Goal: Task Accomplishment & Management: Manage account settings

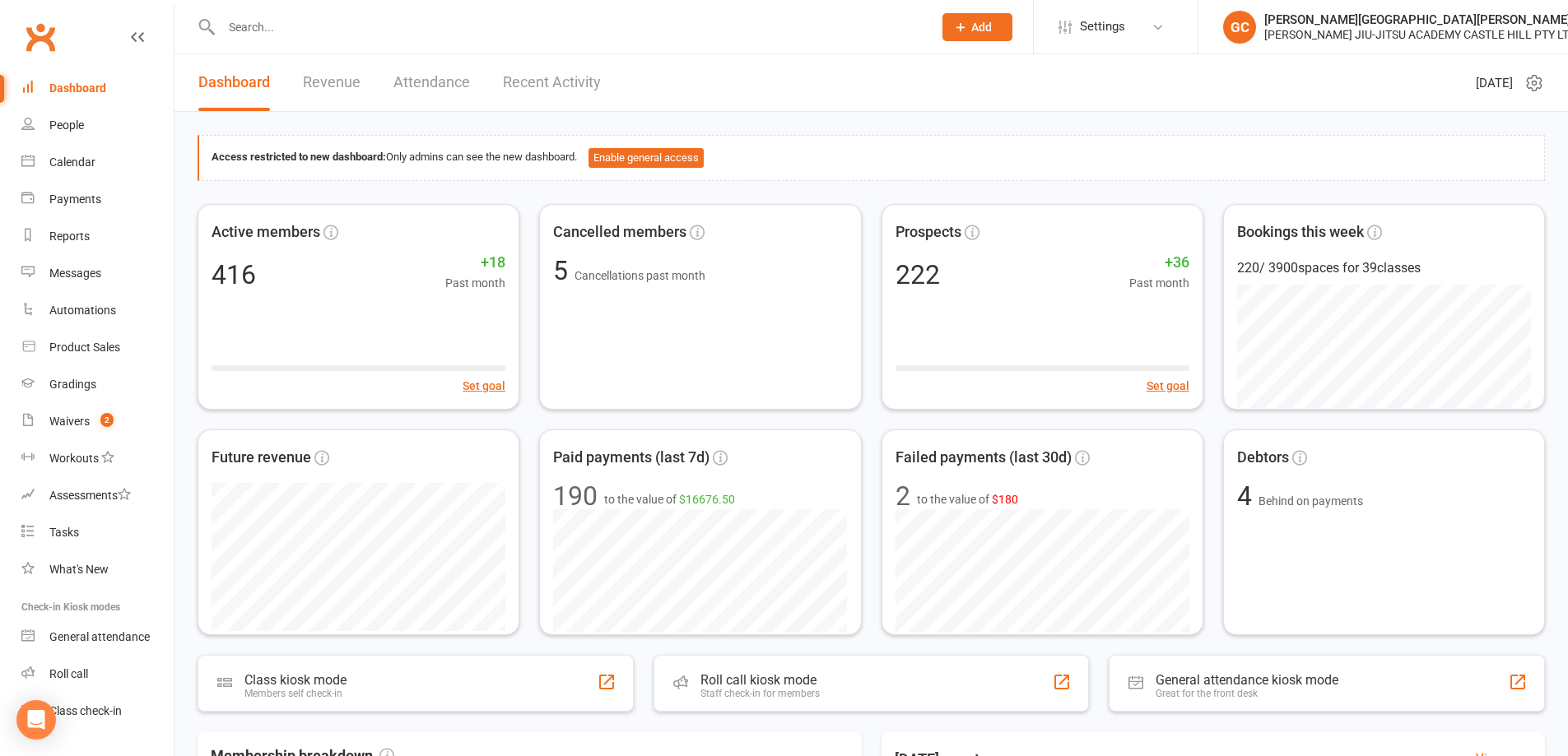
click at [332, 24] on input "text" at bounding box center [568, 27] width 704 height 23
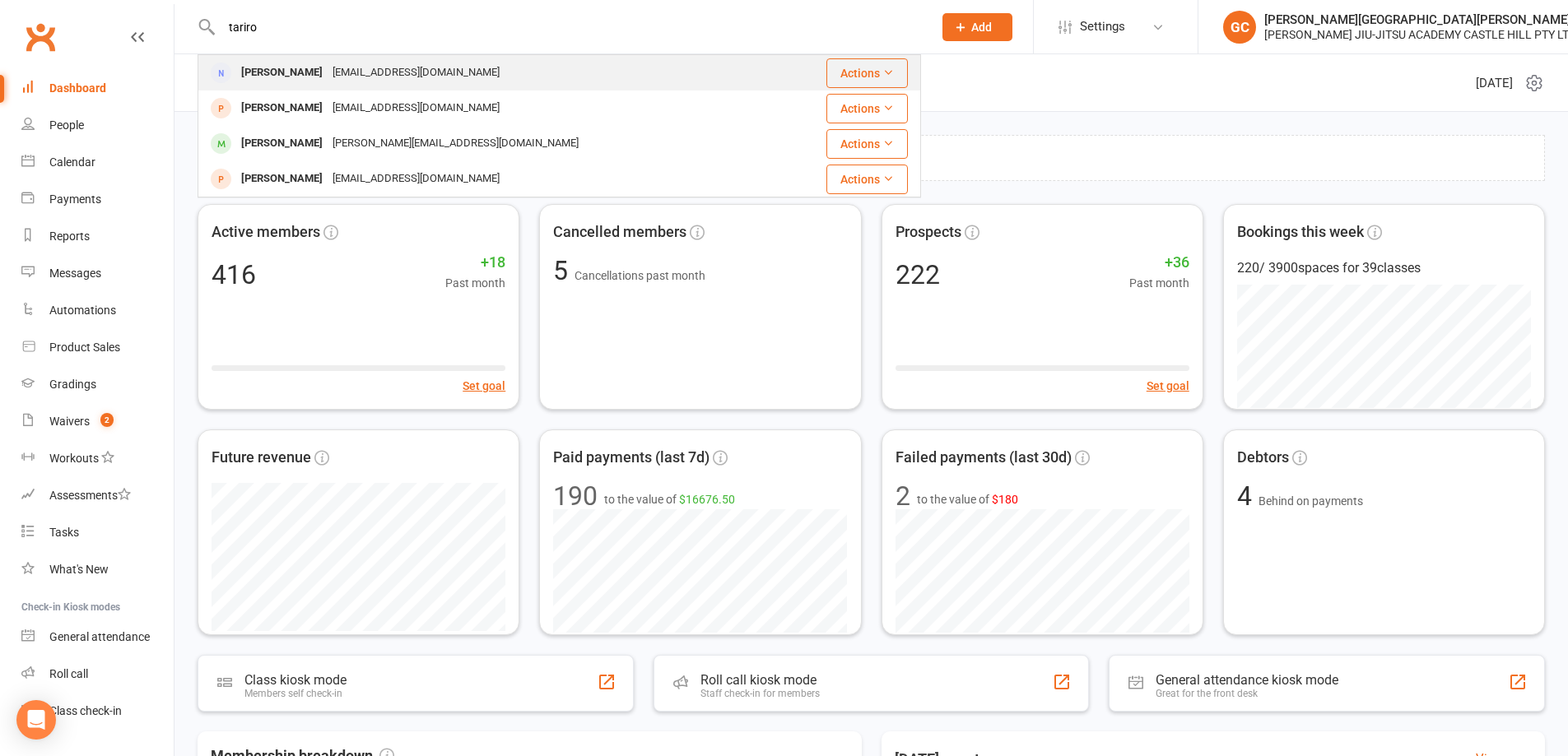
type input "tariro"
click at [311, 70] on div "Tariro Chipangura" at bounding box center [281, 73] width 91 height 23
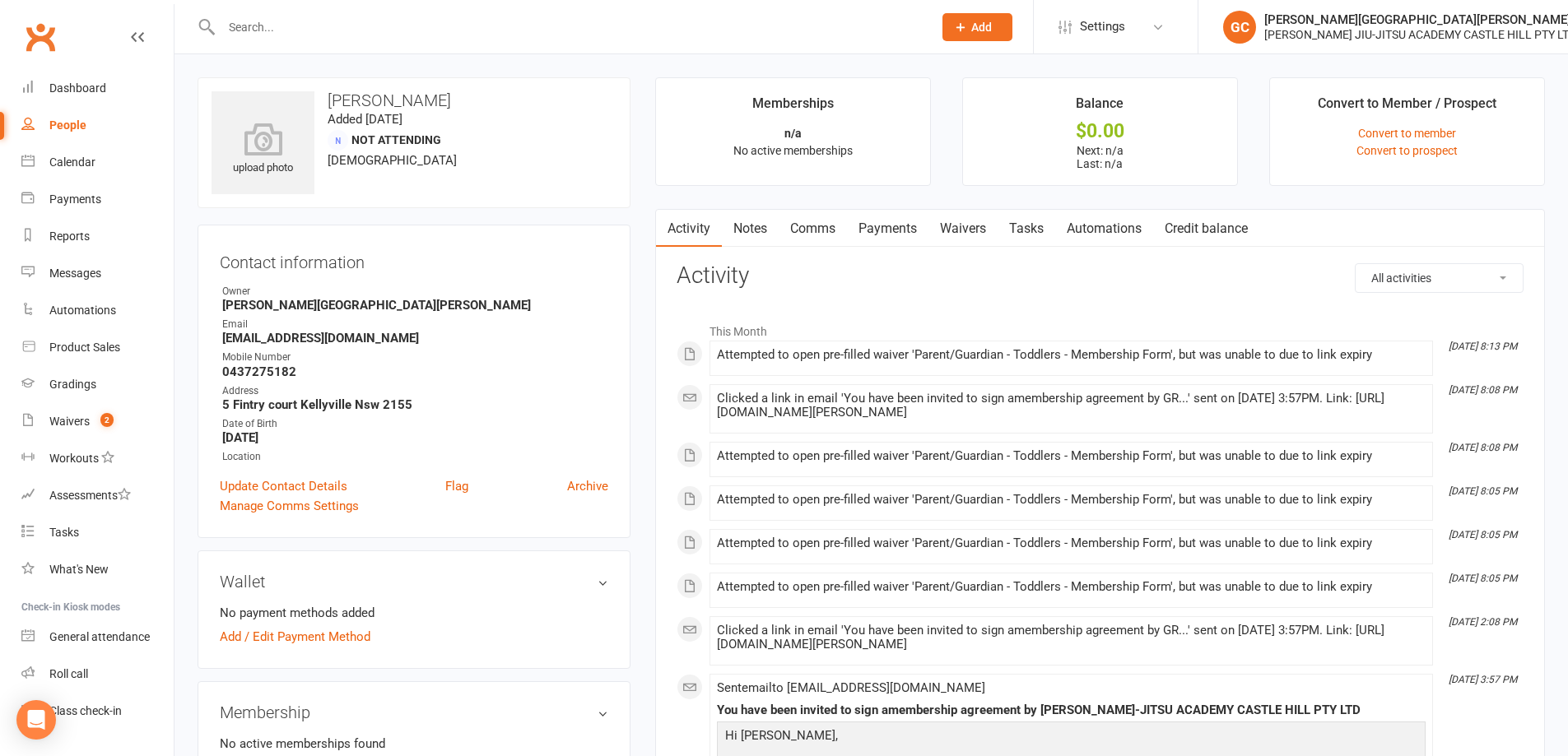
click at [976, 231] on link "Waivers" at bounding box center [963, 228] width 69 height 38
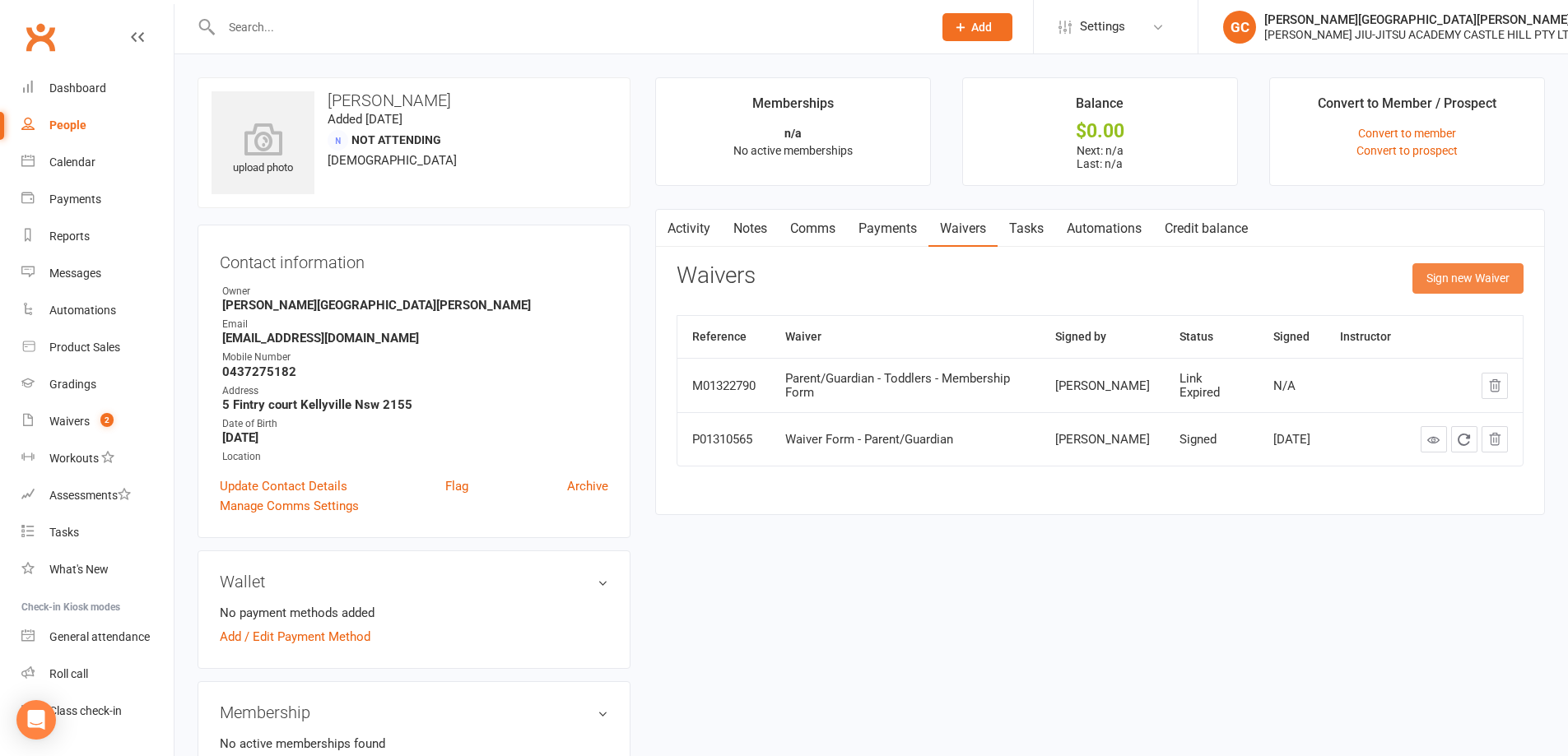
click at [1490, 279] on button "Sign new Waiver" at bounding box center [1468, 278] width 111 height 29
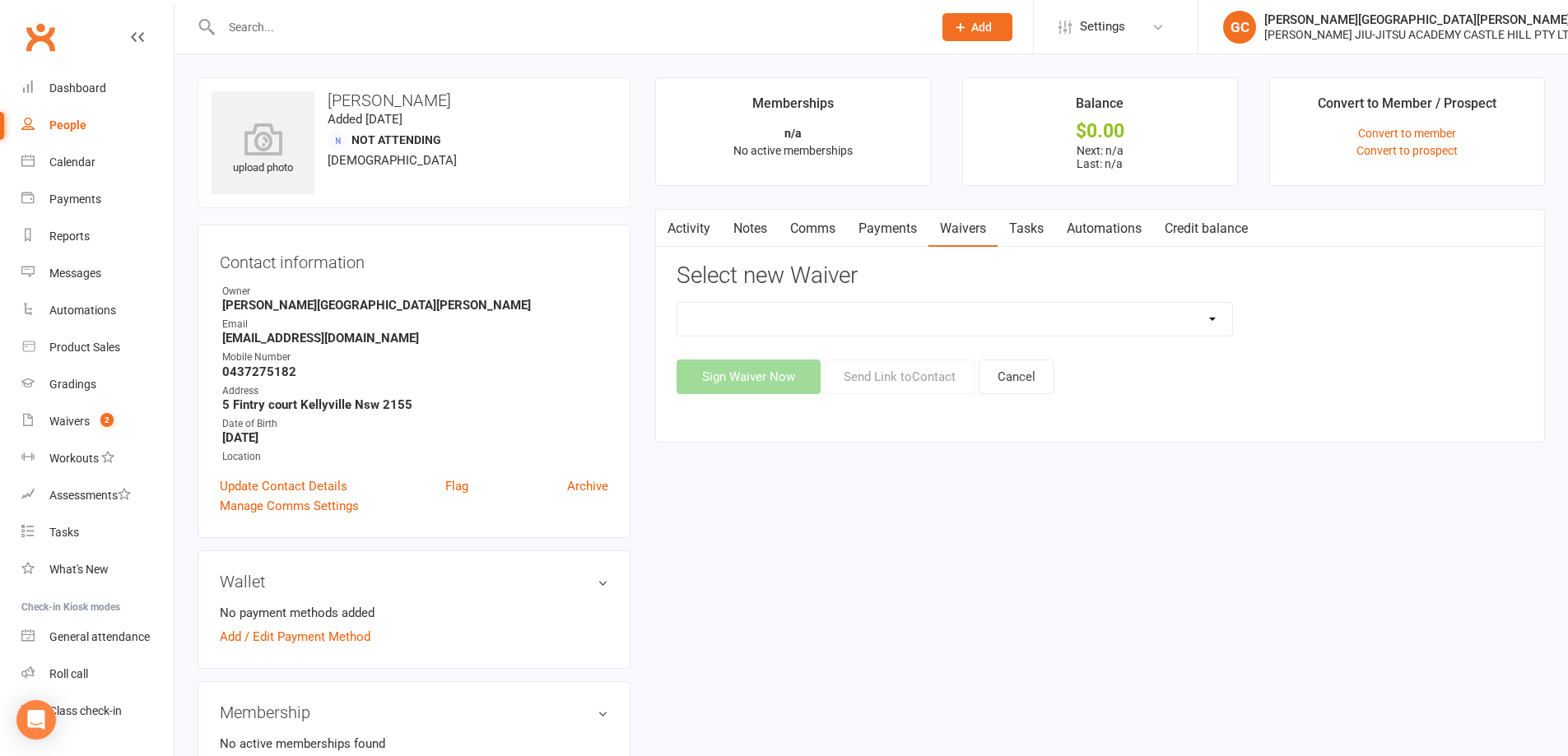
click at [915, 312] on select "Adult and Kids Combined Membership Form Adults Membership Form Member Transfer …" at bounding box center [954, 319] width 555 height 33
select select "13043"
click at [677, 303] on select "Adult and Kids Combined Membership Form Adults Membership Form Member Transfer …" at bounding box center [954, 319] width 555 height 33
click at [902, 366] on button "Send Link to Contact" at bounding box center [899, 376] width 149 height 34
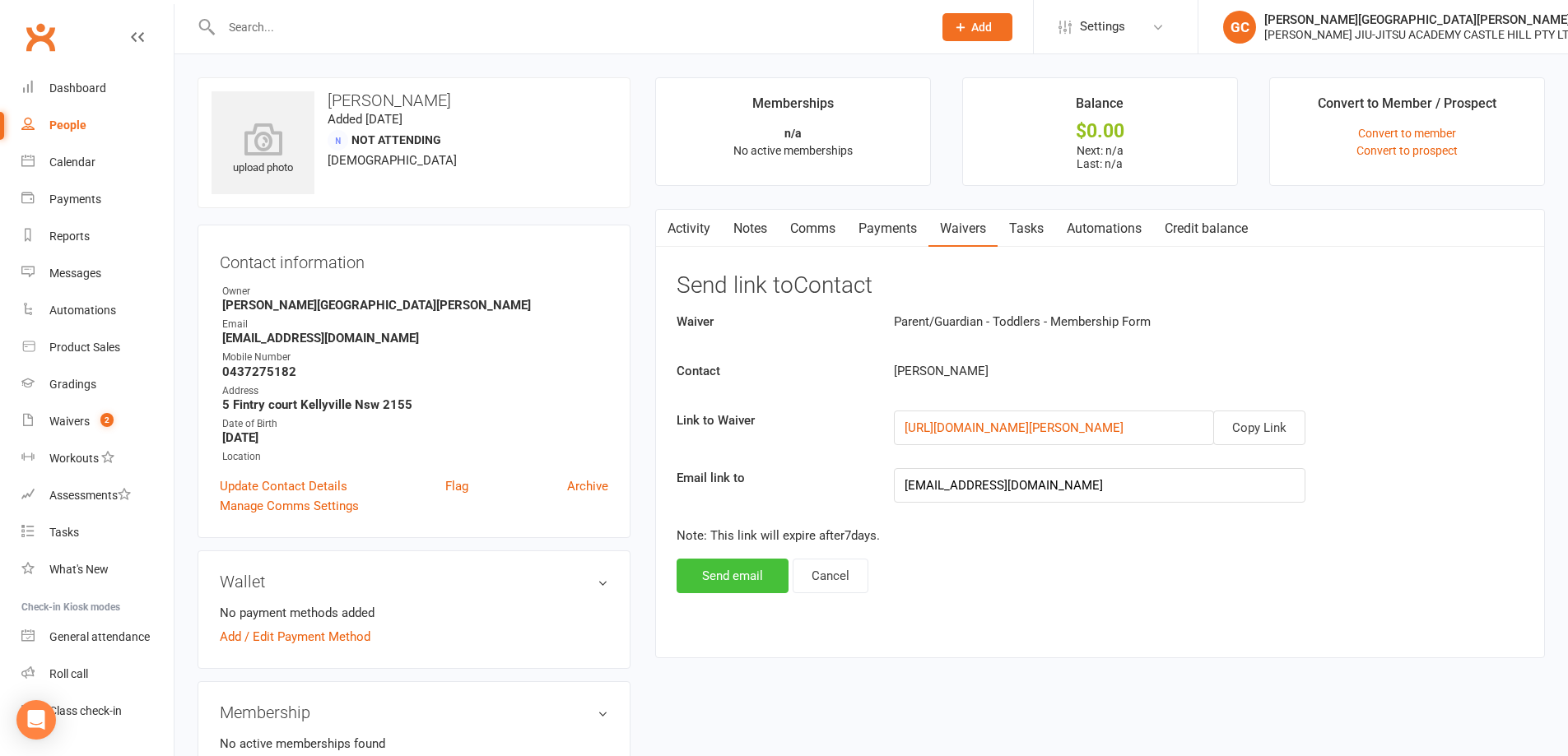
click at [742, 569] on button "Send email" at bounding box center [732, 576] width 112 height 34
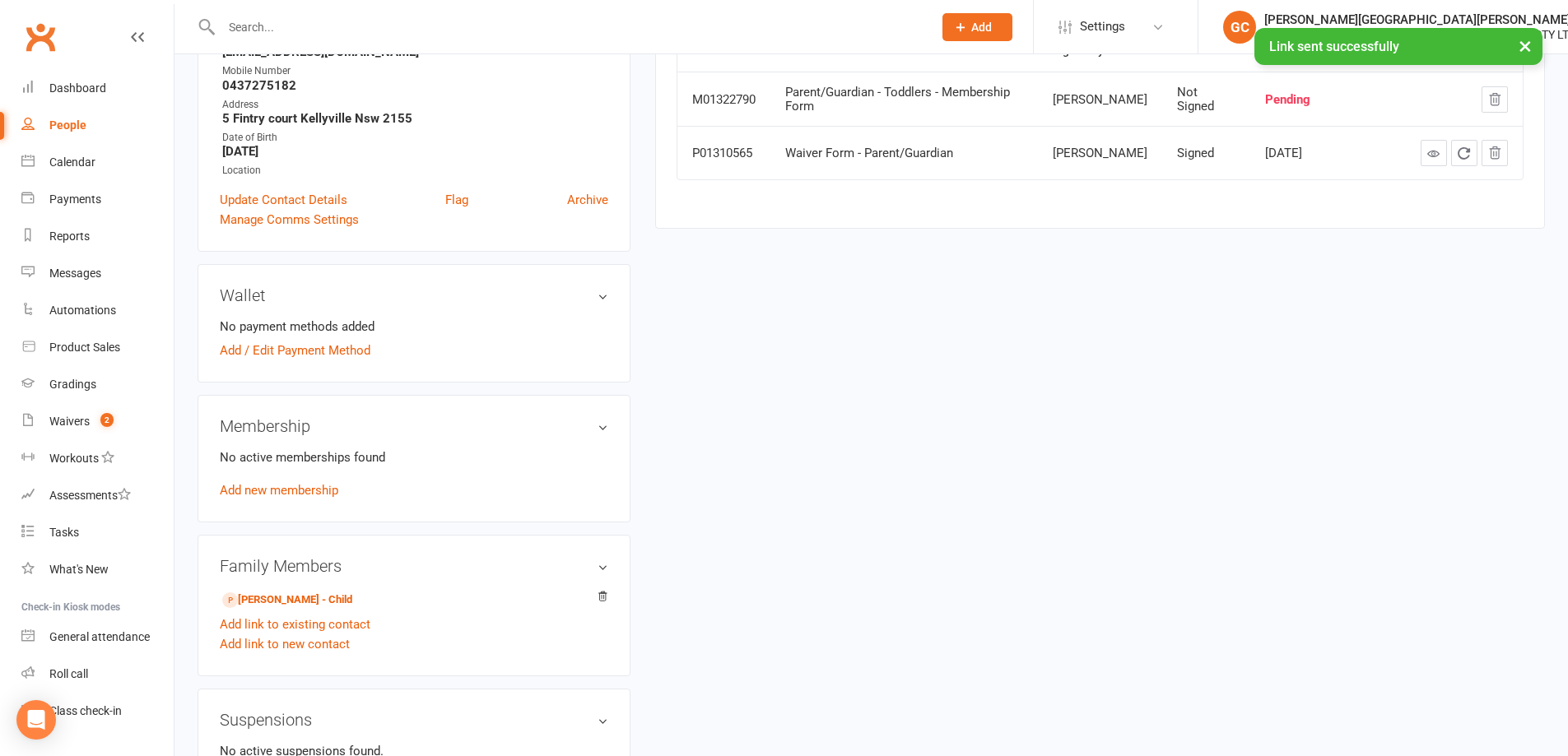
scroll to position [329, 0]
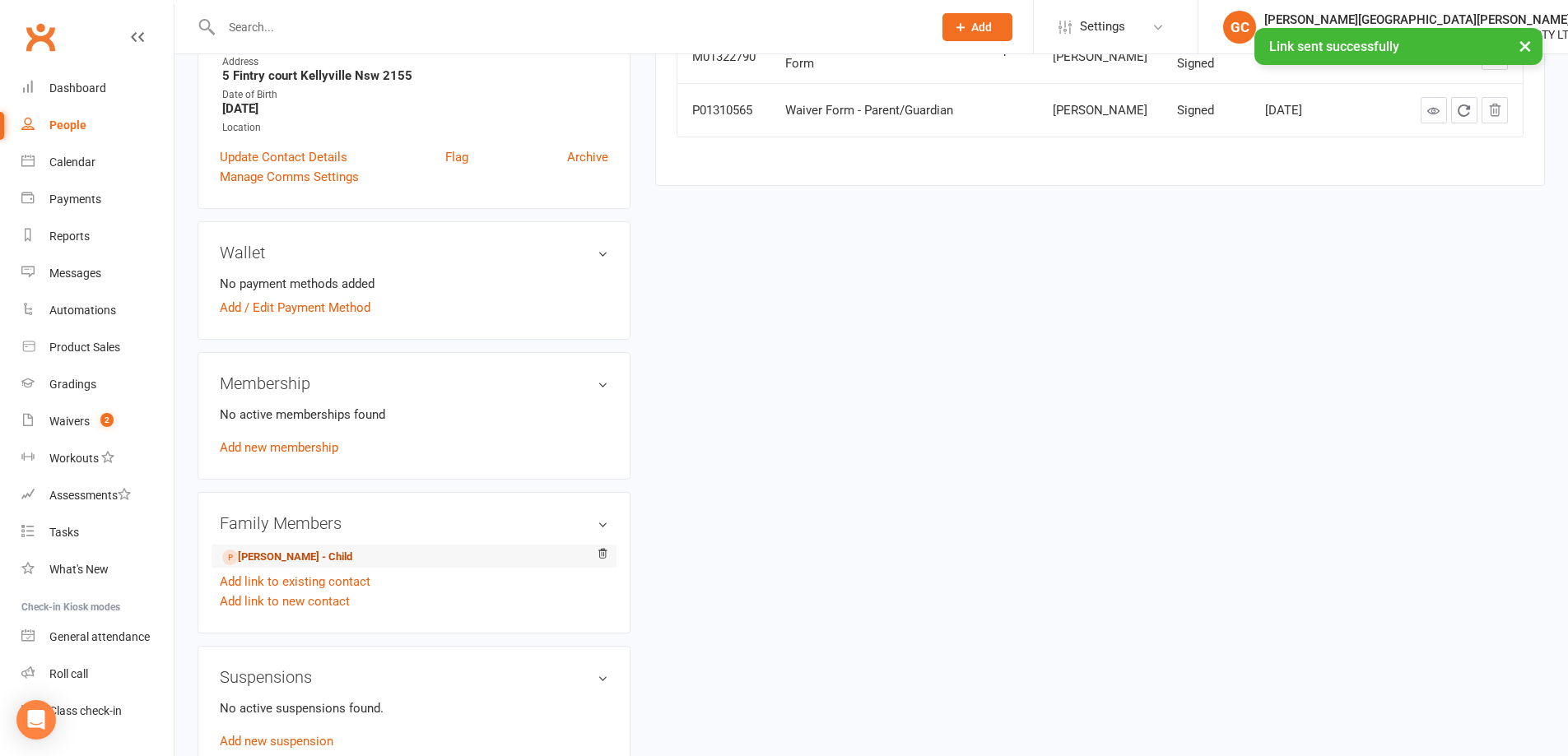
click at [269, 558] on link "Isaac Chipangura - Child" at bounding box center [287, 557] width 130 height 18
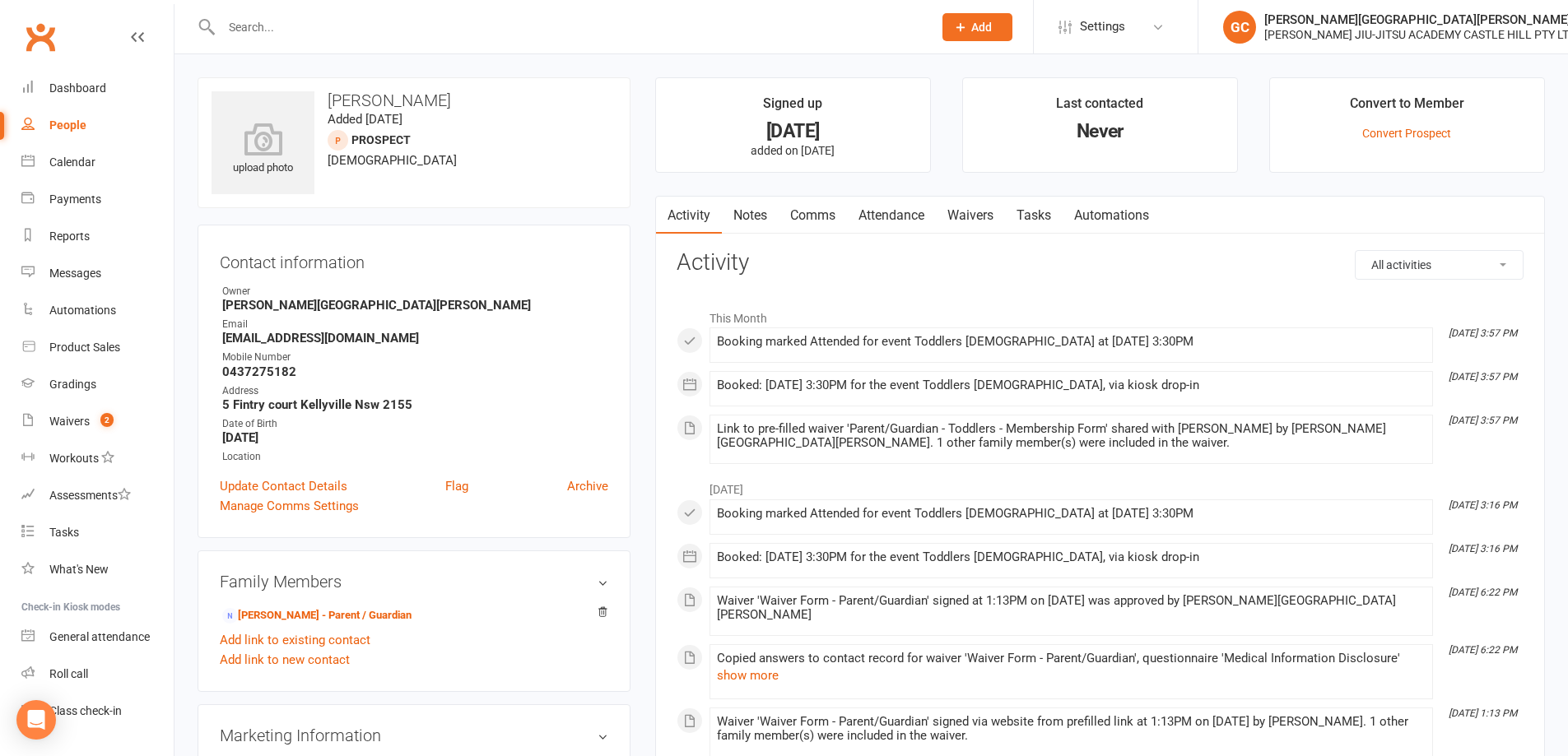
click at [902, 213] on link "Attendance" at bounding box center [891, 215] width 89 height 38
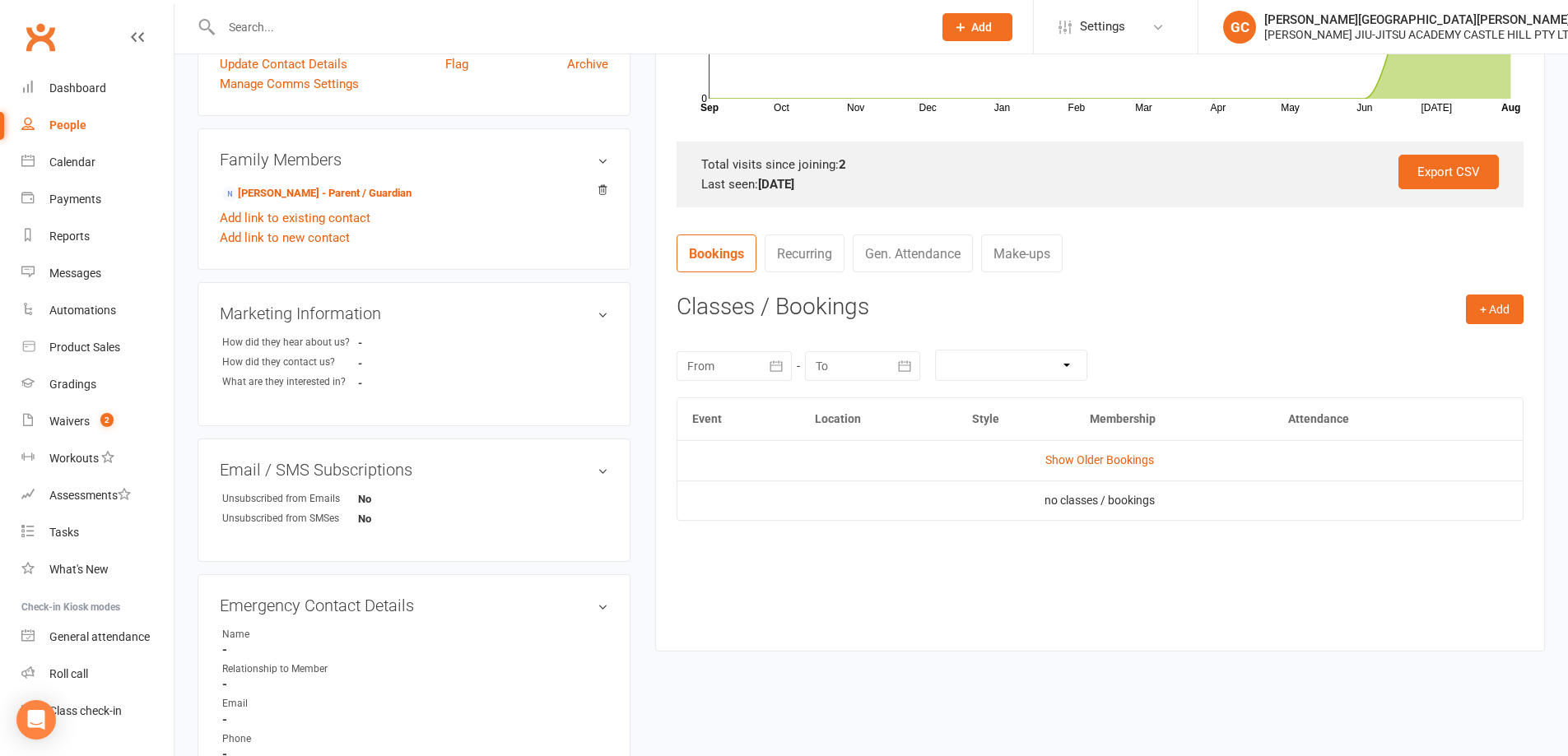
scroll to position [439, 0]
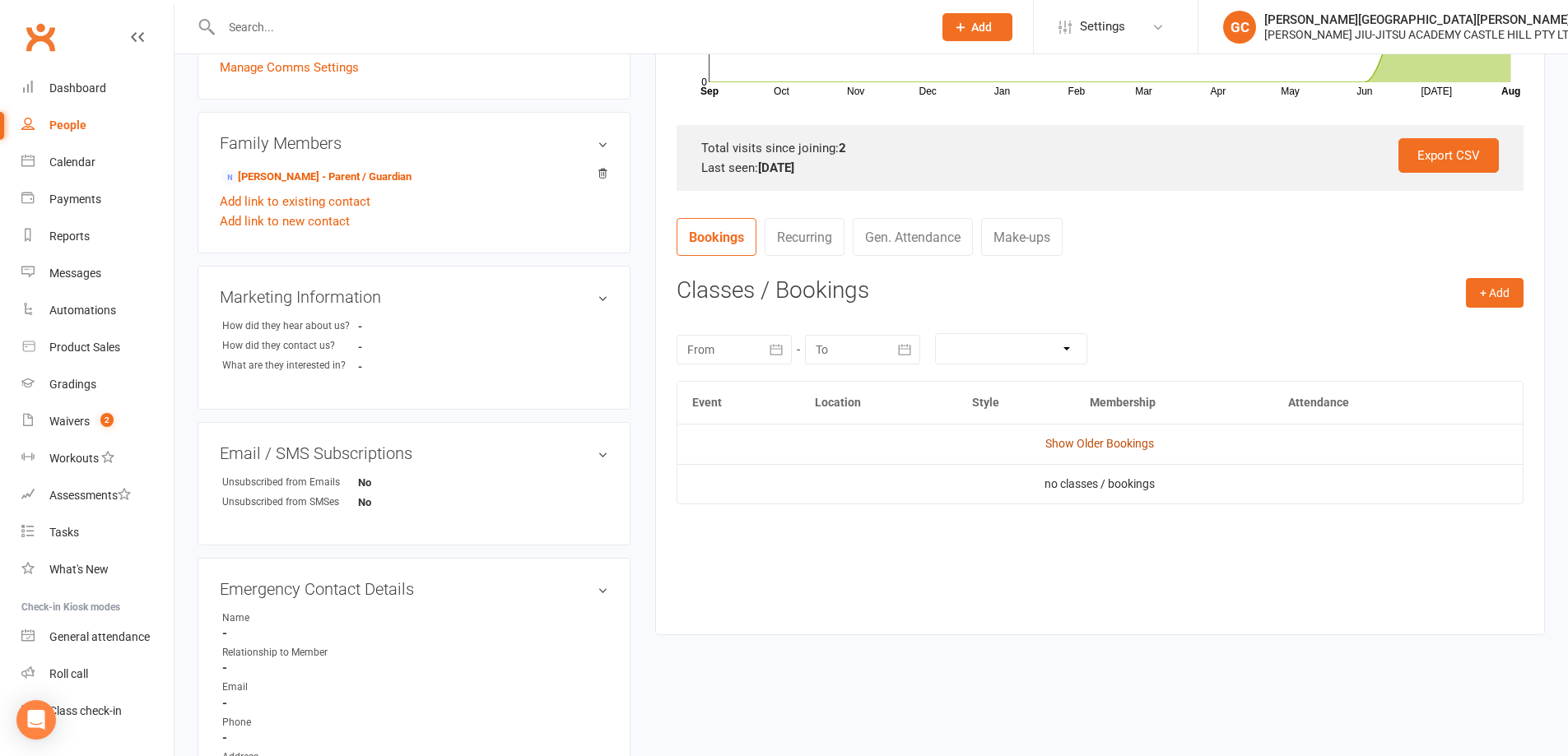
click at [1111, 443] on link "Show Older Bookings" at bounding box center [1099, 444] width 108 height 13
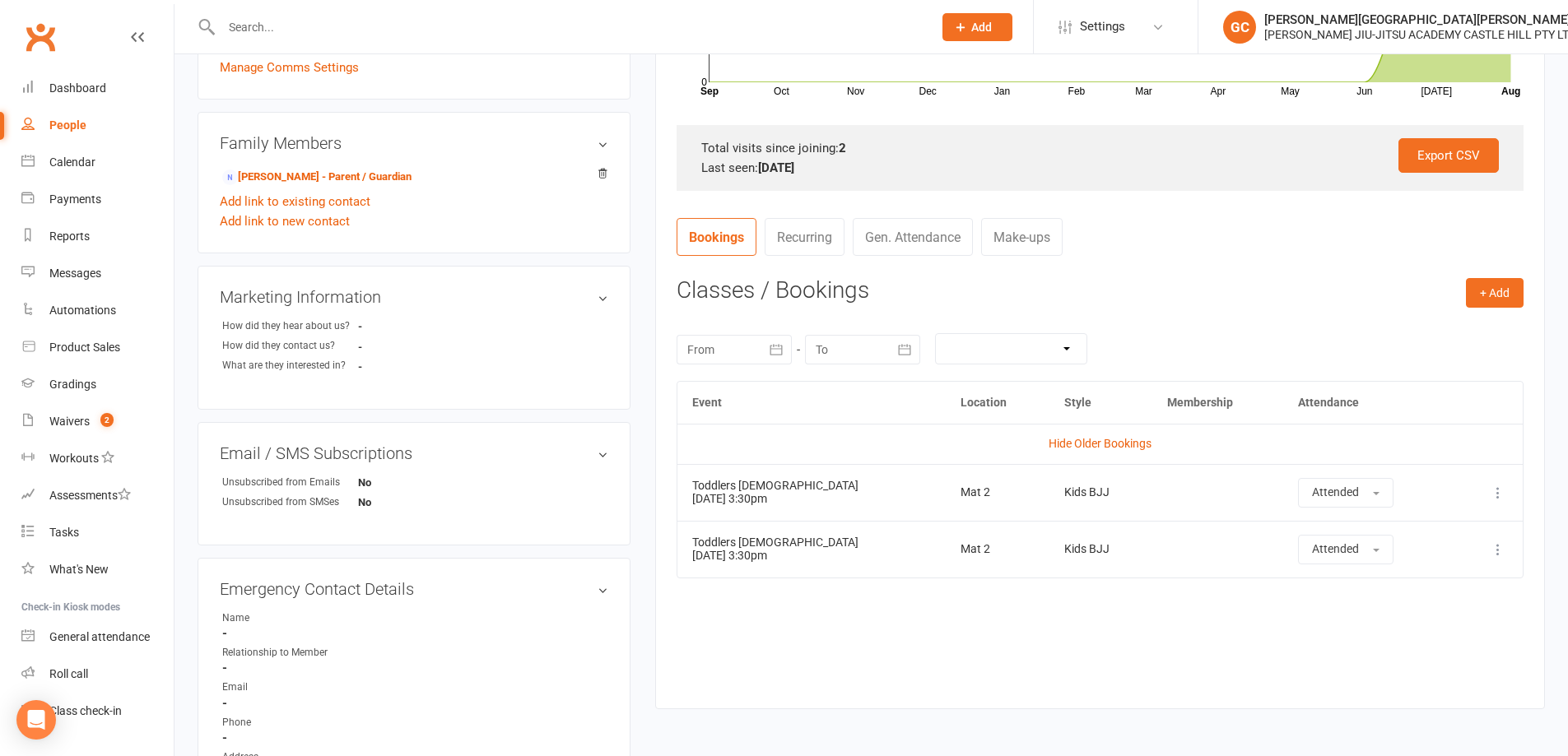
click at [786, 691] on div "Activity Notes Comms Attendance Waivers Tasks Automations Attendance Number of …" at bounding box center [1100, 233] width 890 height 952
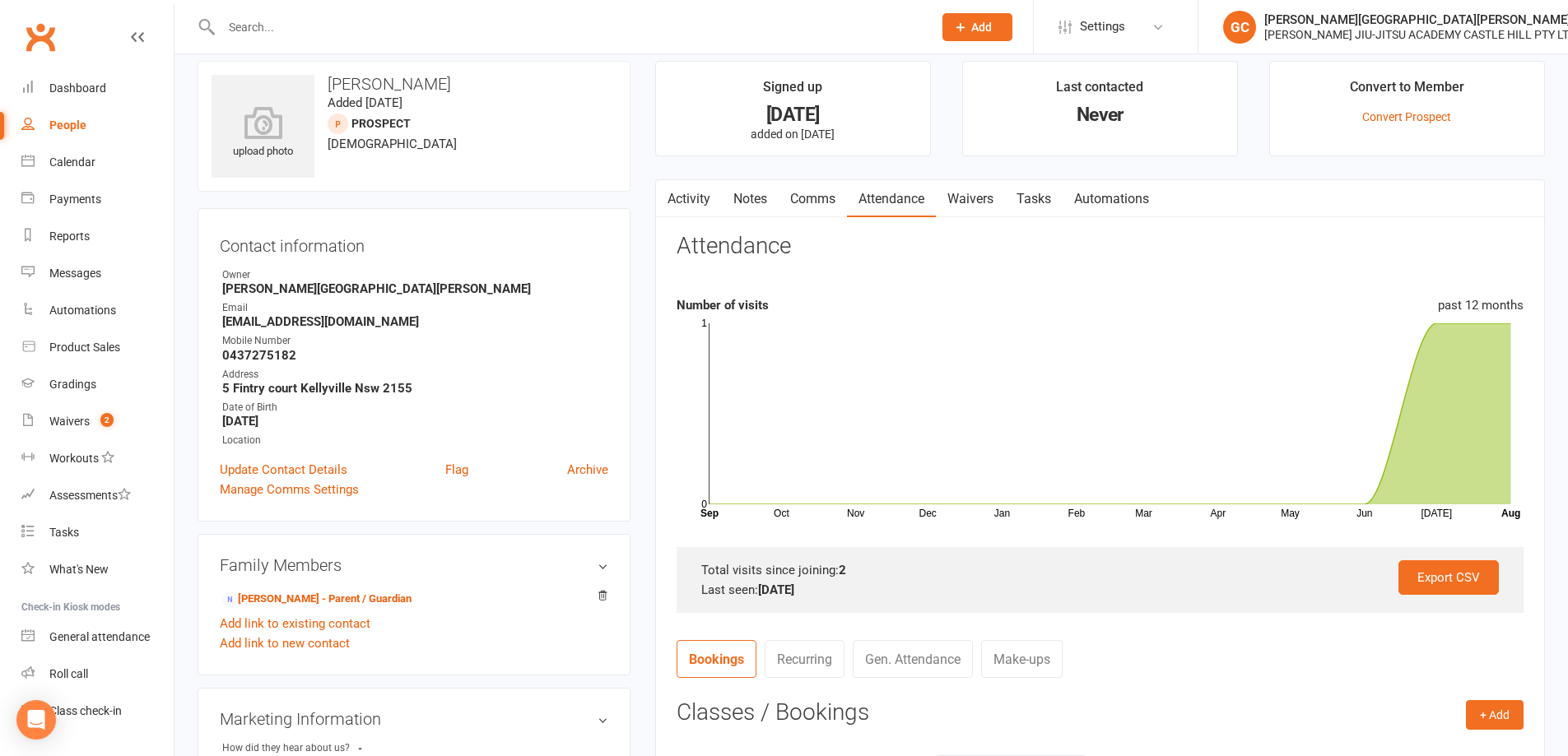
scroll to position [0, 0]
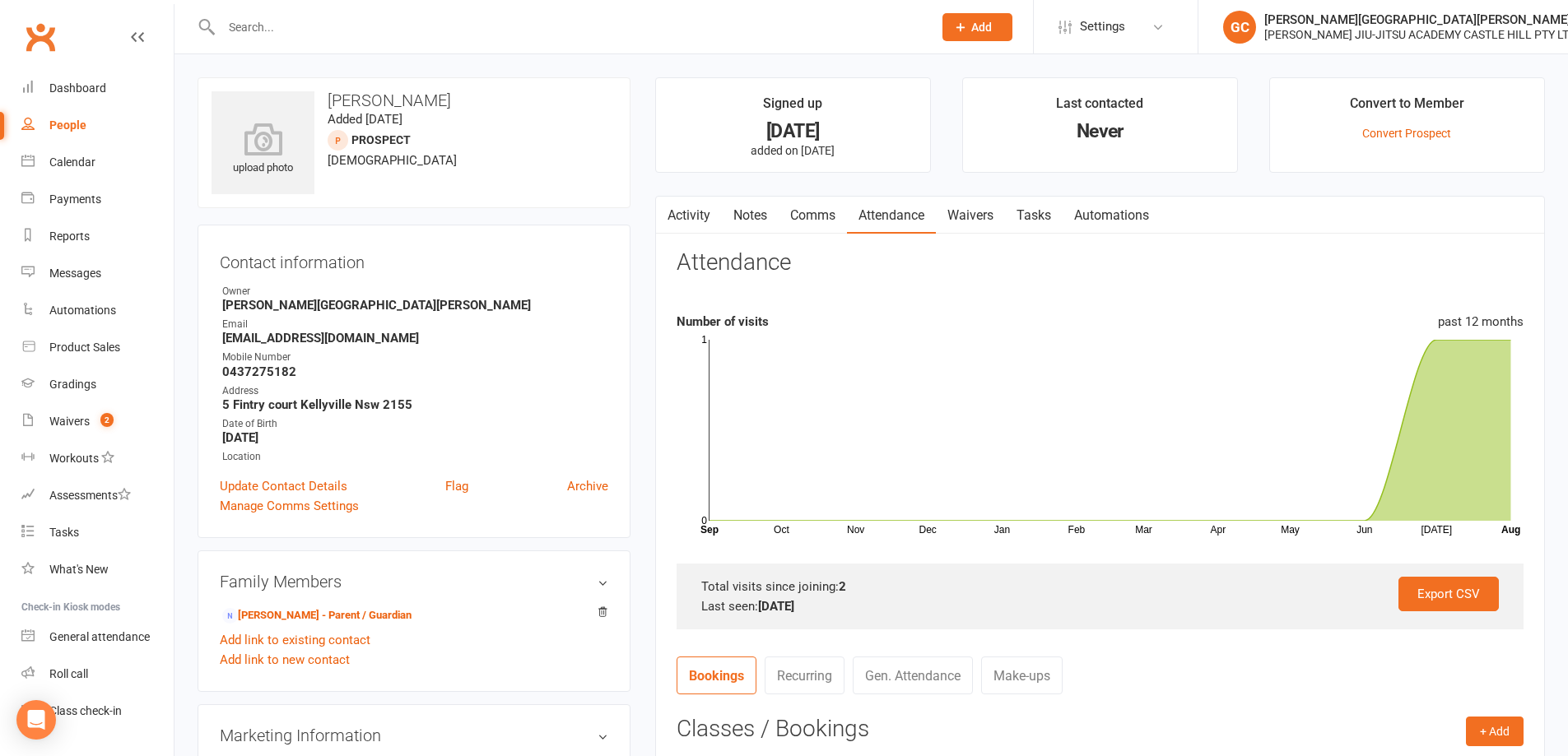
click at [966, 205] on link "Waivers" at bounding box center [970, 215] width 69 height 38
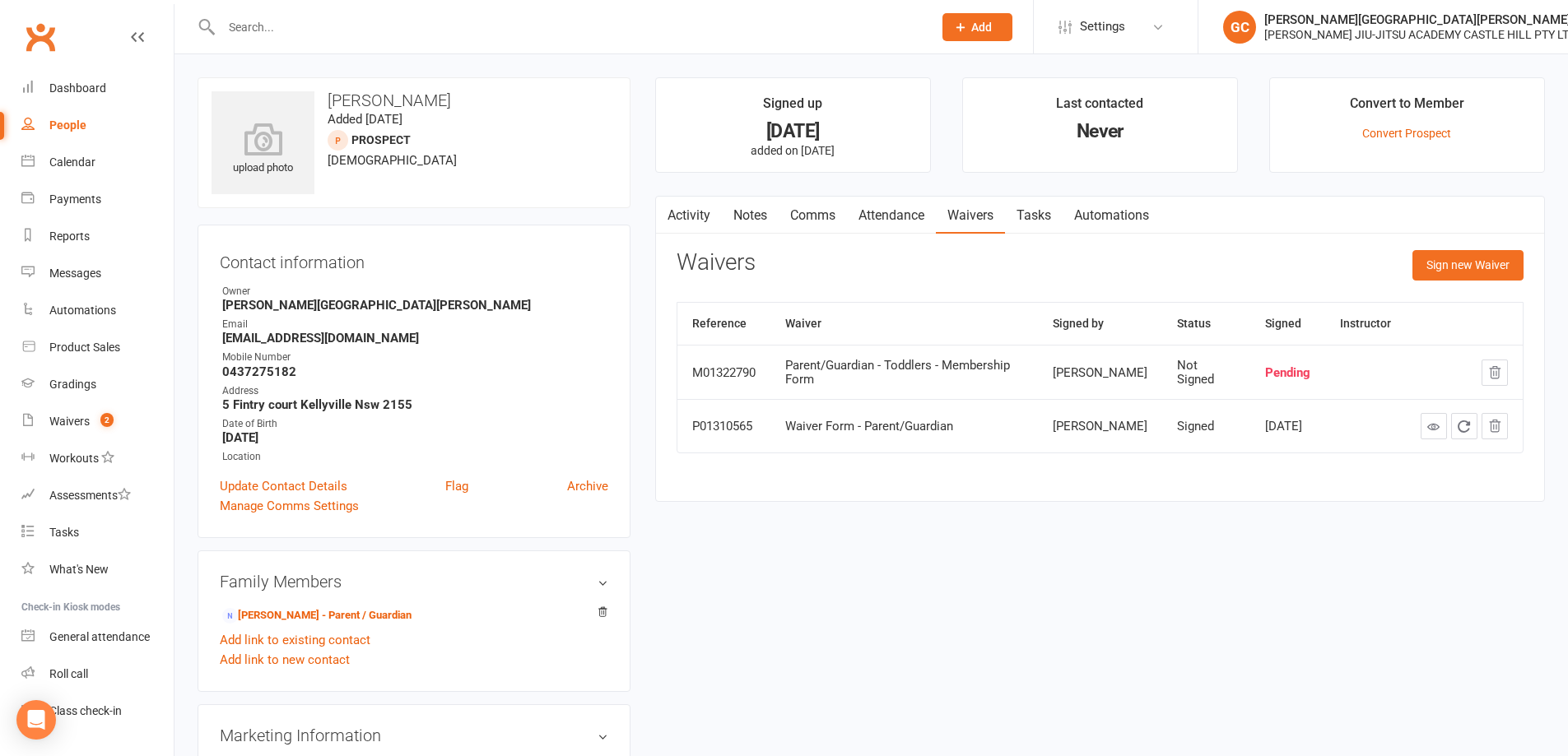
drag, startPoint x: 904, startPoint y: 514, endPoint x: 857, endPoint y: 464, distance: 68.6
click at [903, 508] on main "Signed up 26 days ago added on 18 Jul 2025 Last contacted Never Convert to Memb…" at bounding box center [1100, 298] width 914 height 441
click at [65, 419] on div "Waivers" at bounding box center [70, 421] width 40 height 13
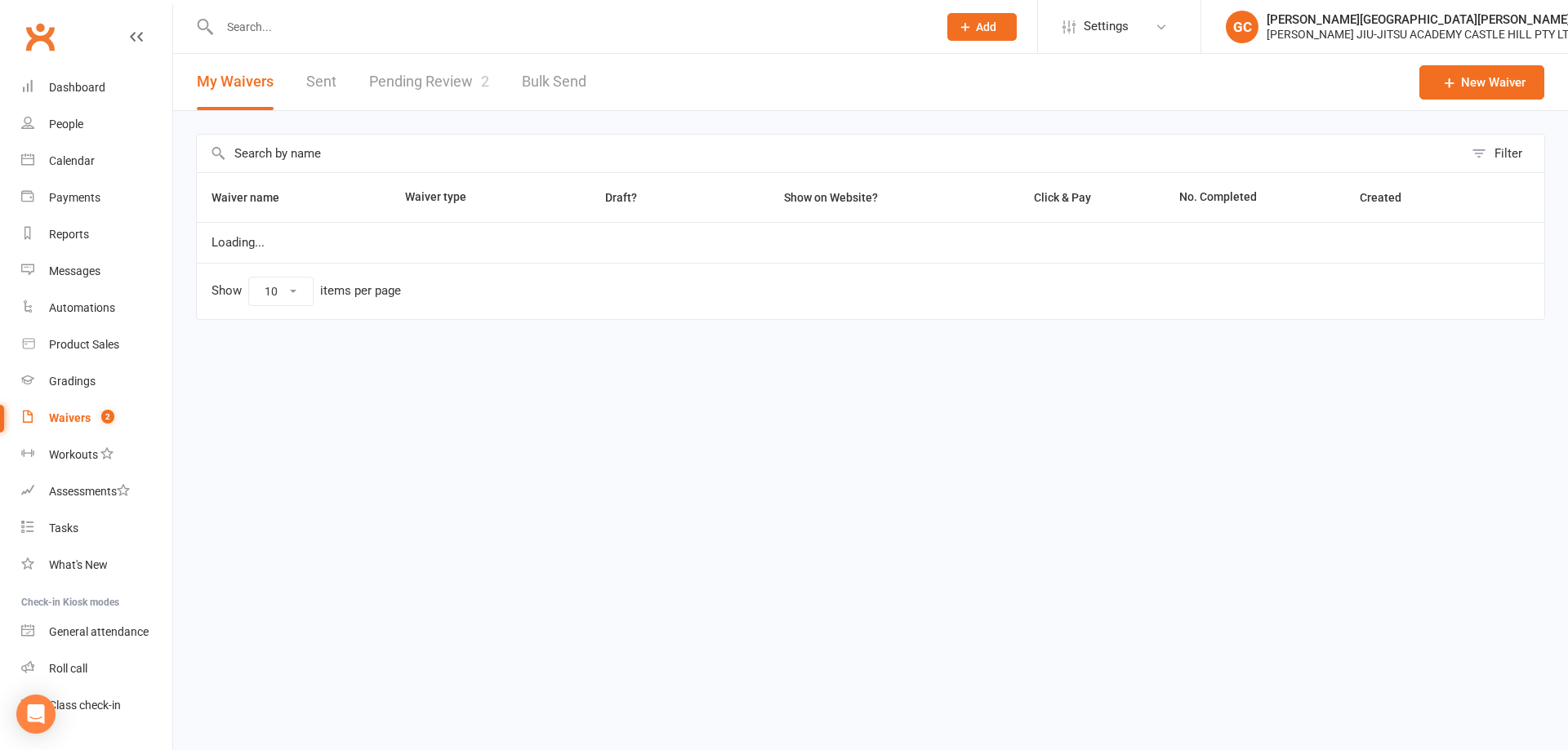
select select "100"
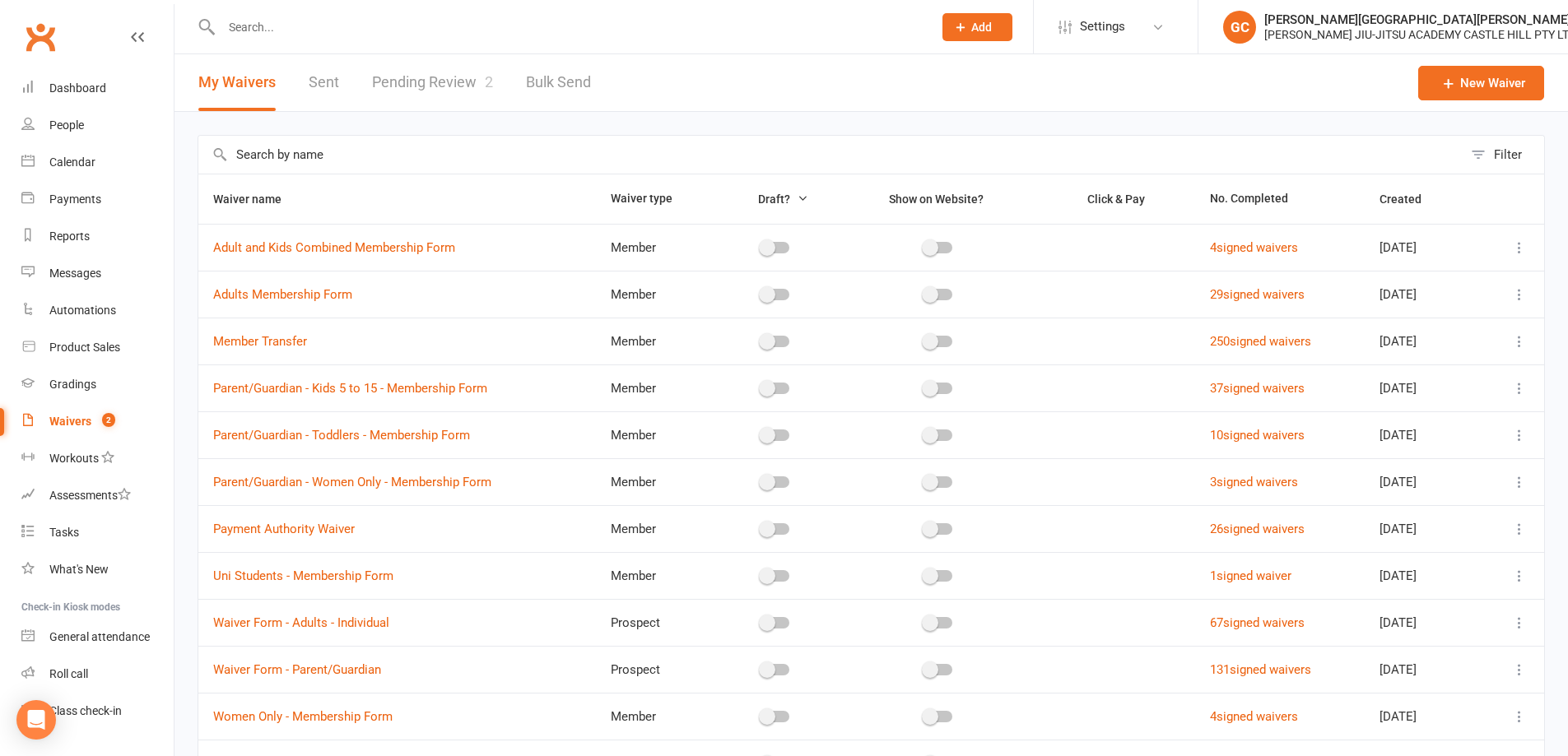
click at [435, 84] on link "Pending Review 2" at bounding box center [432, 83] width 121 height 57
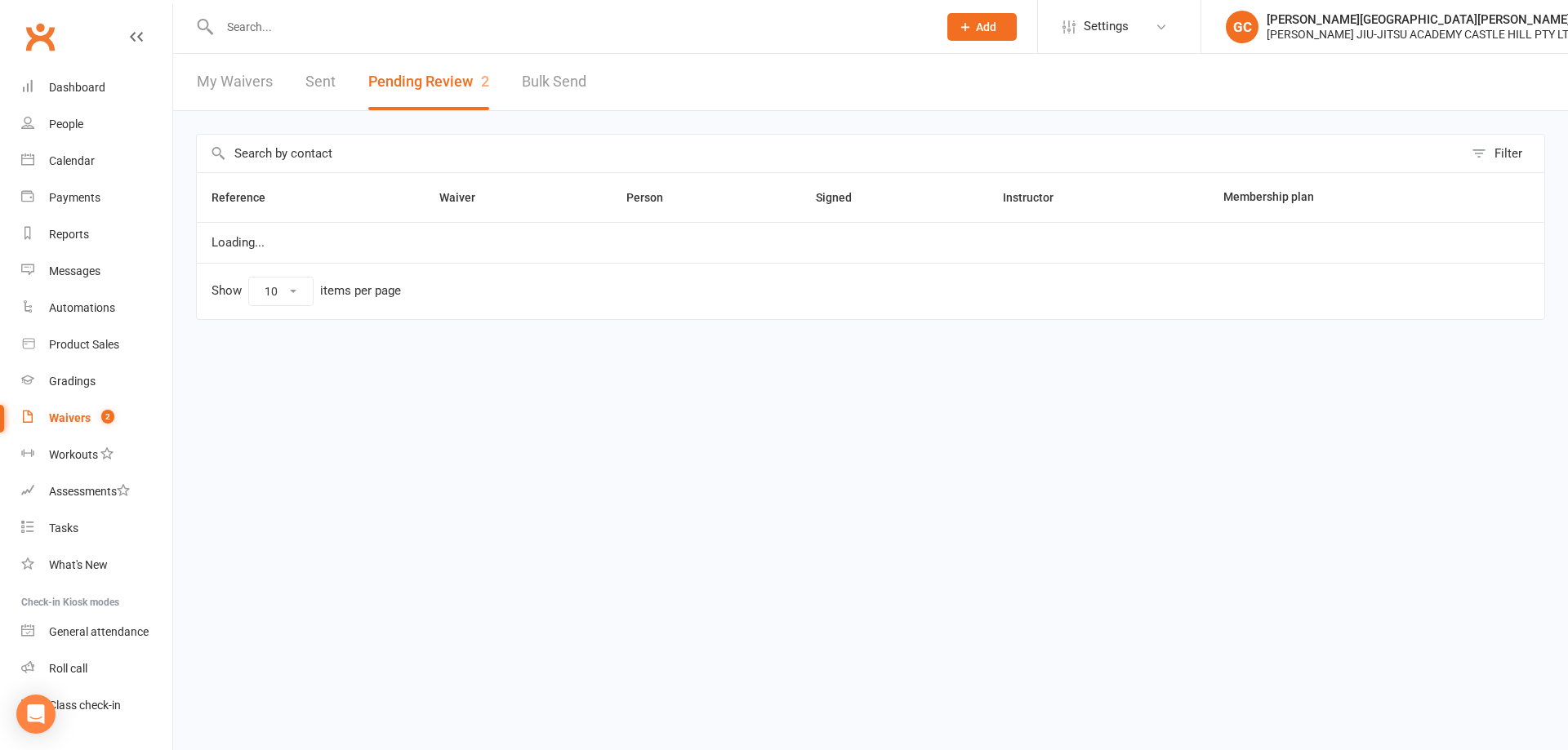
select select "100"
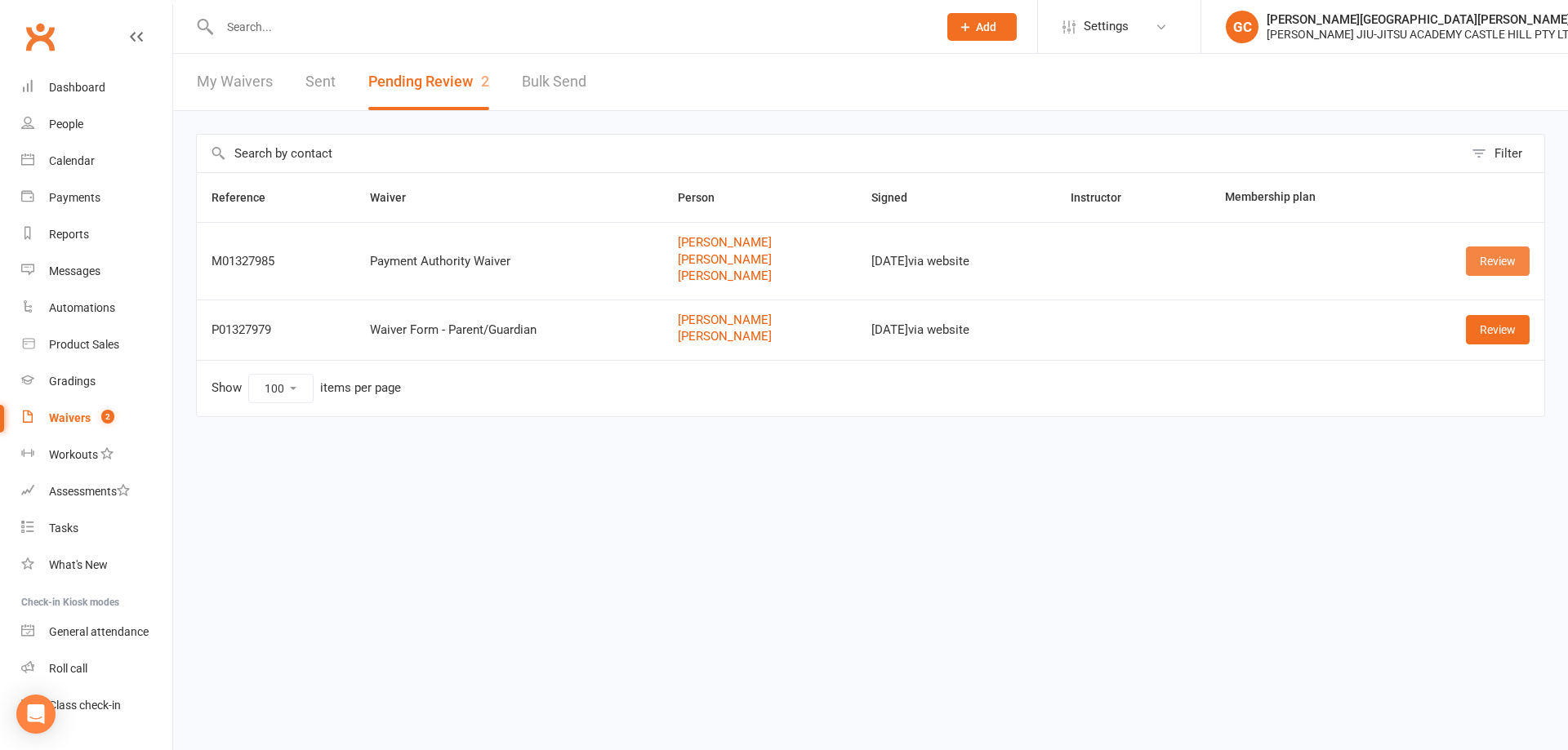
click at [1510, 265] on link "Review" at bounding box center [1497, 261] width 63 height 29
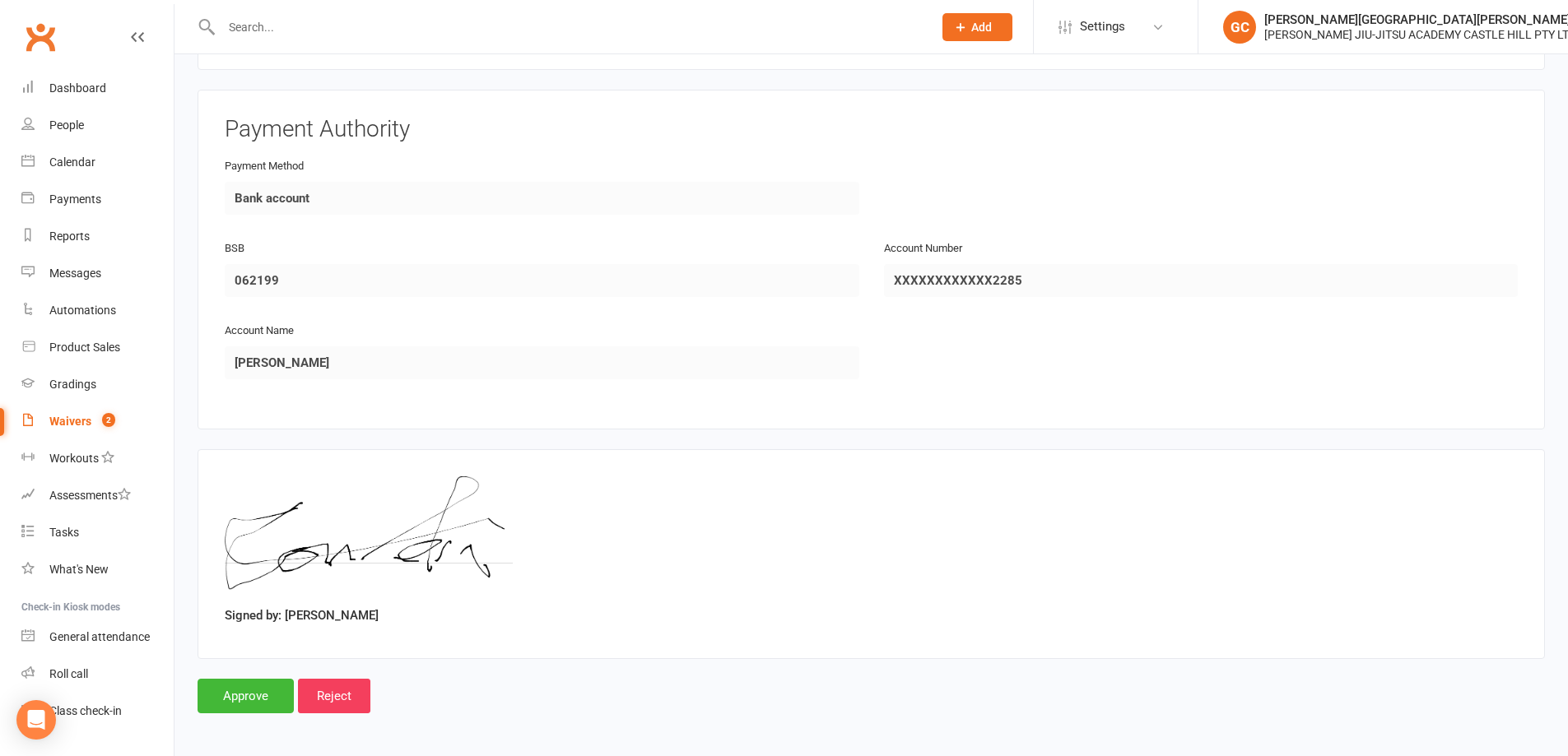
scroll to position [1867, 0]
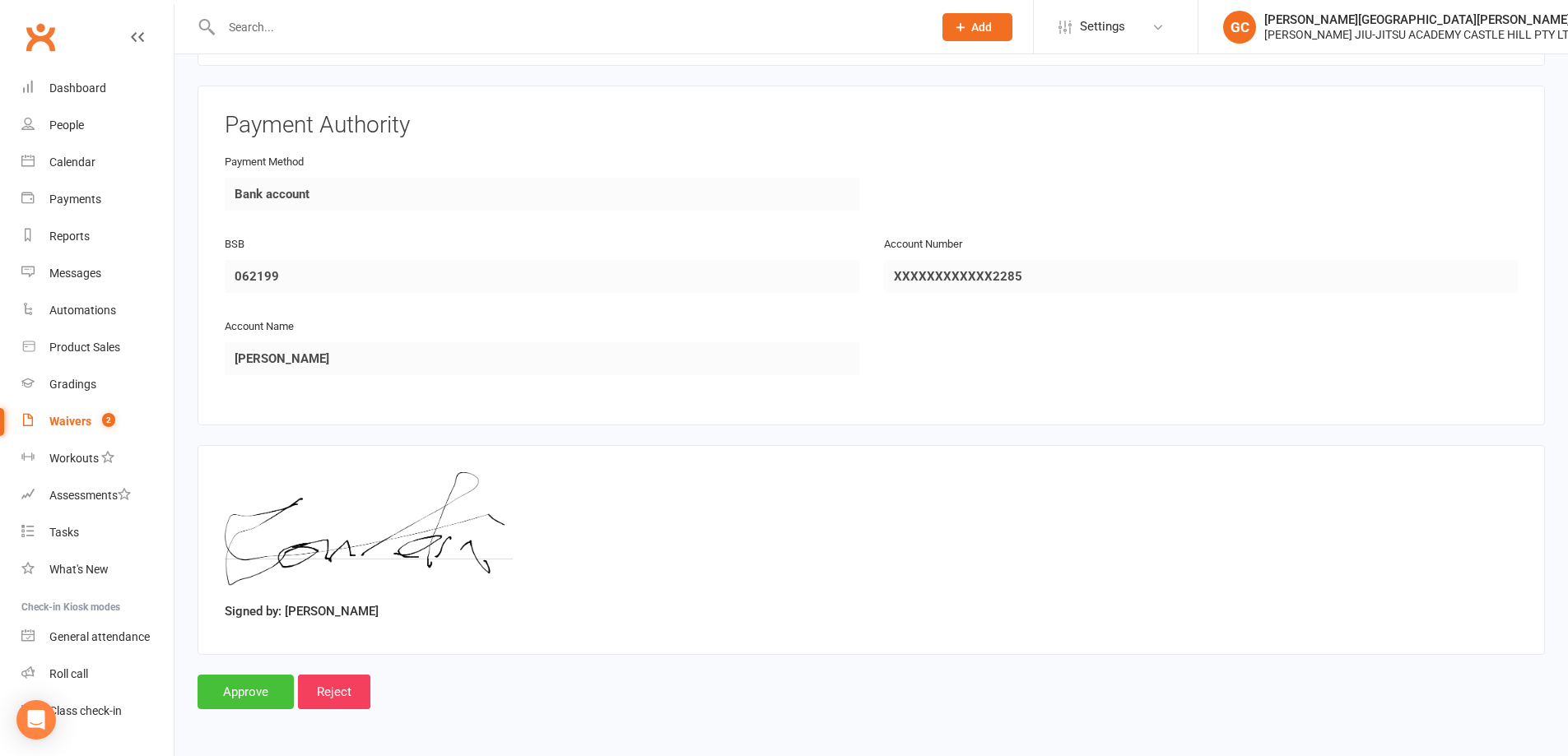
drag, startPoint x: 250, startPoint y: 696, endPoint x: 259, endPoint y: 665, distance: 32.3
click at [252, 694] on input "Approve" at bounding box center [245, 691] width 97 height 34
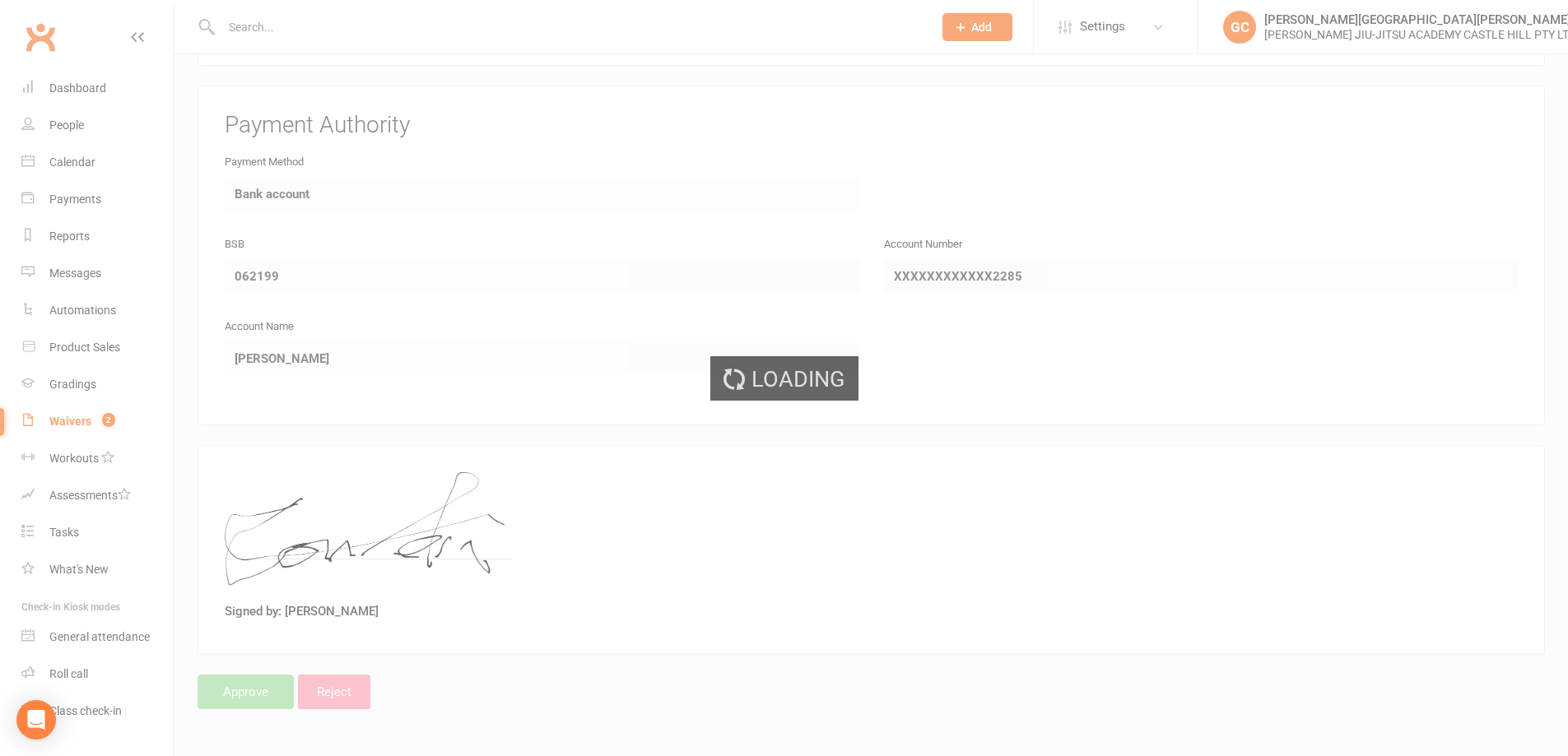
select select "100"
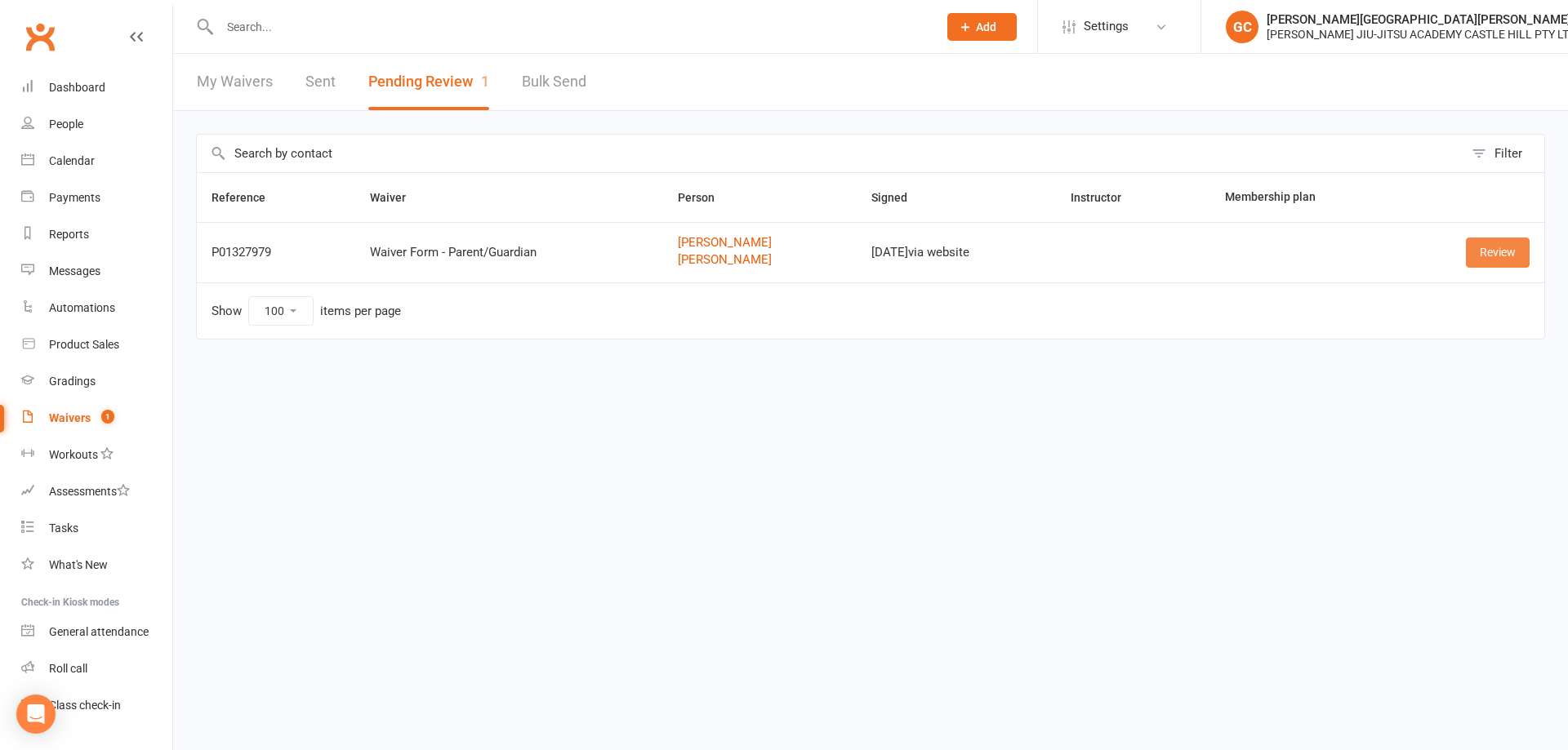
click at [1517, 253] on link "Review" at bounding box center [1497, 251] width 63 height 29
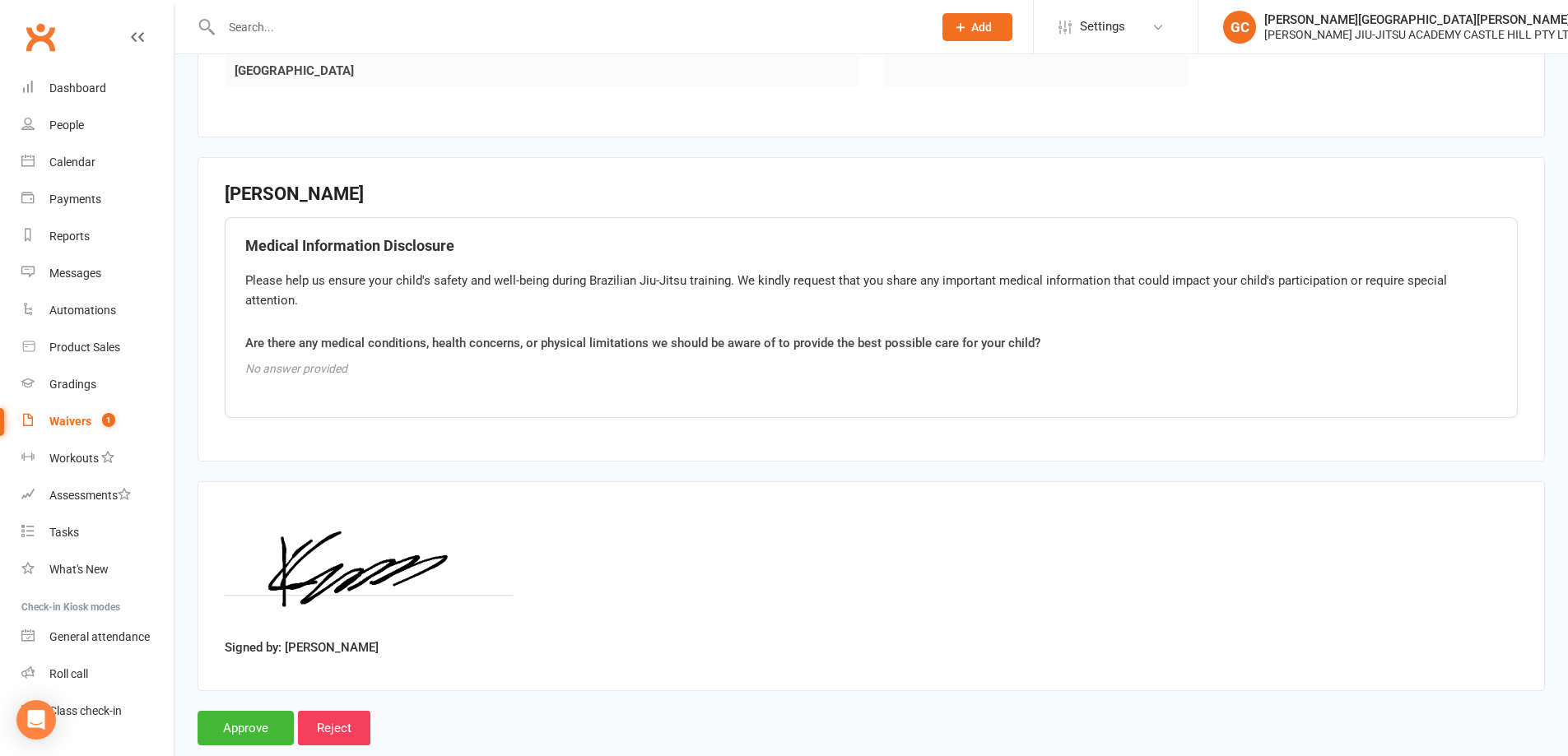
scroll to position [1294, 0]
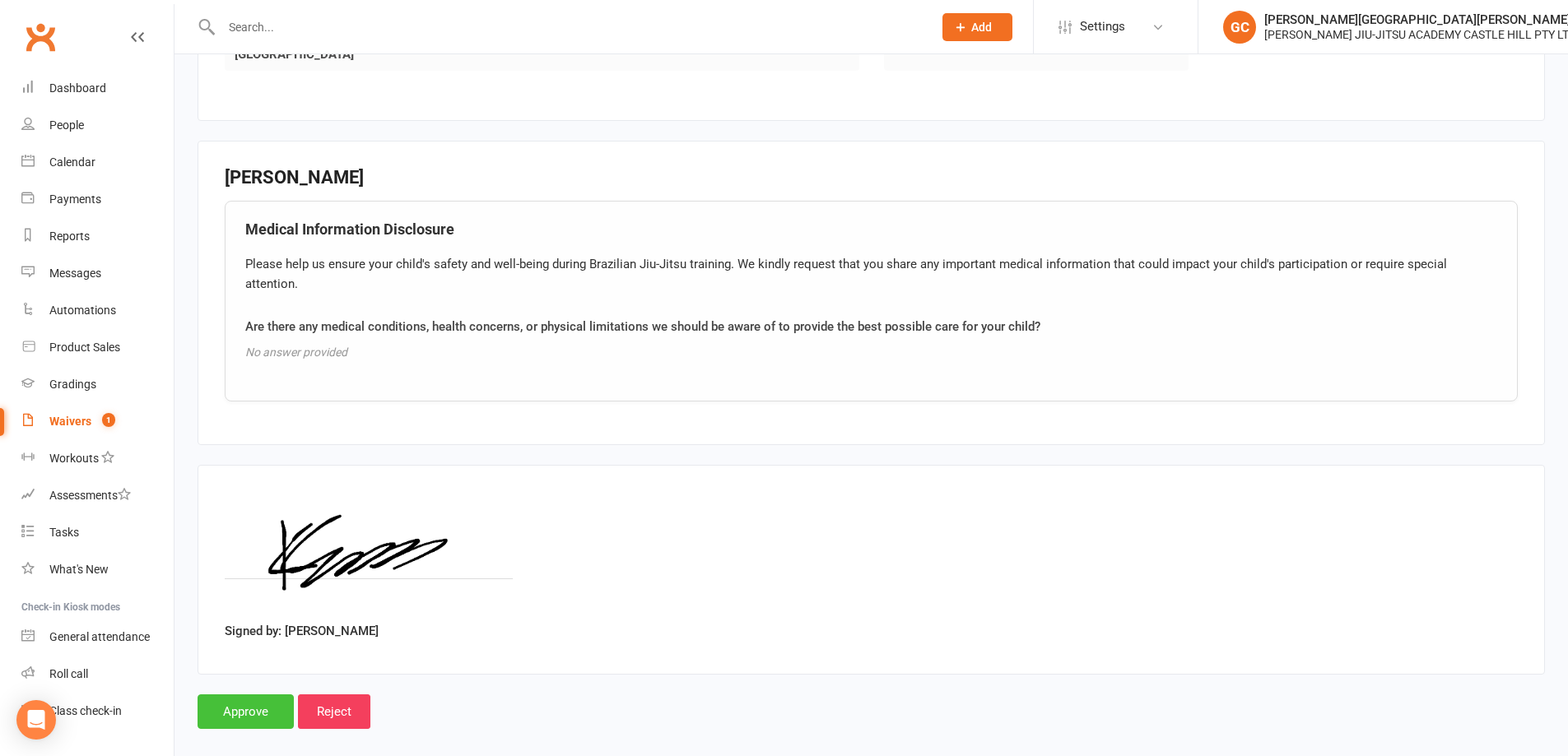
click at [252, 695] on input "Approve" at bounding box center [245, 712] width 97 height 34
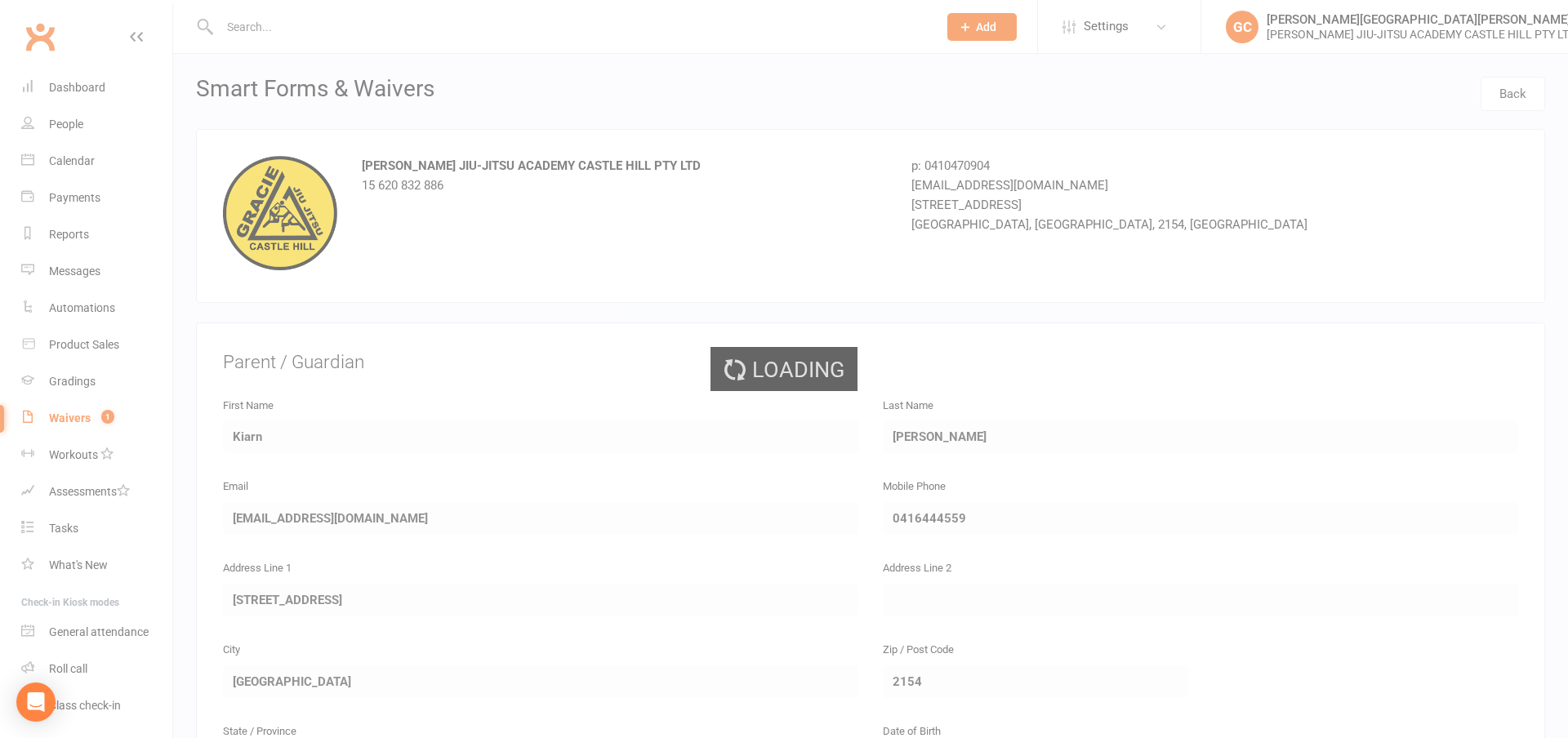
select select "100"
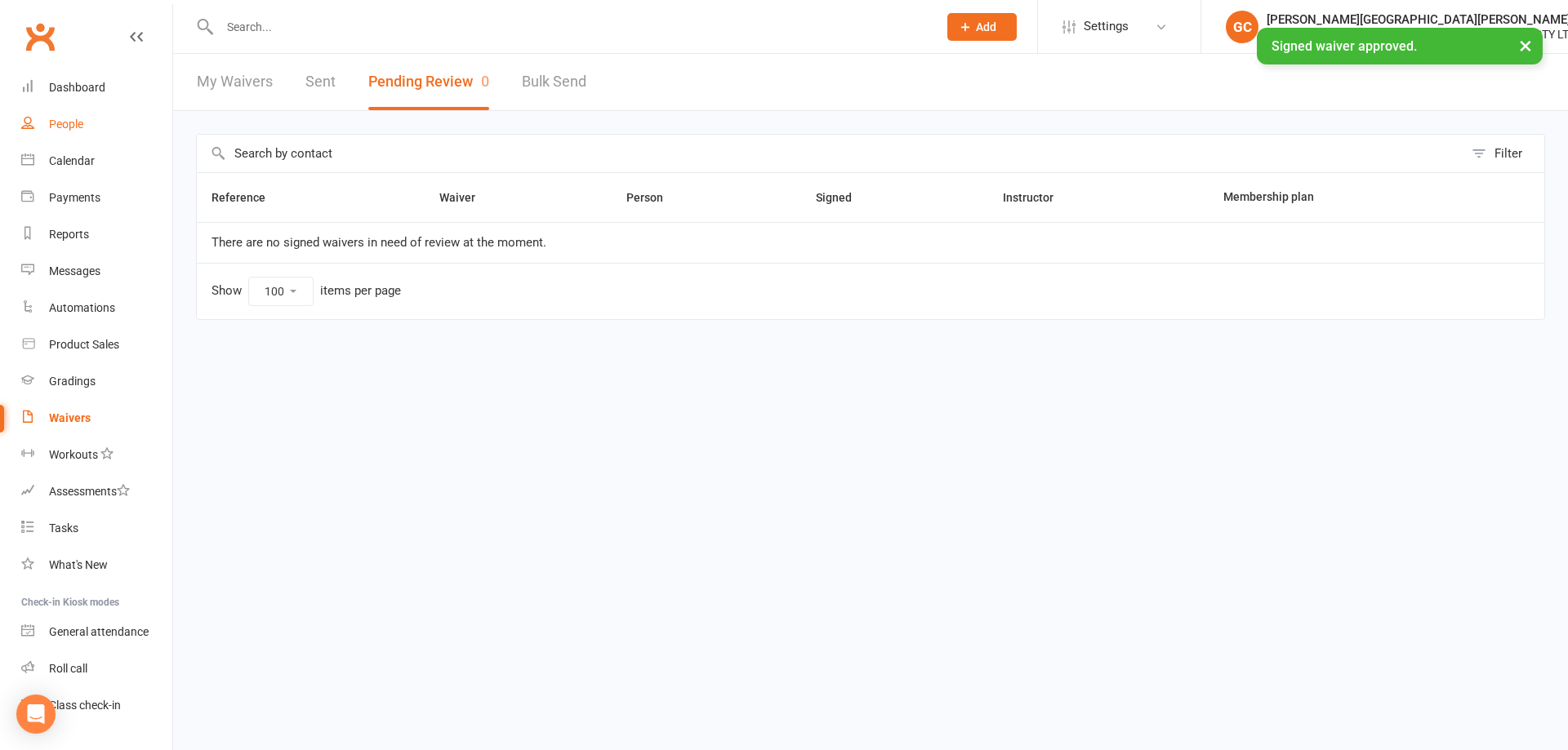
click at [61, 122] on div "People" at bounding box center [66, 124] width 34 height 13
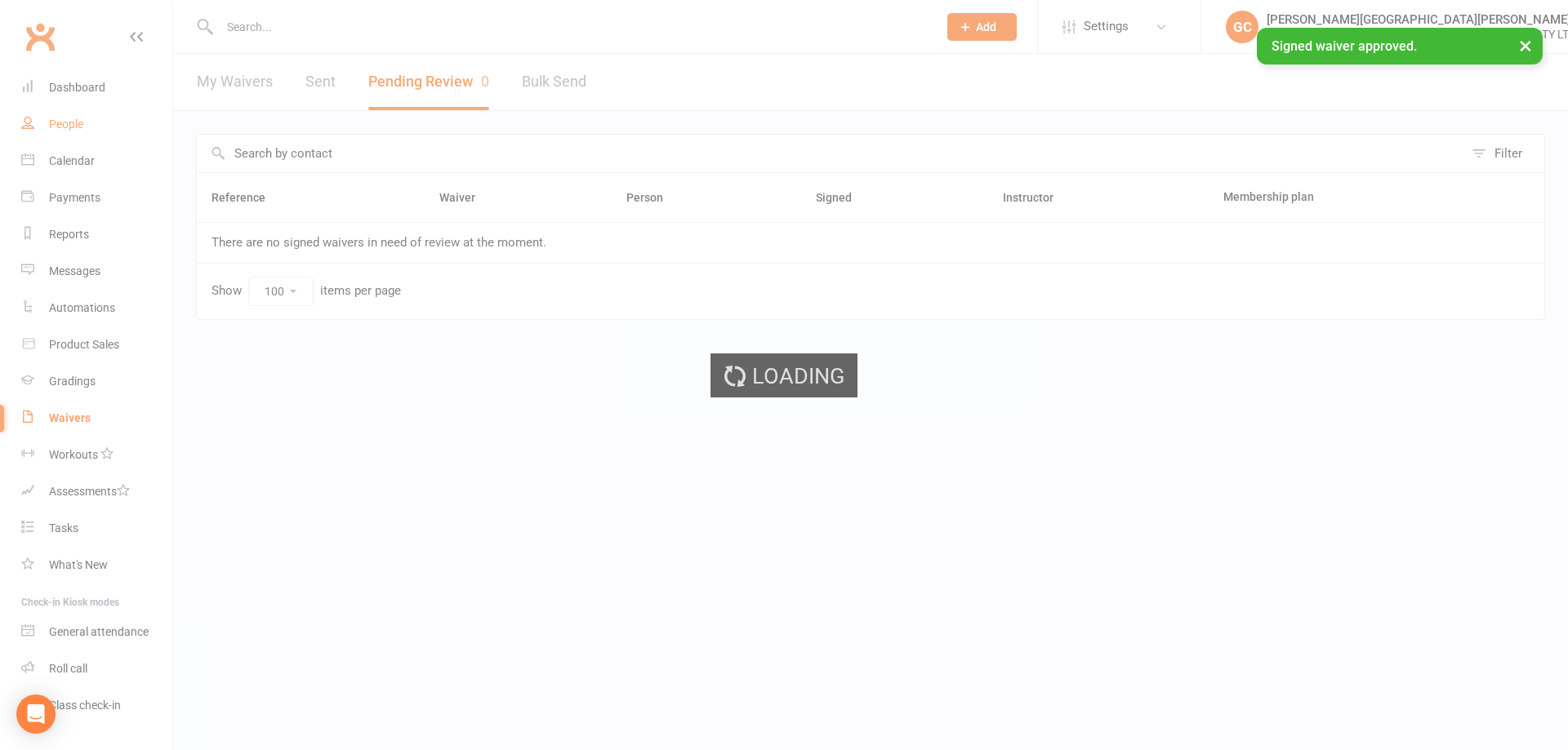
select select "100"
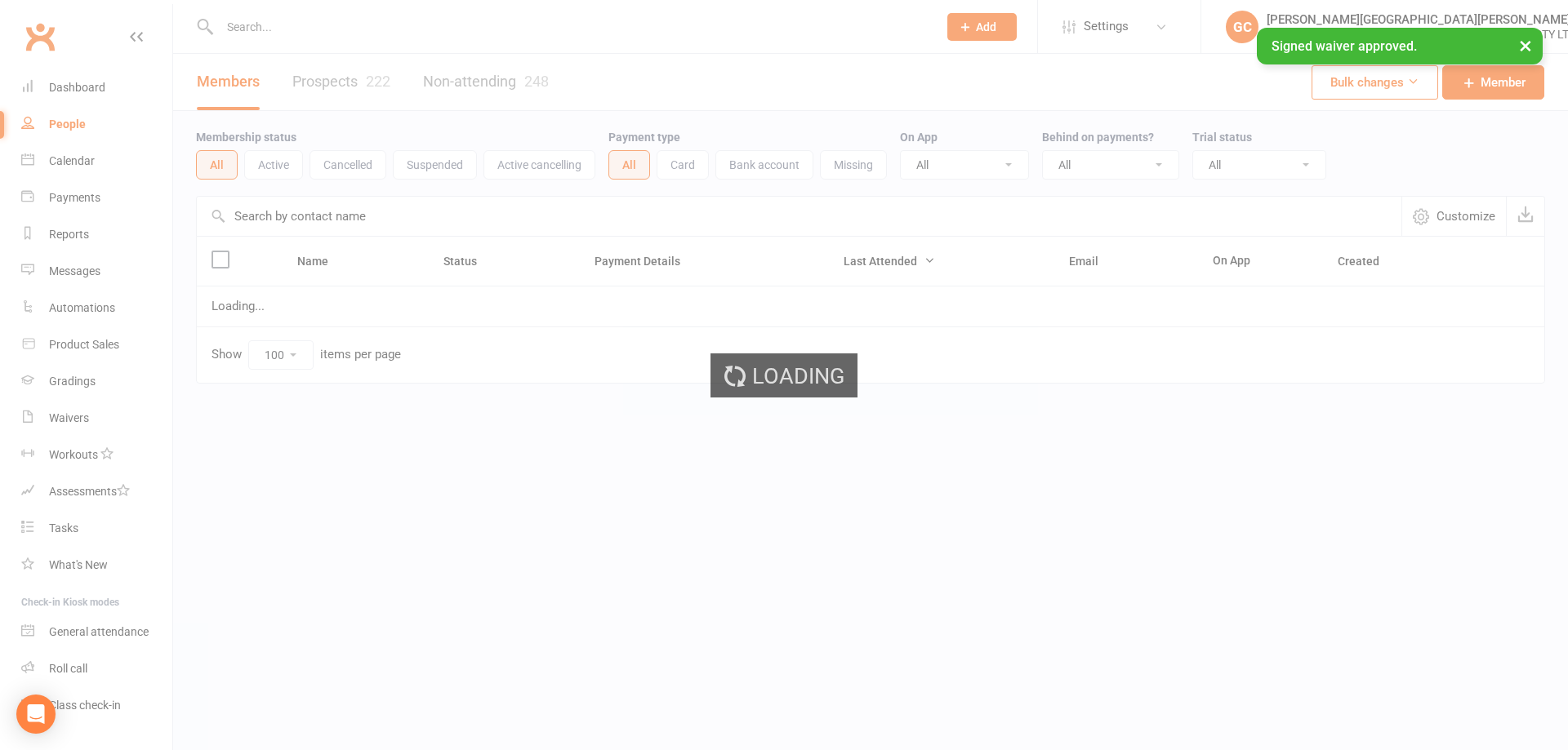
click at [301, 27] on div "× Signed waiver approved." at bounding box center [773, 27] width 1546 height 0
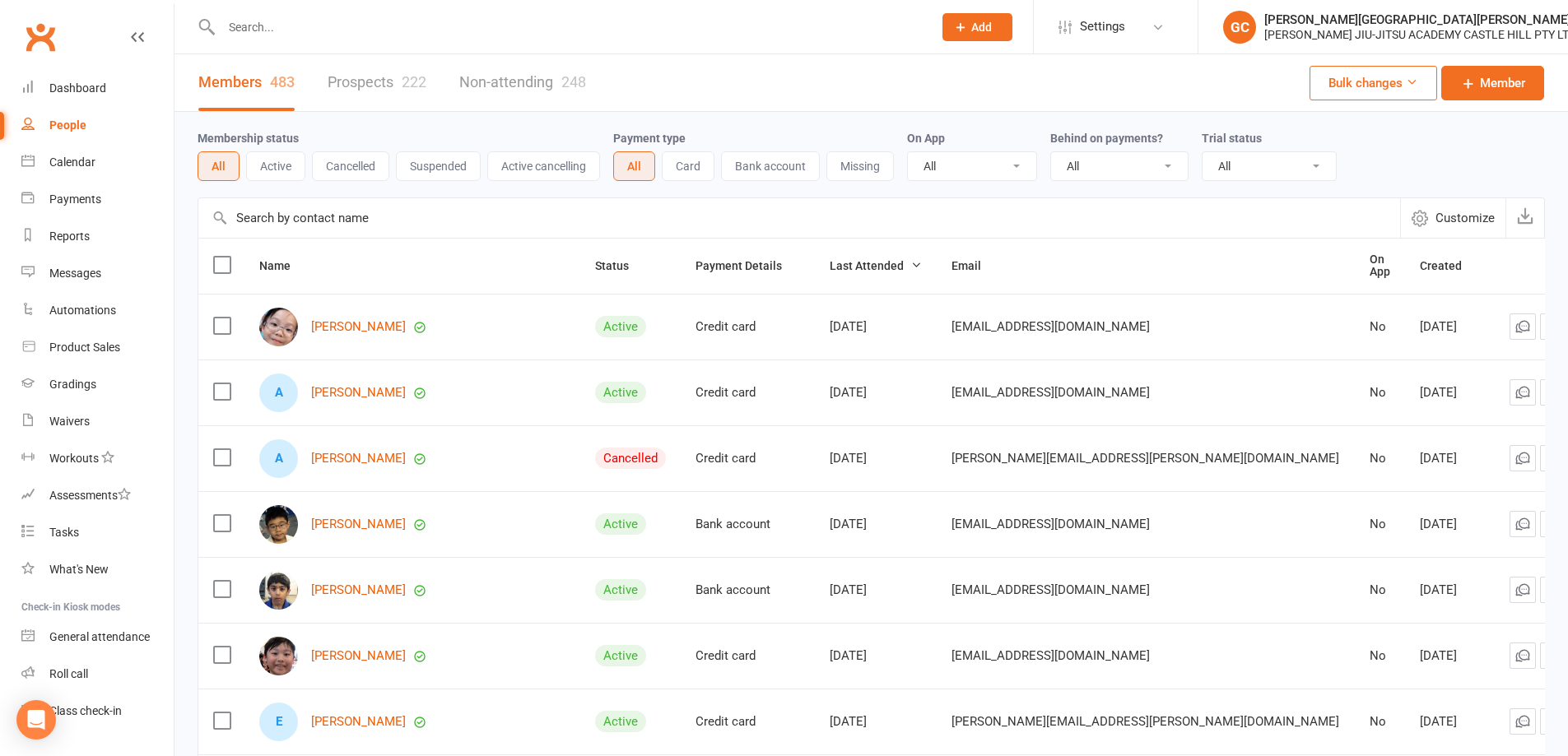
click at [303, 29] on input "text" at bounding box center [568, 27] width 704 height 23
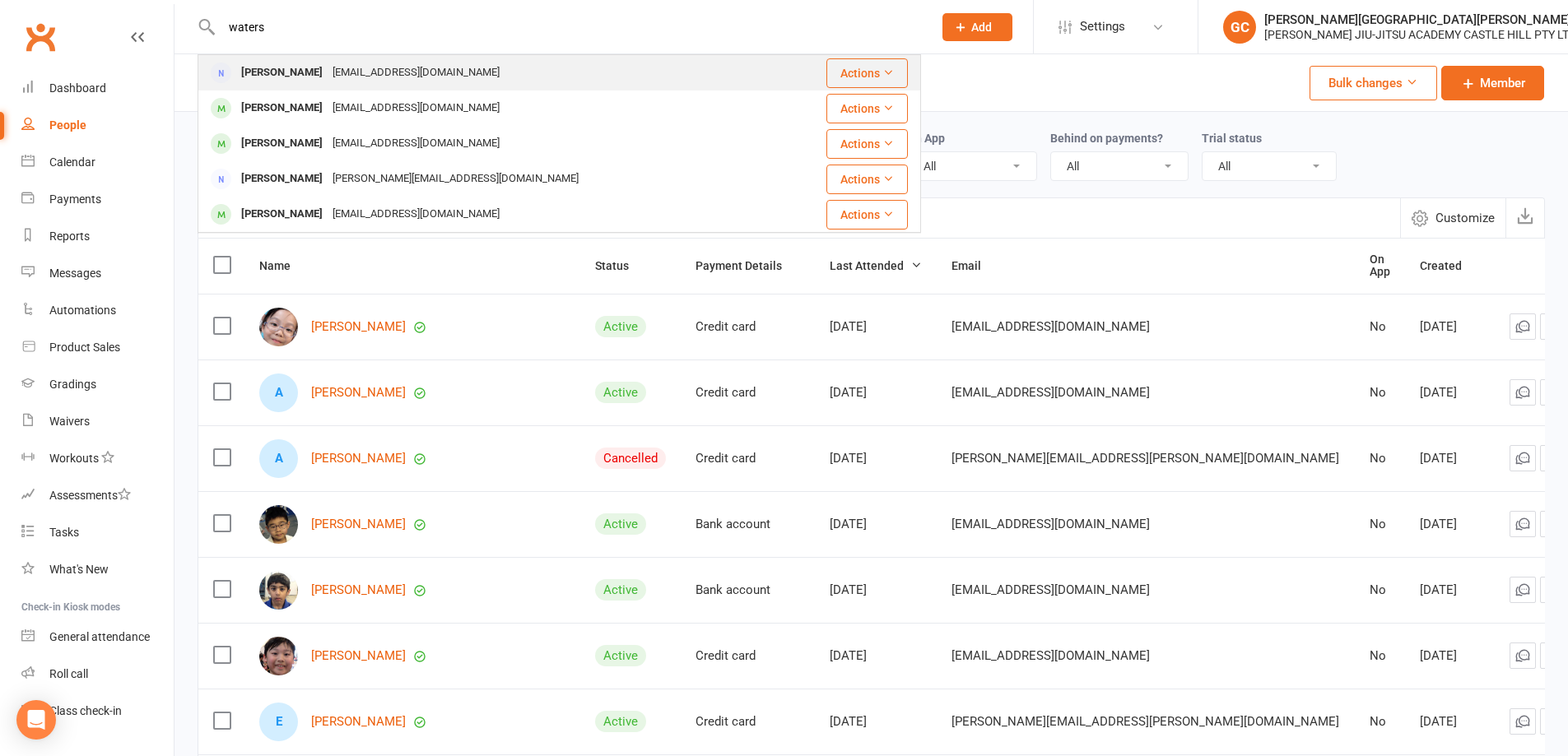
type input "waters"
click at [261, 63] on div "Tom Waters" at bounding box center [281, 73] width 91 height 23
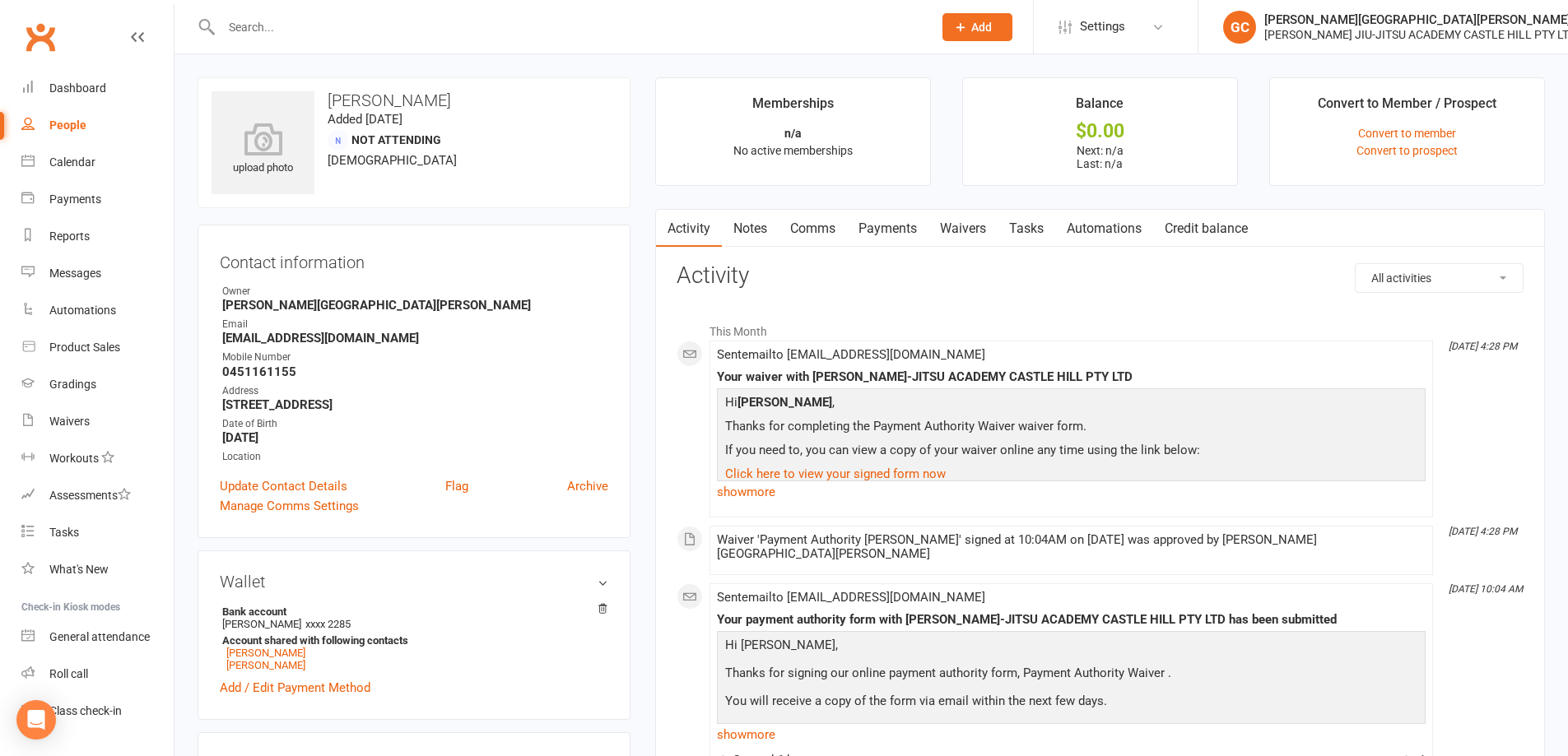
drag, startPoint x: 220, startPoint y: 405, endPoint x: 371, endPoint y: 408, distance: 151.0
click at [395, 404] on li "Address 13 Alysse Cl BAULKHAM HILLS NSW 2153" at bounding box center [414, 398] width 389 height 29
copy strong "13 Alysse Cl BAULKHAM HILLS"
click at [593, 91] on h3 "Tom Waters" at bounding box center [414, 101] width 405 height 18
click at [53, 127] on div "People" at bounding box center [68, 125] width 37 height 13
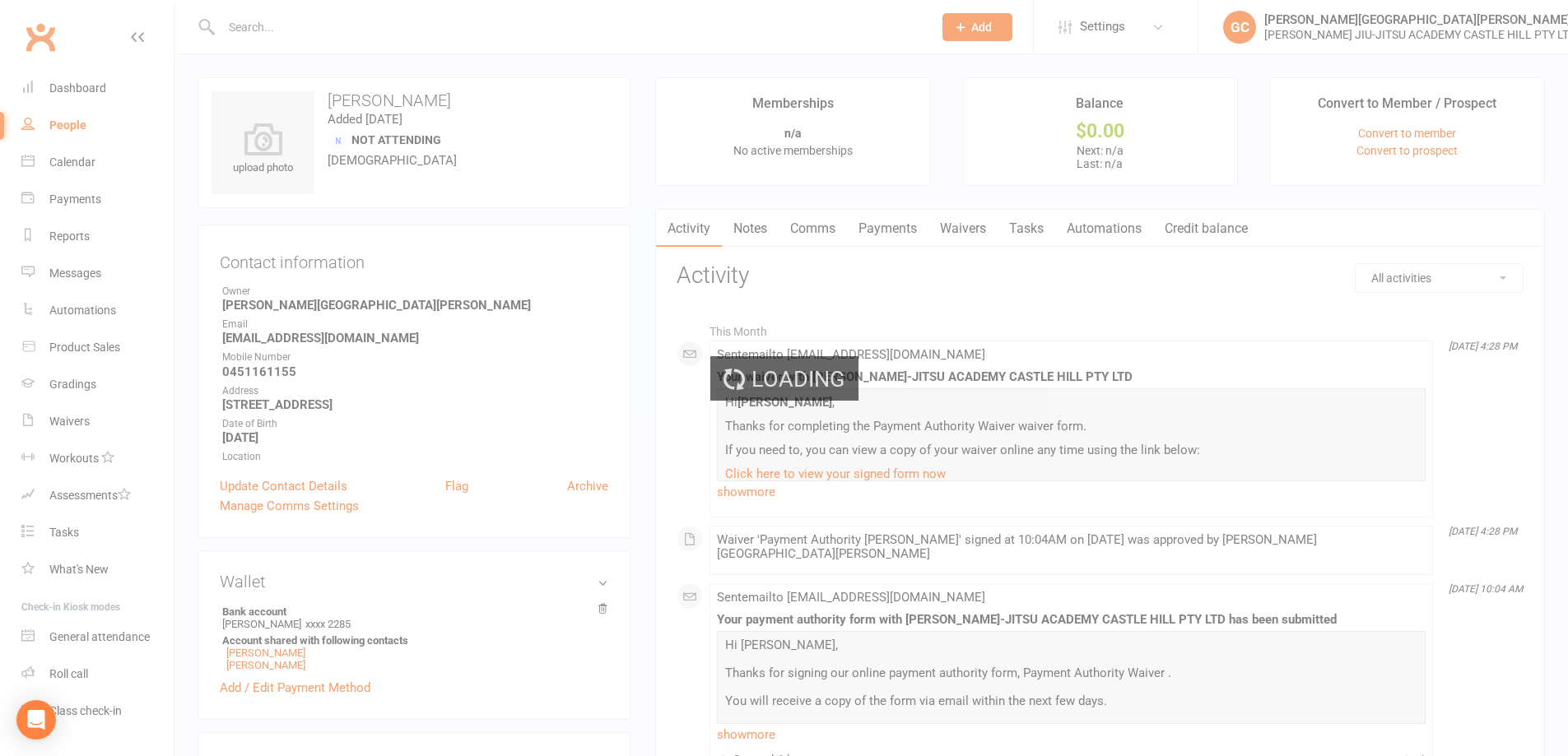
select select "100"
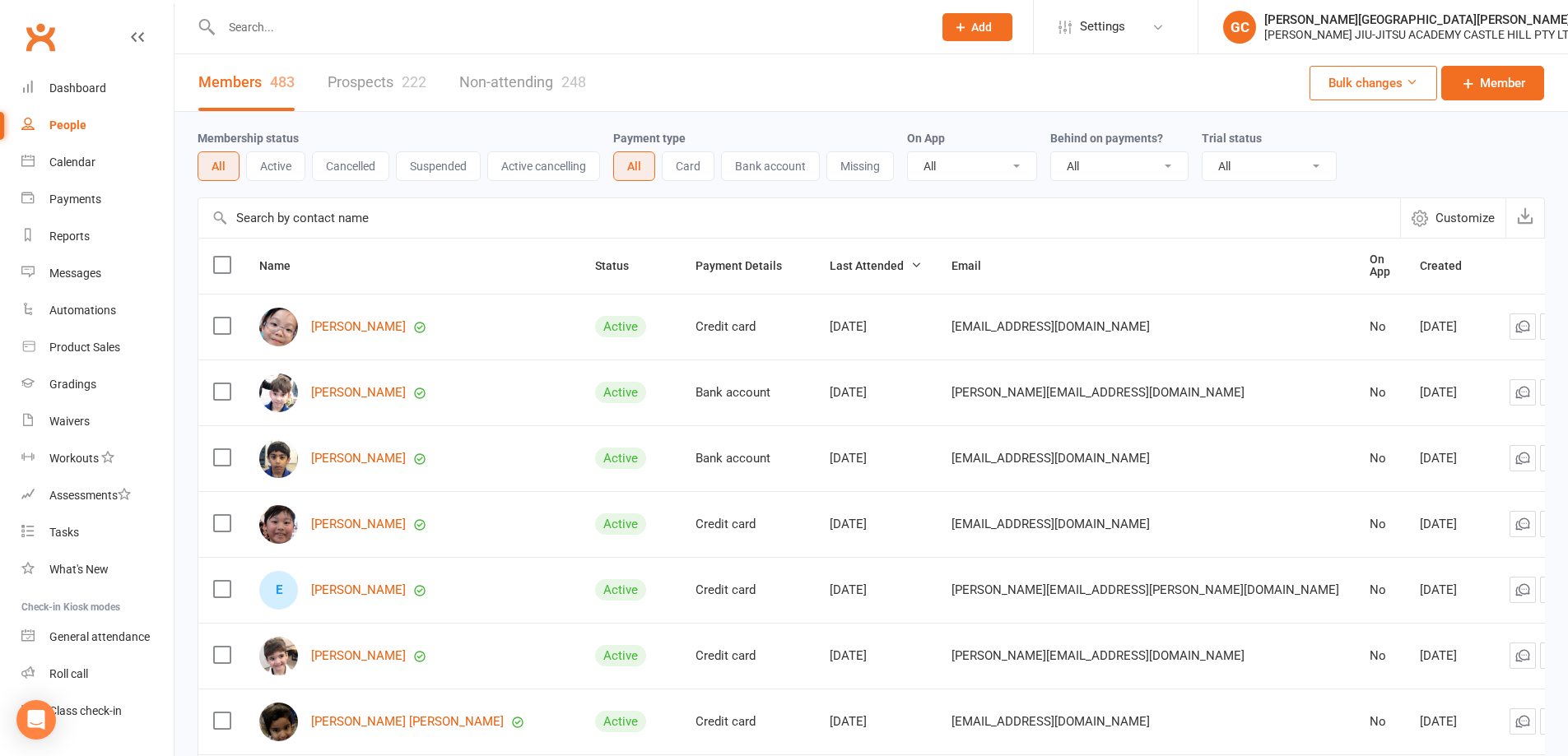
click at [274, 163] on button "Active" at bounding box center [275, 165] width 60 height 29
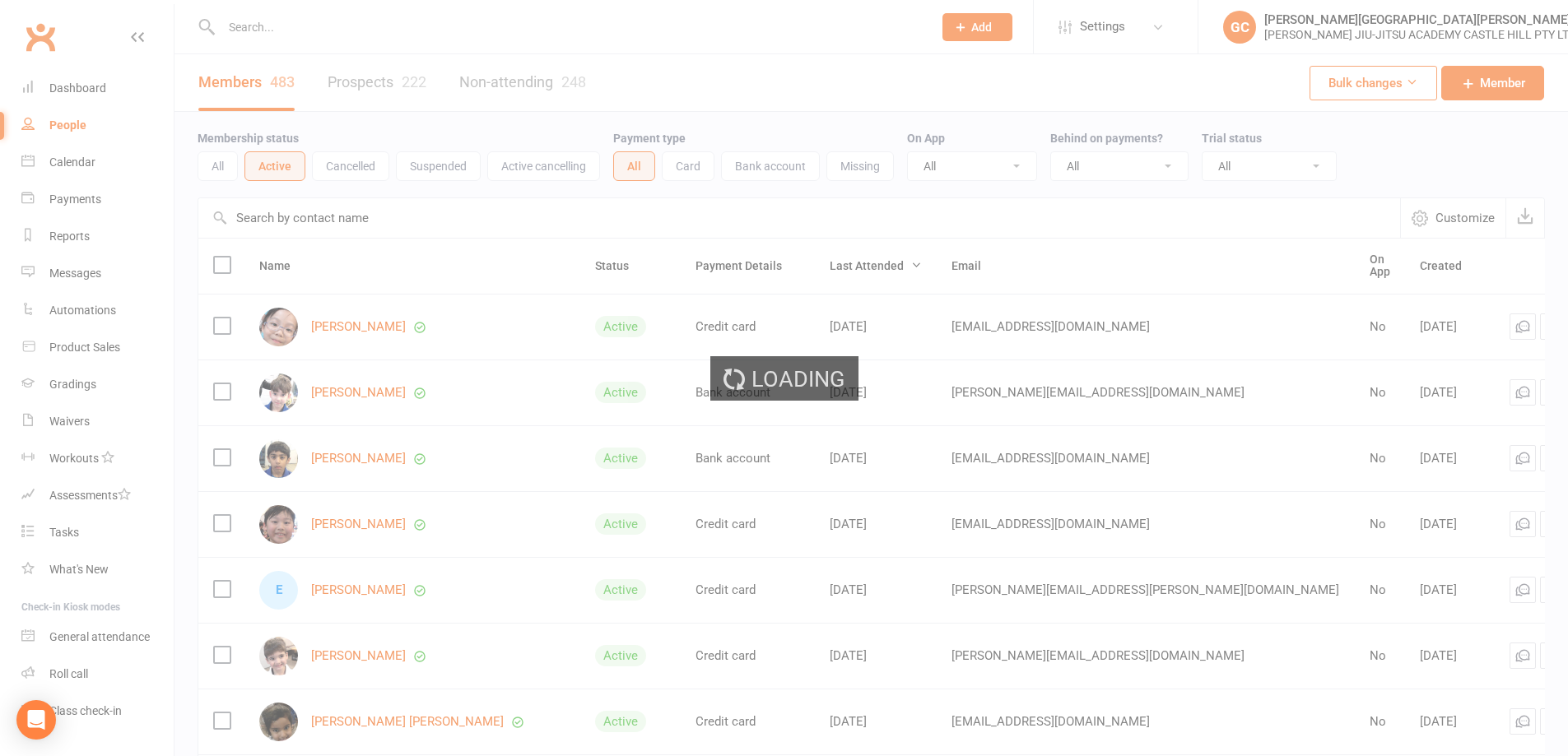
click at [217, 164] on div "Loading" at bounding box center [784, 378] width 1568 height 756
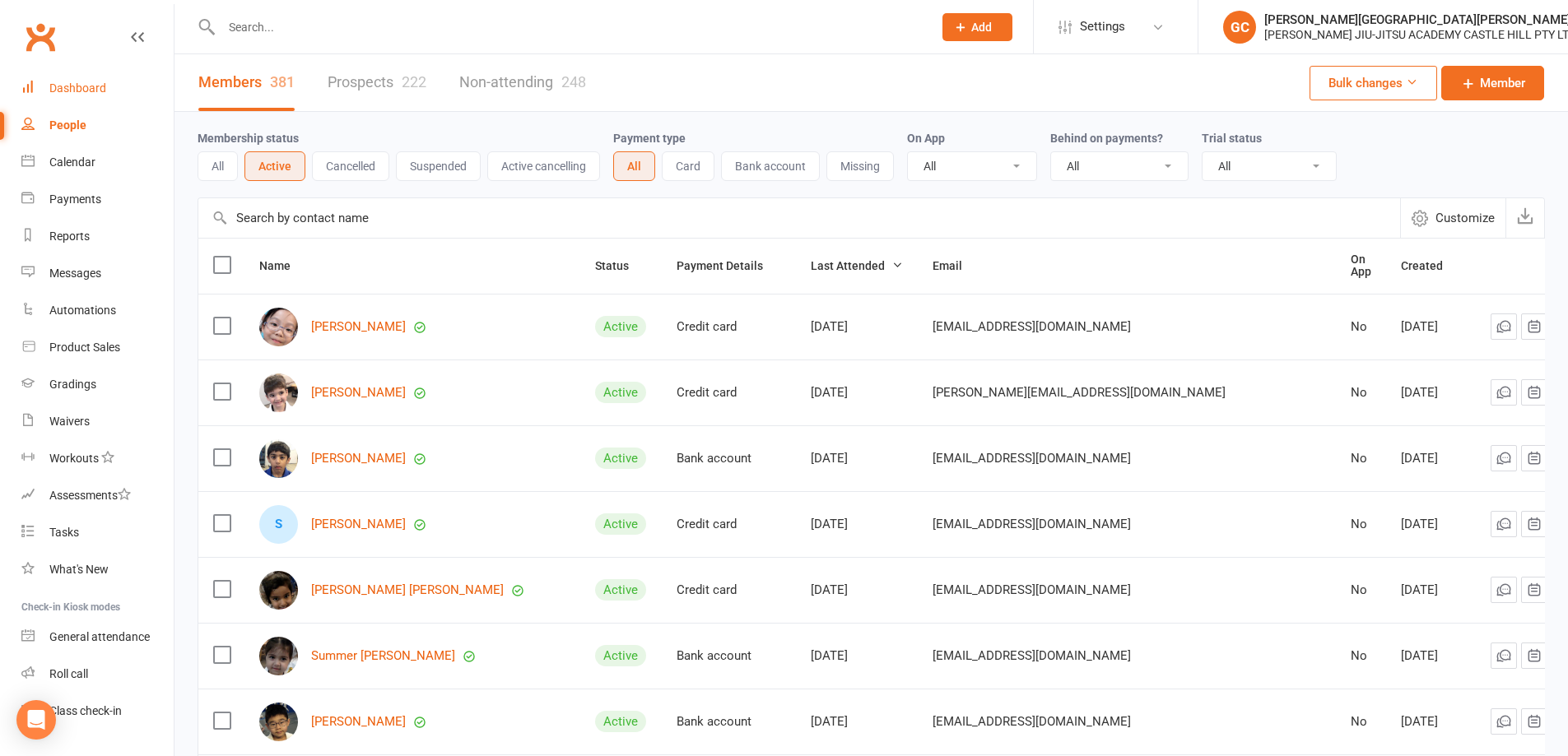
click at [89, 89] on div "Dashboard" at bounding box center [78, 88] width 57 height 13
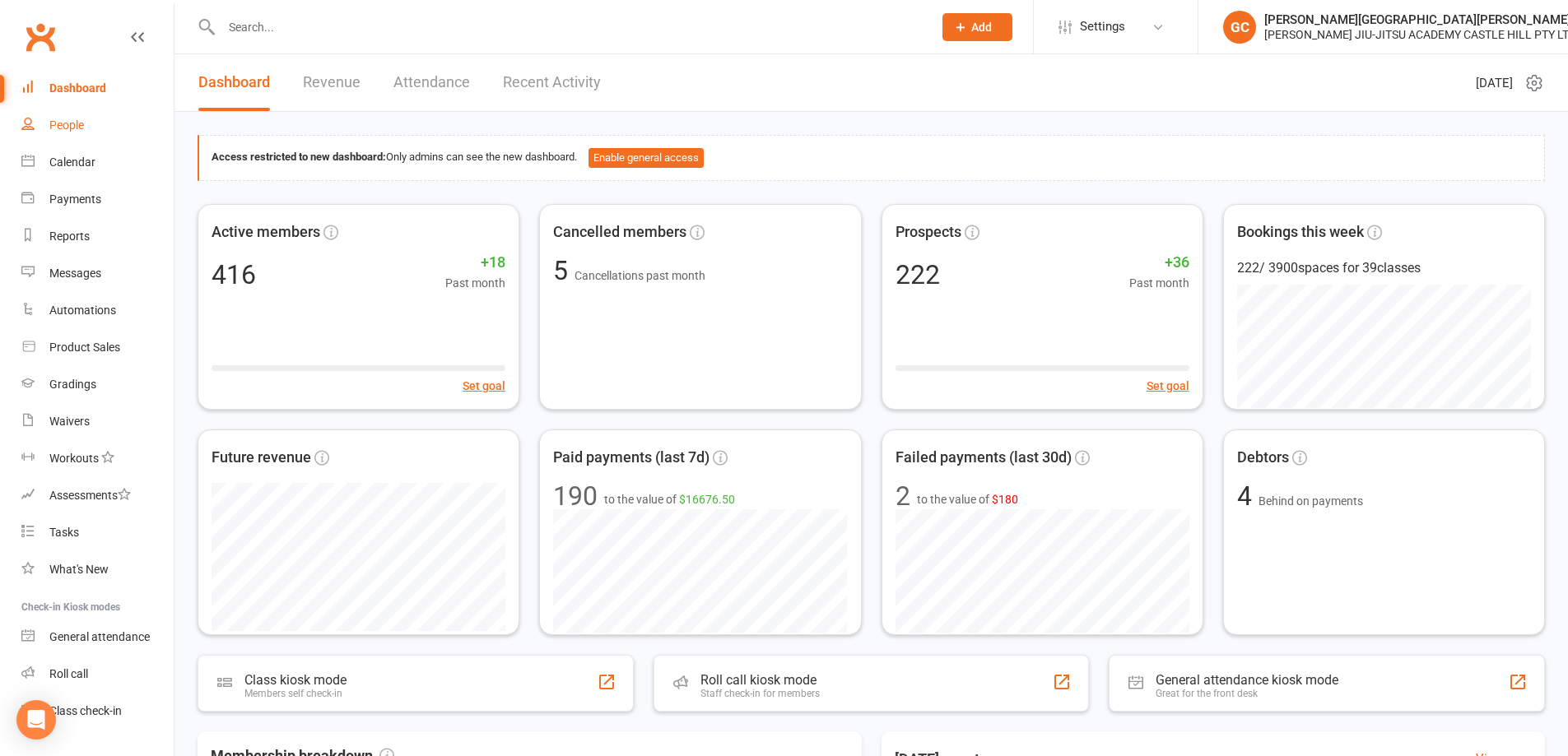
click at [66, 123] on div "People" at bounding box center [66, 125] width 34 height 13
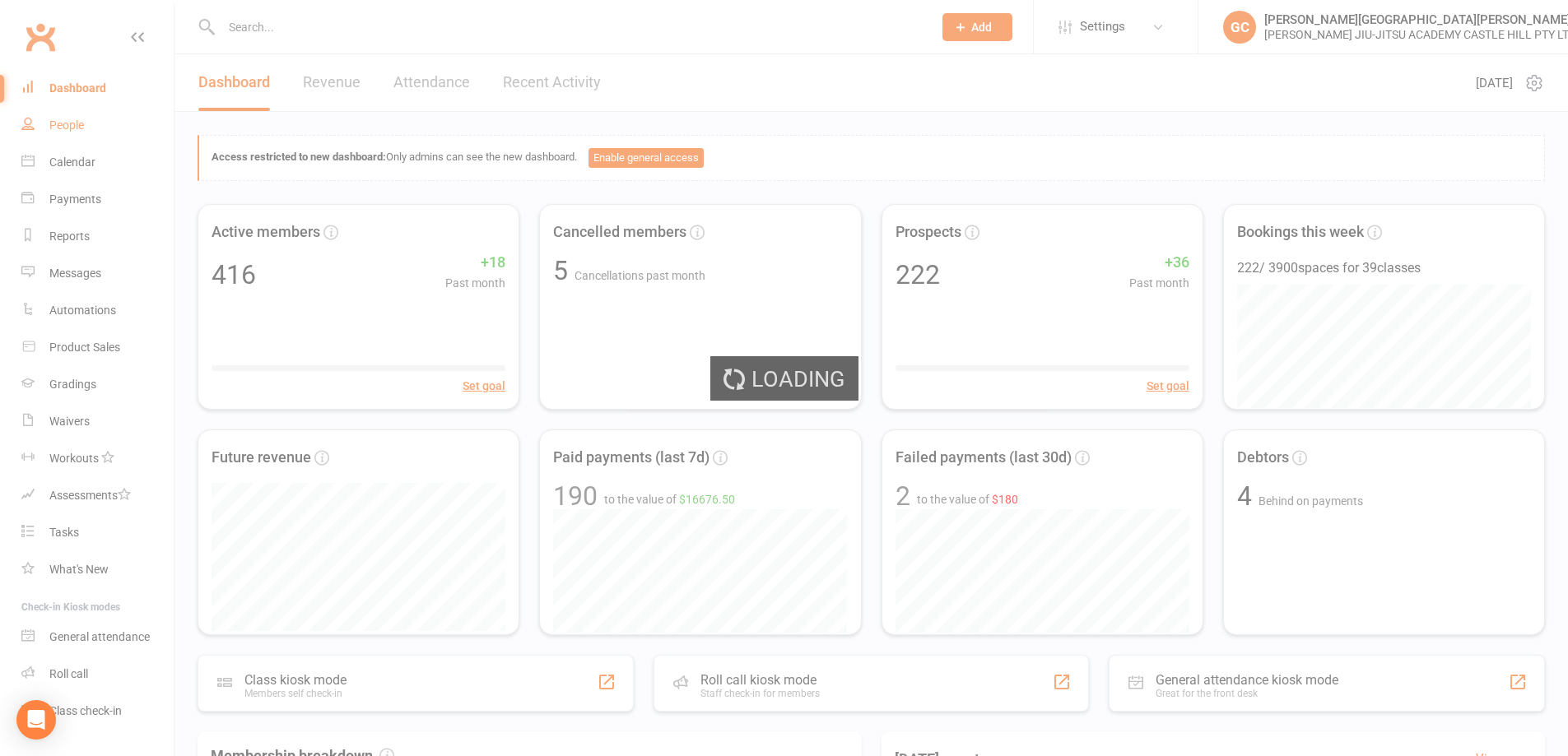
select select "100"
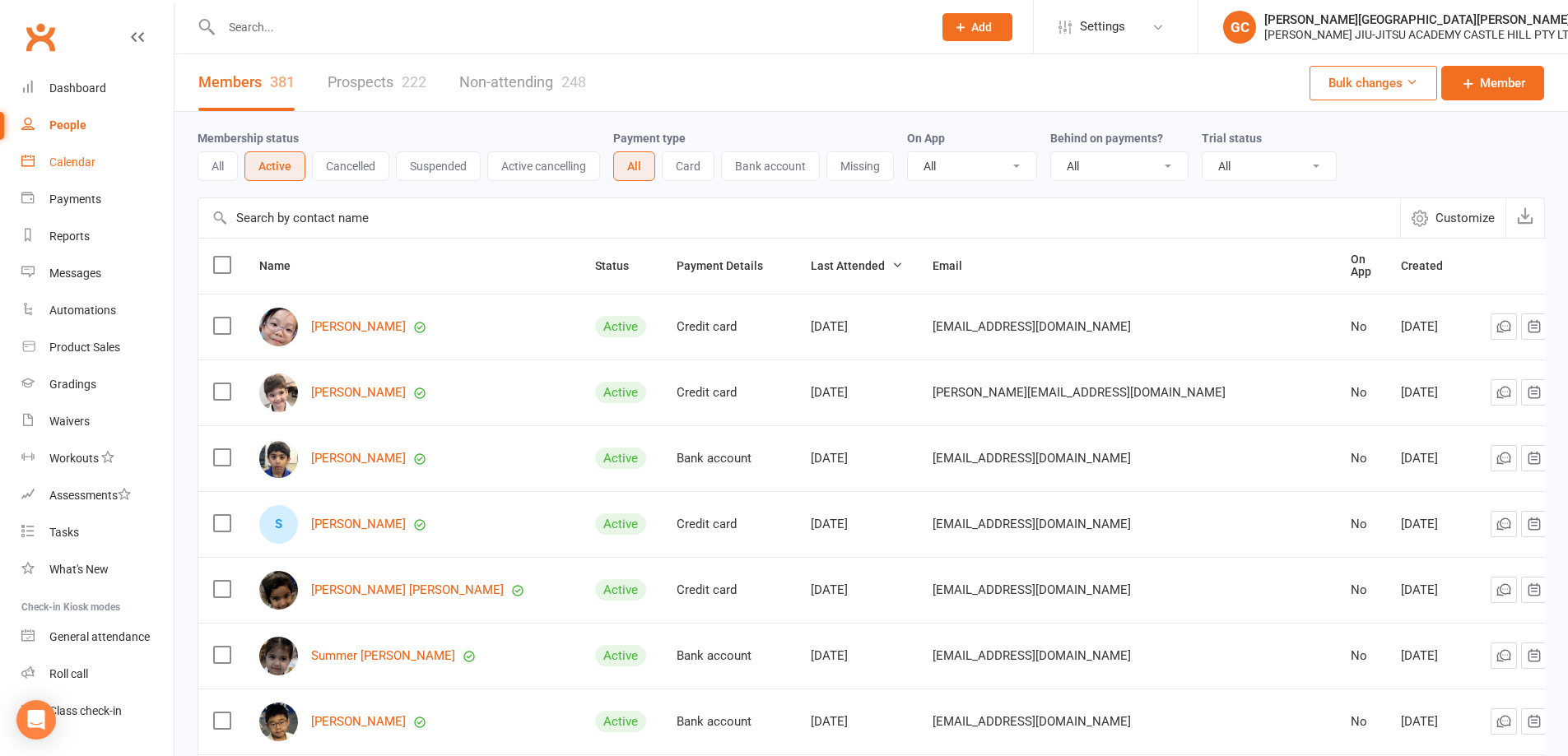
click at [71, 159] on div "Calendar" at bounding box center [72, 162] width 46 height 13
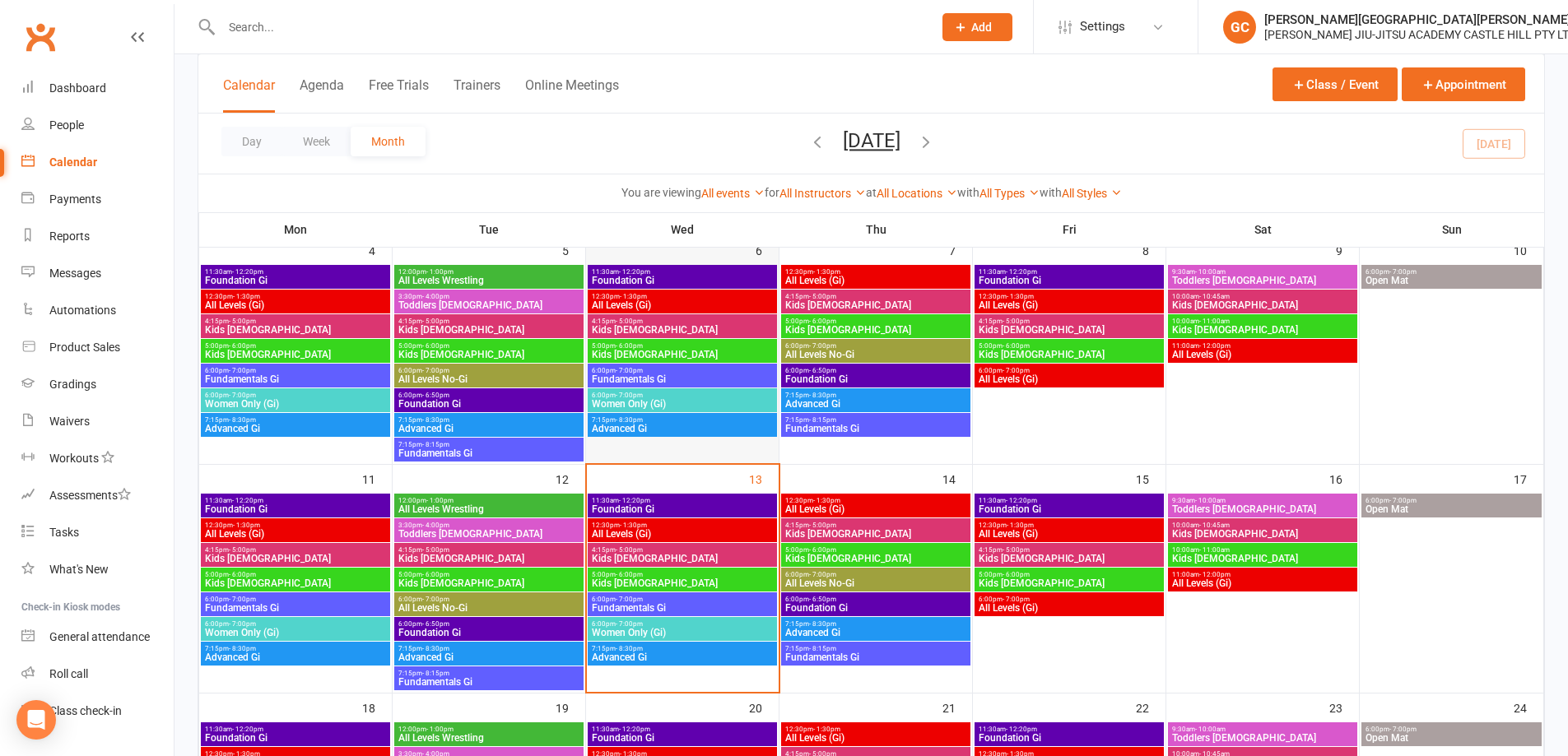
scroll to position [439, 0]
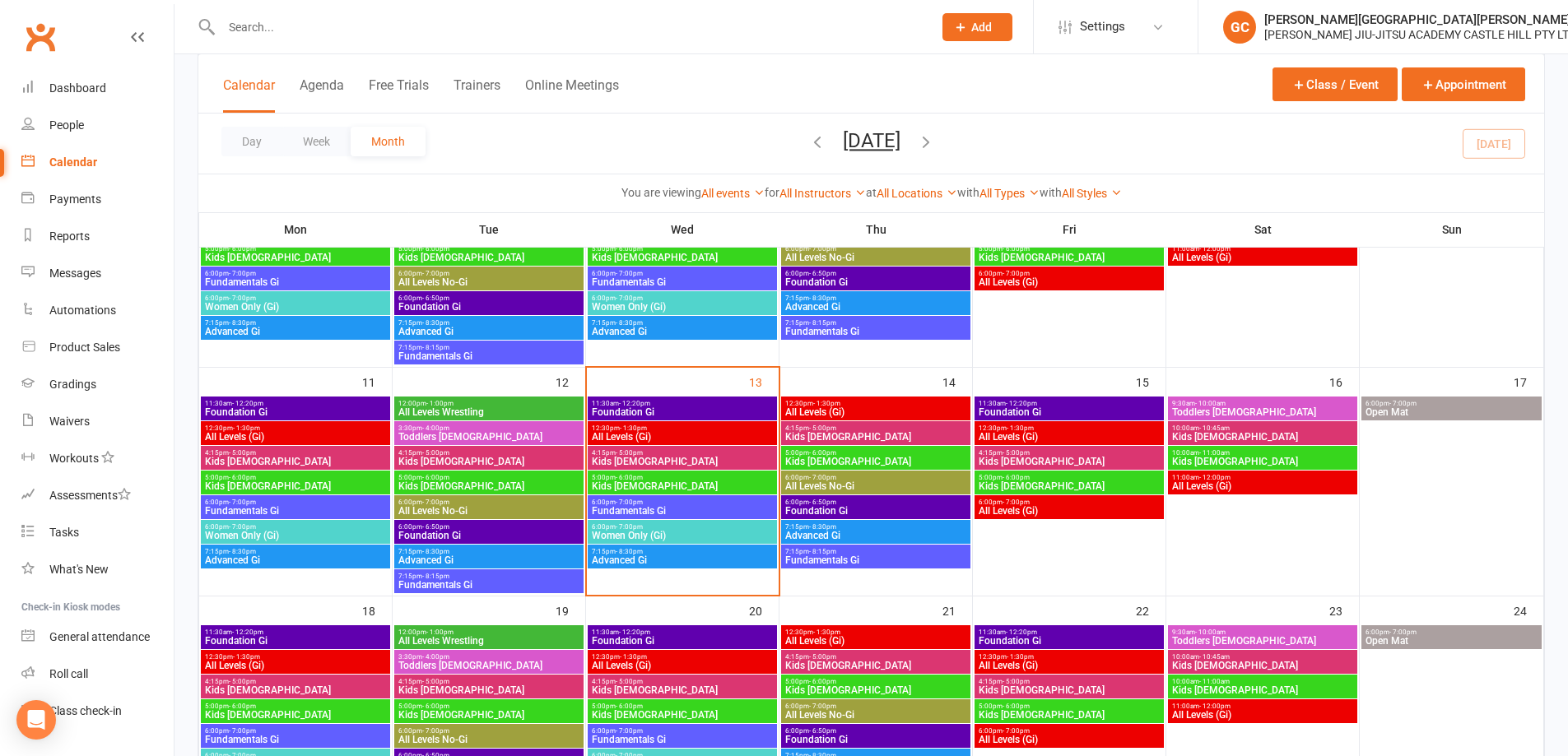
click at [647, 407] on span "Foundation Gi" at bounding box center [682, 412] width 183 height 10
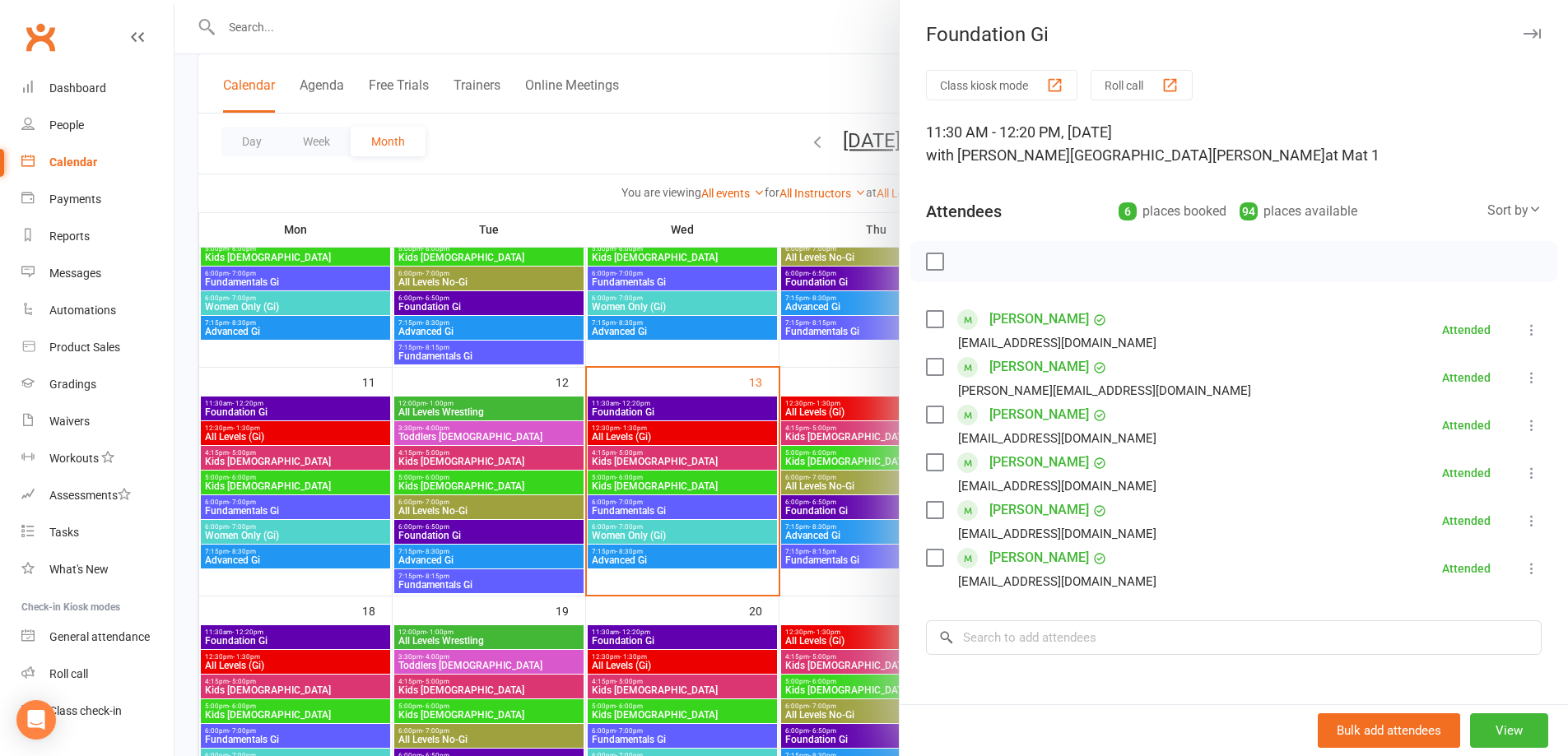
click at [644, 439] on div at bounding box center [871, 378] width 1393 height 756
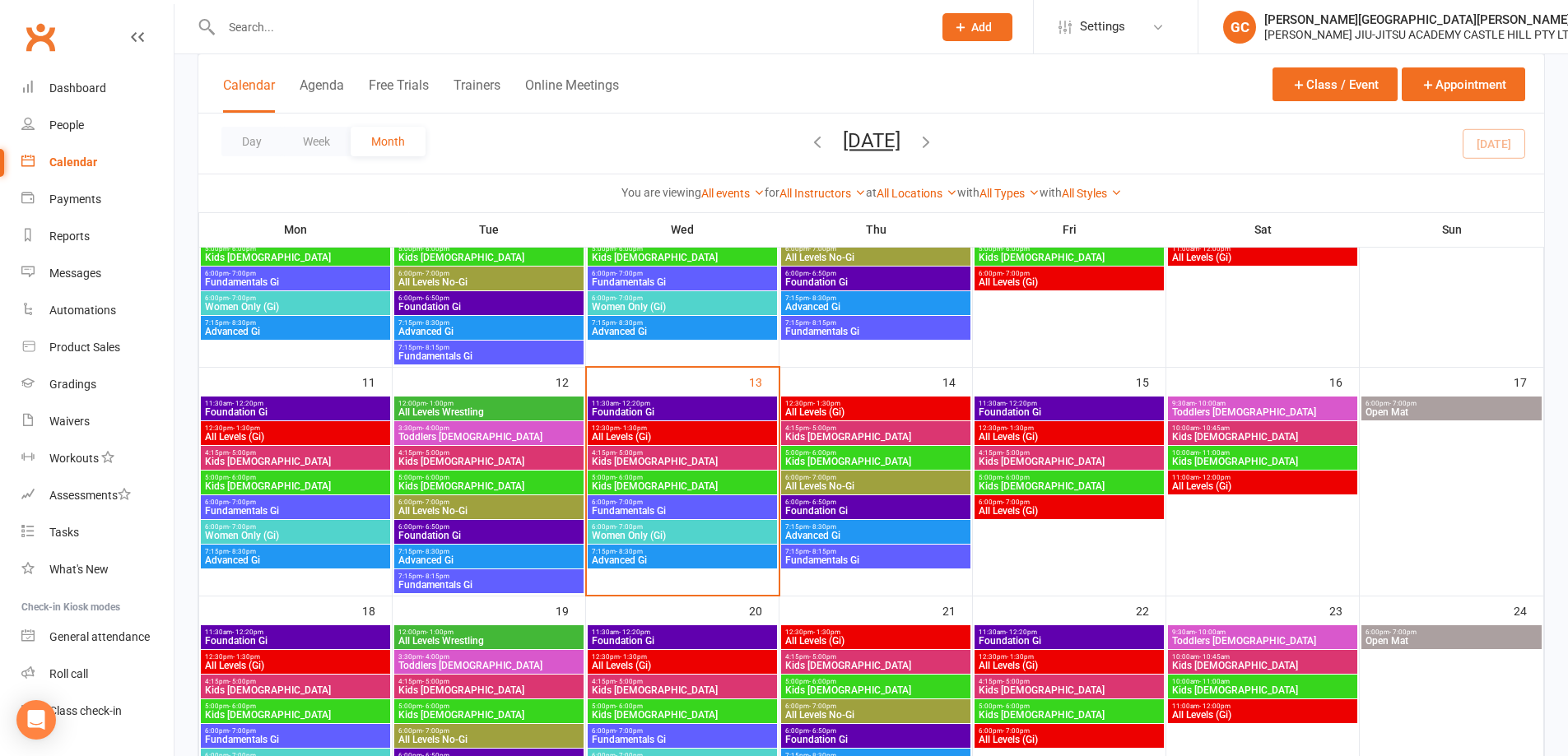
click at [647, 439] on span "All Levels (Gi)" at bounding box center [682, 437] width 183 height 10
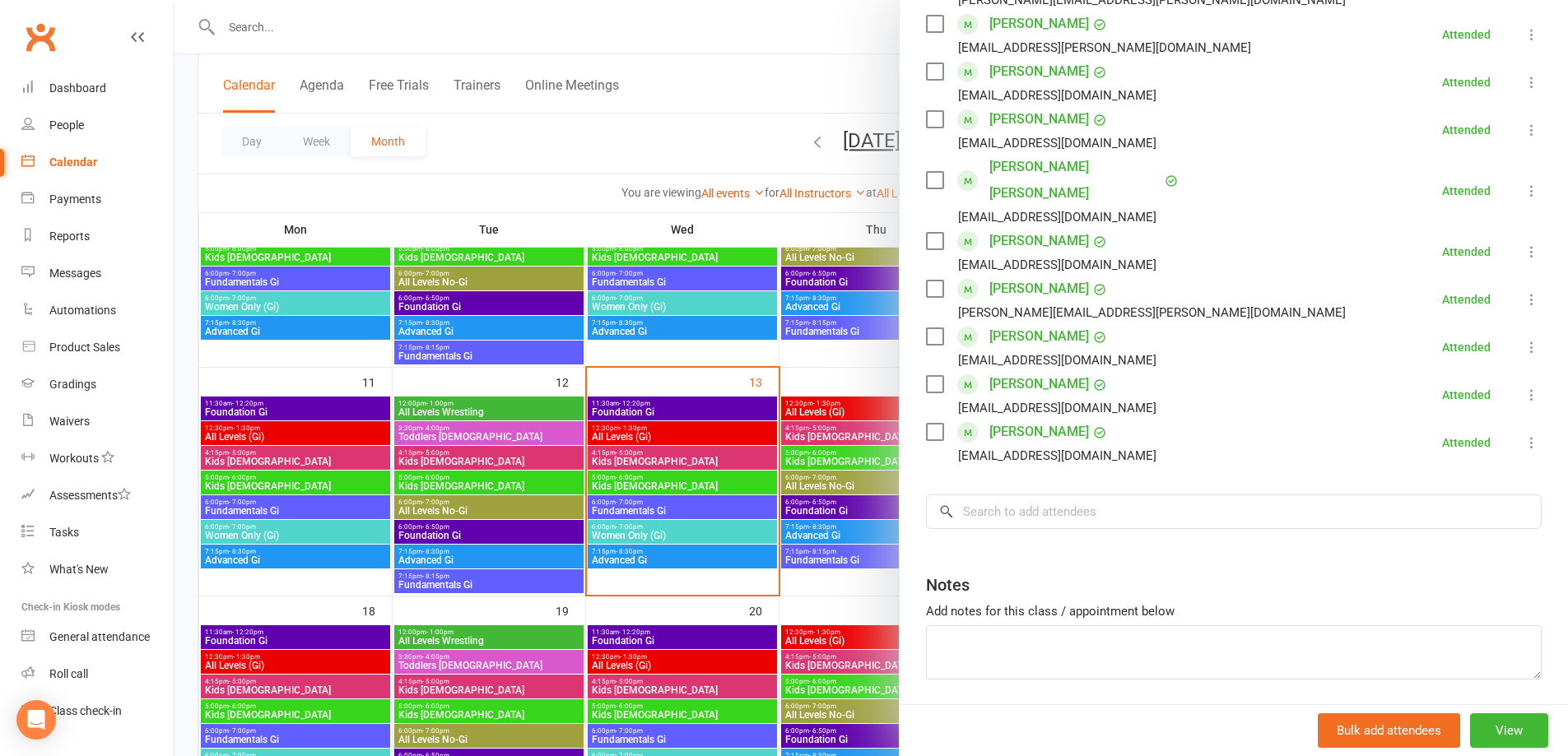
scroll to position [518, 0]
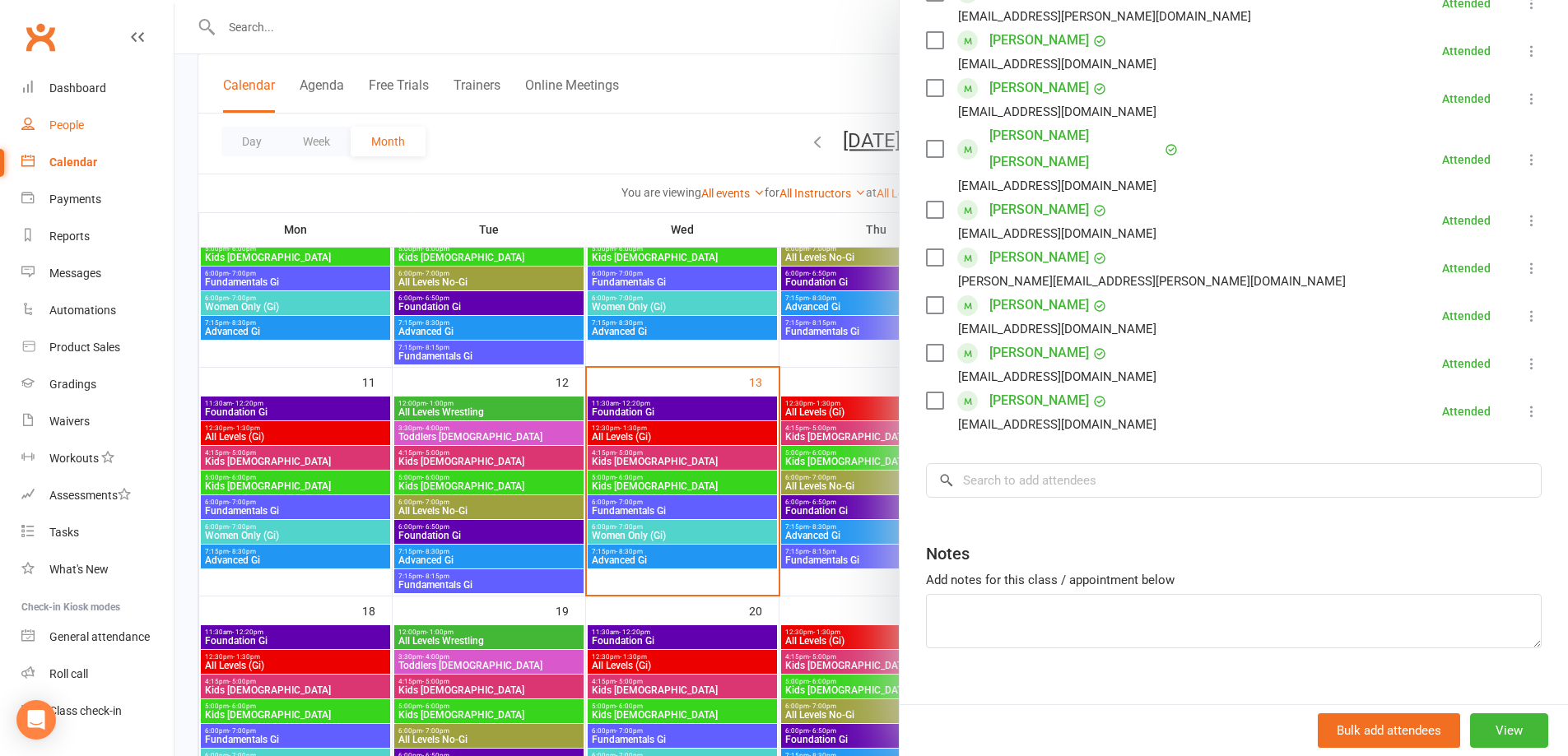
click at [71, 123] on div "People" at bounding box center [66, 125] width 34 height 13
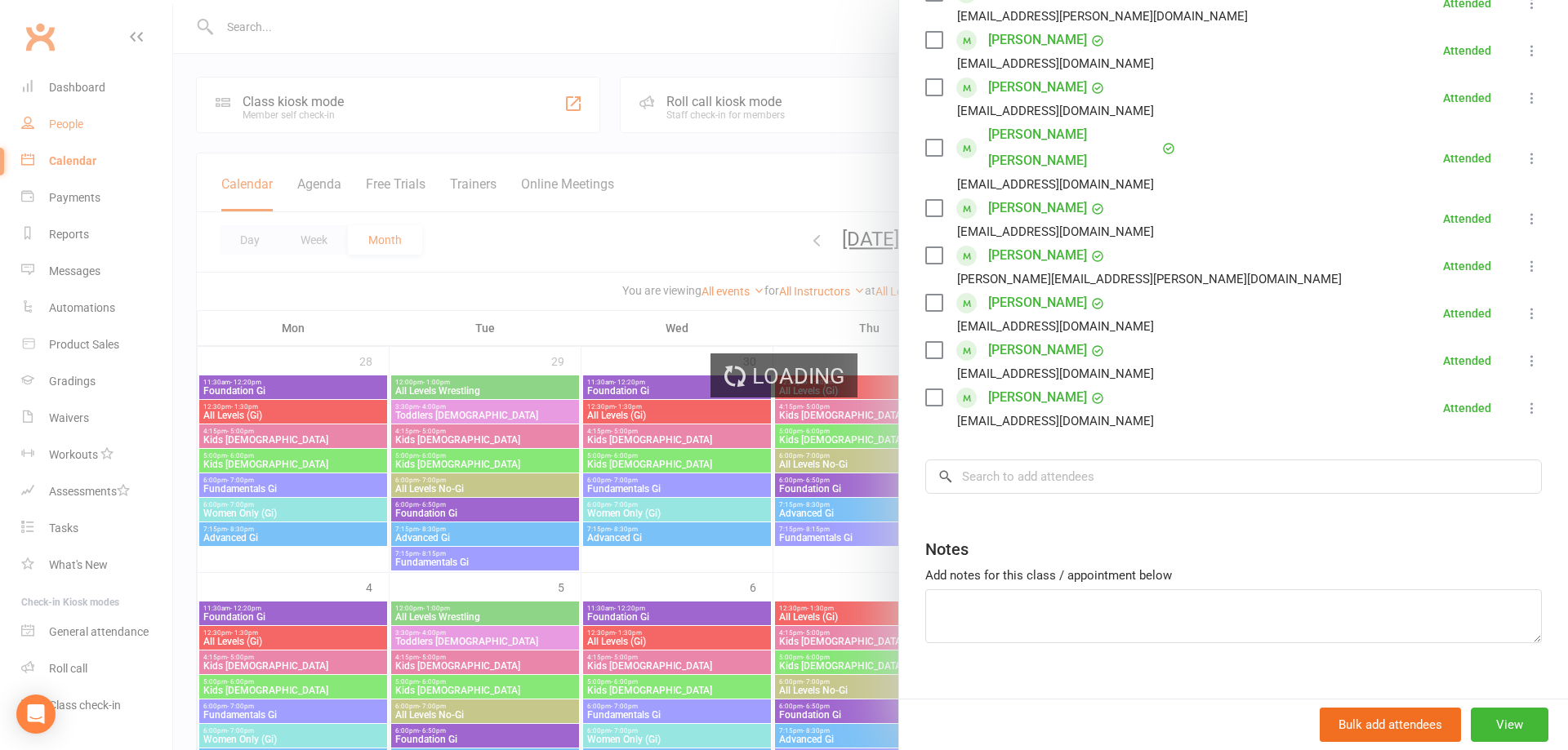
select select "100"
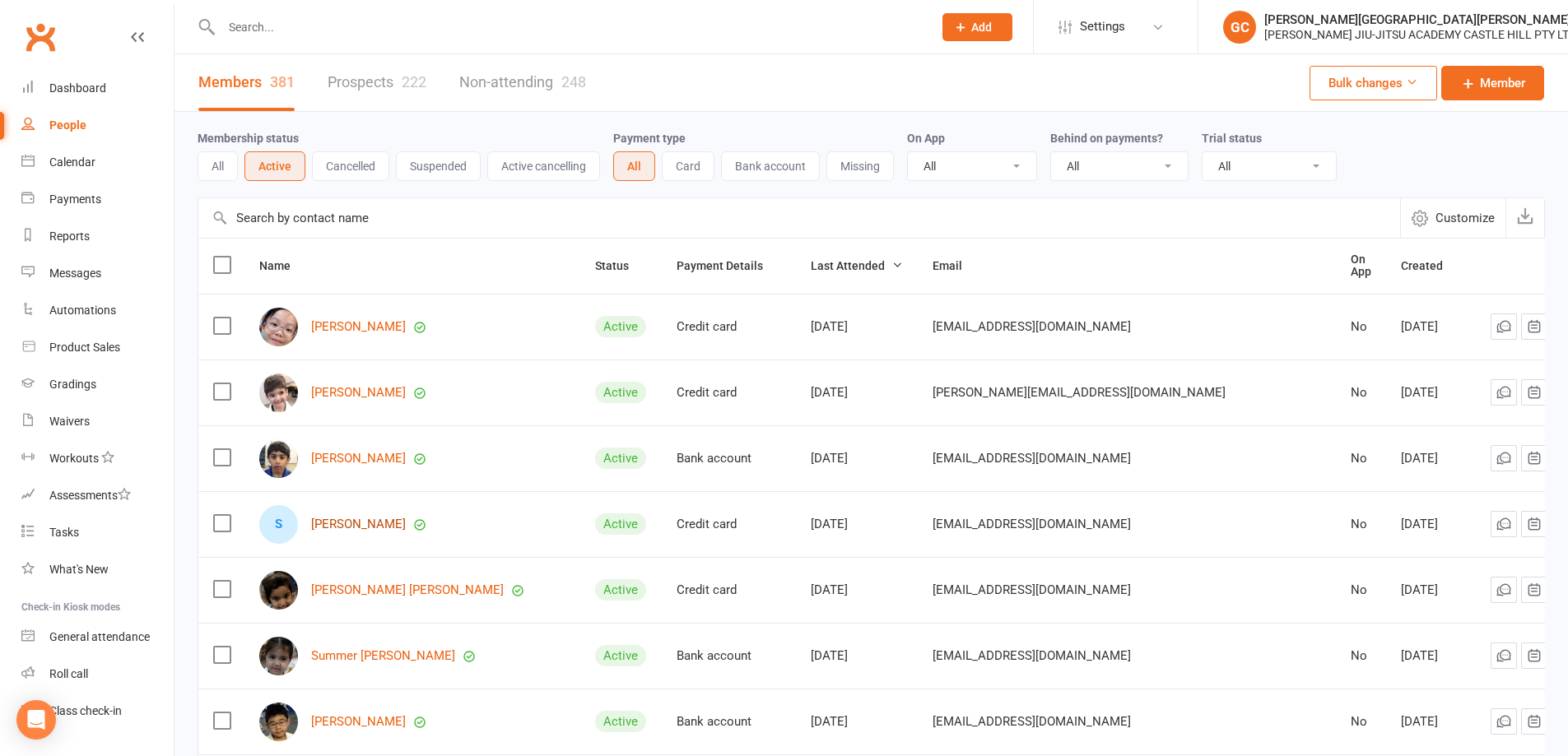
click at [356, 520] on link "[PERSON_NAME]" at bounding box center [358, 524] width 95 height 14
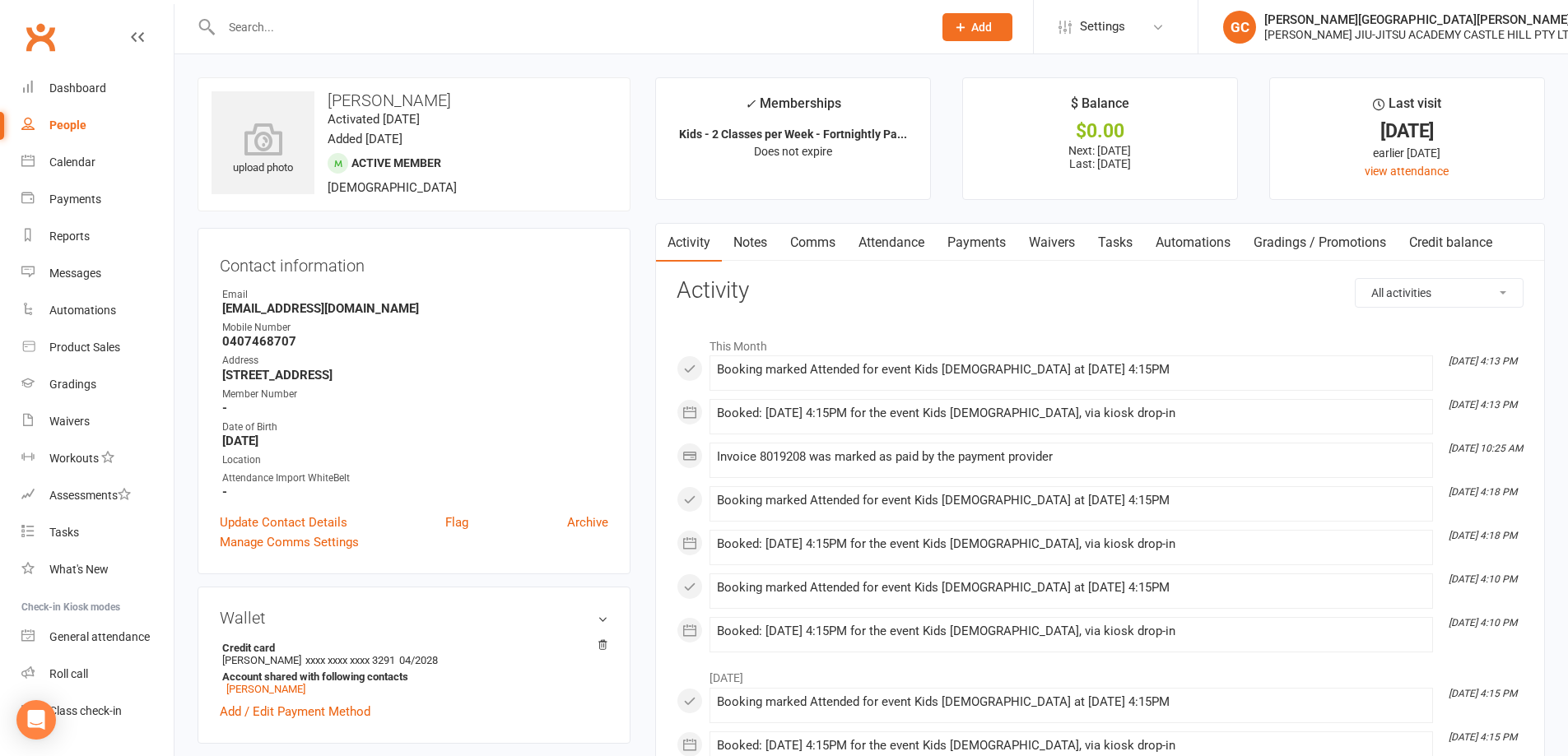
select select "100"
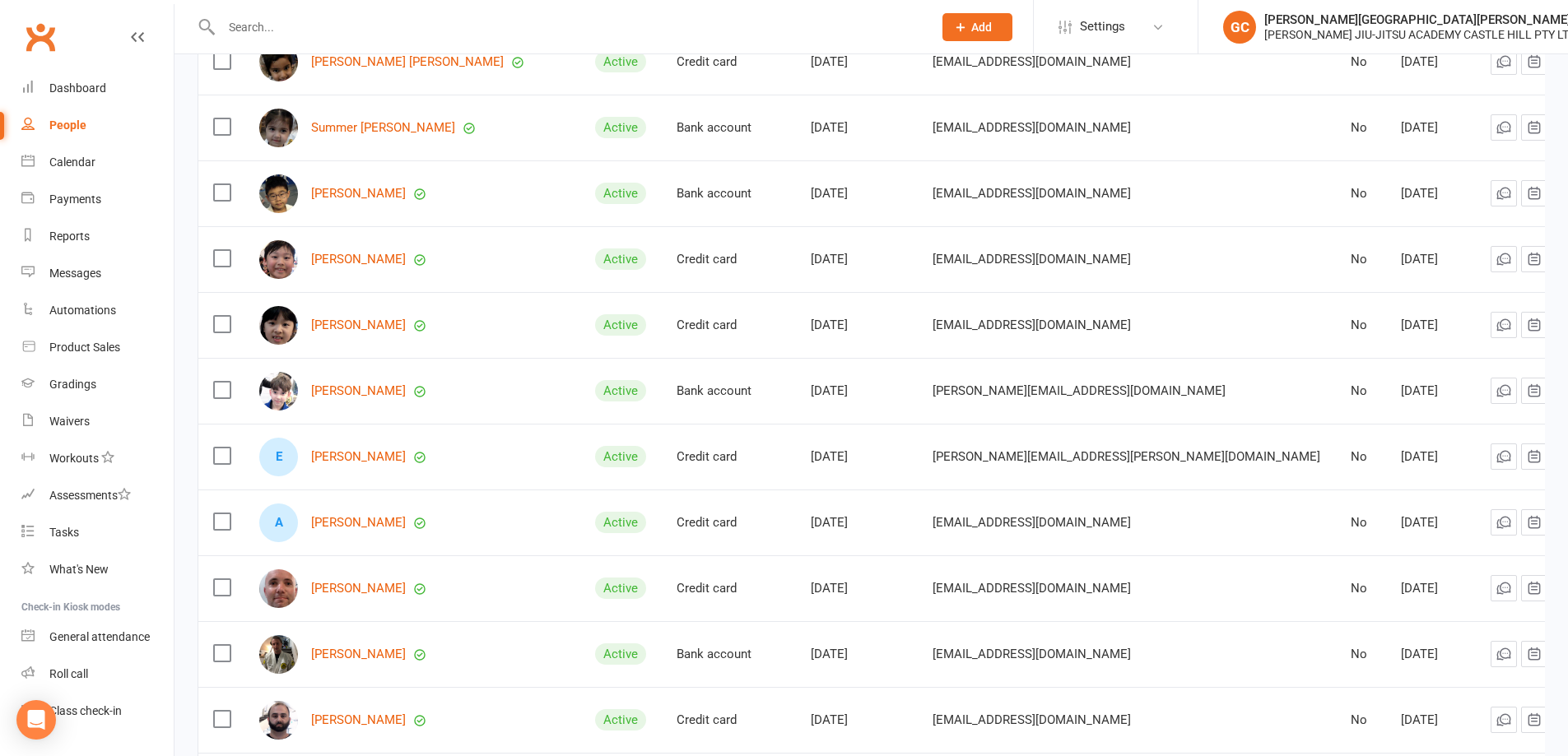
scroll to position [501, 0]
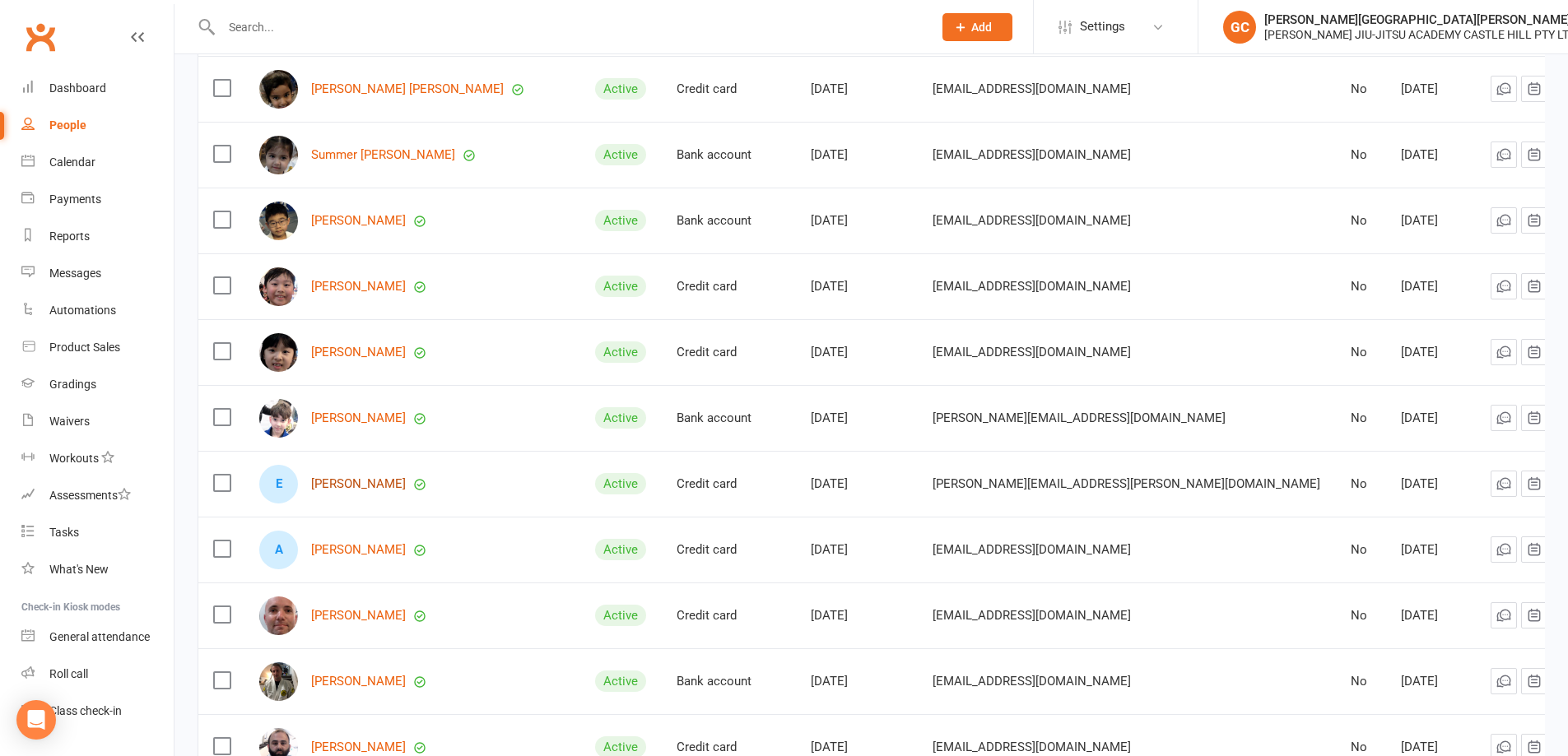
click at [358, 478] on link "[PERSON_NAME]" at bounding box center [358, 484] width 95 height 14
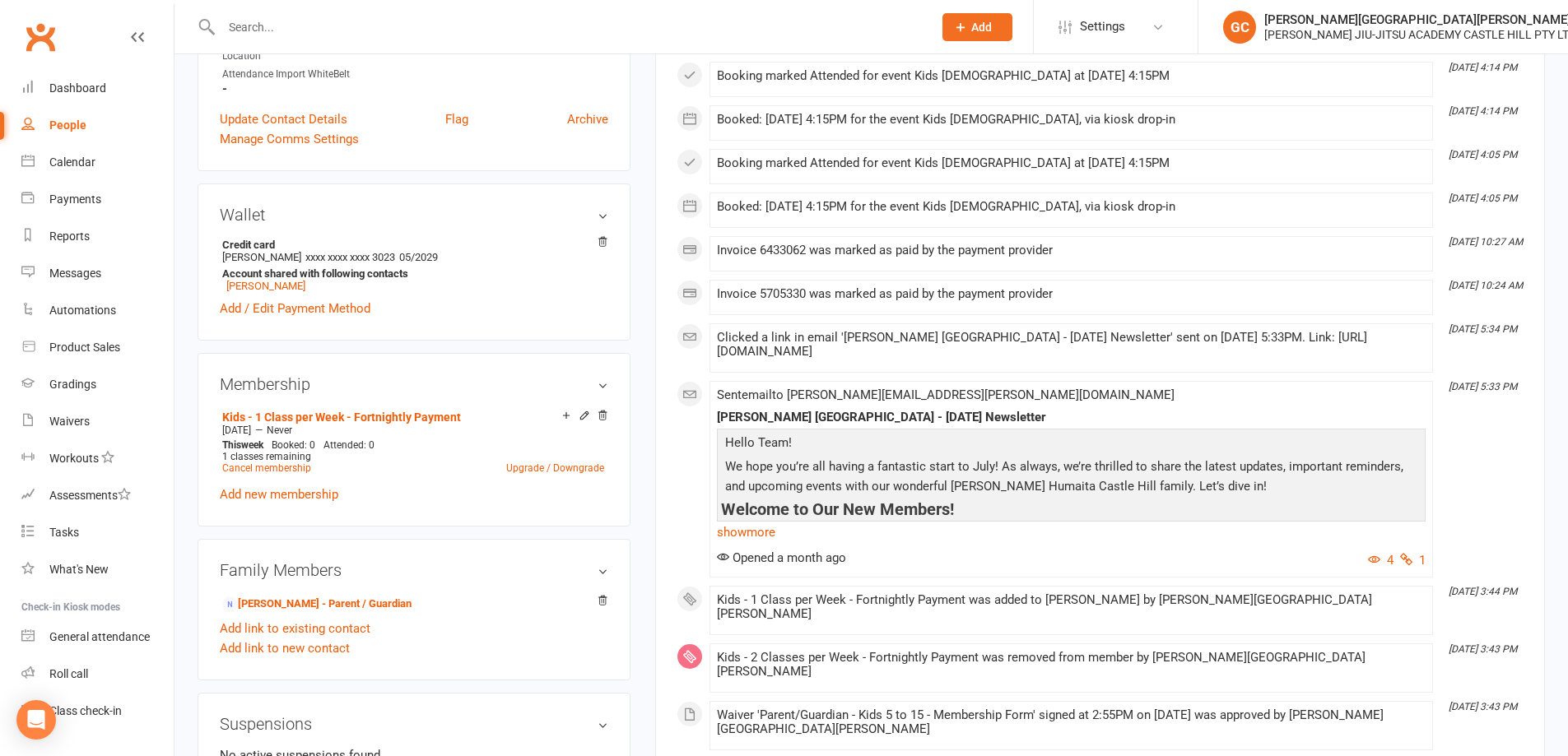
scroll to position [603, 0]
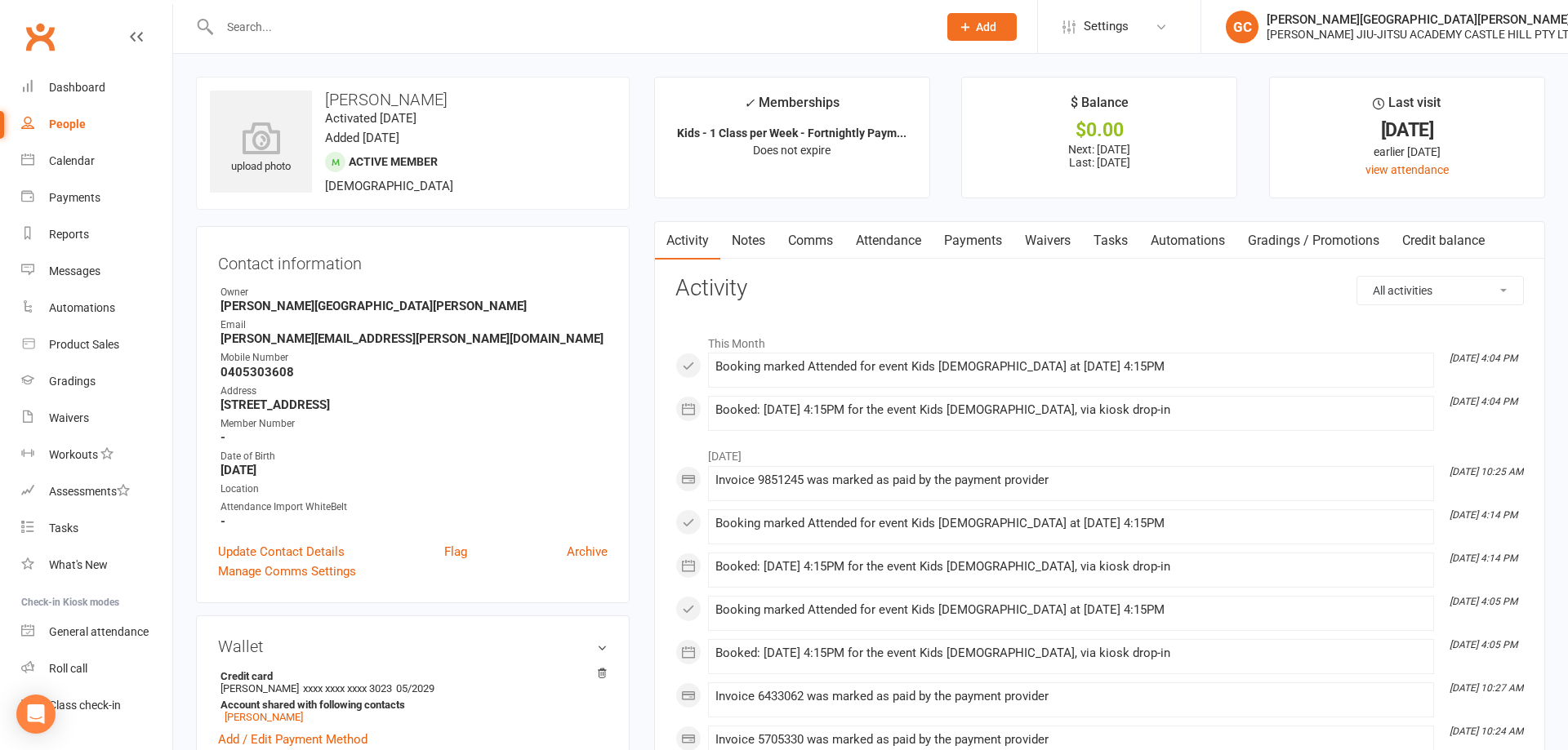
select select "100"
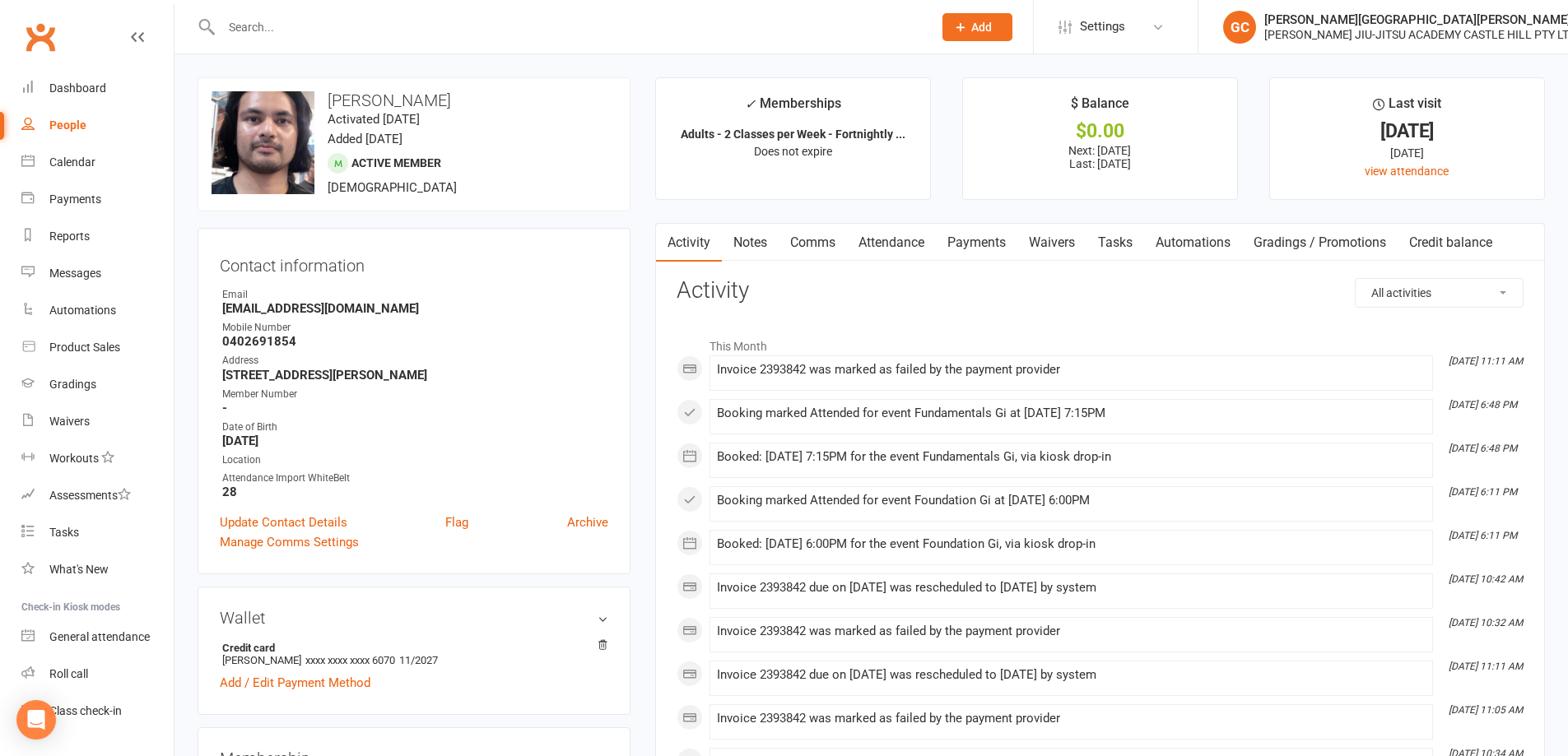
click at [990, 237] on link "Payments" at bounding box center [976, 242] width 81 height 38
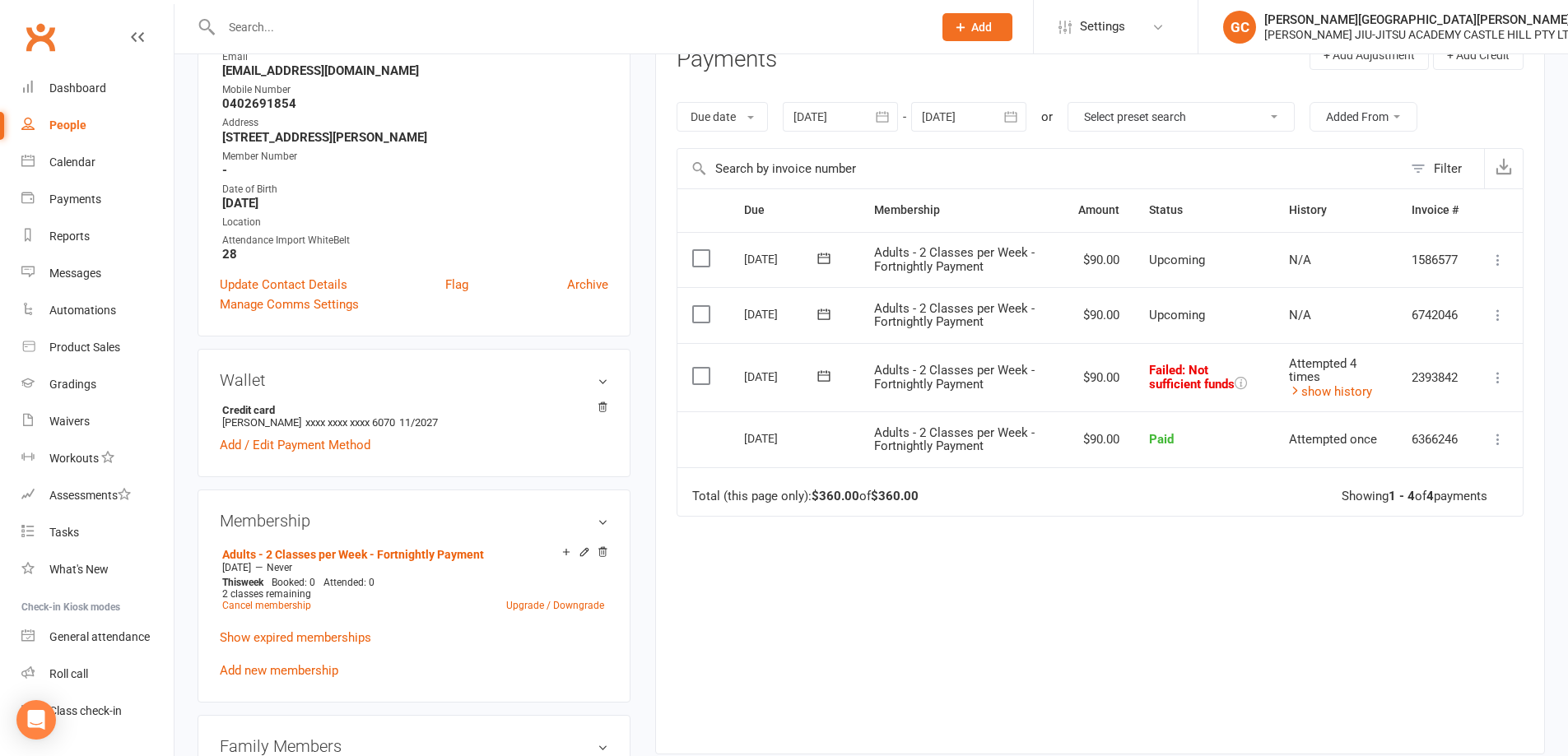
scroll to position [247, 0]
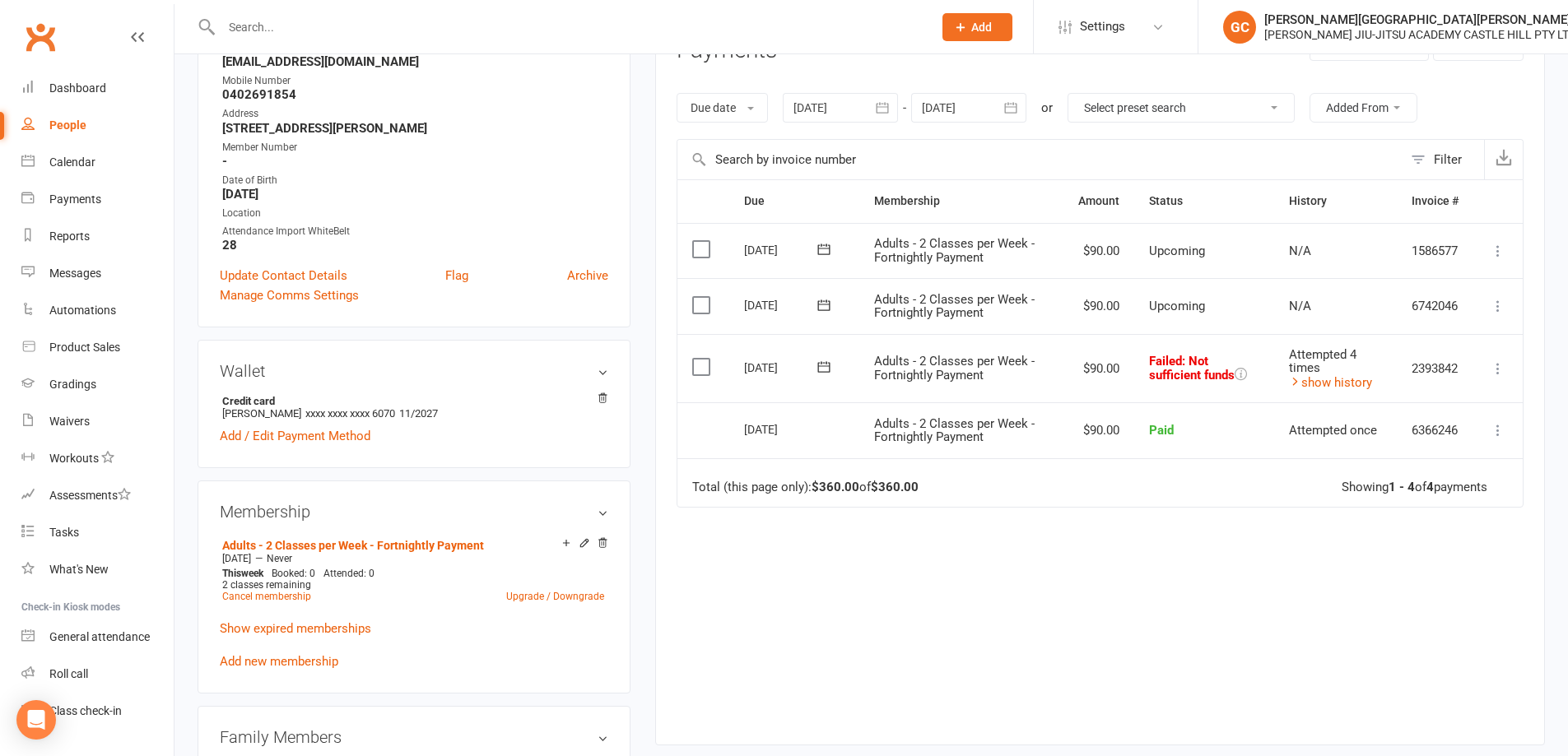
click at [1495, 364] on icon at bounding box center [1498, 368] width 17 height 17
drag, startPoint x: 1396, startPoint y: 531, endPoint x: 1382, endPoint y: 518, distance: 19.1
click at [1395, 530] on link "Retry now" at bounding box center [1425, 532] width 163 height 33
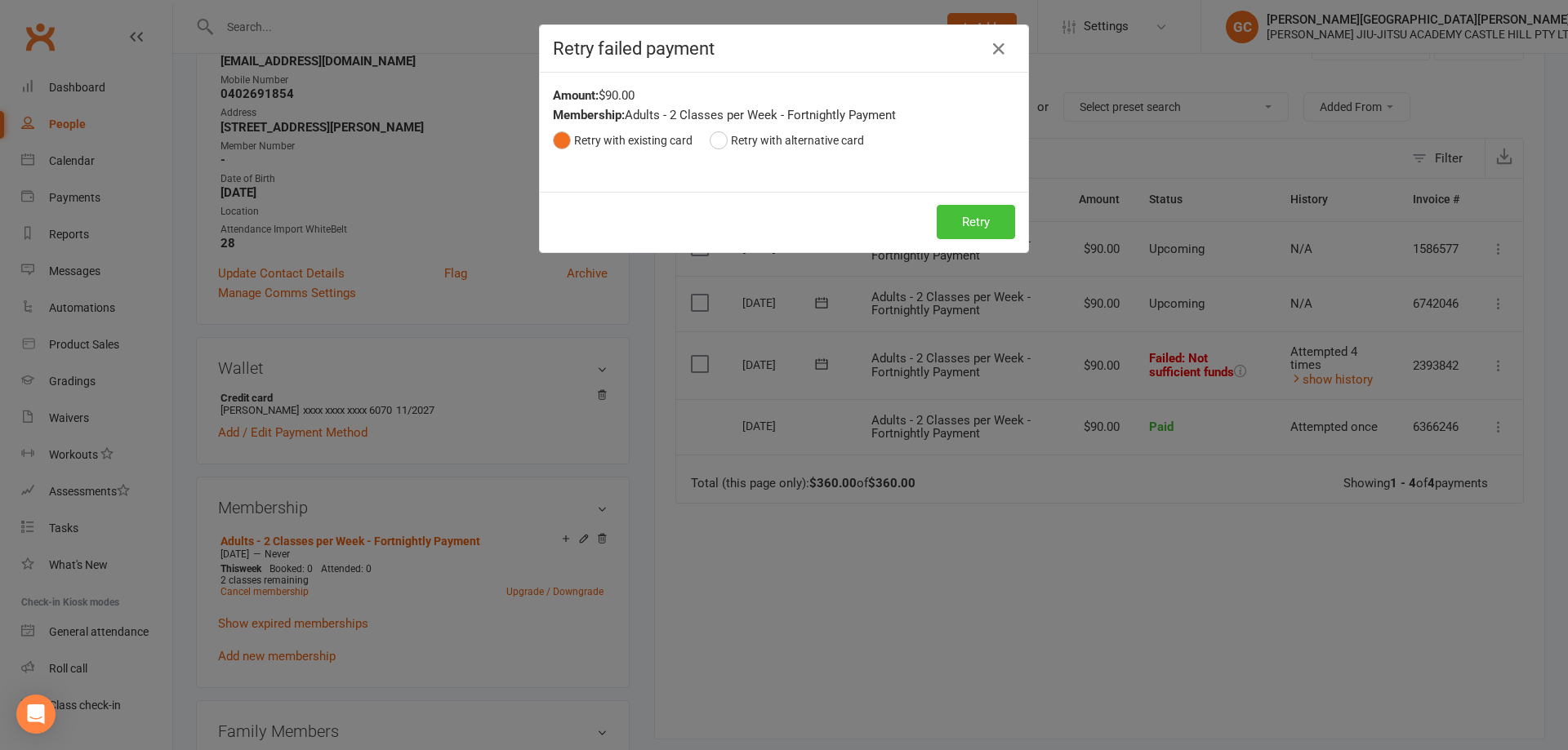
click at [970, 212] on button "Retry" at bounding box center [976, 221] width 78 height 34
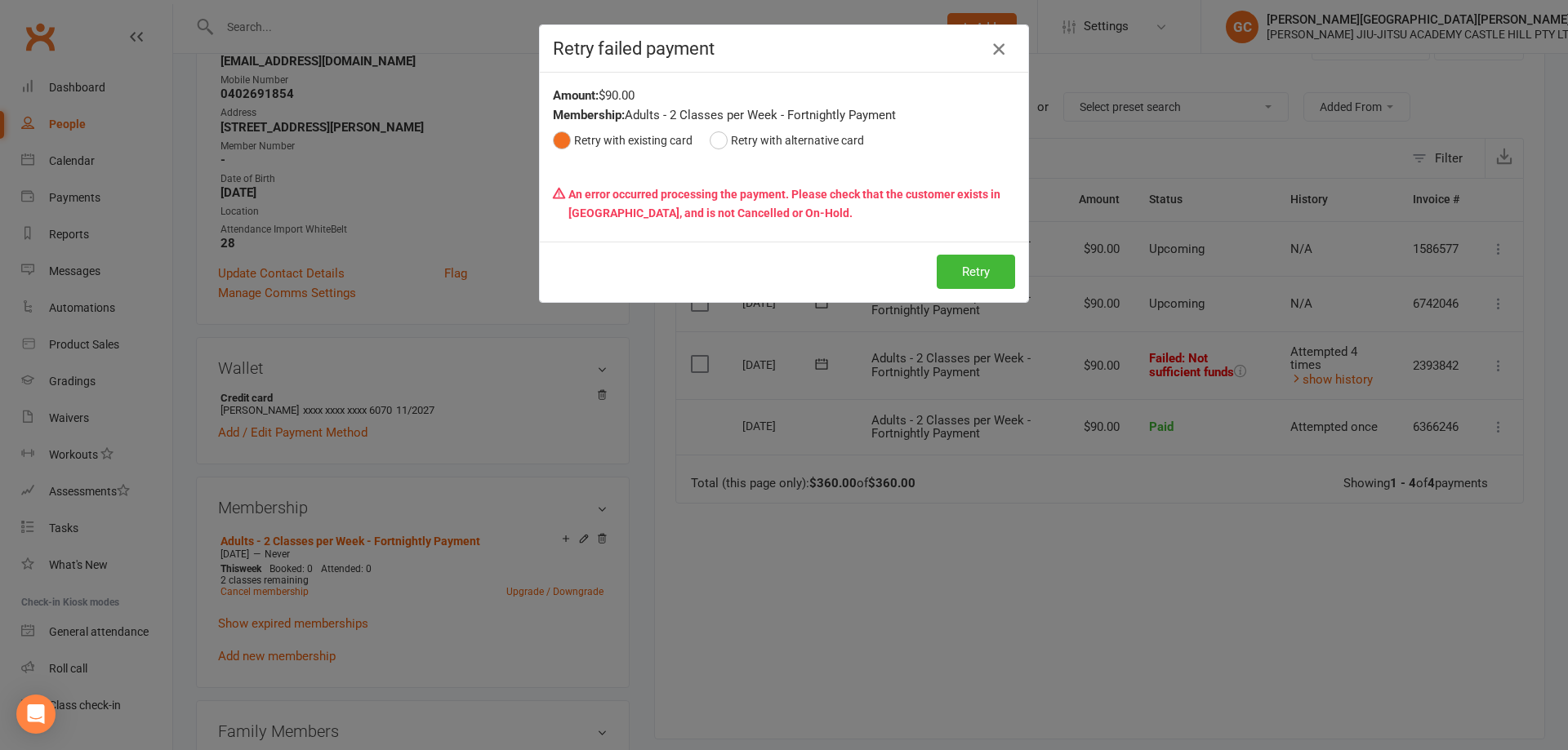
click at [996, 46] on icon "button" at bounding box center [998, 49] width 20 height 20
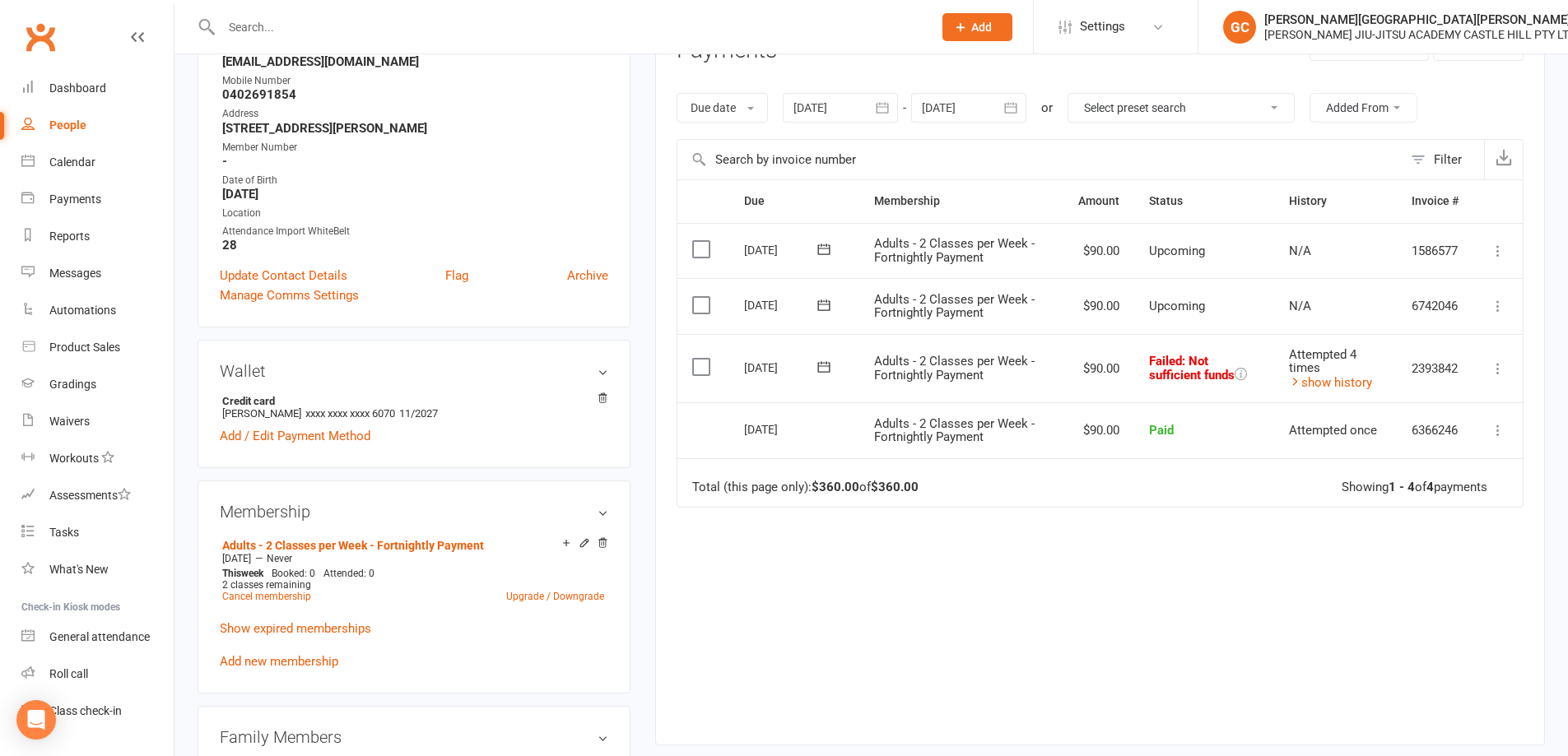
click at [1148, 486] on td "Total (this page only): $360.00 of $360.00 Showing 1 - 4 of 4 payments" at bounding box center [1100, 482] width 845 height 50
click at [1344, 380] on link "show history" at bounding box center [1330, 383] width 83 height 15
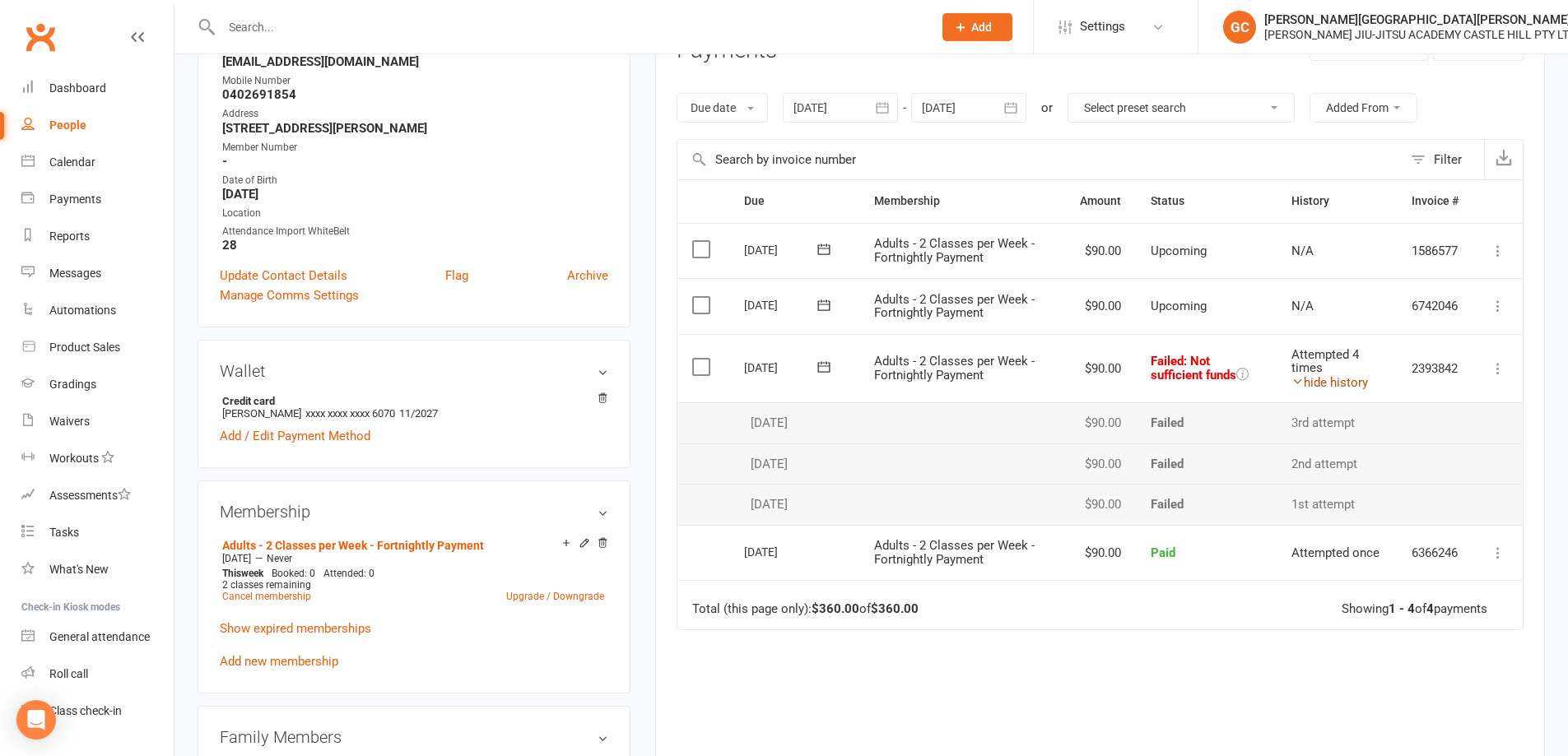
click at [1346, 380] on link "hide history" at bounding box center [1329, 383] width 76 height 15
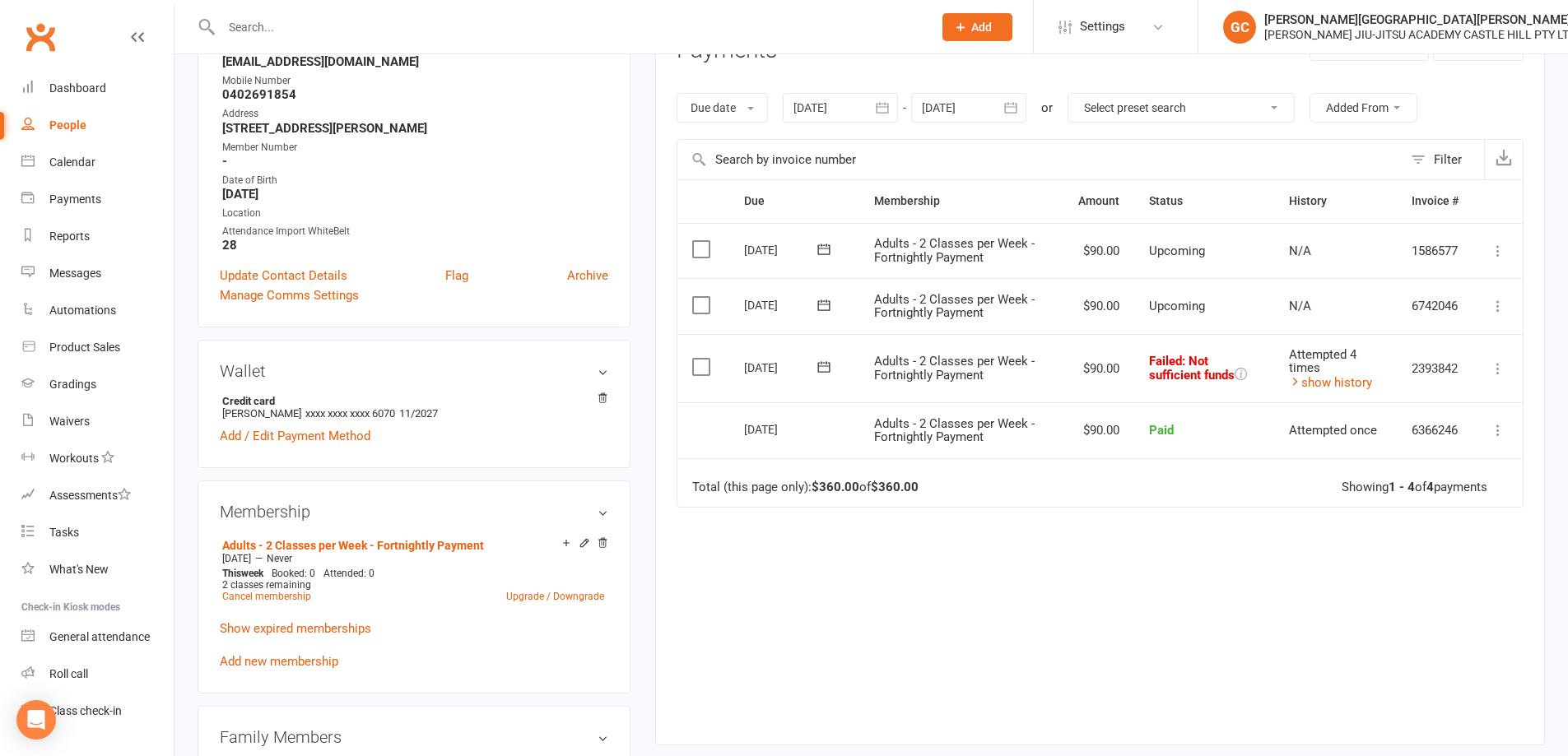
drag, startPoint x: 987, startPoint y: 590, endPoint x: 874, endPoint y: 453, distance: 177.6
click at [987, 585] on div "Due Contact Membership Amount Status History Invoice # Select this 05 Sep 2025 …" at bounding box center [1100, 450] width 847 height 540
click at [75, 81] on div "Dashboard" at bounding box center [78, 88] width 57 height 13
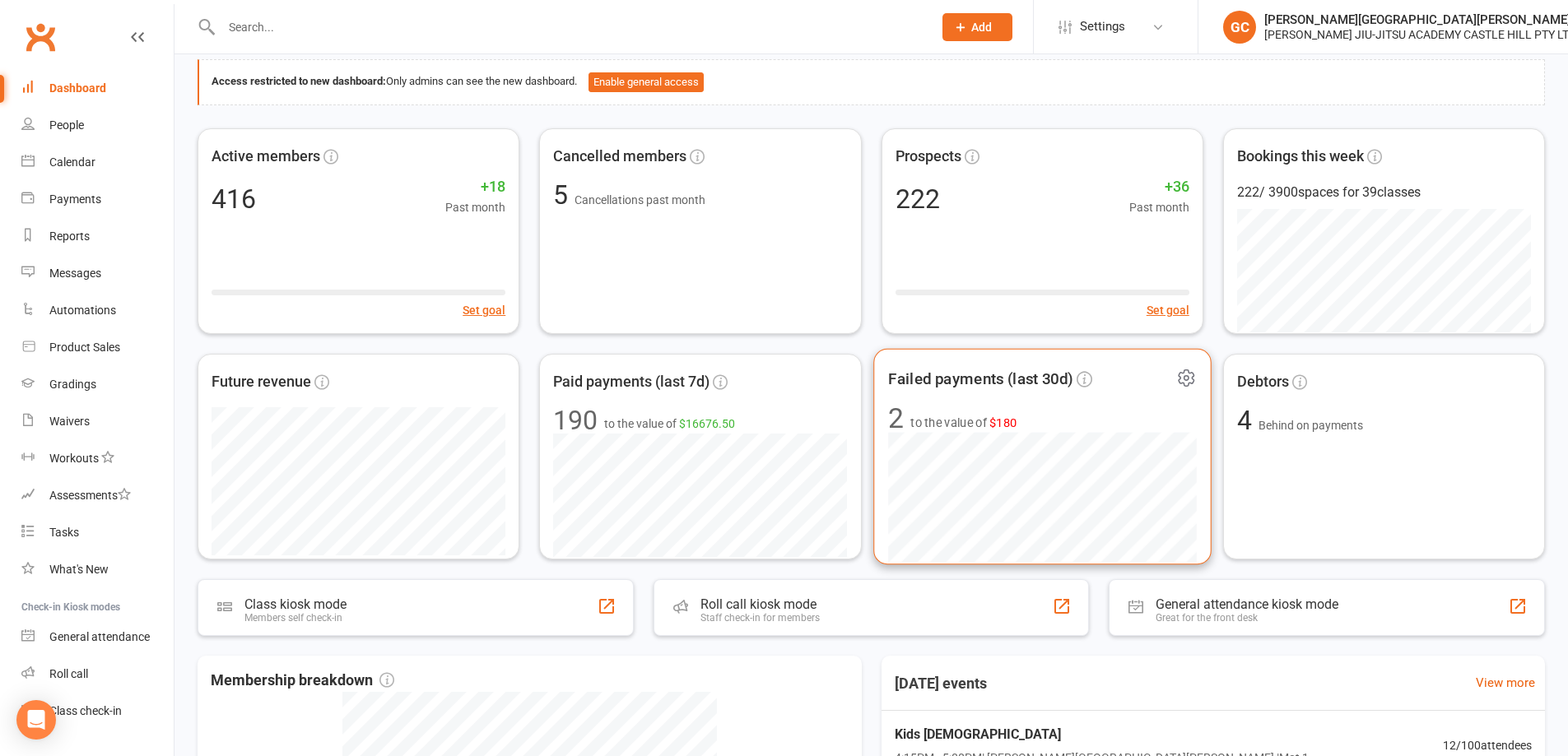
scroll to position [82, 0]
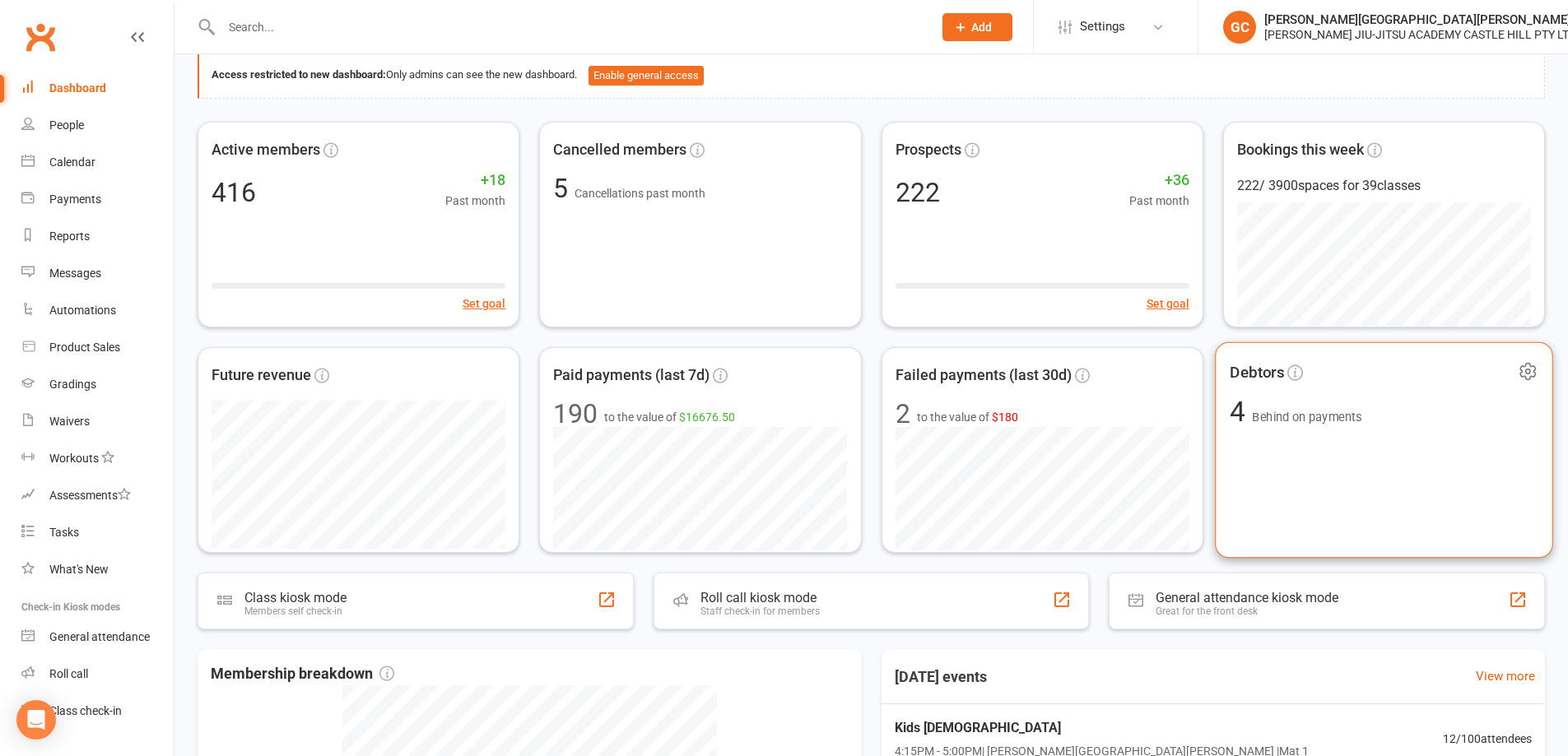
click at [1297, 424] on span "Behind on payments" at bounding box center [1306, 416] width 109 height 14
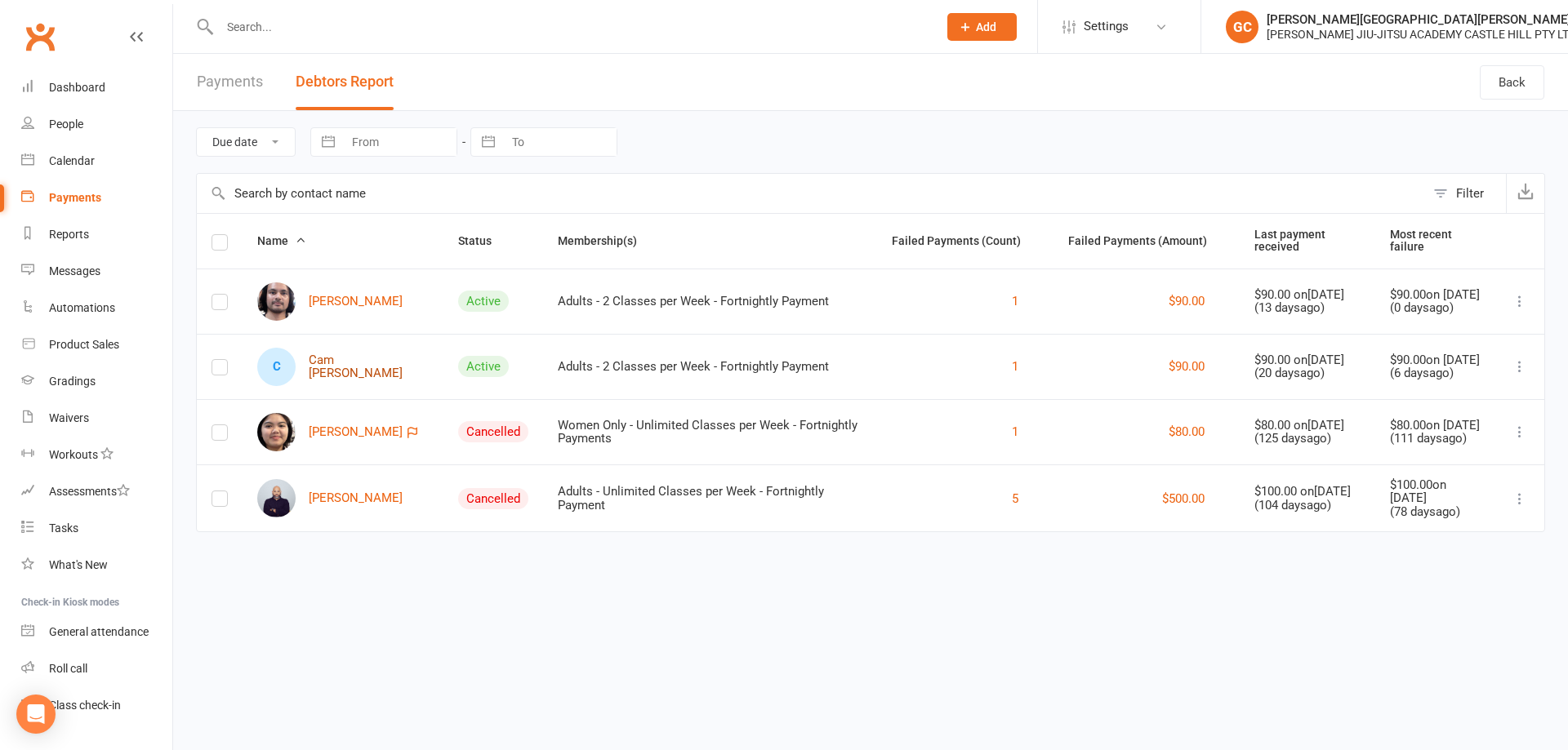
click at [335, 360] on link "C Cam Neeld" at bounding box center [343, 367] width 172 height 38
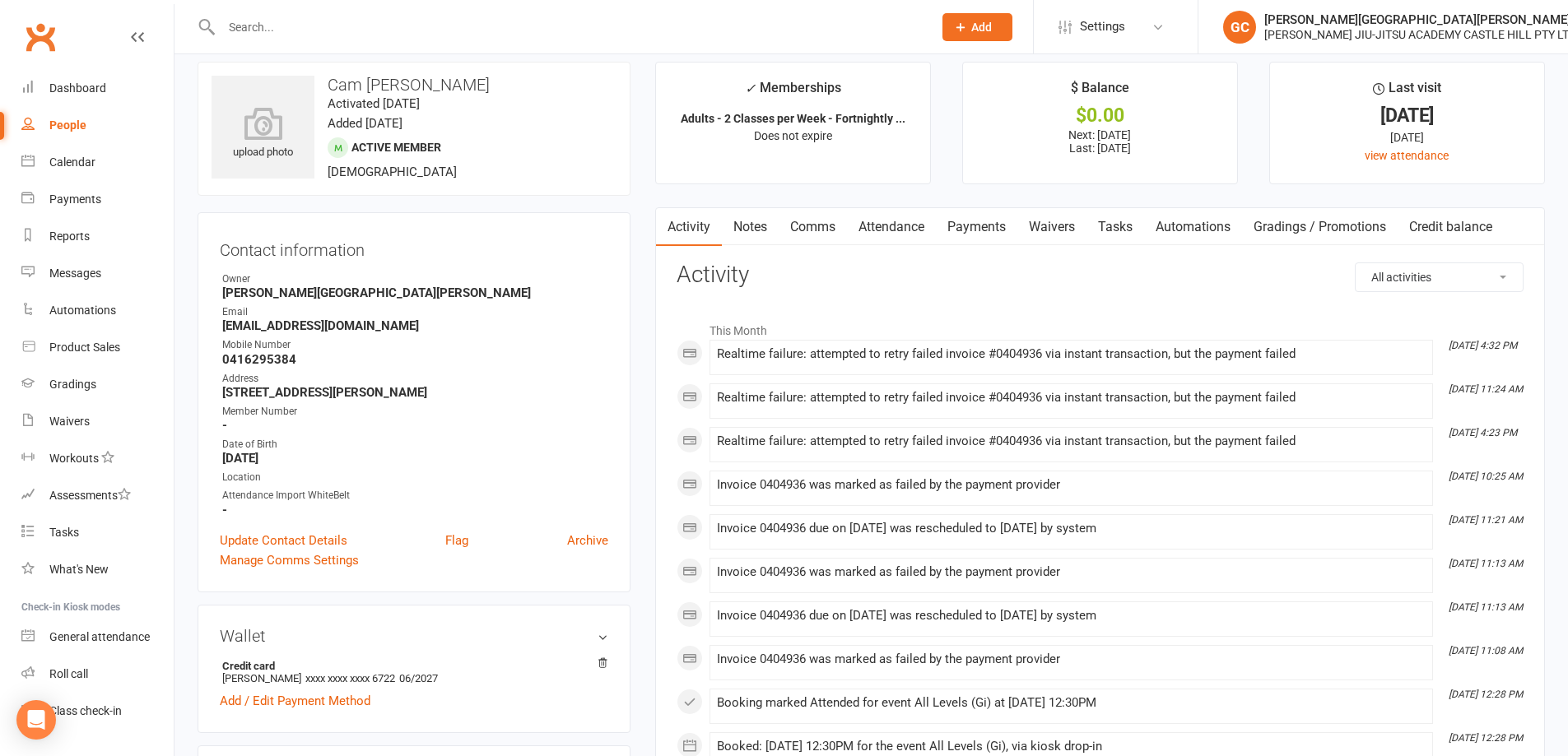
scroll to position [27, 0]
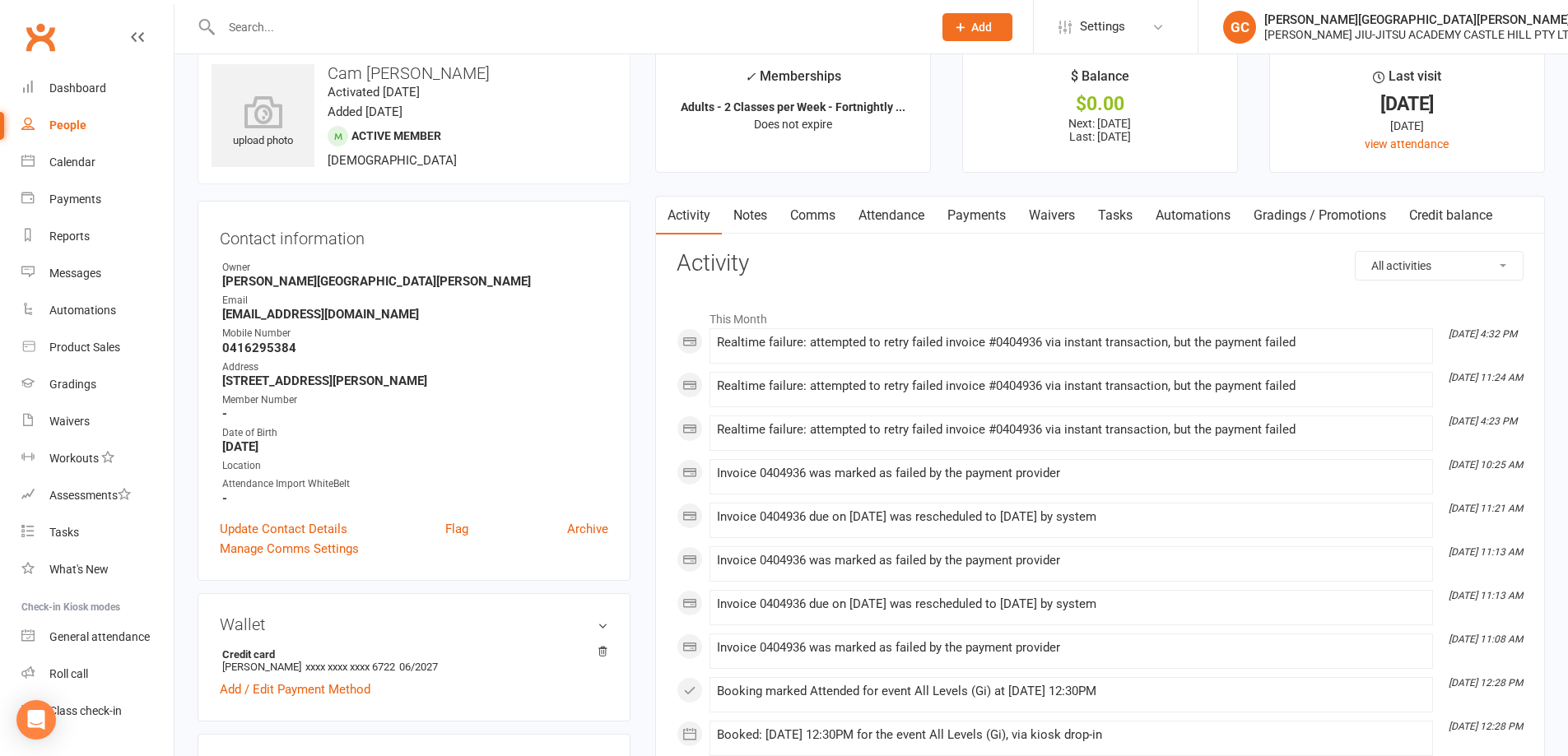
click at [1053, 212] on link "Waivers" at bounding box center [1052, 215] width 69 height 38
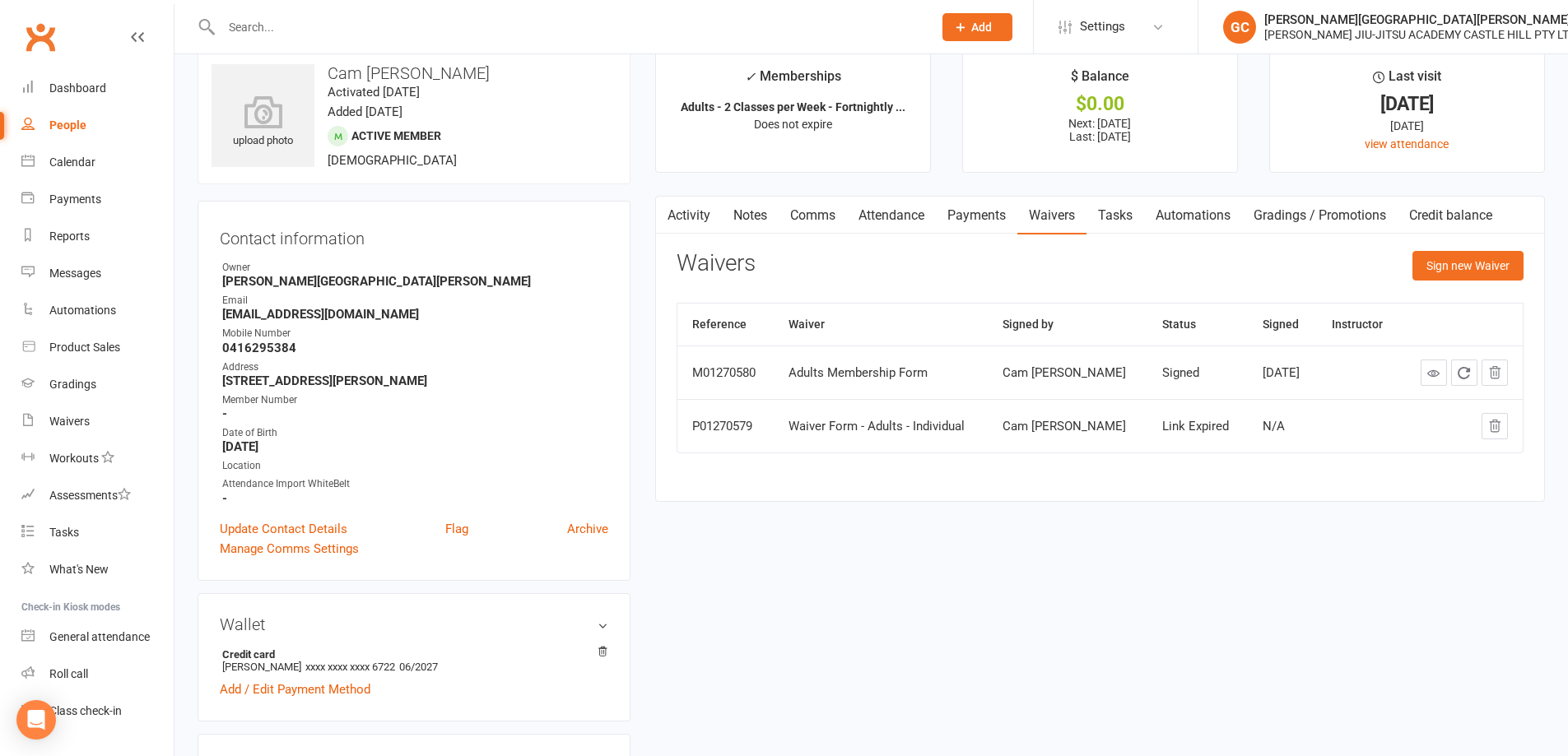
click at [983, 210] on link "Payments" at bounding box center [976, 215] width 81 height 38
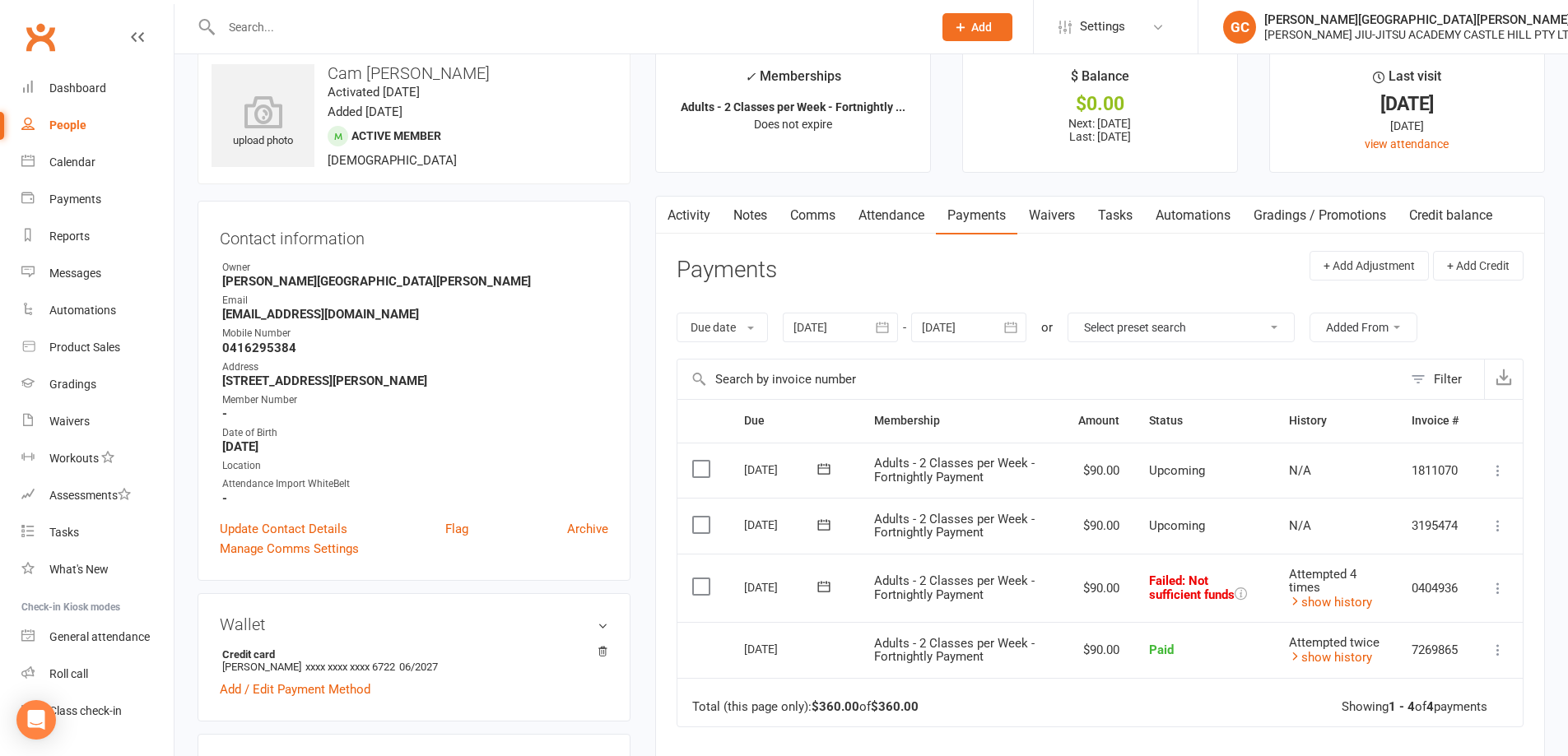
click at [1501, 591] on icon at bounding box center [1498, 588] width 17 height 17
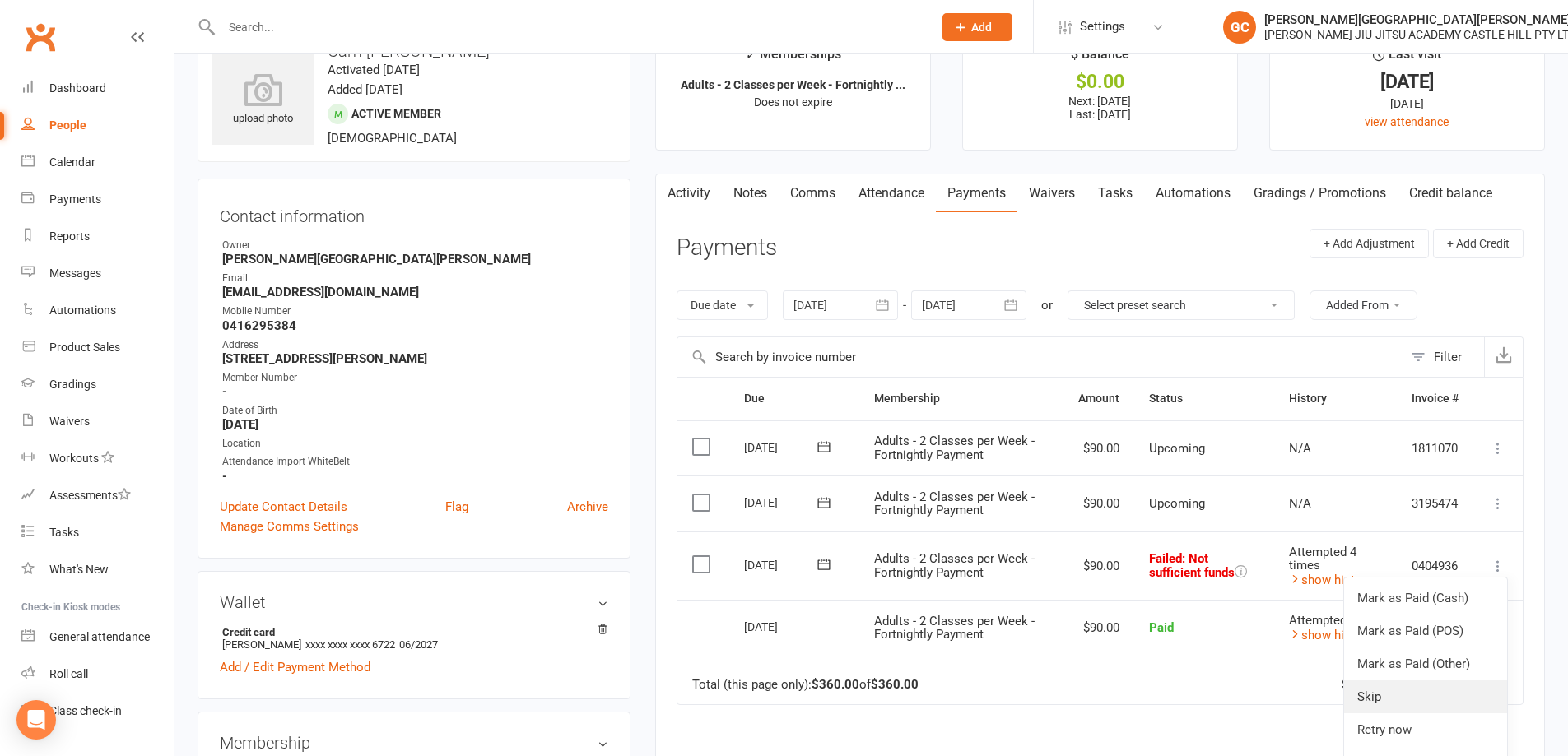
scroll to position [109, 0]
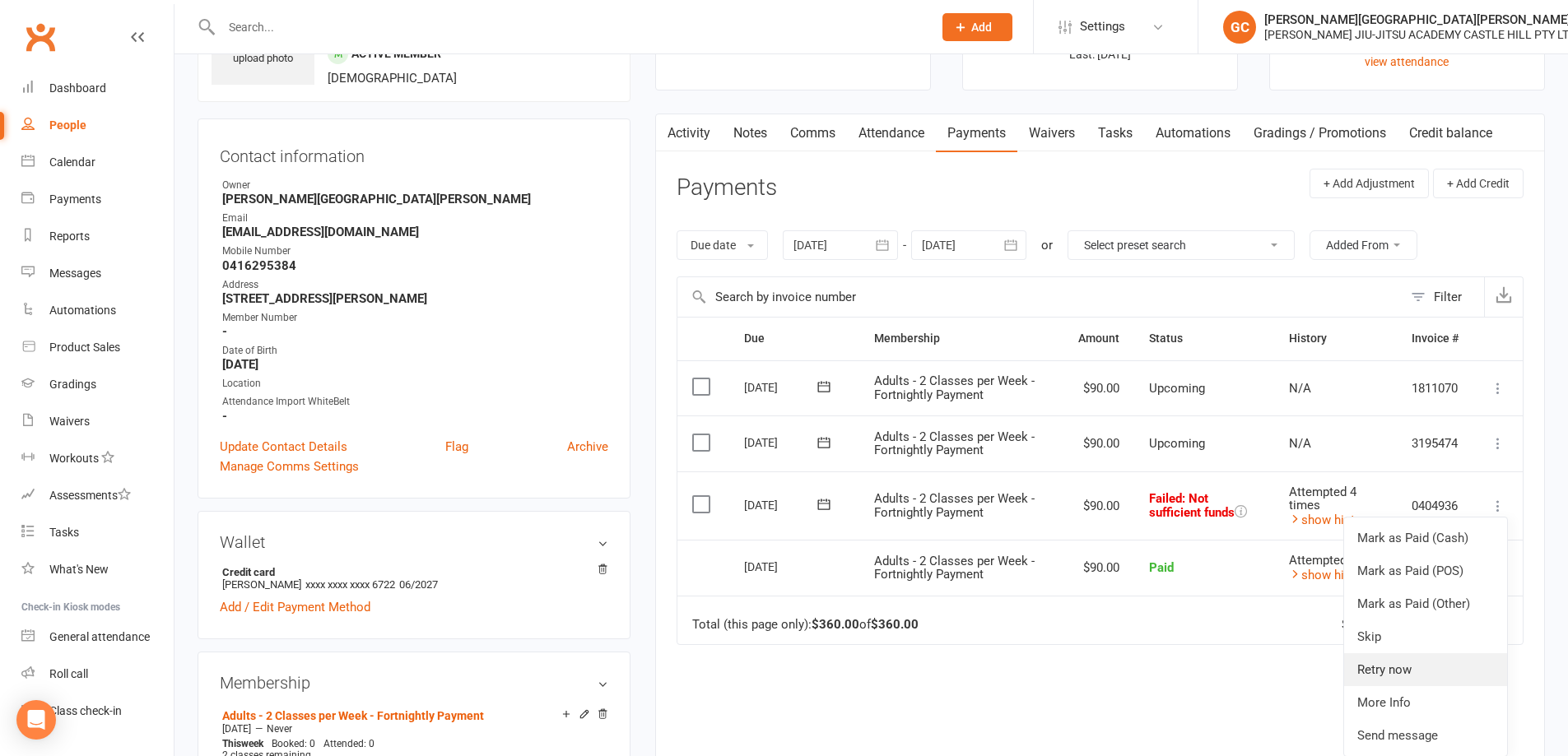
click at [1387, 665] on link "Retry now" at bounding box center [1425, 670] width 163 height 33
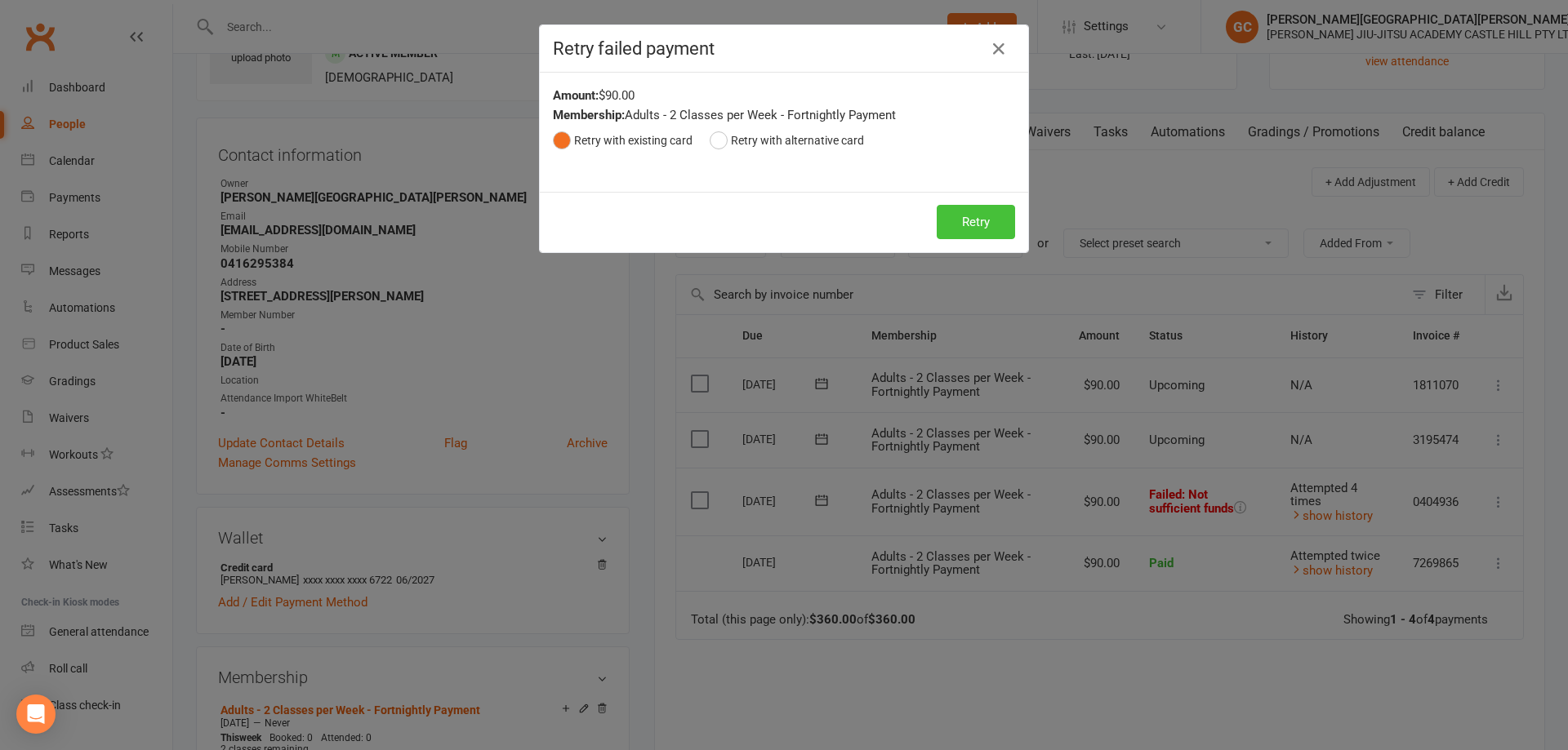
click at [973, 224] on button "Retry" at bounding box center [976, 221] width 78 height 34
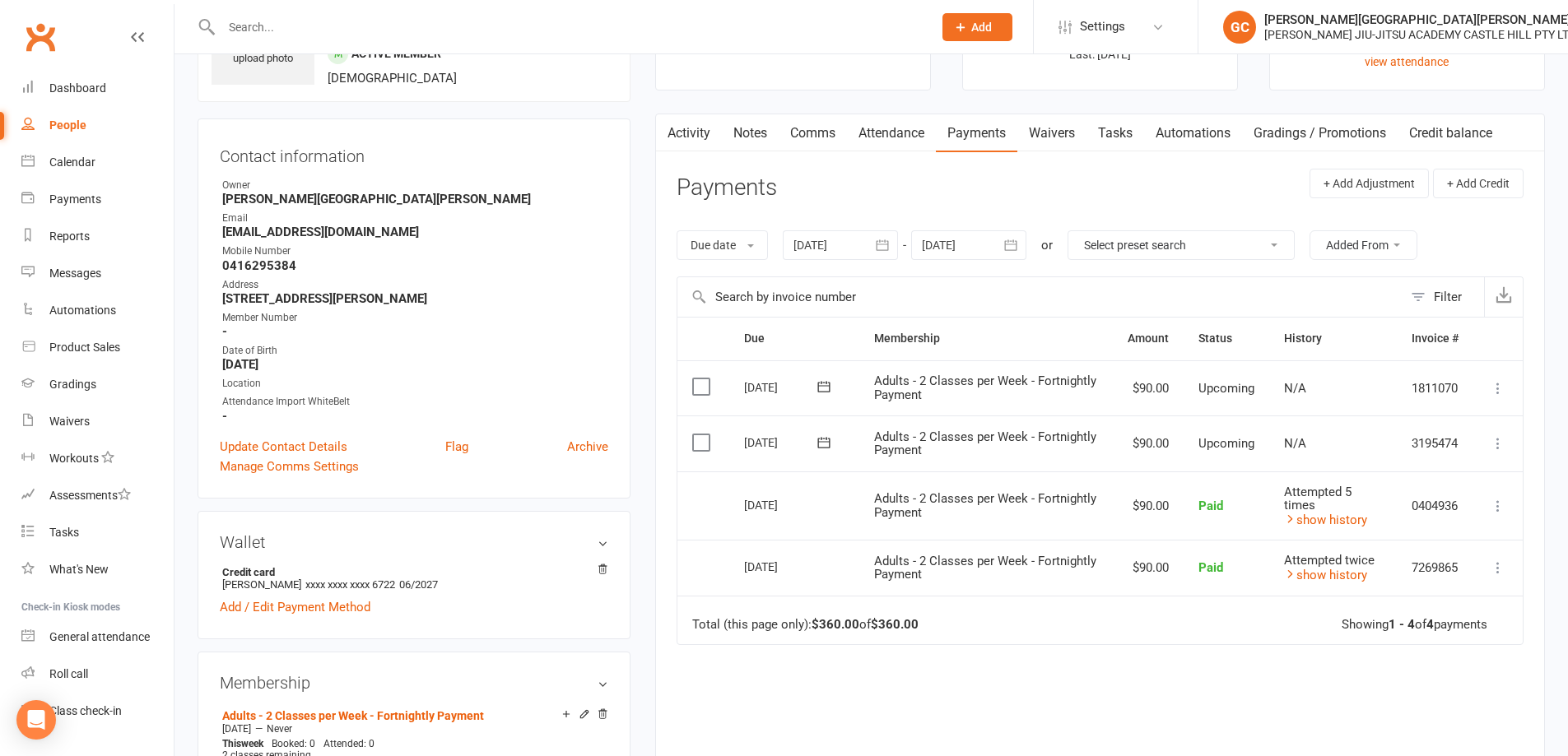
click at [891, 125] on link "Attendance" at bounding box center [891, 133] width 89 height 38
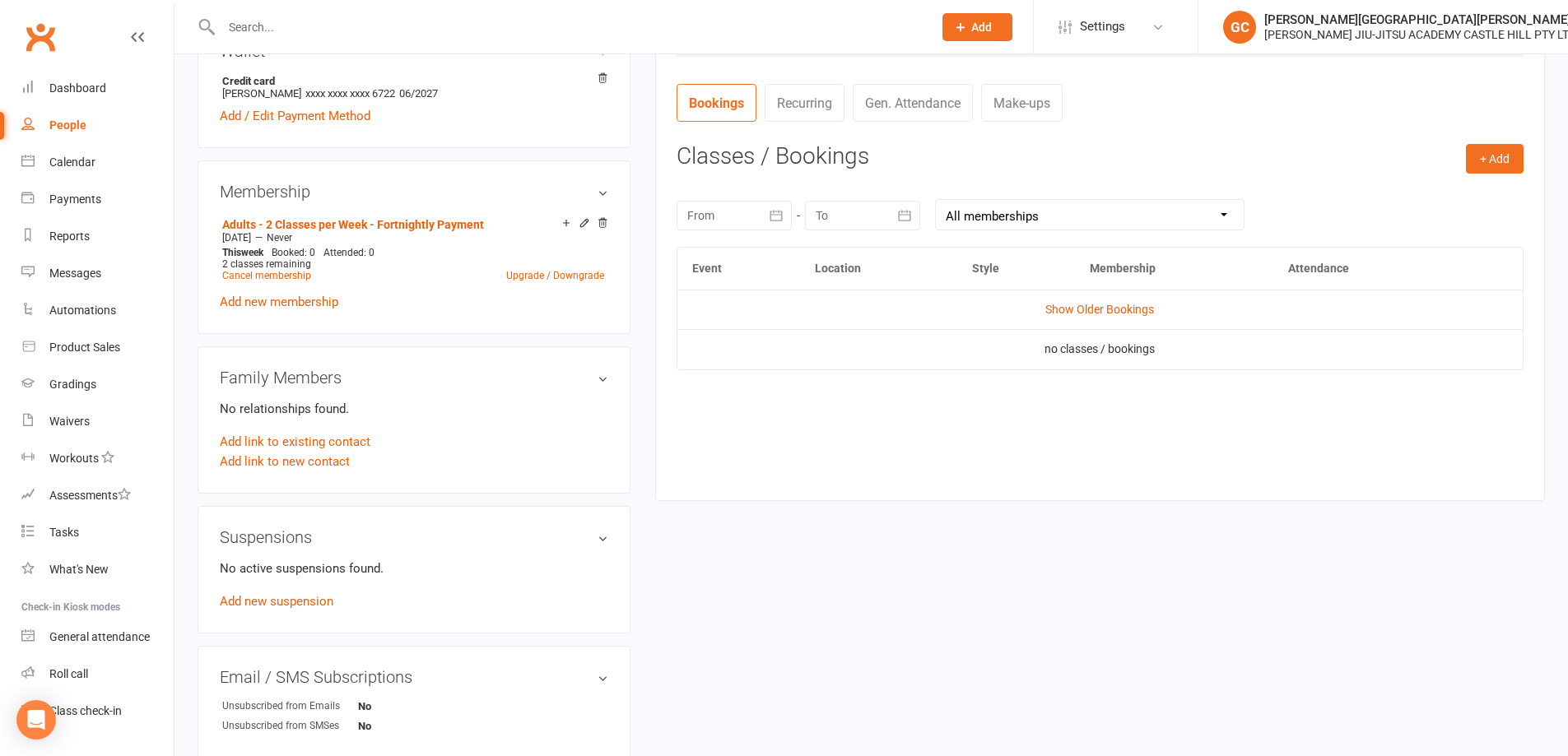
scroll to position [603, 0]
click at [1099, 305] on link "Show Older Bookings" at bounding box center [1099, 307] width 108 height 13
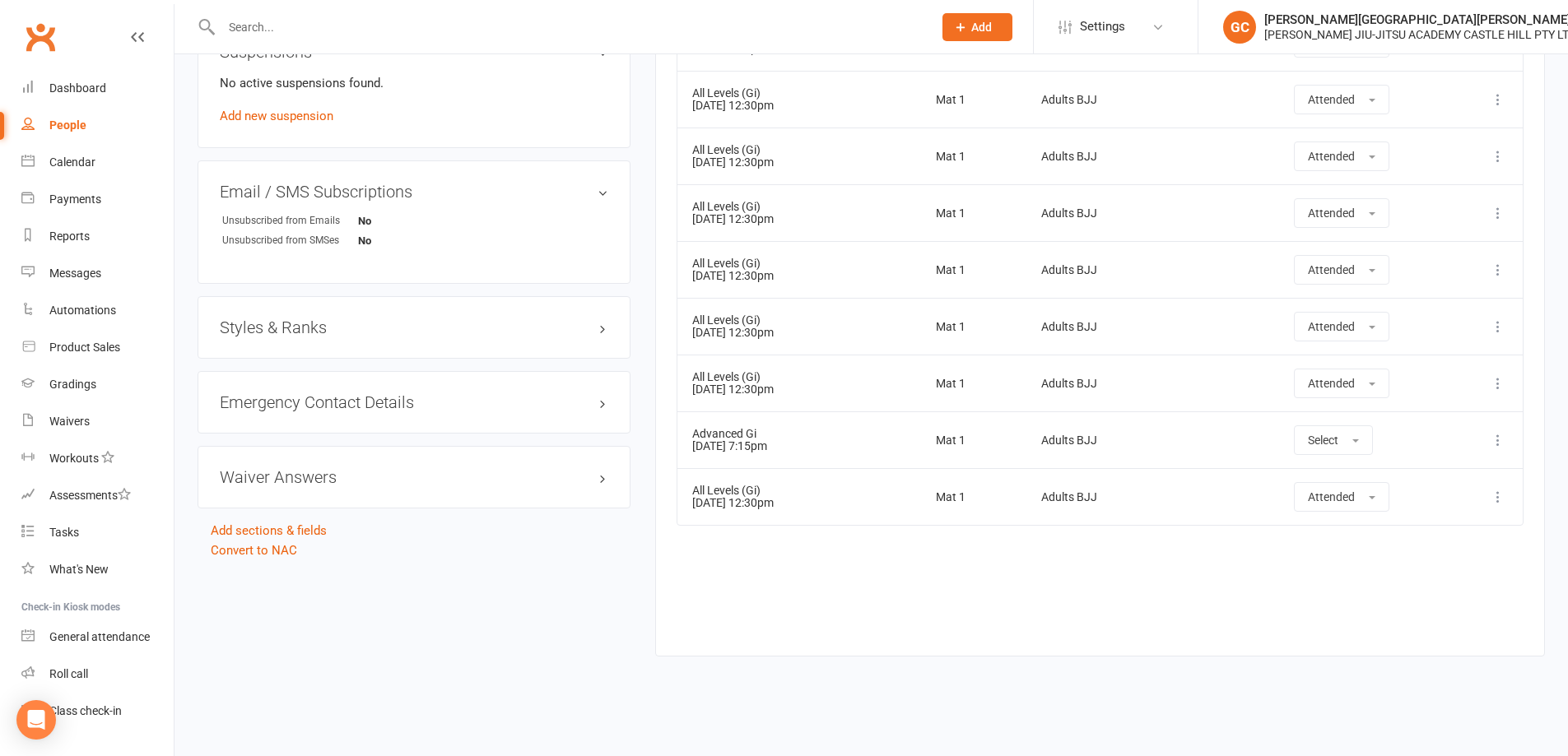
scroll to position [1091, 0]
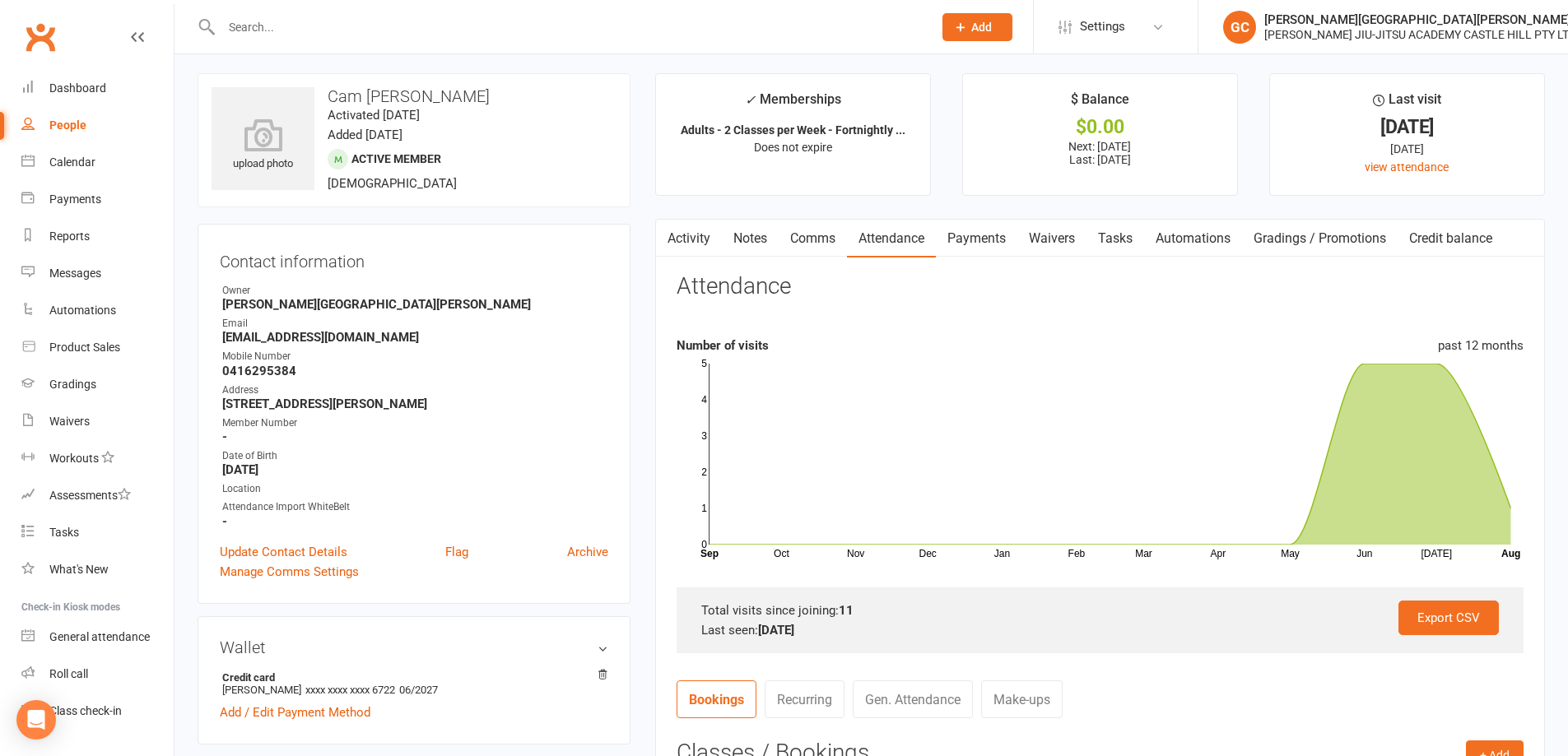
scroll to position [0, 0]
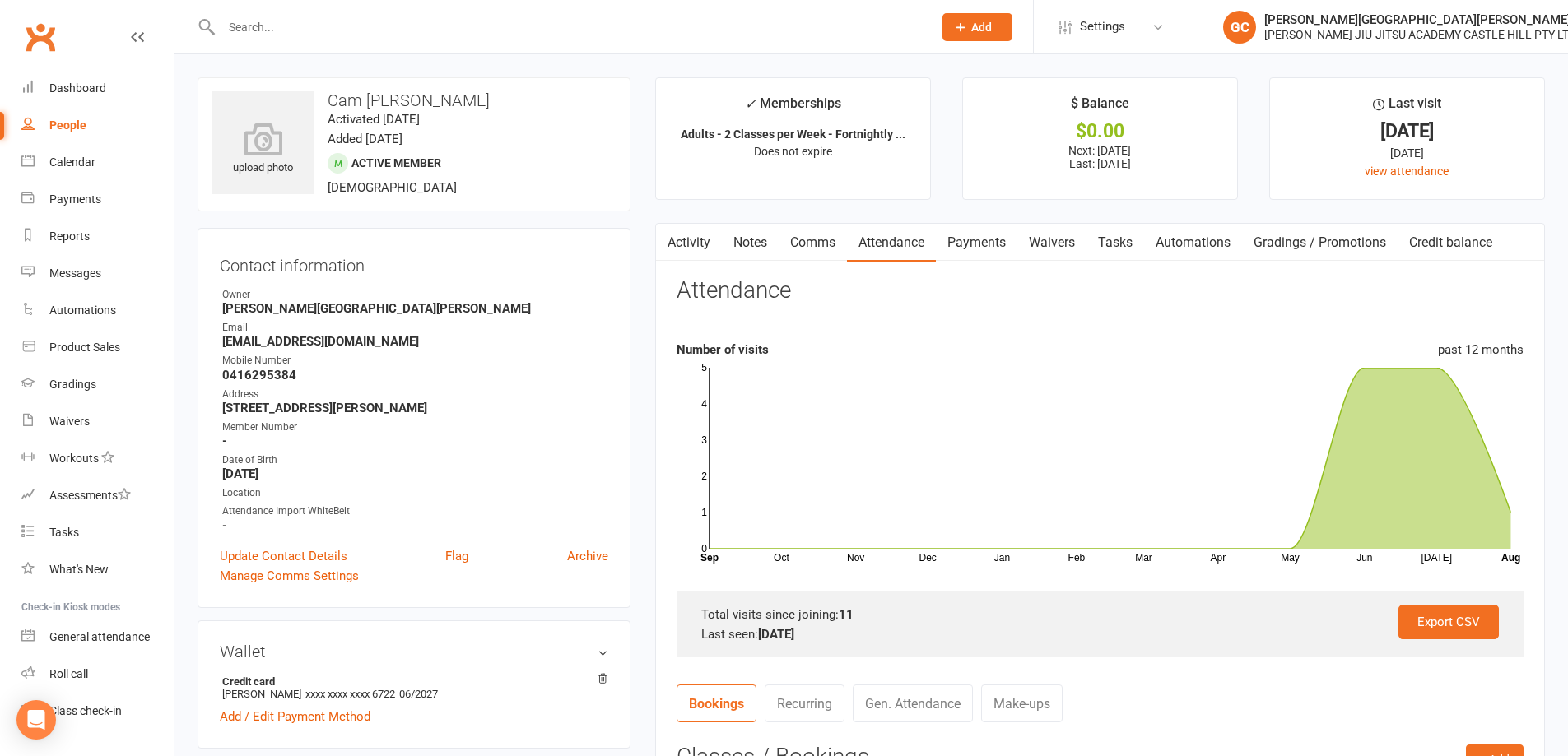
click at [97, 118] on link "People" at bounding box center [97, 125] width 152 height 37
select select "100"
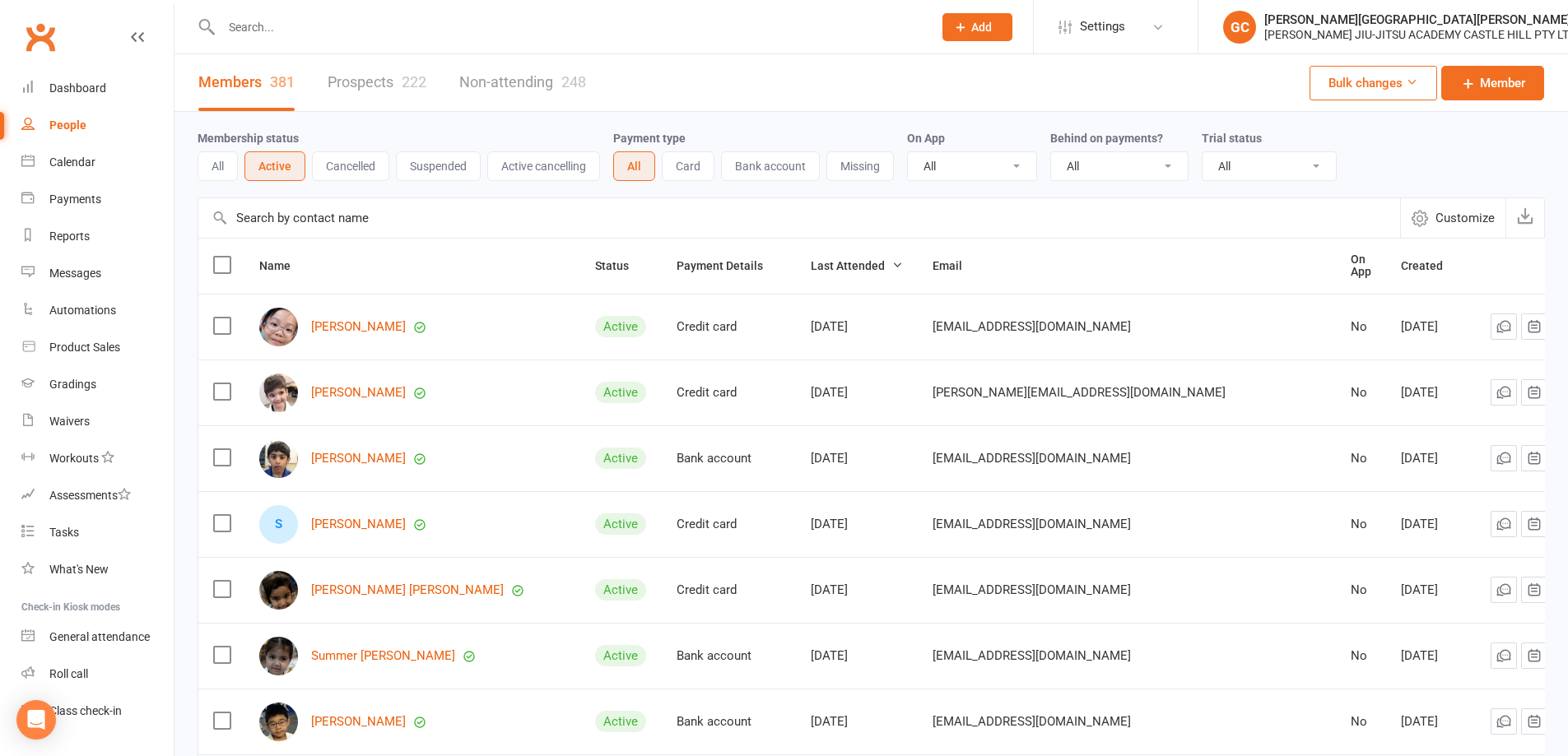
click at [298, 21] on input "text" at bounding box center [568, 27] width 704 height 23
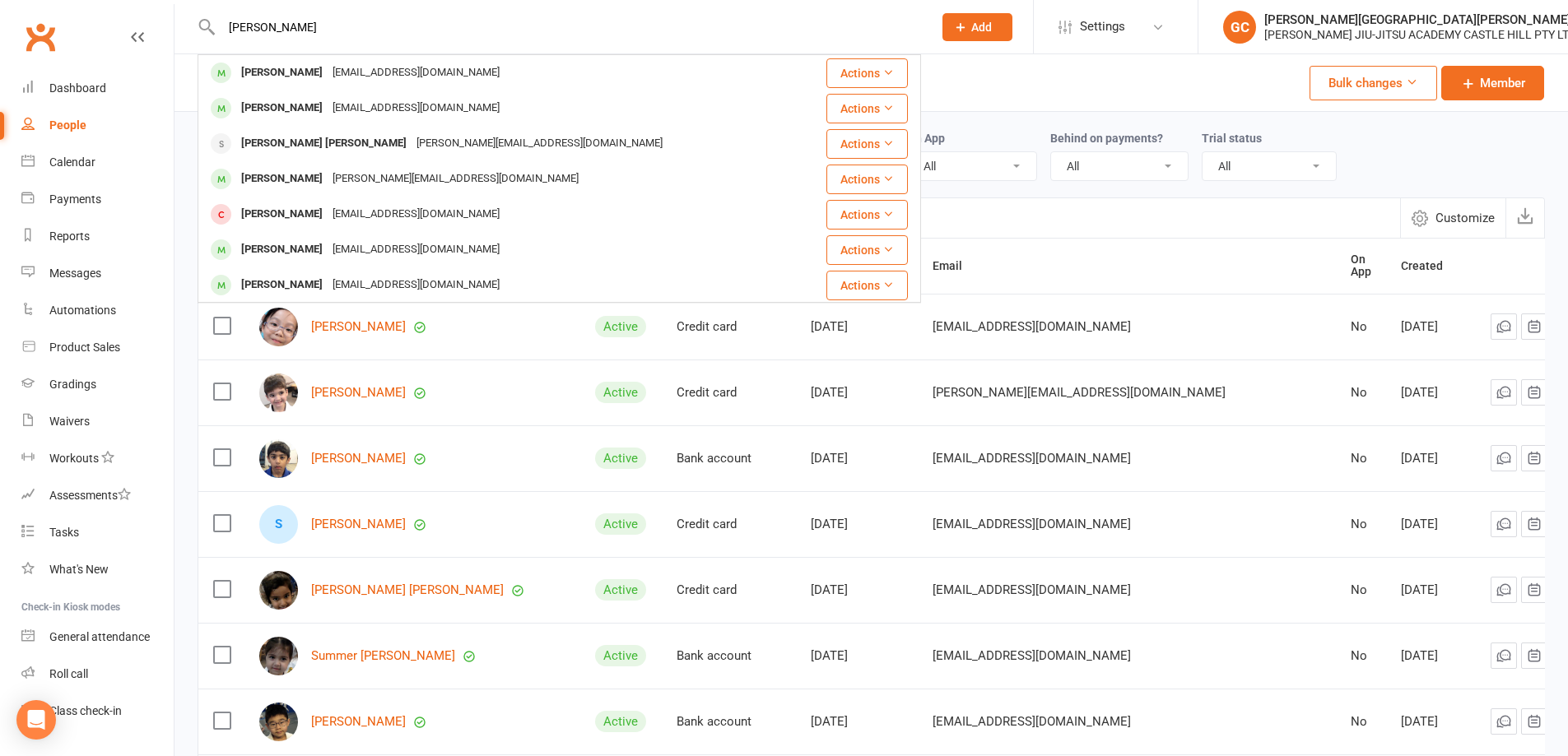
type input "alex"
click at [63, 125] on div "People" at bounding box center [68, 125] width 37 height 13
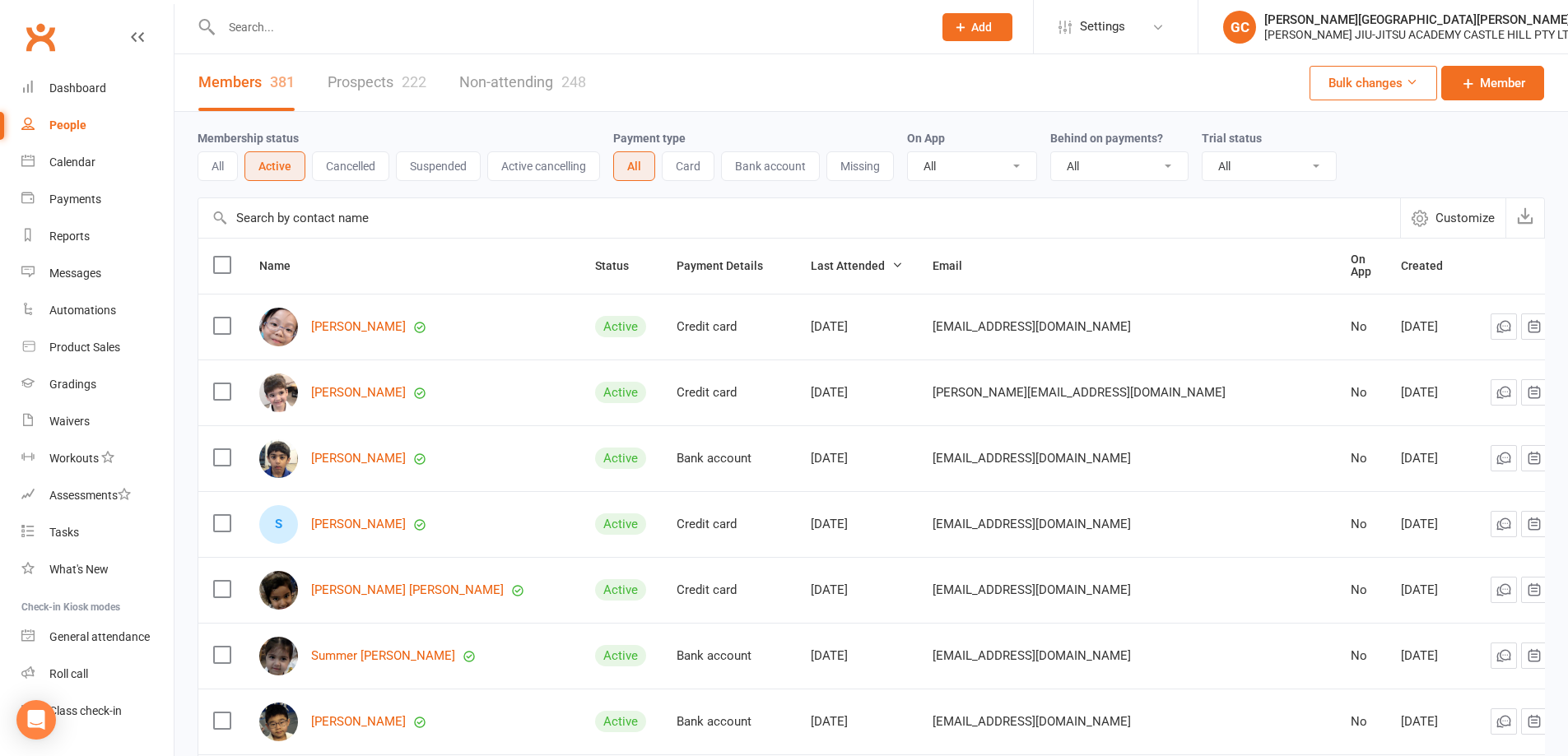
click at [300, 28] on input "text" at bounding box center [568, 27] width 704 height 23
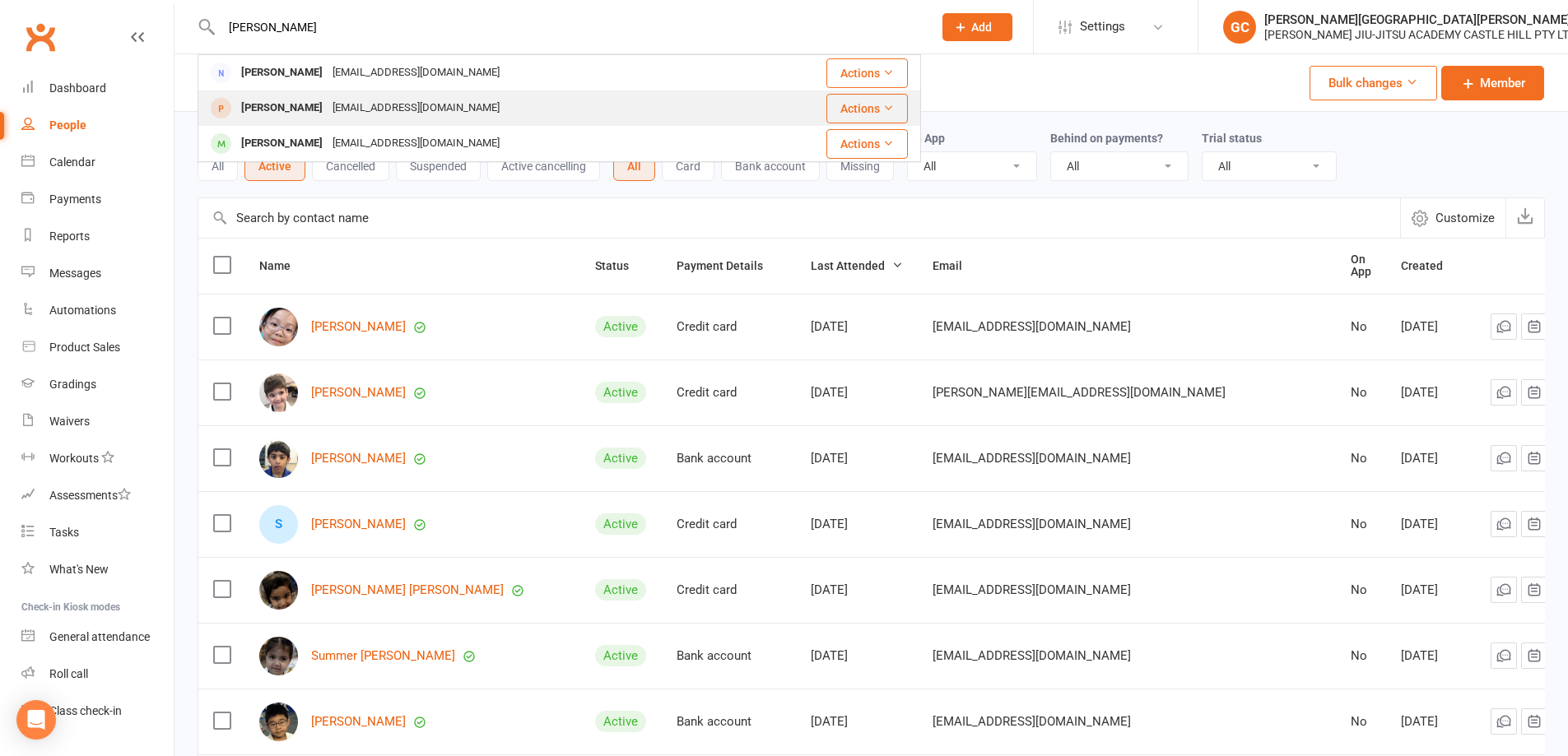
type input "eggers"
click at [291, 107] on div "[PERSON_NAME]" at bounding box center [281, 108] width 91 height 23
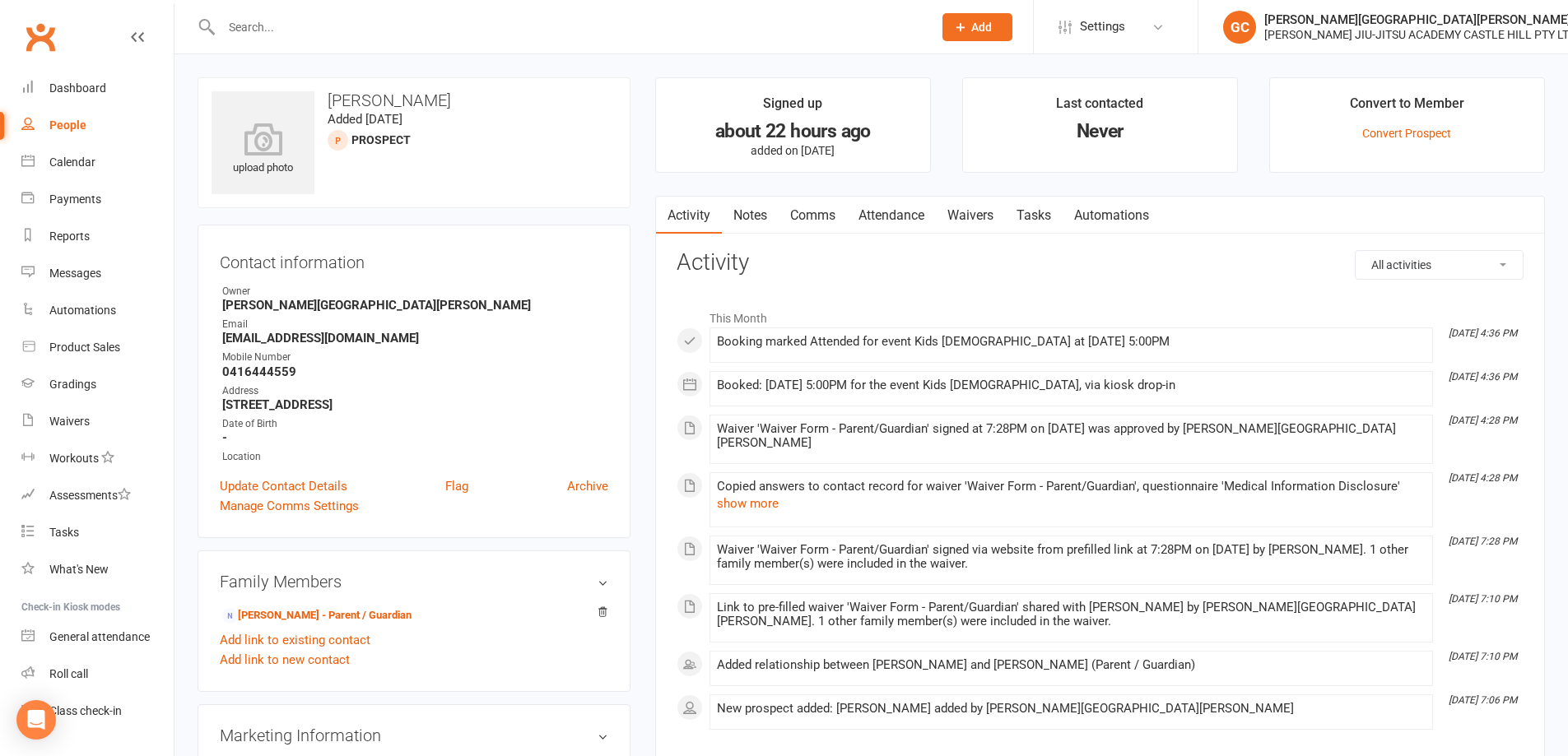
click at [330, 30] on input "text" at bounding box center [568, 27] width 704 height 23
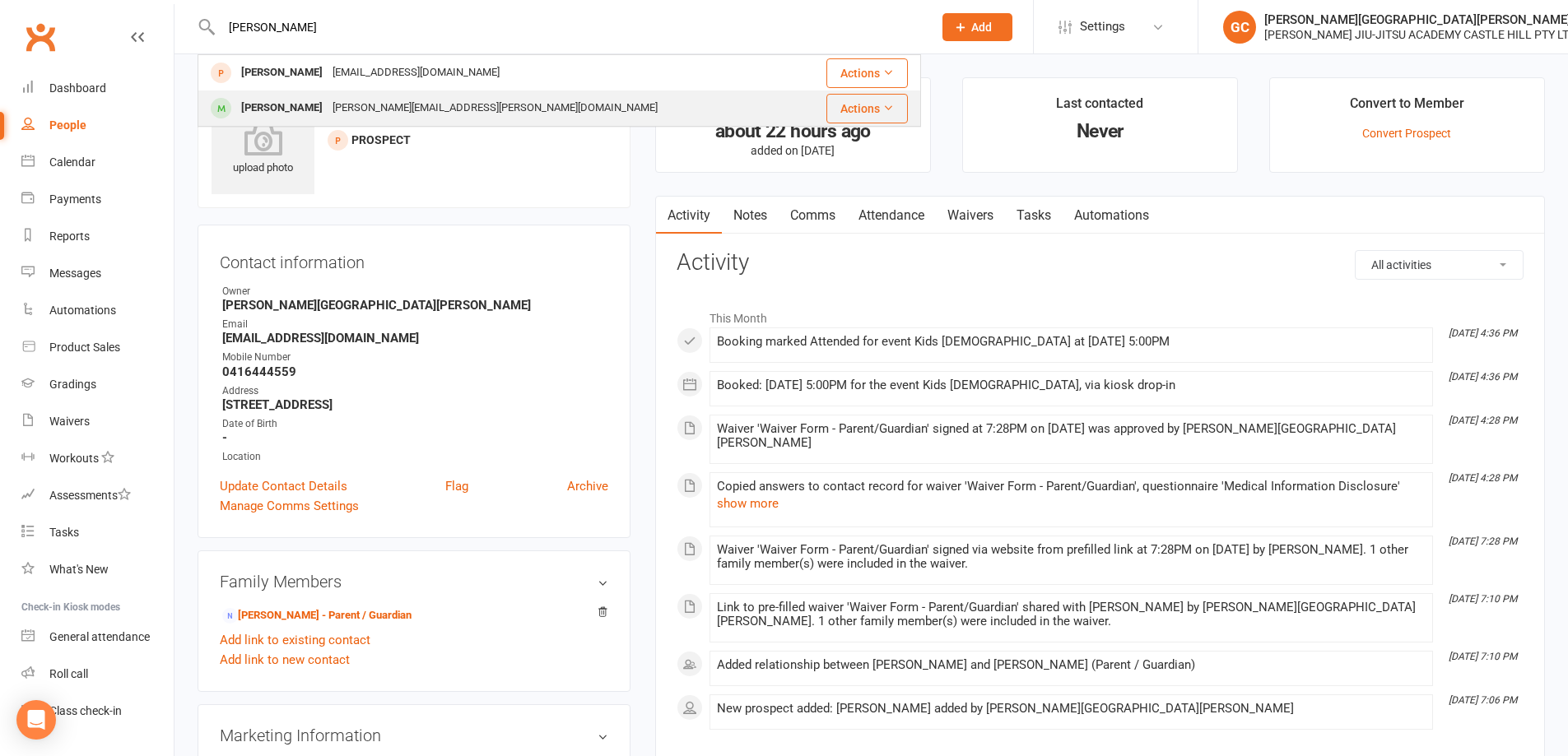
type input "ezra"
click at [275, 106] on div "[PERSON_NAME]" at bounding box center [281, 108] width 91 height 23
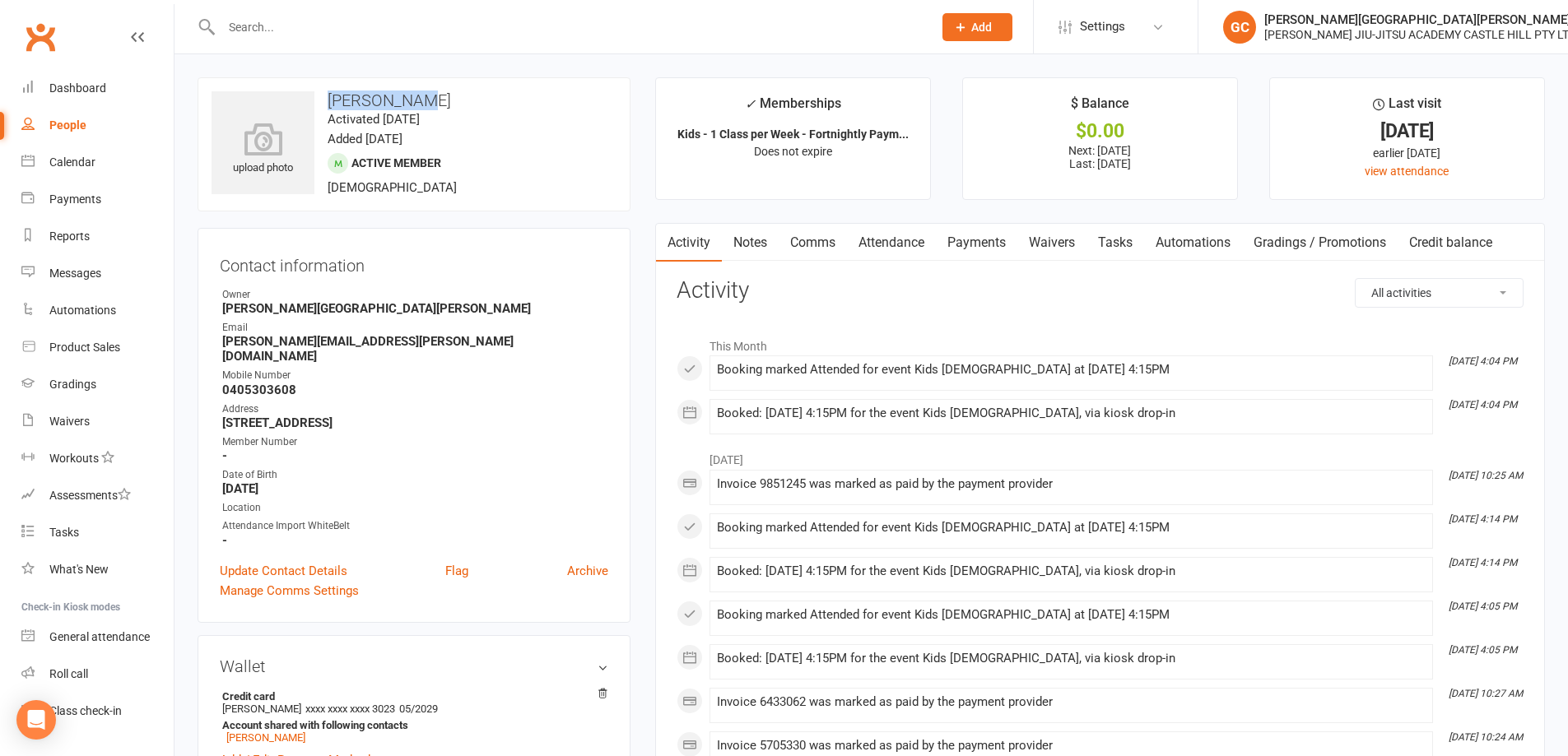
drag, startPoint x: 327, startPoint y: 100, endPoint x: 440, endPoint y: 91, distance: 113.4
click at [440, 91] on div "upload photo Ezra Mannah Activated 1 July, 2025 Added 27 May, 2025 Active membe…" at bounding box center [414, 144] width 433 height 134
copy h3 "[PERSON_NAME]"
click at [260, 144] on icon at bounding box center [263, 138] width 113 height 36
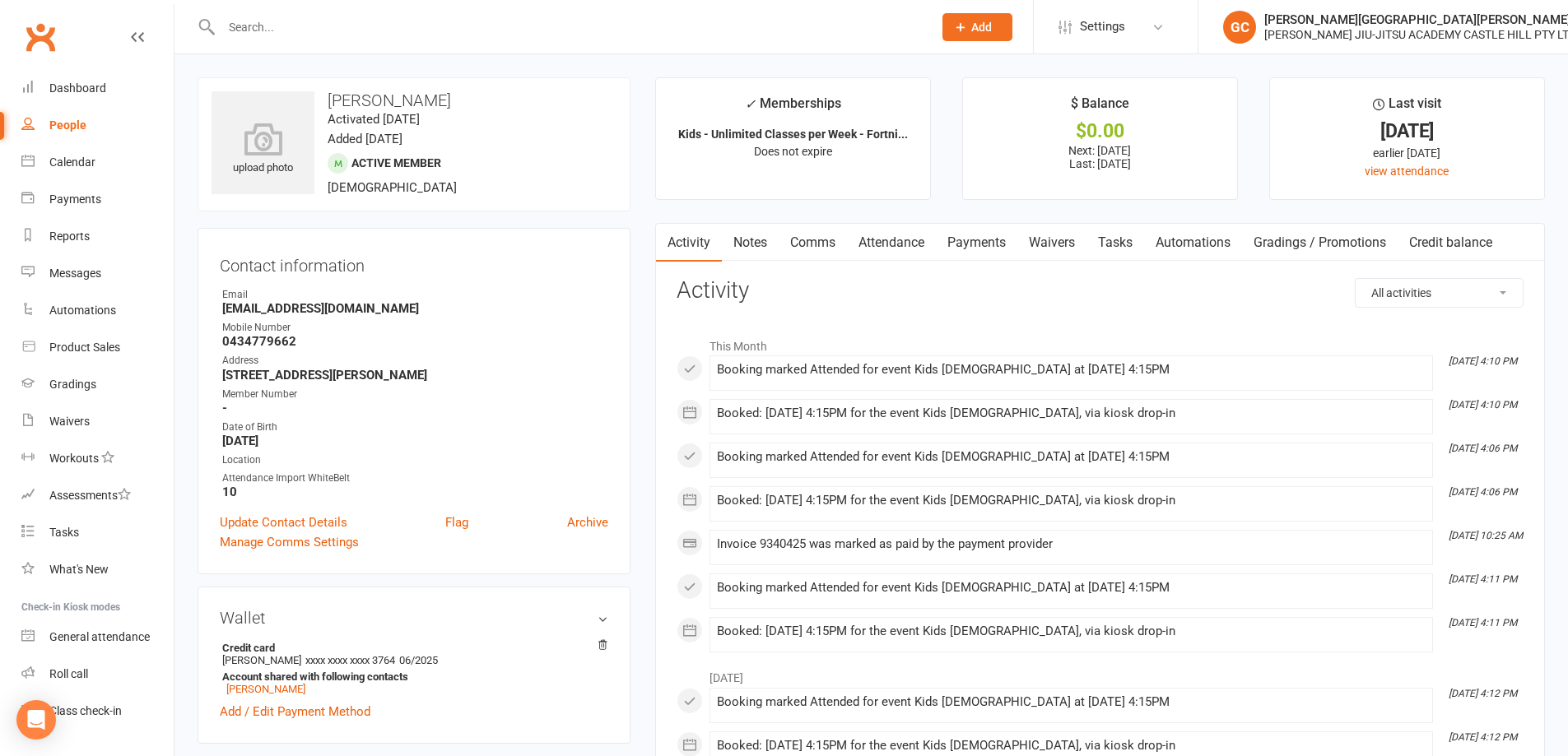
scroll to position [27, 0]
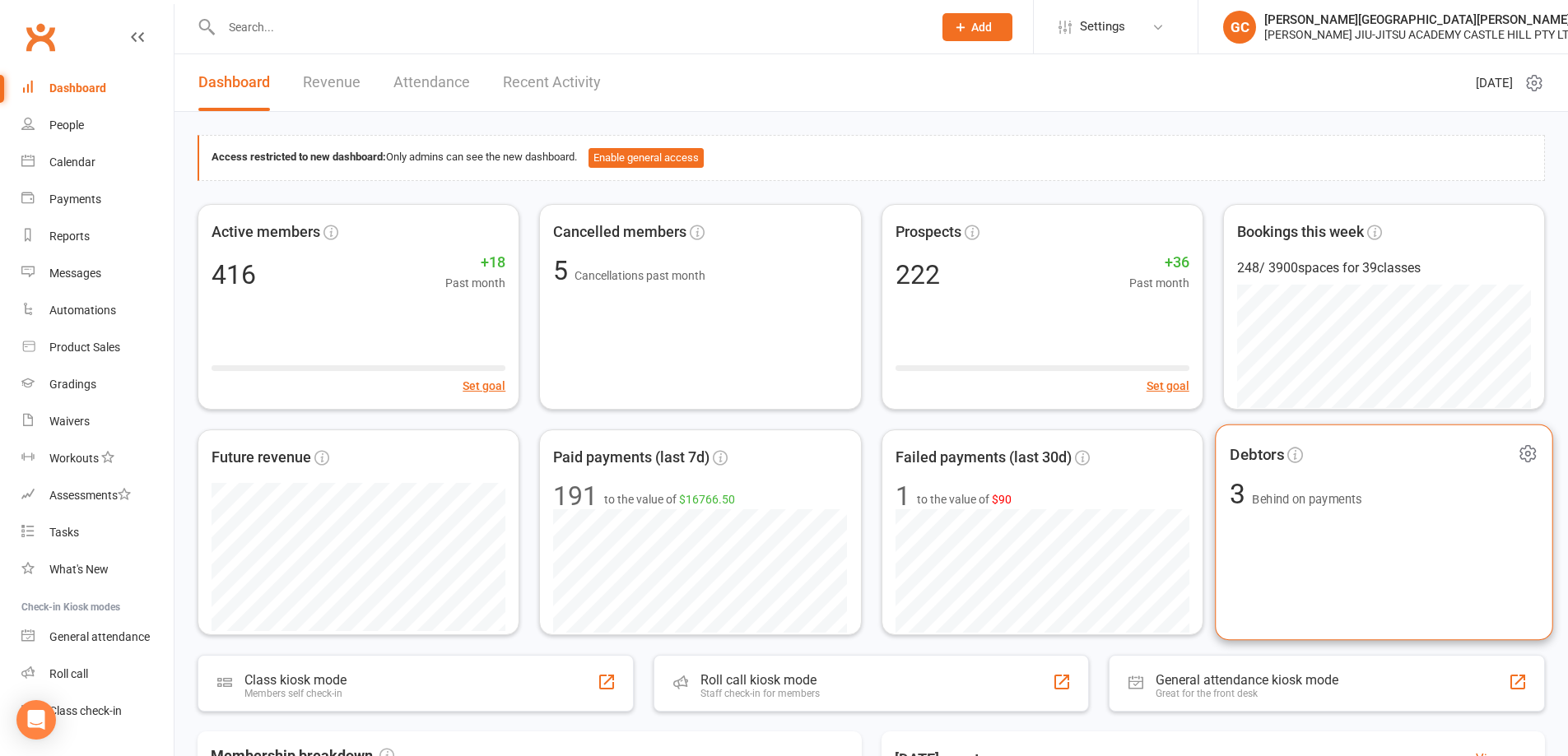
click at [1298, 505] on span "Behind on payments" at bounding box center [1306, 498] width 109 height 14
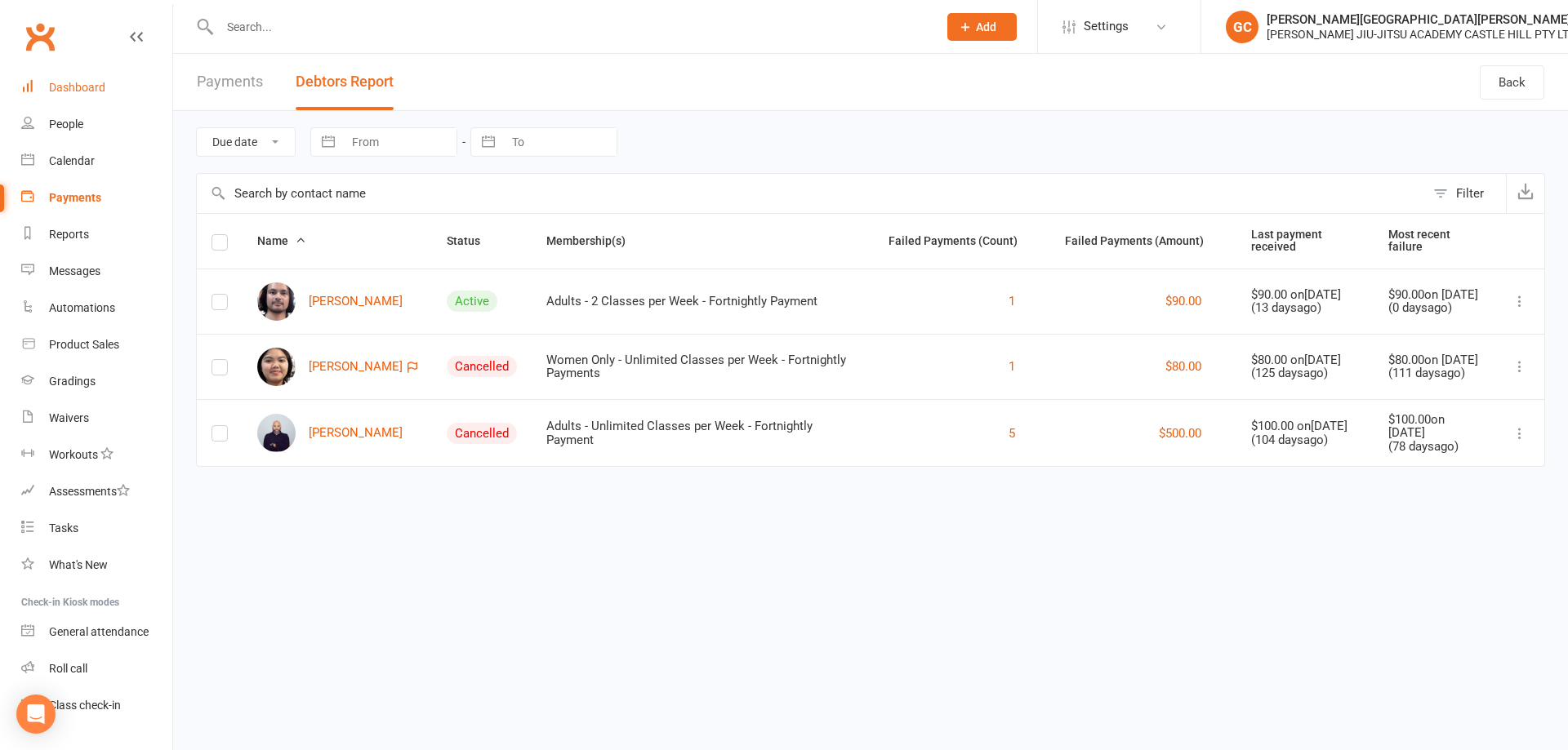
click at [77, 91] on div "Dashboard" at bounding box center [77, 87] width 57 height 13
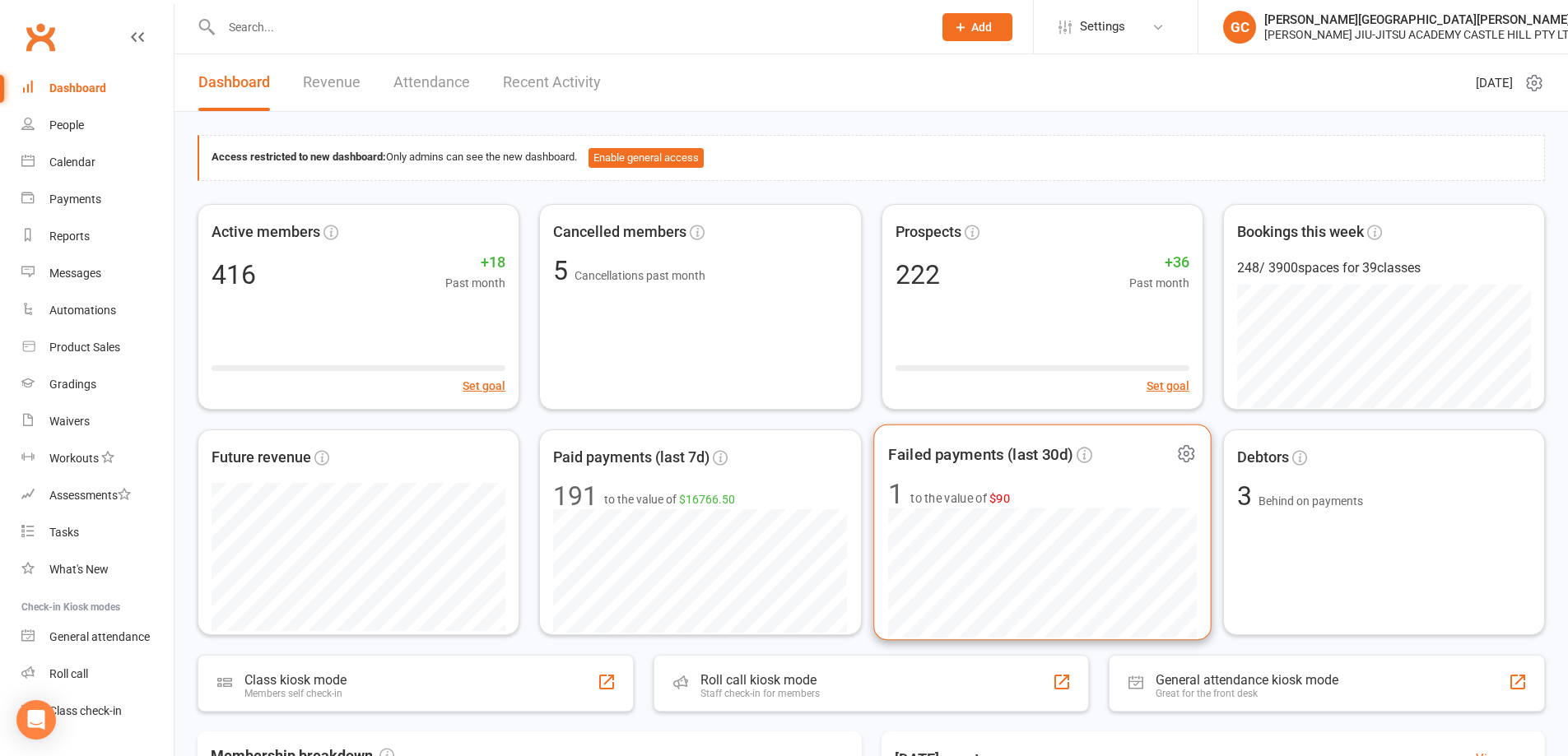
click at [963, 498] on span "to the value of $90" at bounding box center [959, 498] width 100 height 20
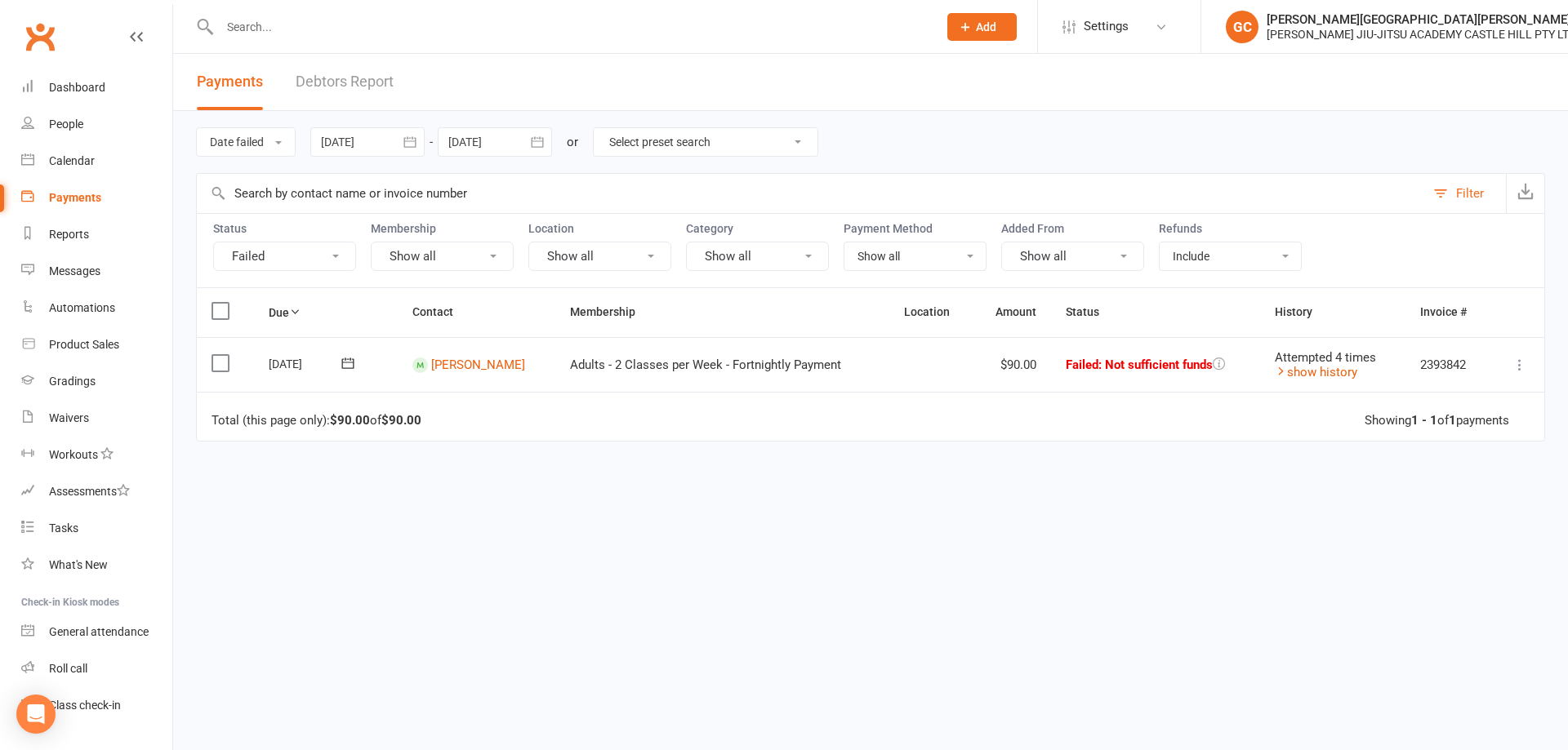
click at [293, 32] on input "text" at bounding box center [570, 27] width 711 height 22
type input "clinton"
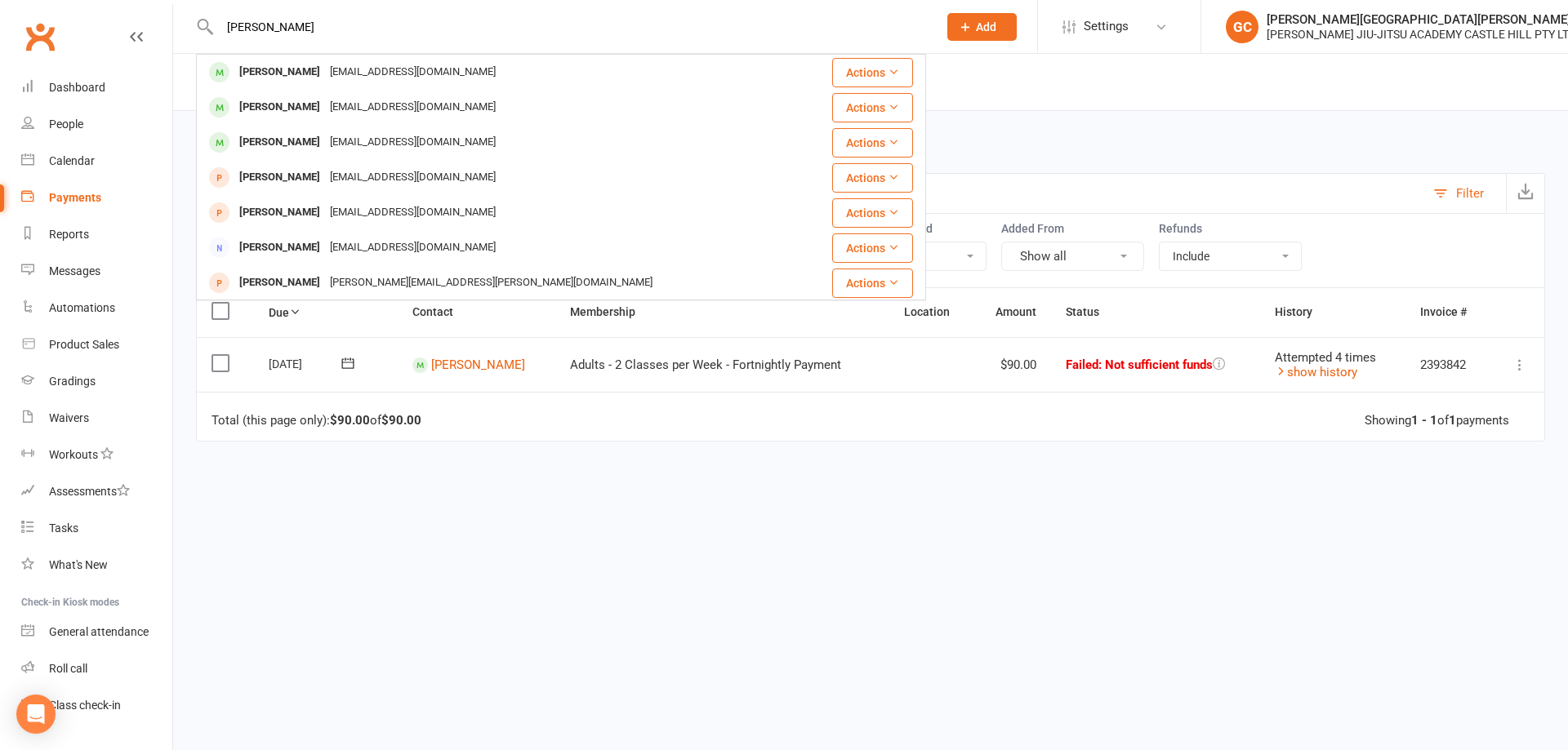
click at [266, 73] on div "Clinton Cooper" at bounding box center [279, 72] width 91 height 23
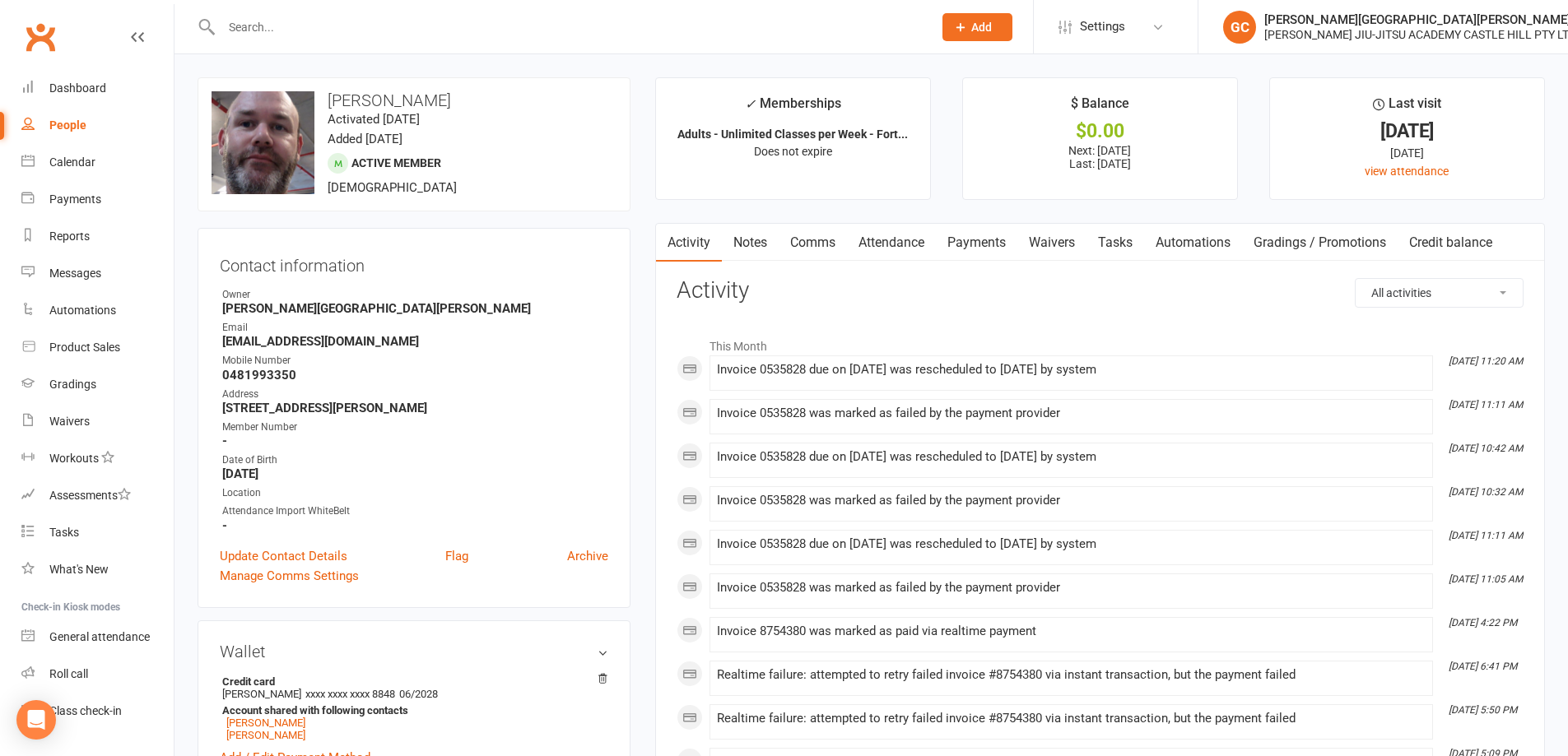
click at [1064, 242] on link "Waivers" at bounding box center [1052, 242] width 69 height 38
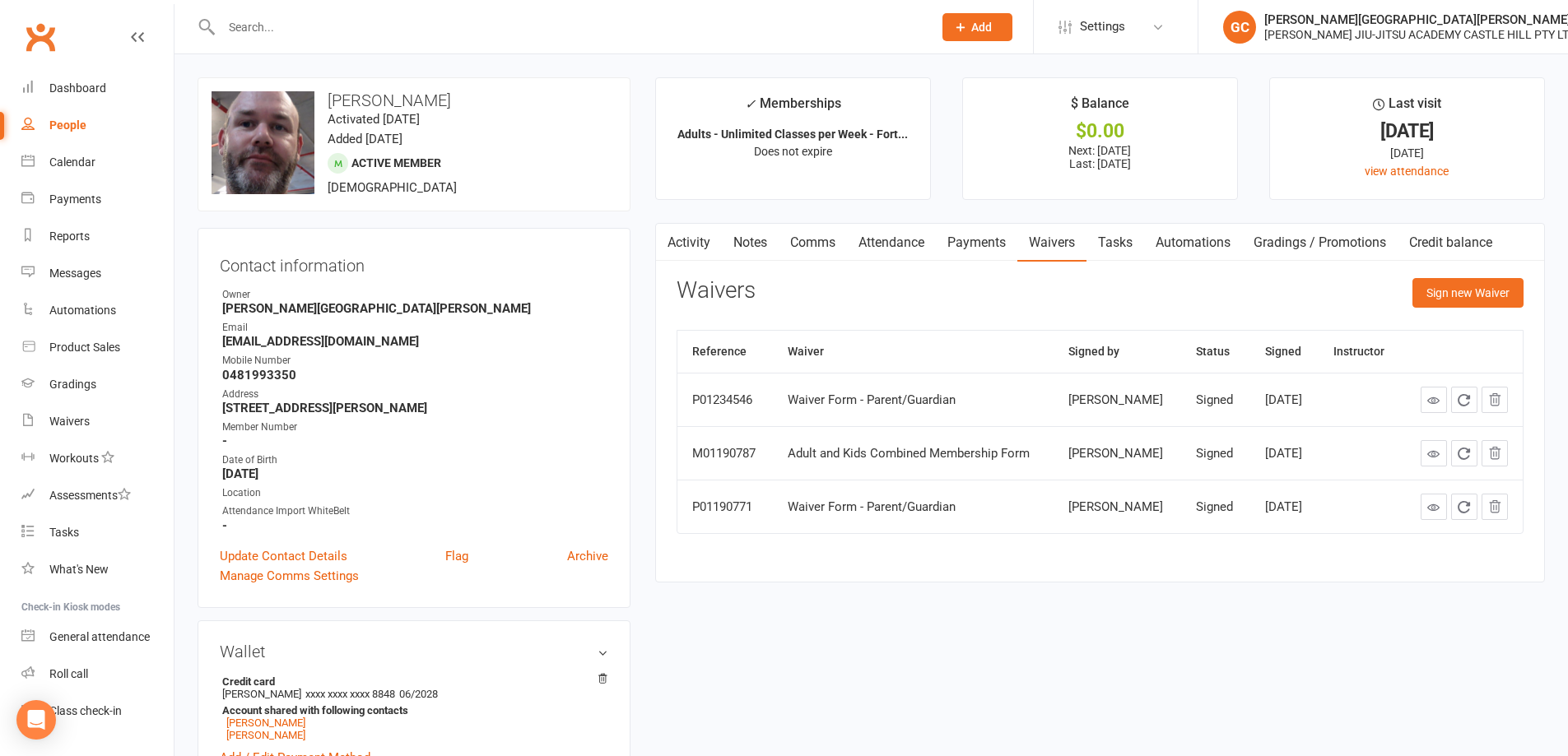
click at [985, 239] on link "Payments" at bounding box center [976, 242] width 81 height 38
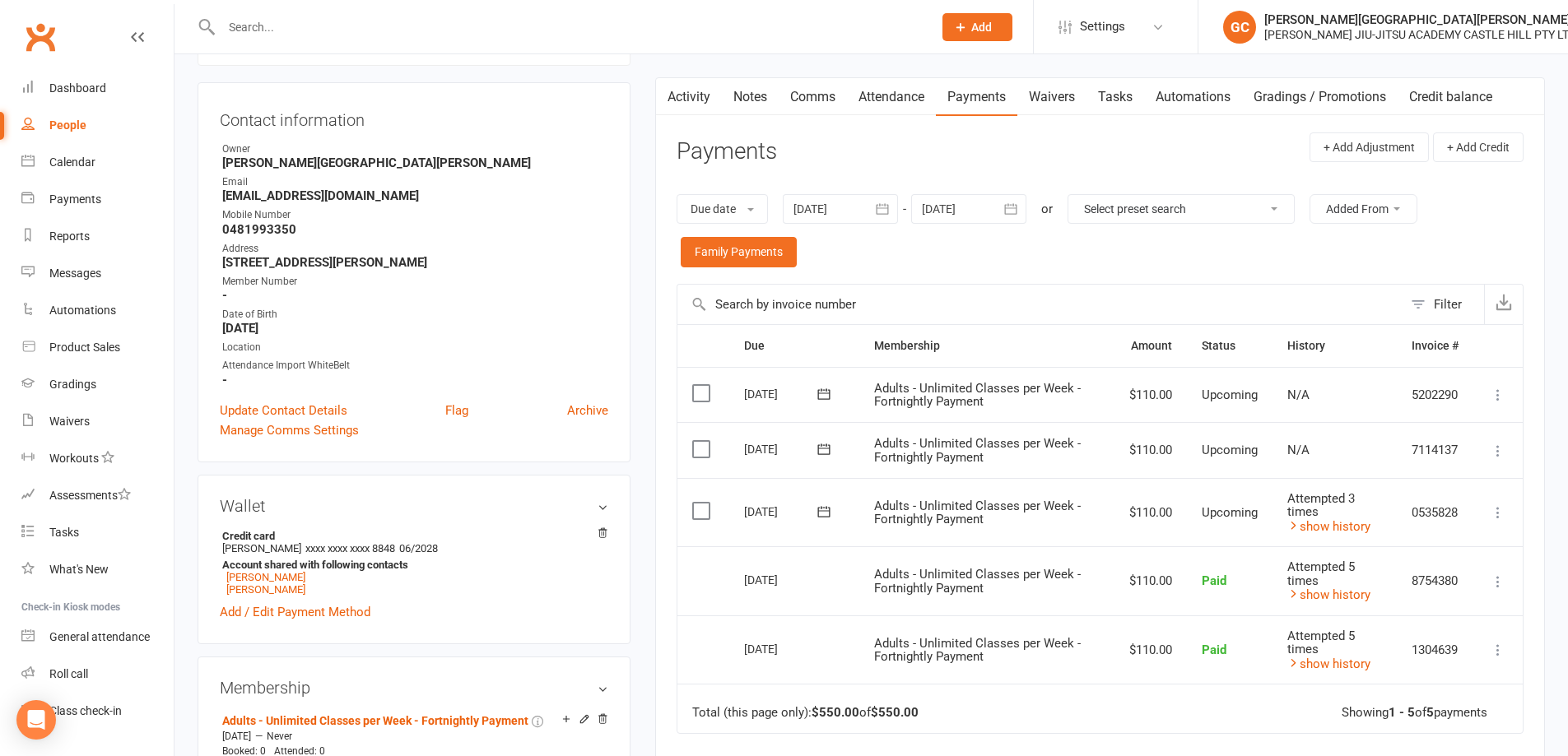
scroll to position [138, 0]
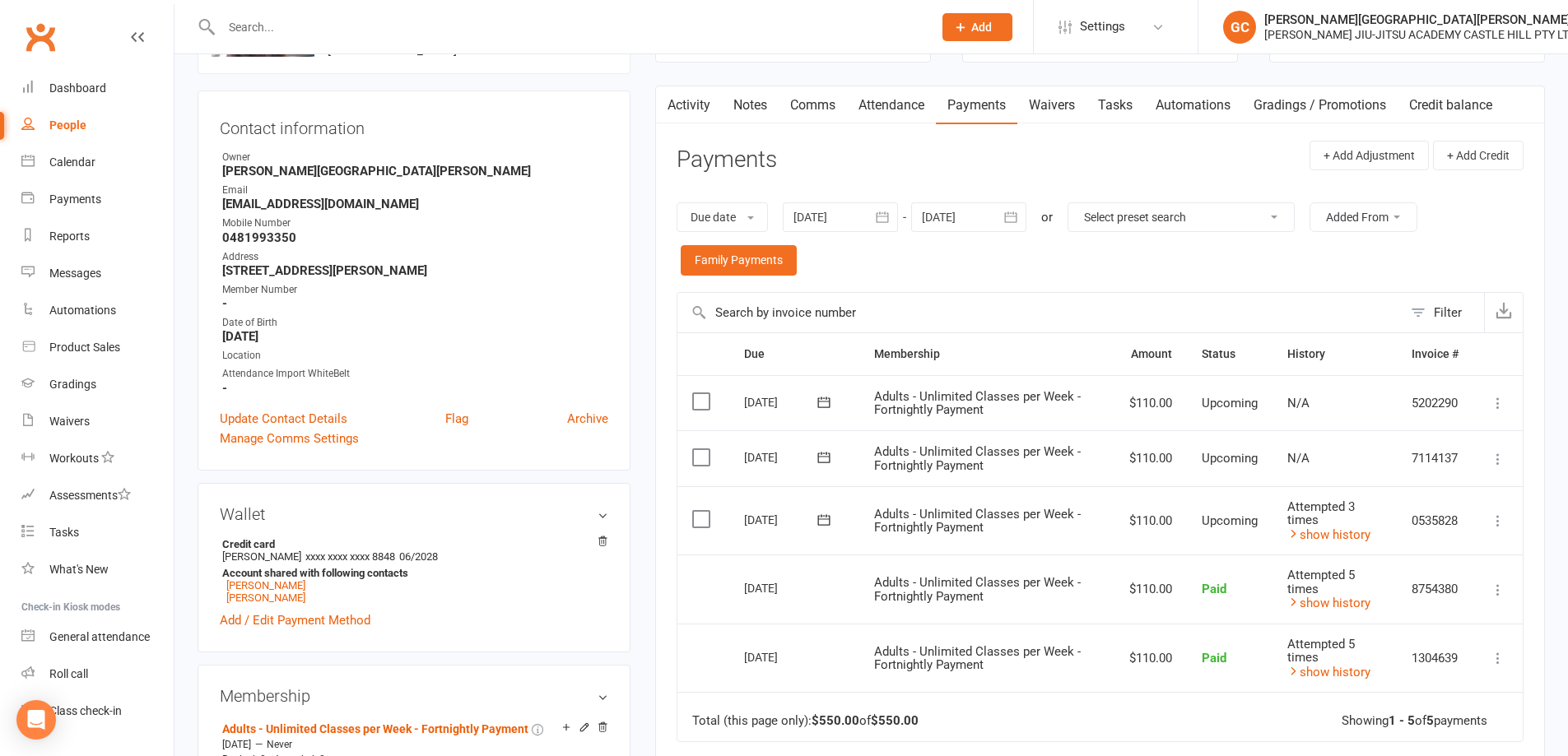
click at [290, 21] on input "text" at bounding box center [568, 27] width 704 height 23
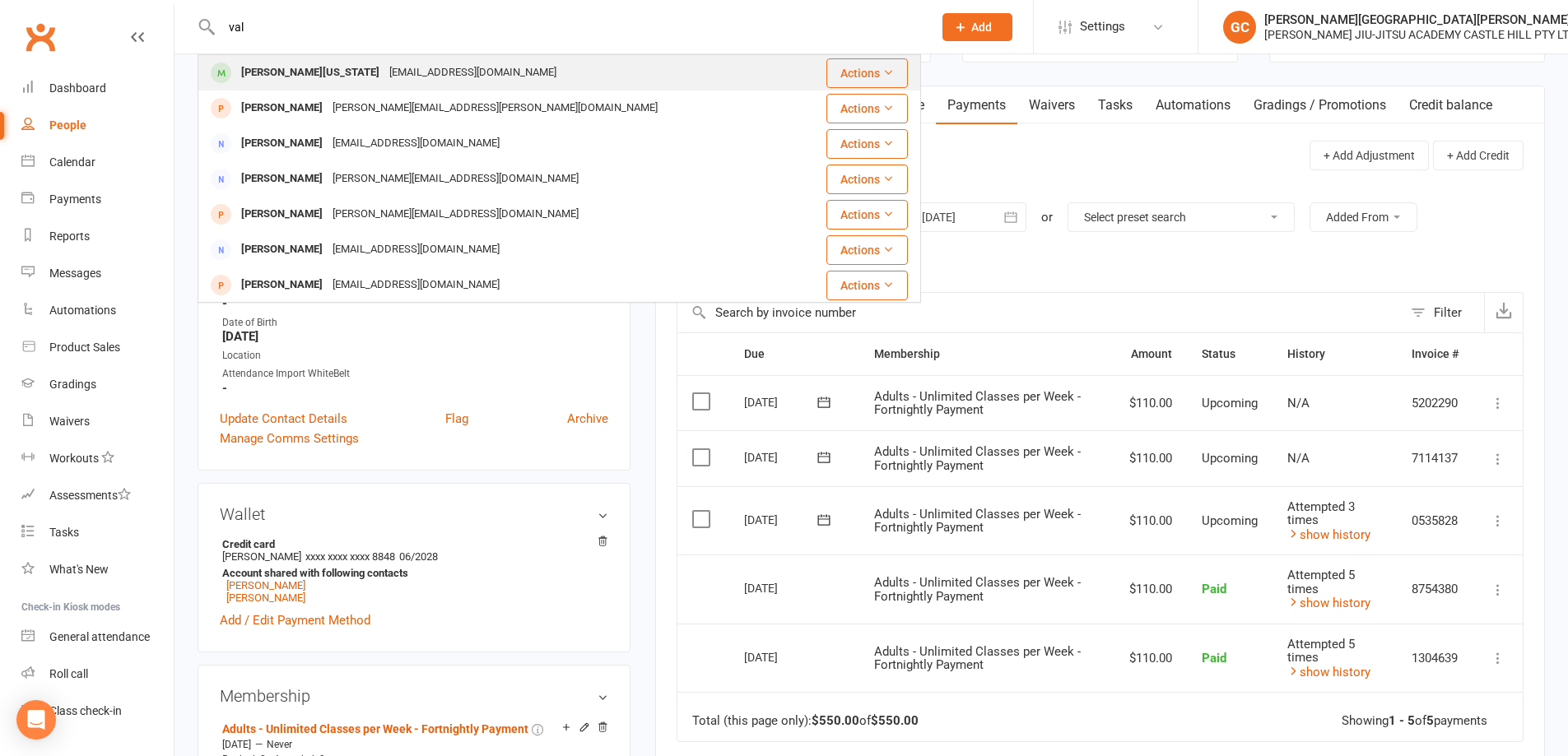
type input "val"
click at [286, 71] on div "Val Montana" at bounding box center [310, 73] width 148 height 23
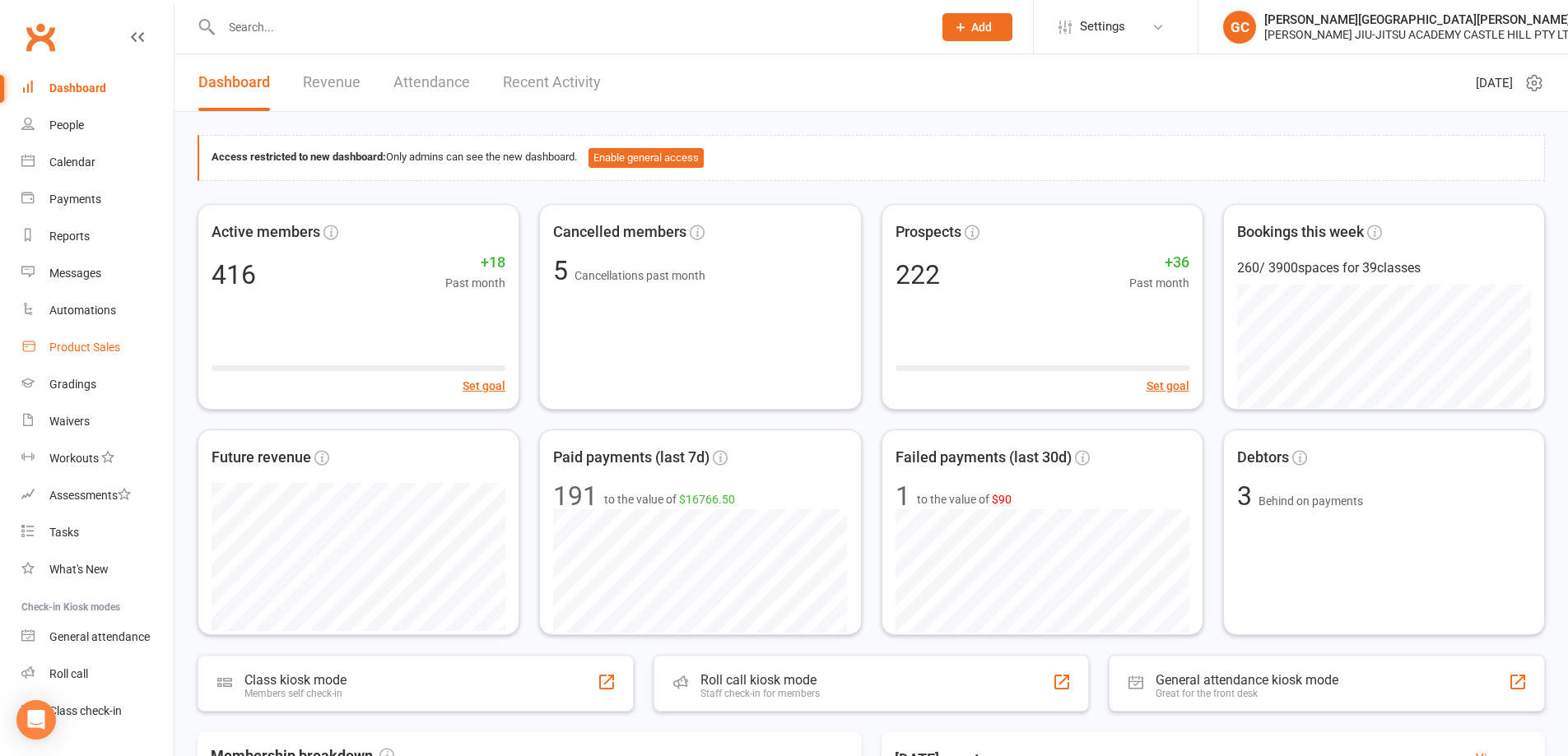
click at [90, 343] on div "Product Sales" at bounding box center [85, 347] width 71 height 13
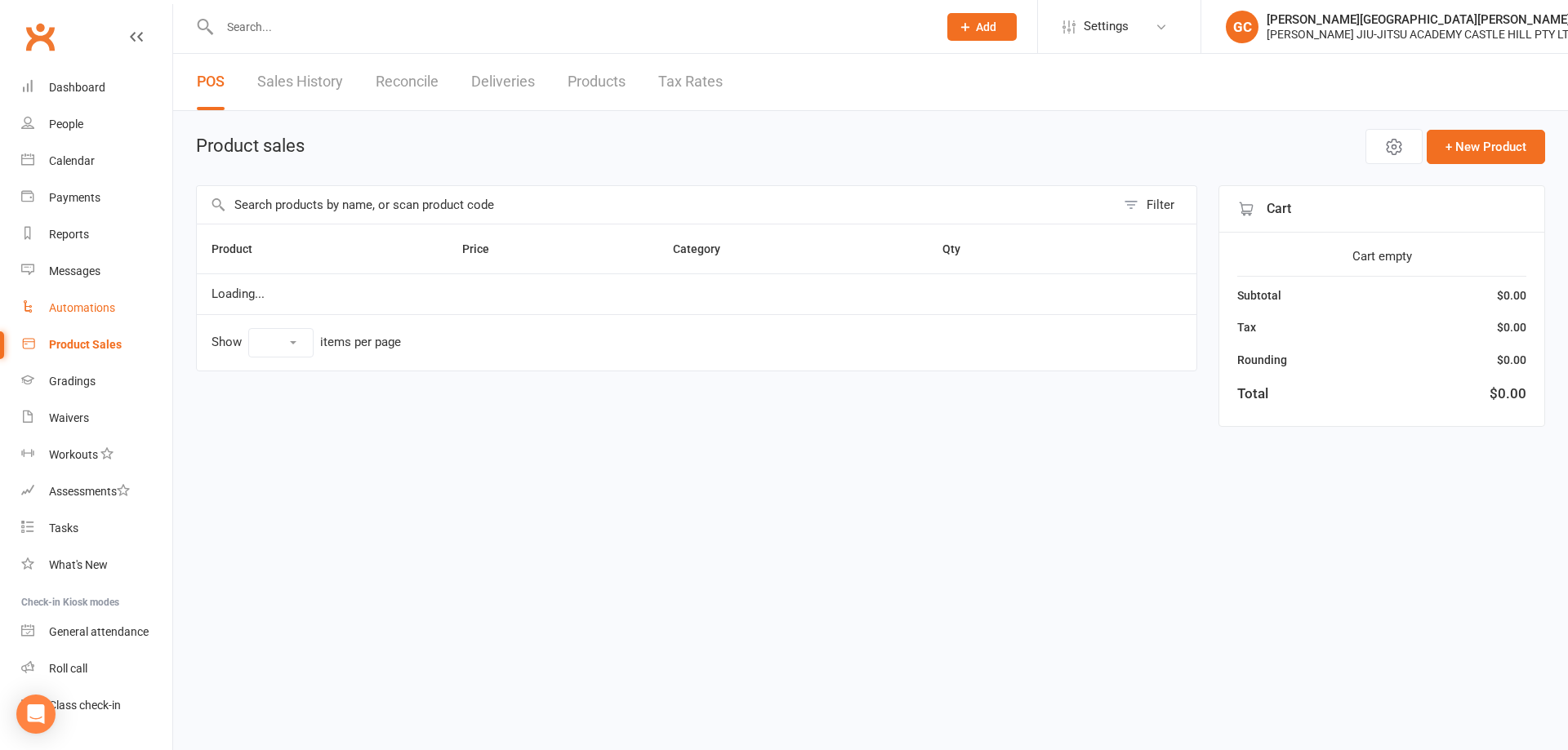
select select "10"
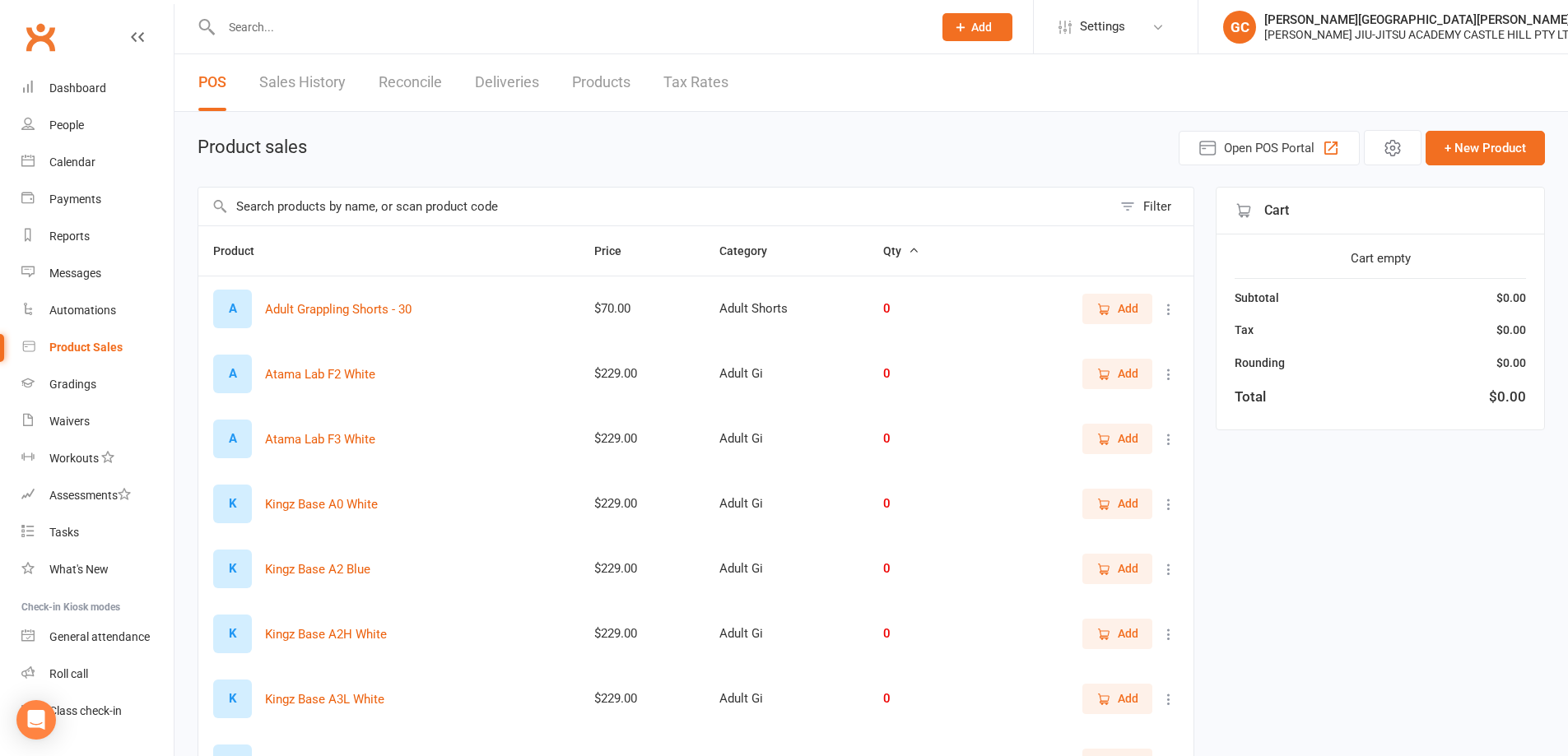
click at [318, 208] on input "text" at bounding box center [655, 206] width 913 height 38
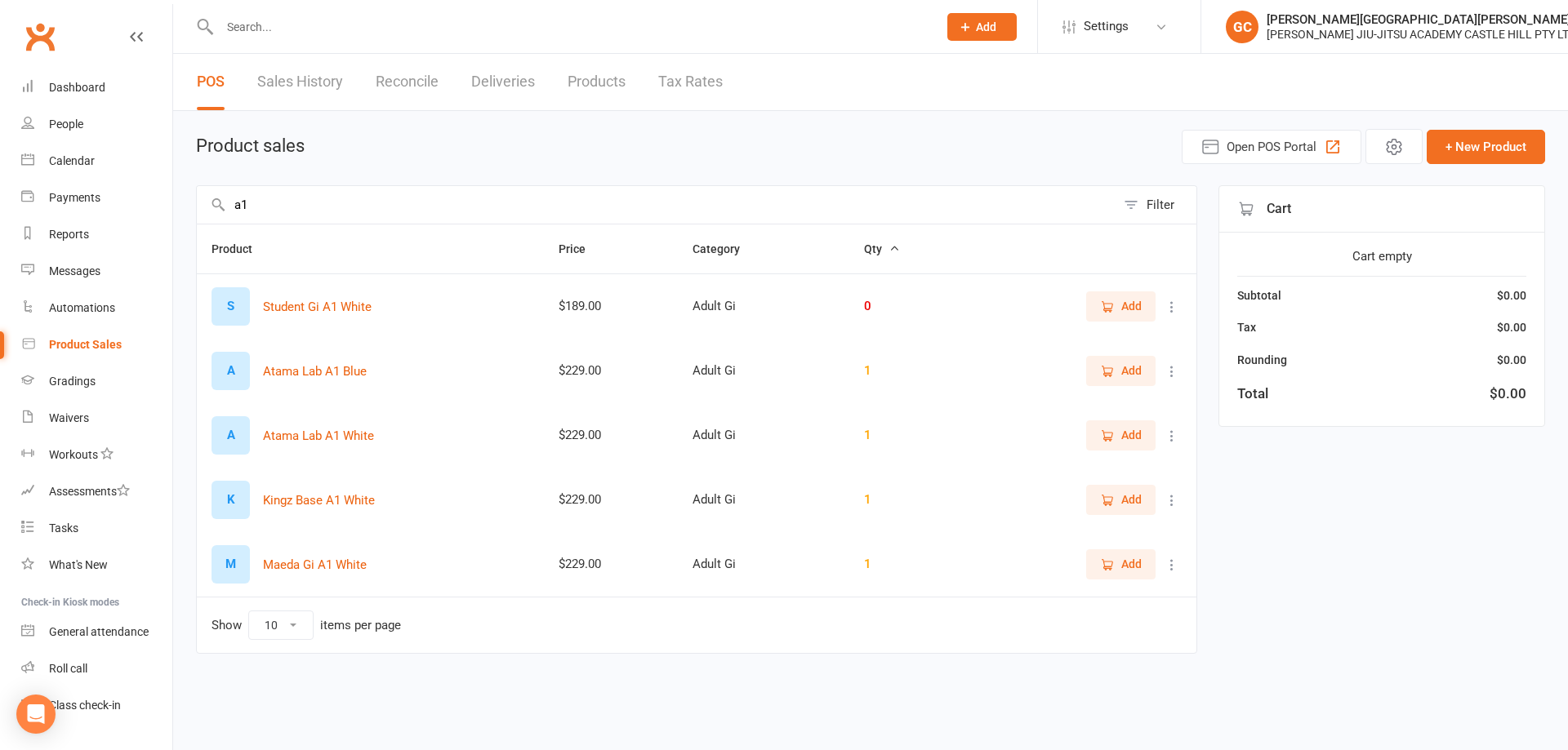
drag, startPoint x: 273, startPoint y: 205, endPoint x: 211, endPoint y: 204, distance: 62.0
click at [211, 204] on div "a1 Filter" at bounding box center [696, 205] width 1001 height 38
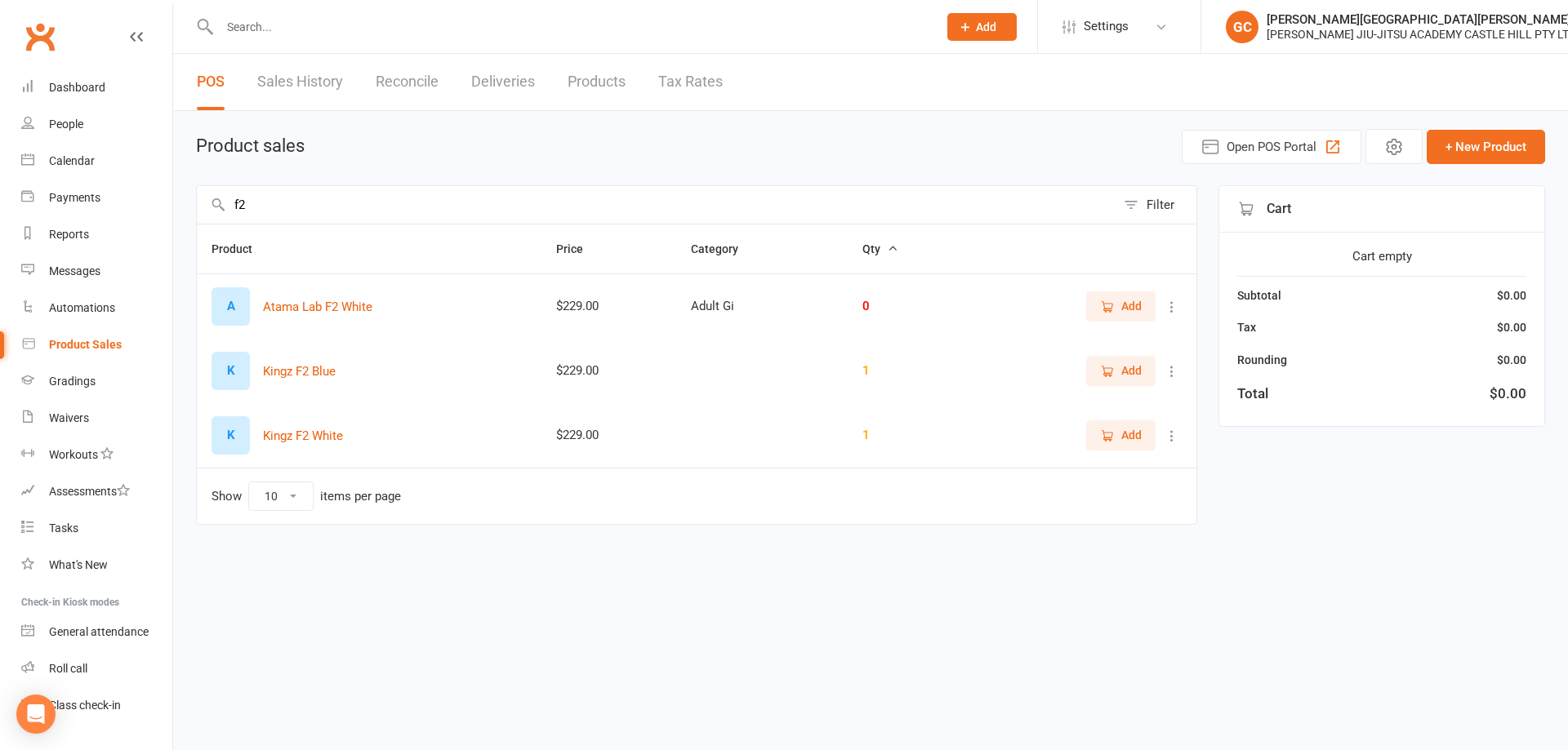
drag, startPoint x: 524, startPoint y: 604, endPoint x: 216, endPoint y: 189, distance: 516.8
click at [216, 189] on input "f2" at bounding box center [655, 205] width 918 height 37
type input "a0"
click at [1171, 433] on icon at bounding box center [1172, 436] width 17 height 17
click at [1098, 460] on link "View / Edit" at bounding box center [1100, 467] width 162 height 32
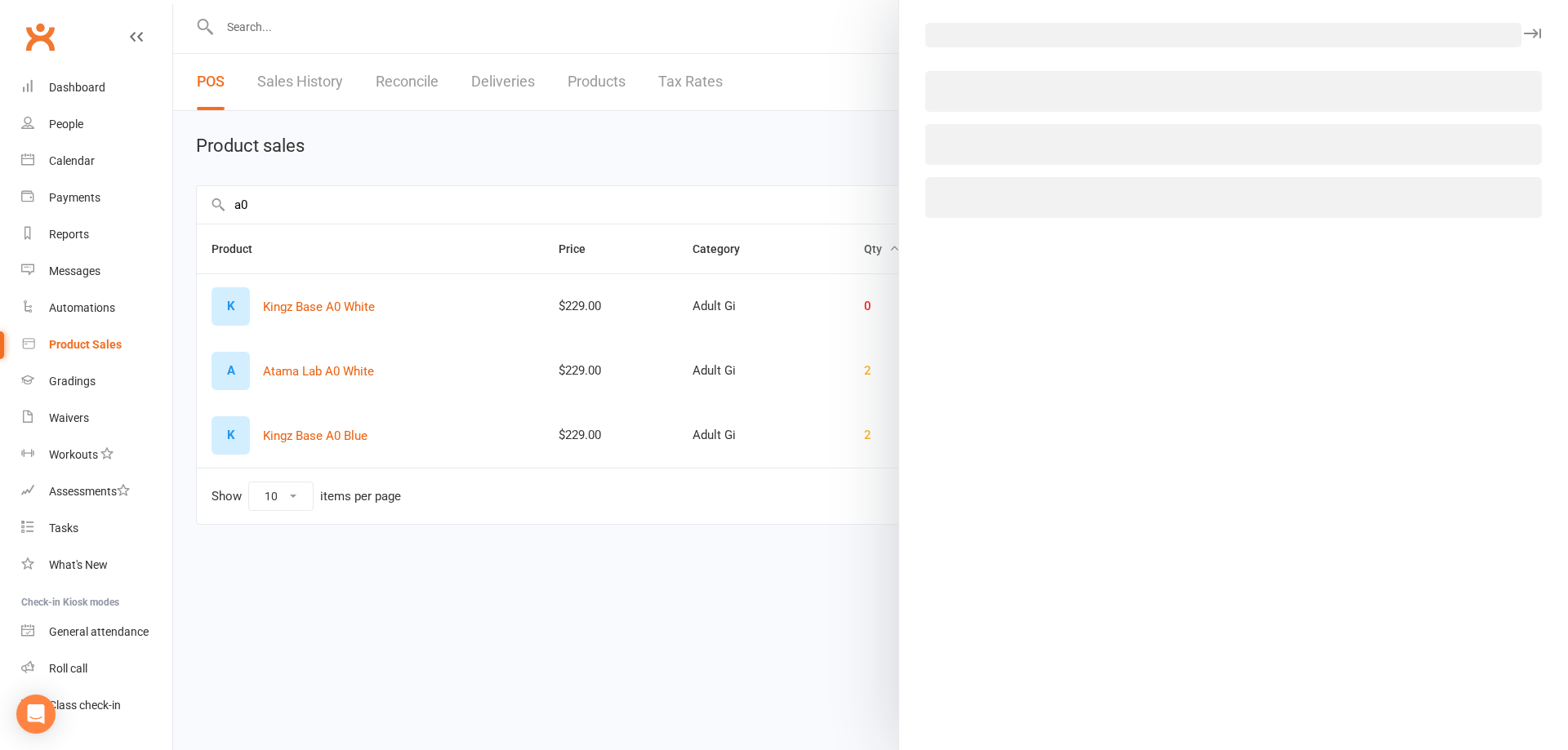
select select "3760"
select select "1515"
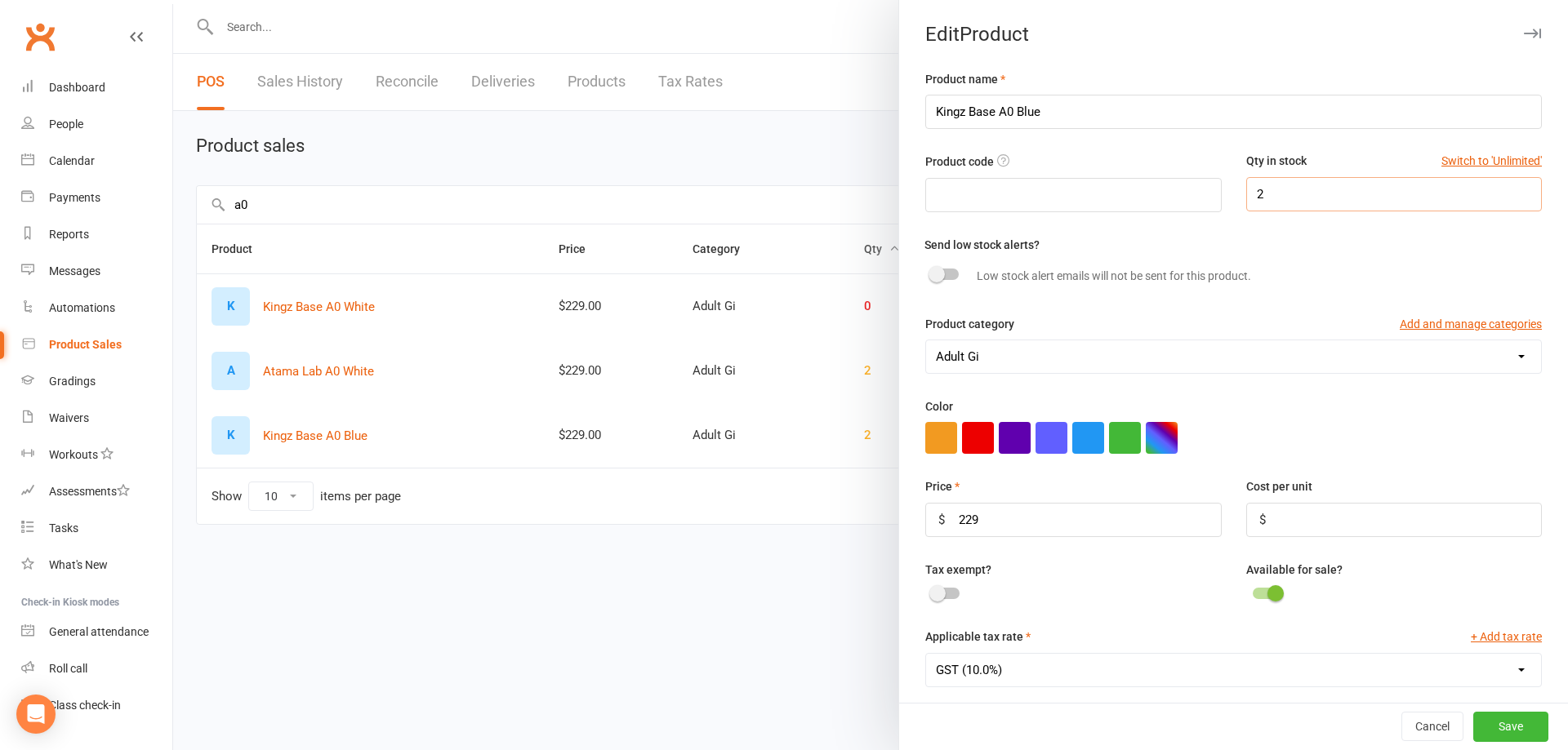
drag, startPoint x: 1267, startPoint y: 196, endPoint x: 1192, endPoint y: 190, distance: 75.2
click at [1192, 190] on div "Product code Qty in stock Switch to 'Unlimited' 2" at bounding box center [1233, 192] width 641 height 82
type input "1"
click at [1496, 723] on button "Save" at bounding box center [1511, 727] width 75 height 29
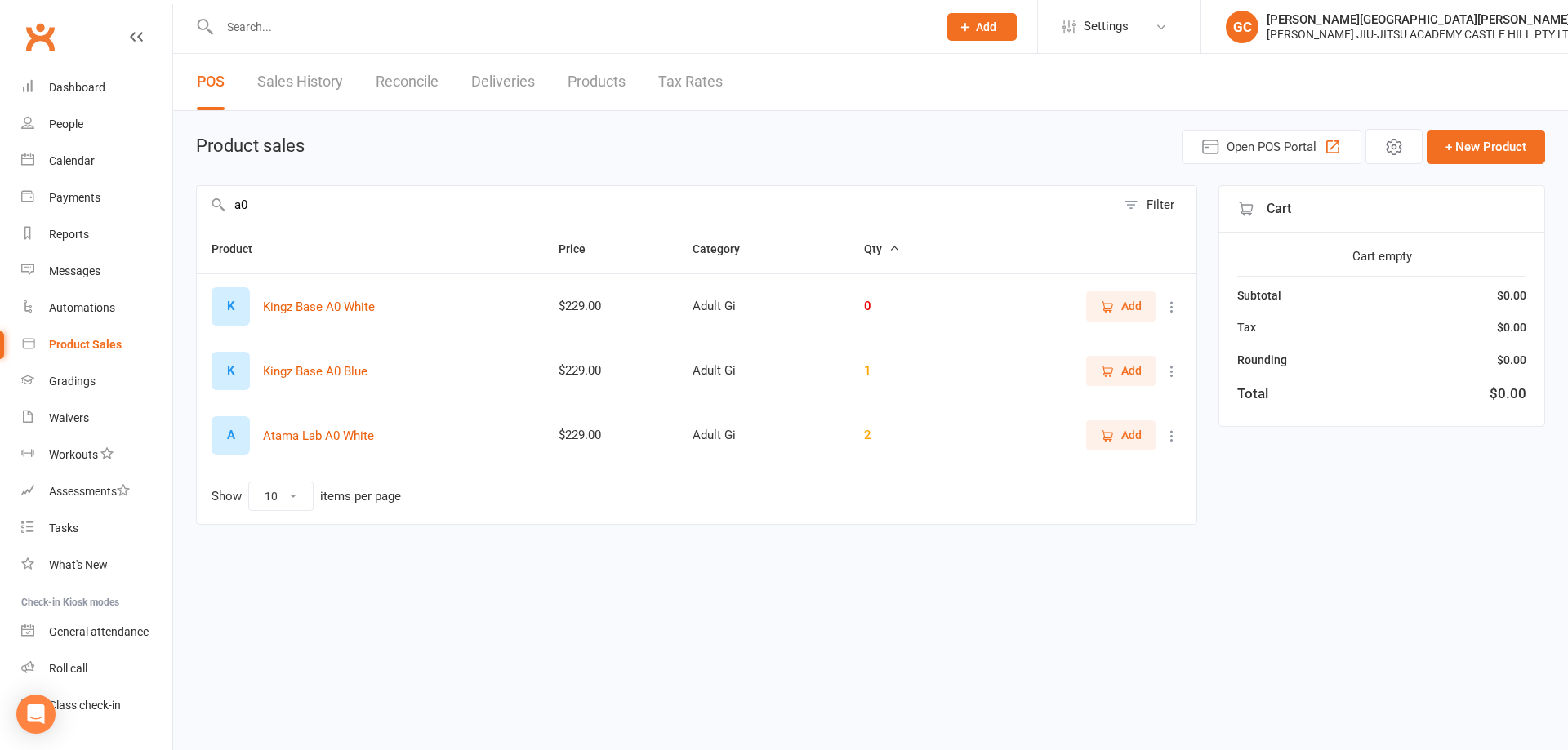
click at [273, 206] on input "a0" at bounding box center [655, 205] width 918 height 37
click at [261, 206] on input "a0" at bounding box center [655, 205] width 918 height 37
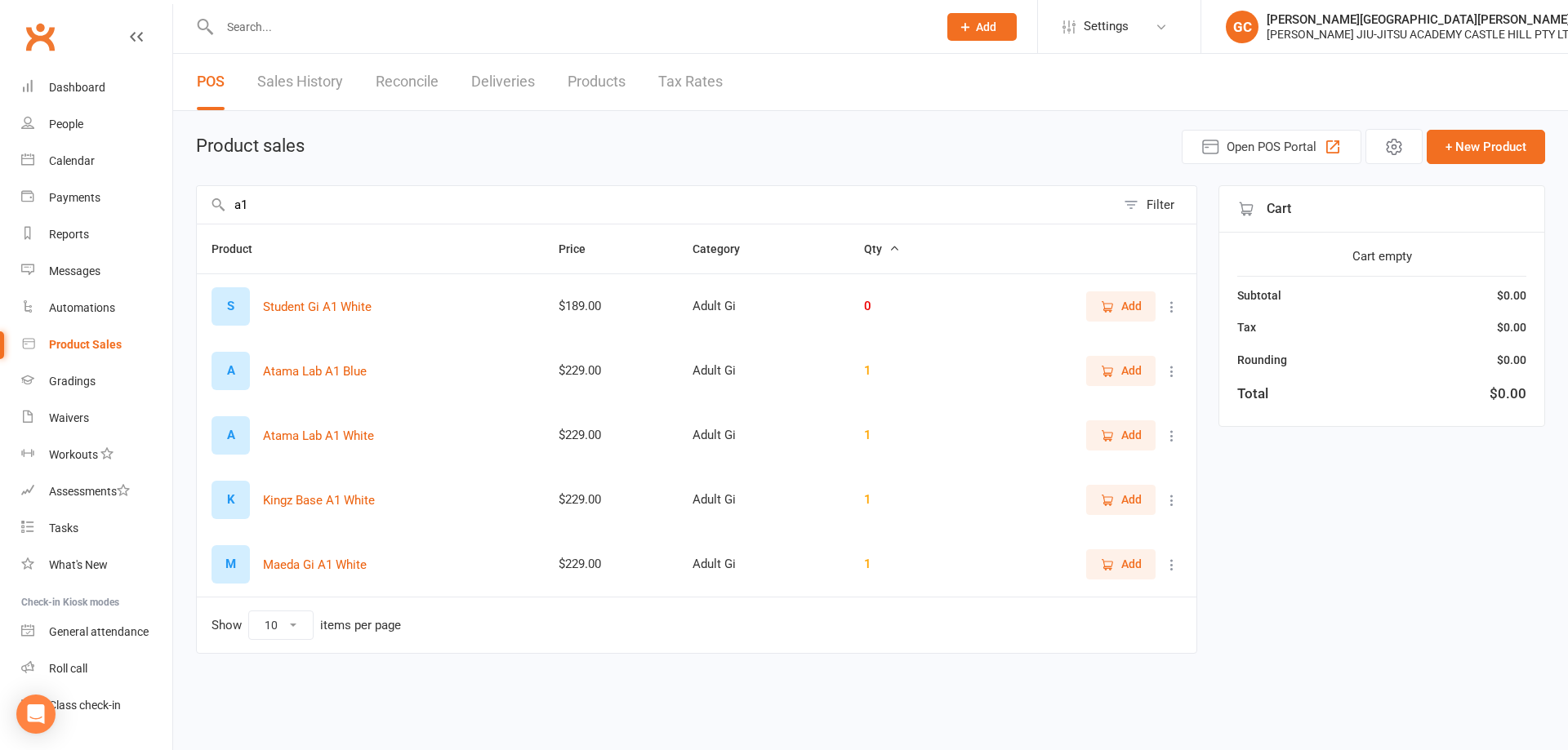
type input "a1"
click at [1167, 370] on icon at bounding box center [1172, 371] width 17 height 17
click at [1107, 402] on link "View / Edit" at bounding box center [1100, 403] width 162 height 32
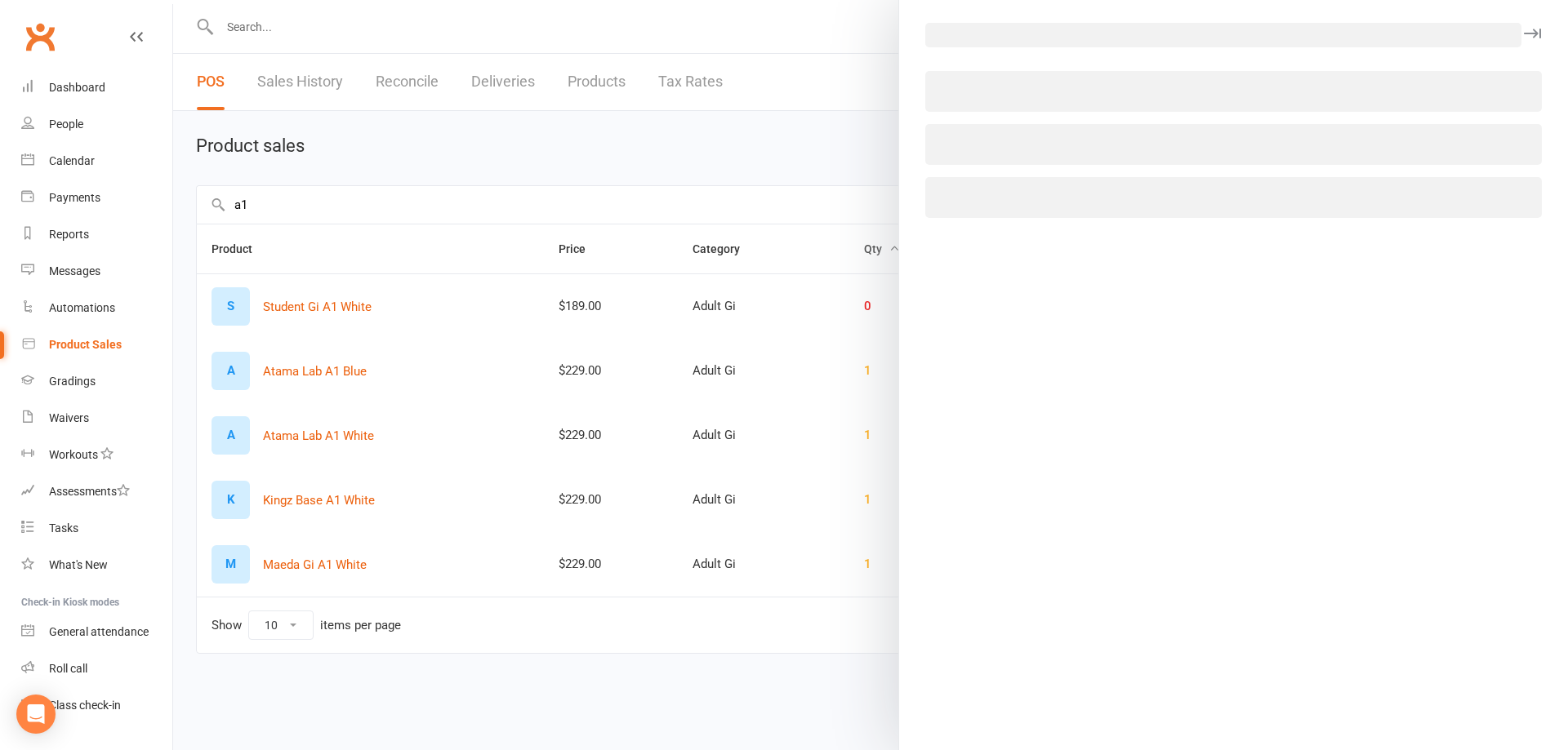
select select "3760"
select select "1515"
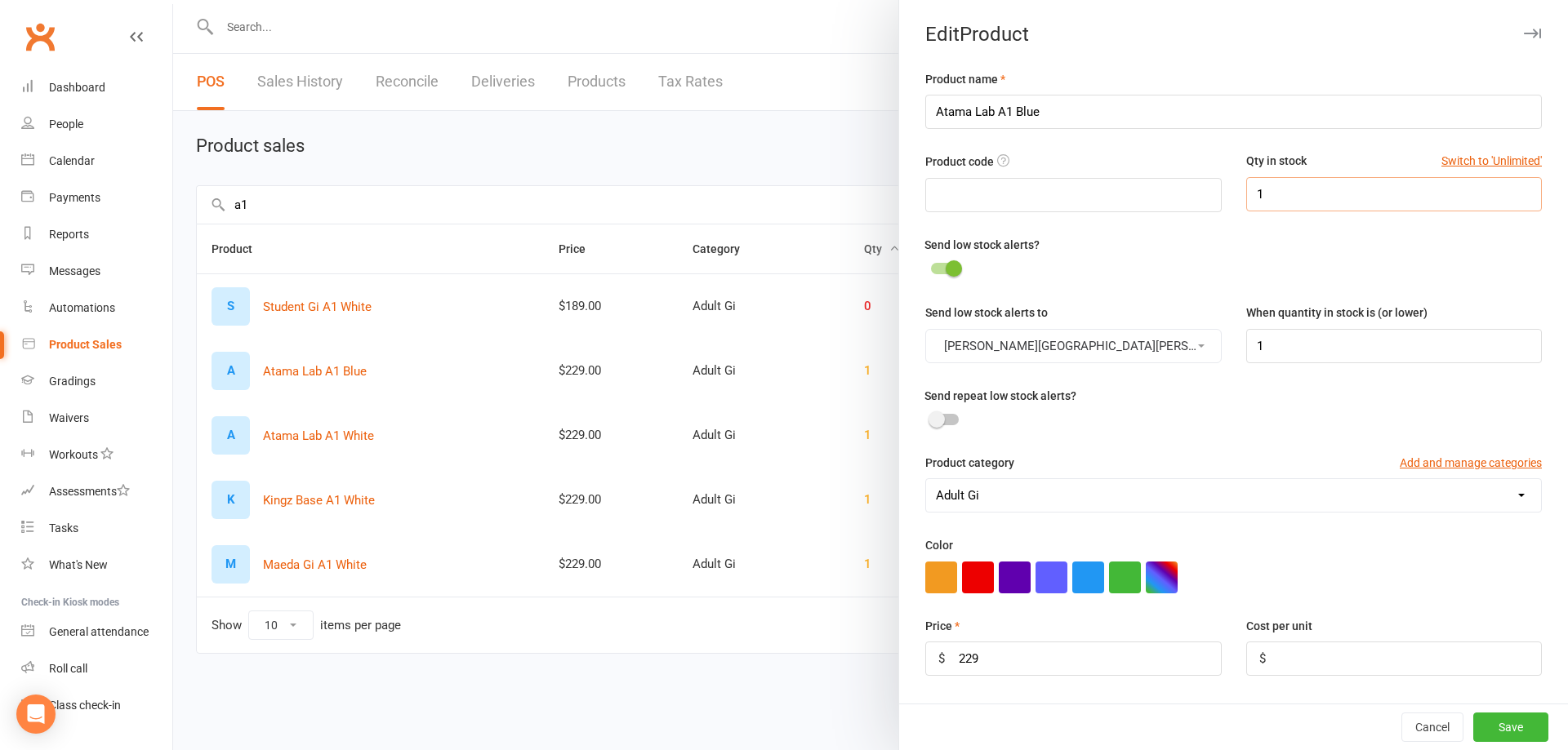
drag, startPoint x: 1258, startPoint y: 194, endPoint x: 1200, endPoint y: 188, distance: 58.3
click at [1201, 188] on div "Product code Qty in stock Switch to 'Unlimited' 1" at bounding box center [1233, 192] width 641 height 82
type input "0"
click at [1492, 728] on button "Save" at bounding box center [1511, 727] width 75 height 29
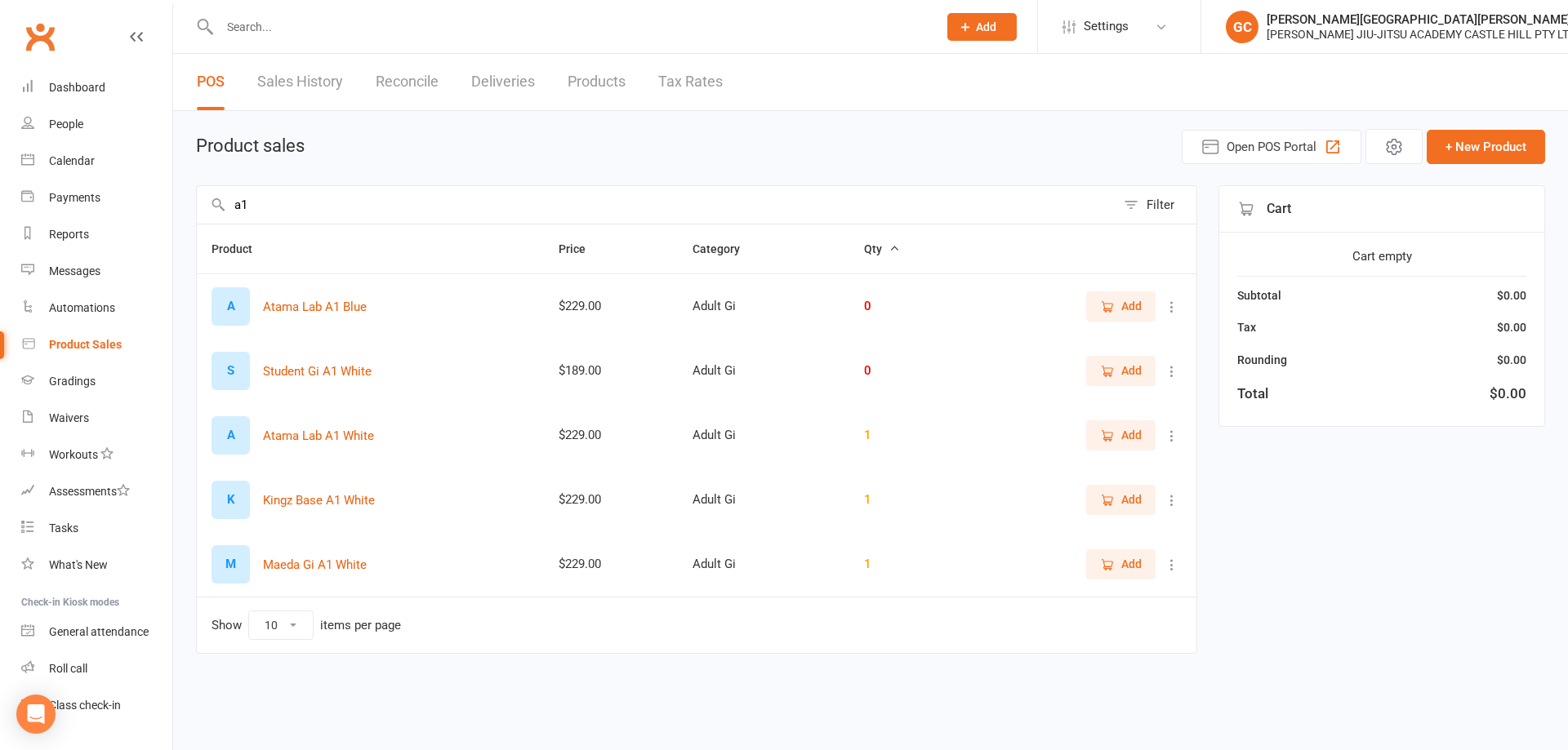
click at [268, 31] on input "text" at bounding box center [570, 27] width 711 height 22
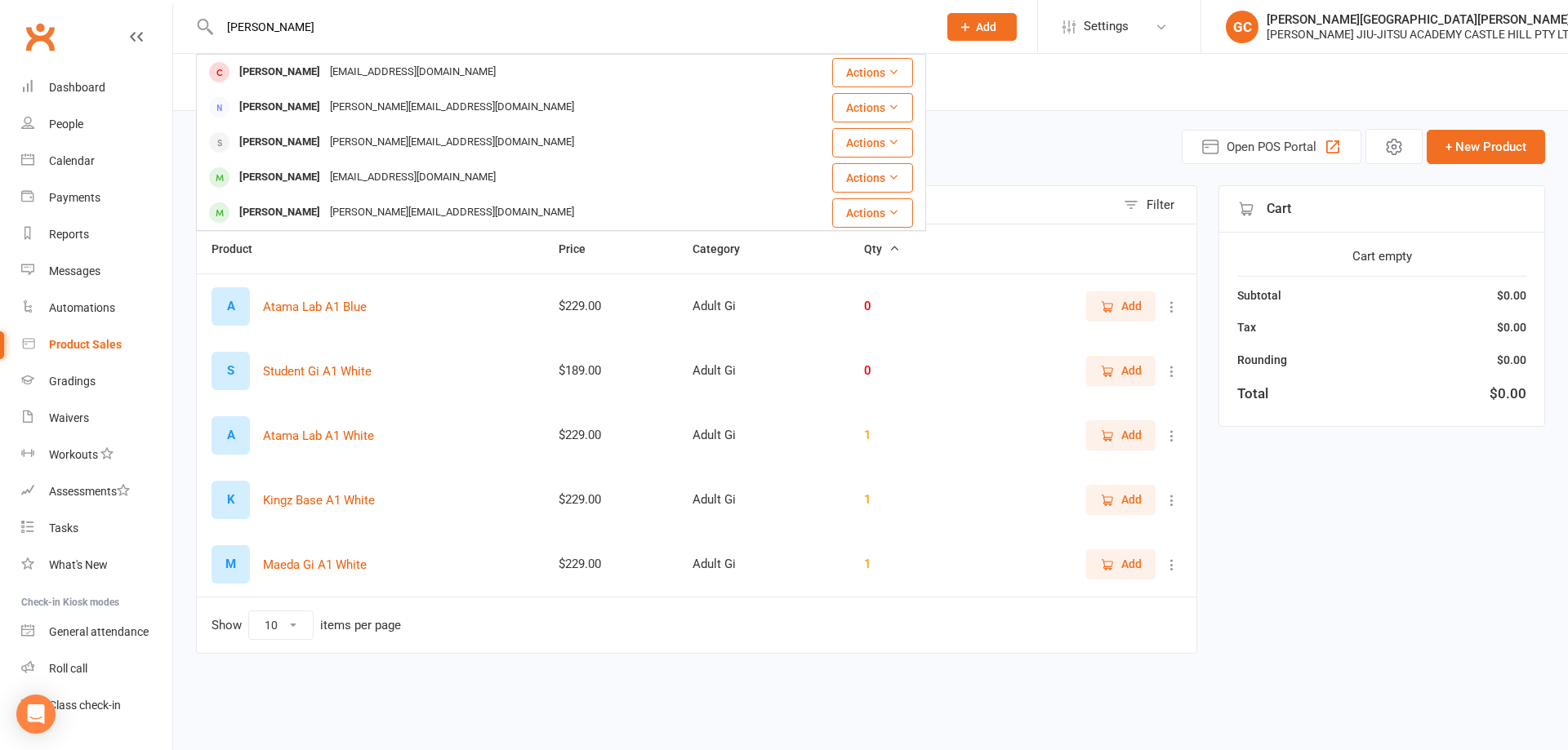
type input "[PERSON_NAME]"
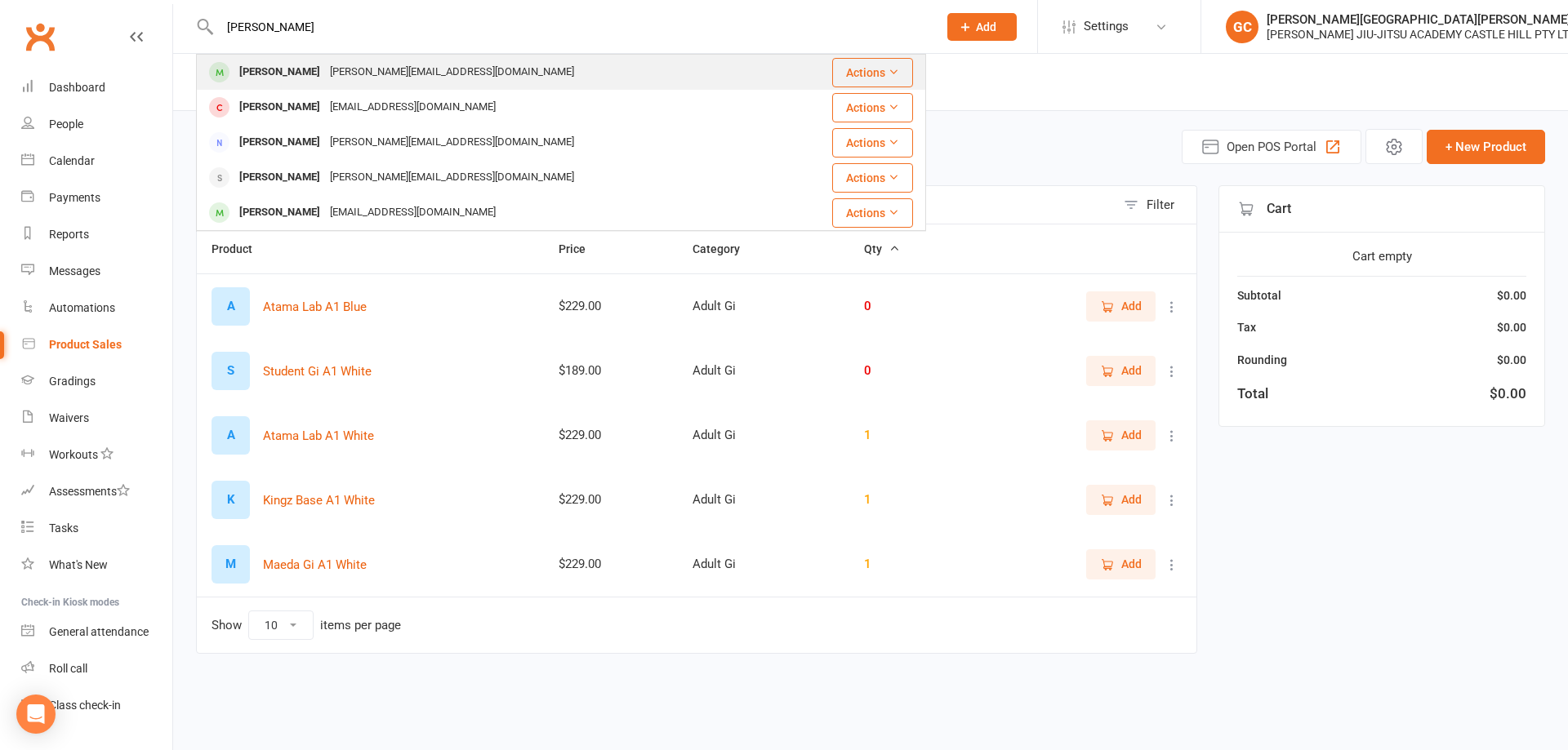
click at [262, 72] on div "[PERSON_NAME]" at bounding box center [279, 72] width 91 height 23
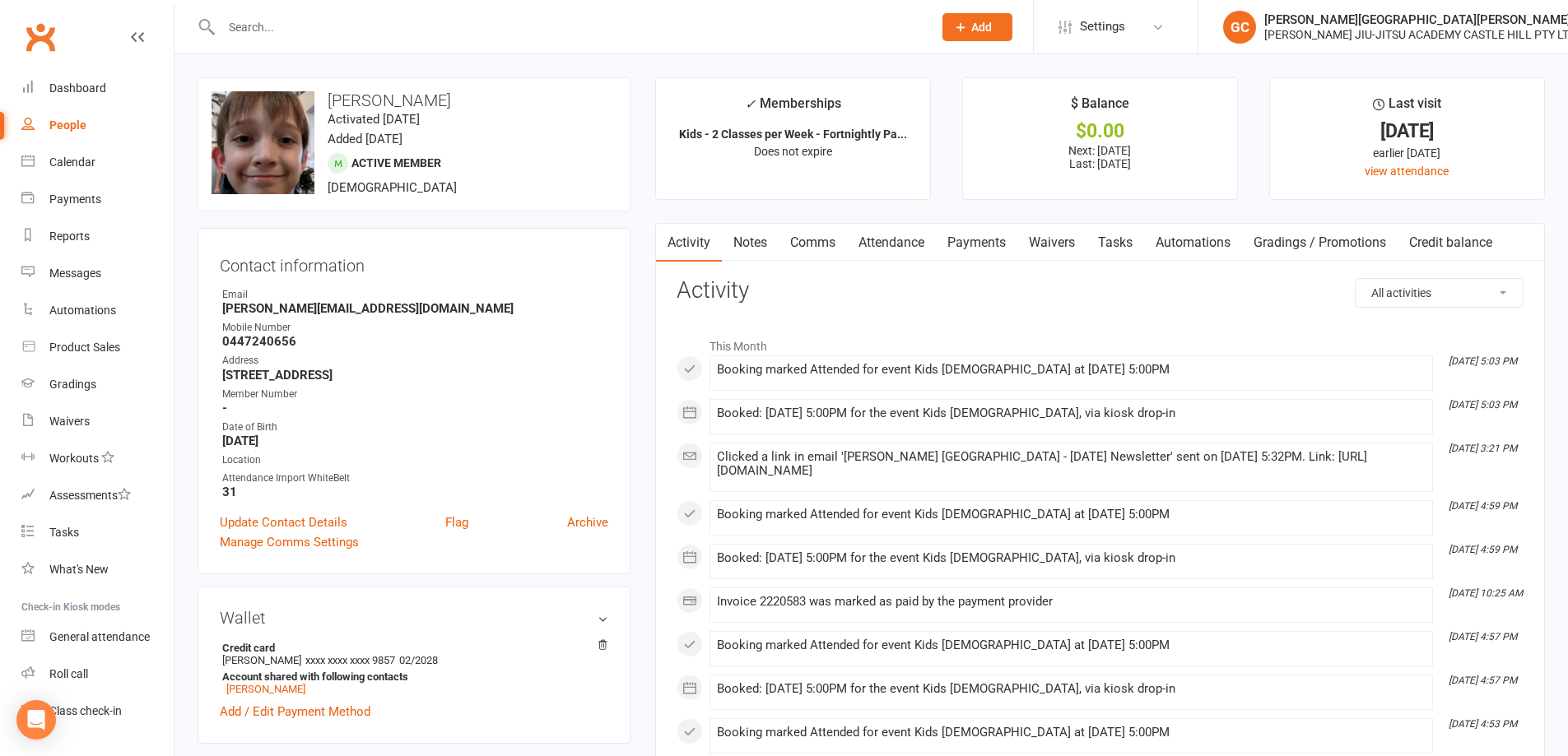
drag, startPoint x: 222, startPoint y: 371, endPoint x: 417, endPoint y: 371, distance: 195.0
click at [429, 372] on li "Address [STREET_ADDRESS]" at bounding box center [414, 368] width 389 height 29
copy strong "[STREET_ADDRESS]"
click at [993, 245] on link "Payments" at bounding box center [976, 242] width 81 height 38
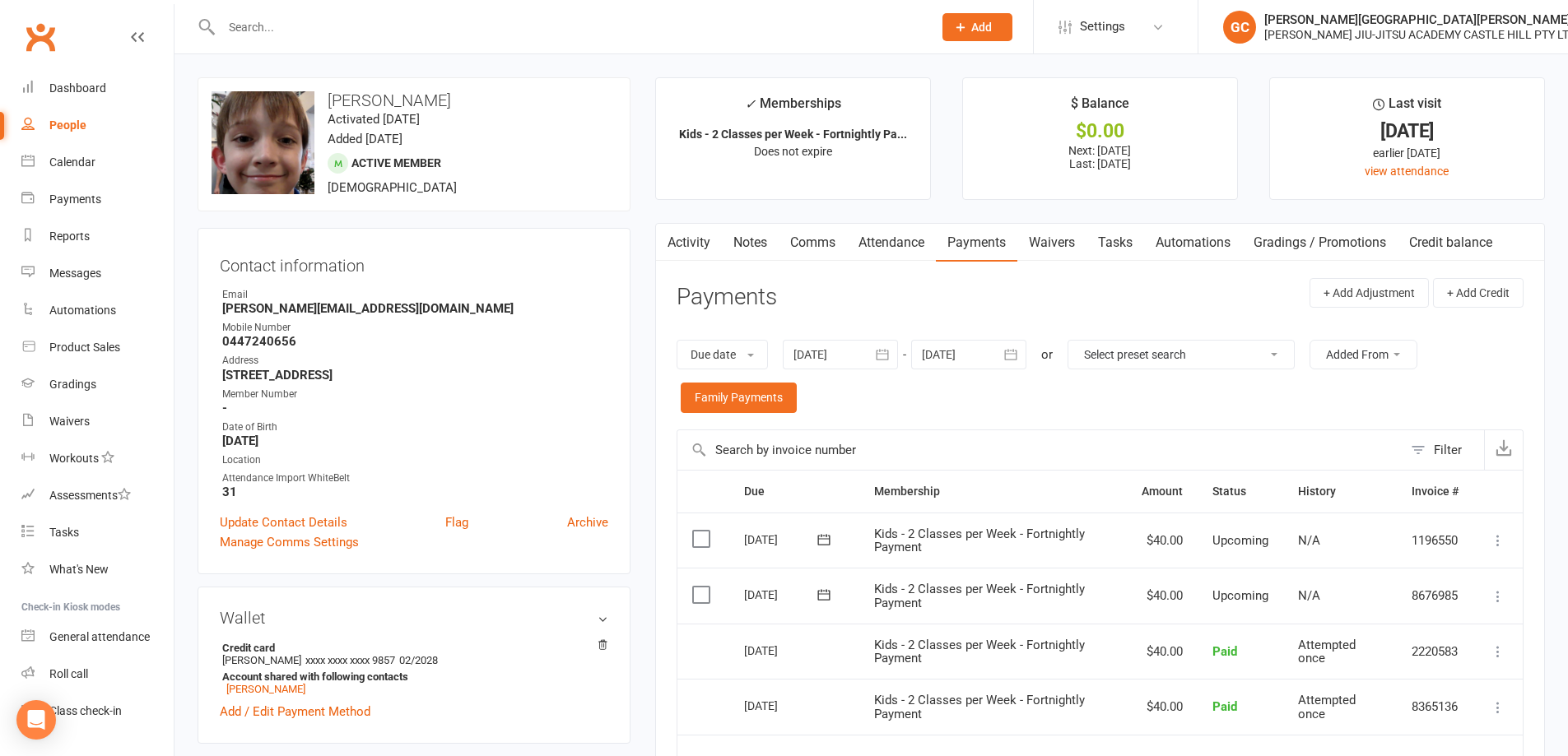
click at [283, 19] on input "text" at bounding box center [568, 27] width 704 height 23
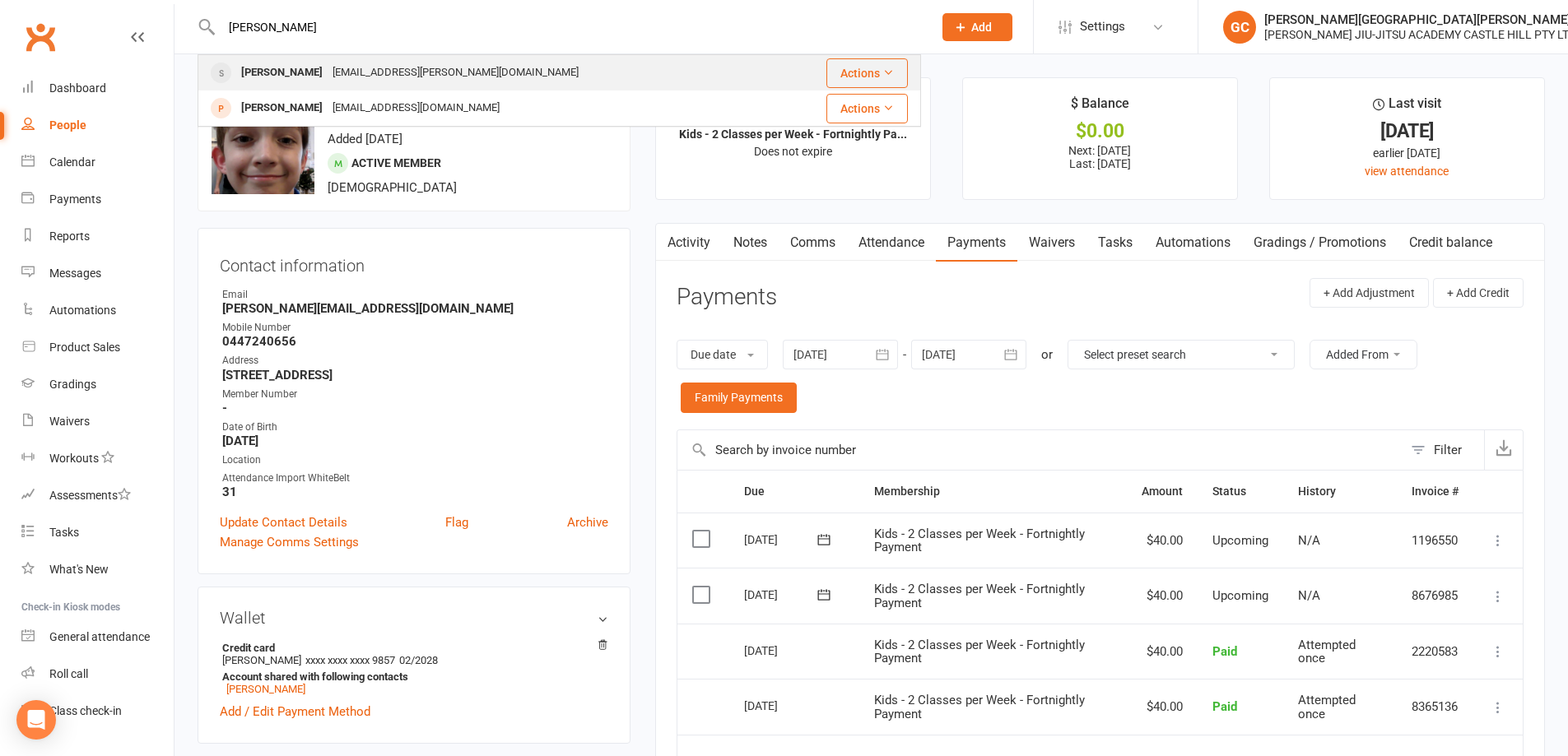
type input "[PERSON_NAME]"
click at [327, 72] on div "[EMAIL_ADDRESS][PERSON_NAME][DOMAIN_NAME]" at bounding box center [455, 73] width 256 height 23
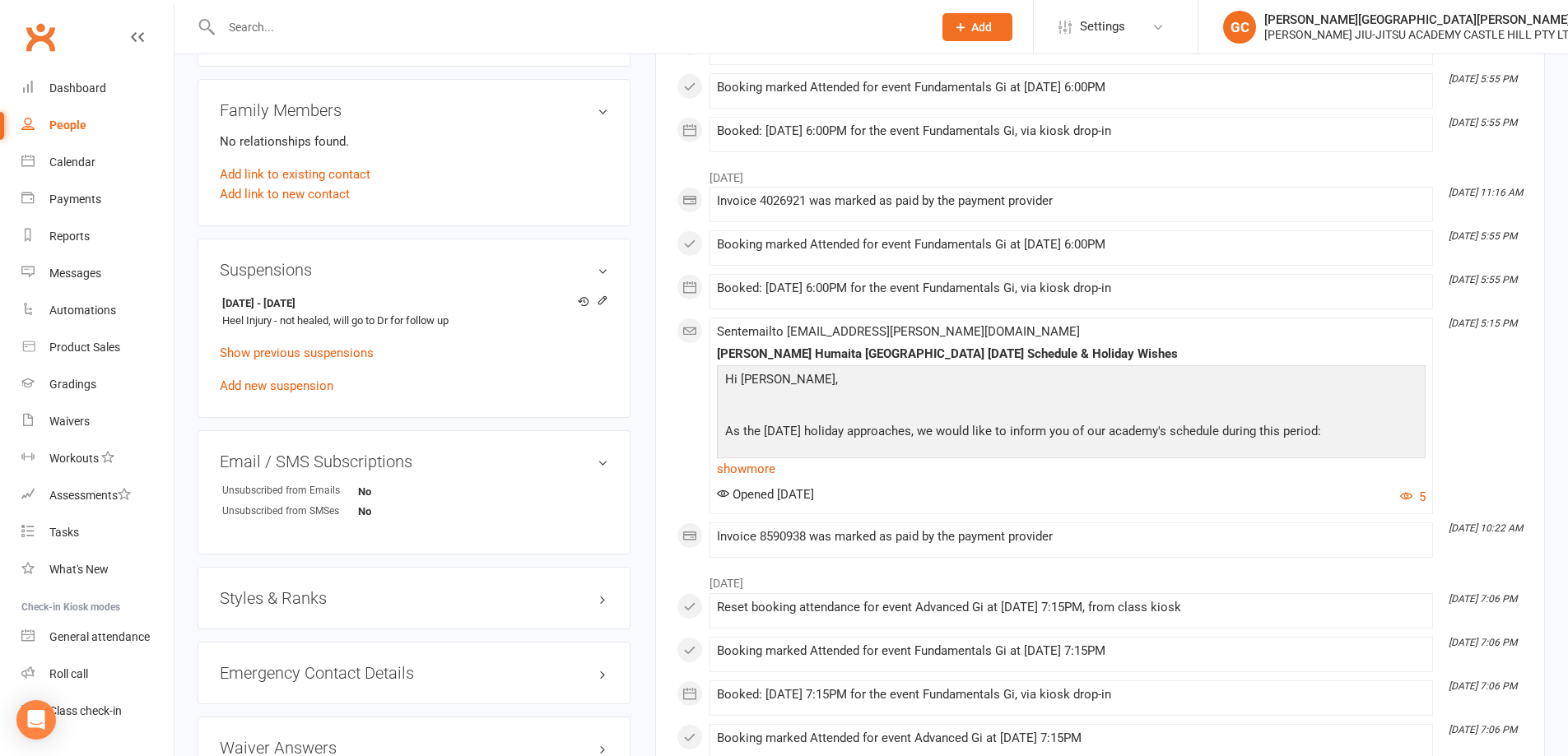
scroll to position [905, 0]
click at [600, 296] on icon at bounding box center [603, 299] width 12 height 12
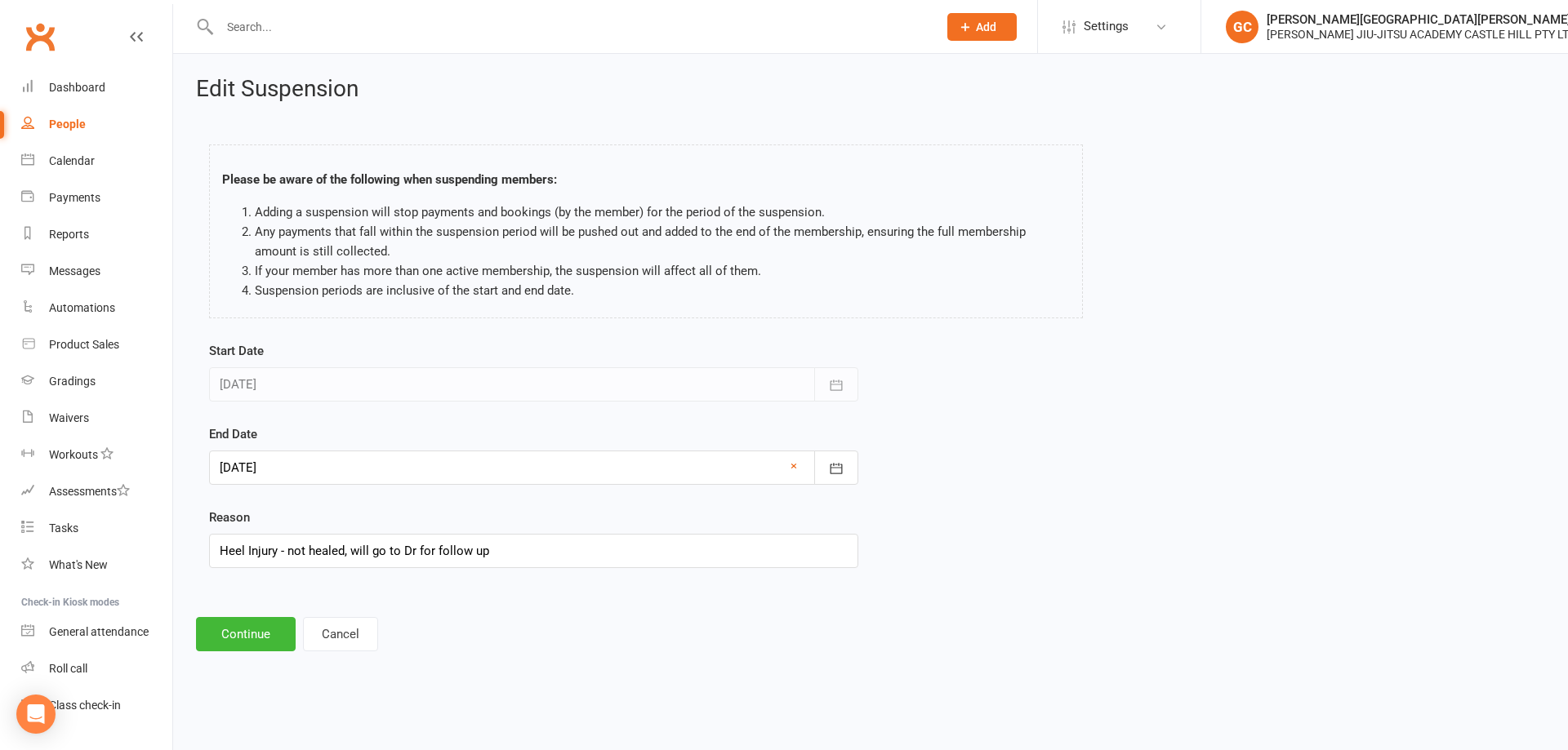
click at [312, 467] on div at bounding box center [533, 467] width 649 height 34
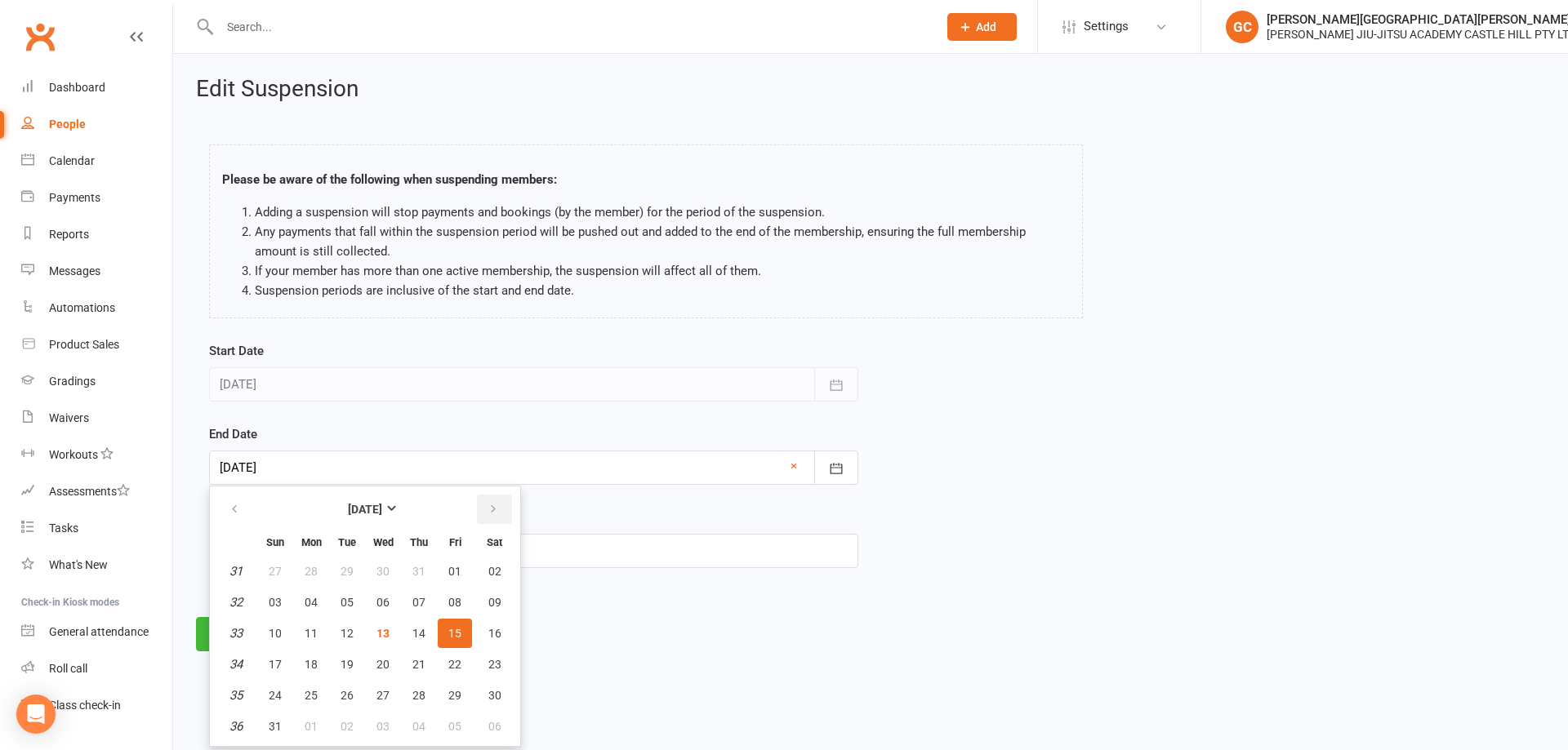
click at [496, 504] on icon "button" at bounding box center [493, 509] width 12 height 13
drag, startPoint x: 493, startPoint y: 666, endPoint x: 276, endPoint y: 690, distance: 218.3
click at [320, 669] on tr "43 19 20 21 22 23 24 25" at bounding box center [365, 663] width 301 height 29
click at [272, 692] on span "26" at bounding box center [276, 696] width 13 height 13
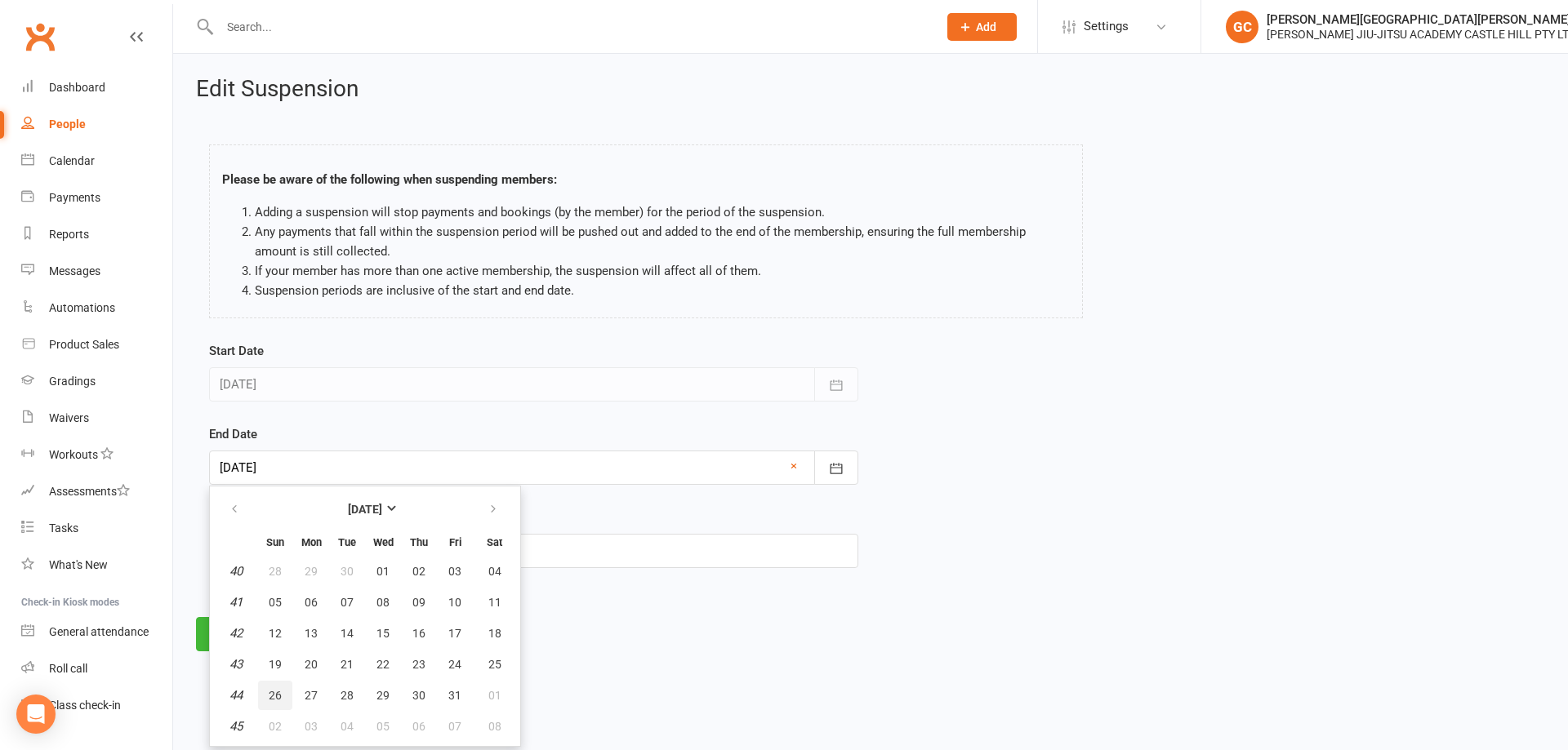
type input "[DATE]"
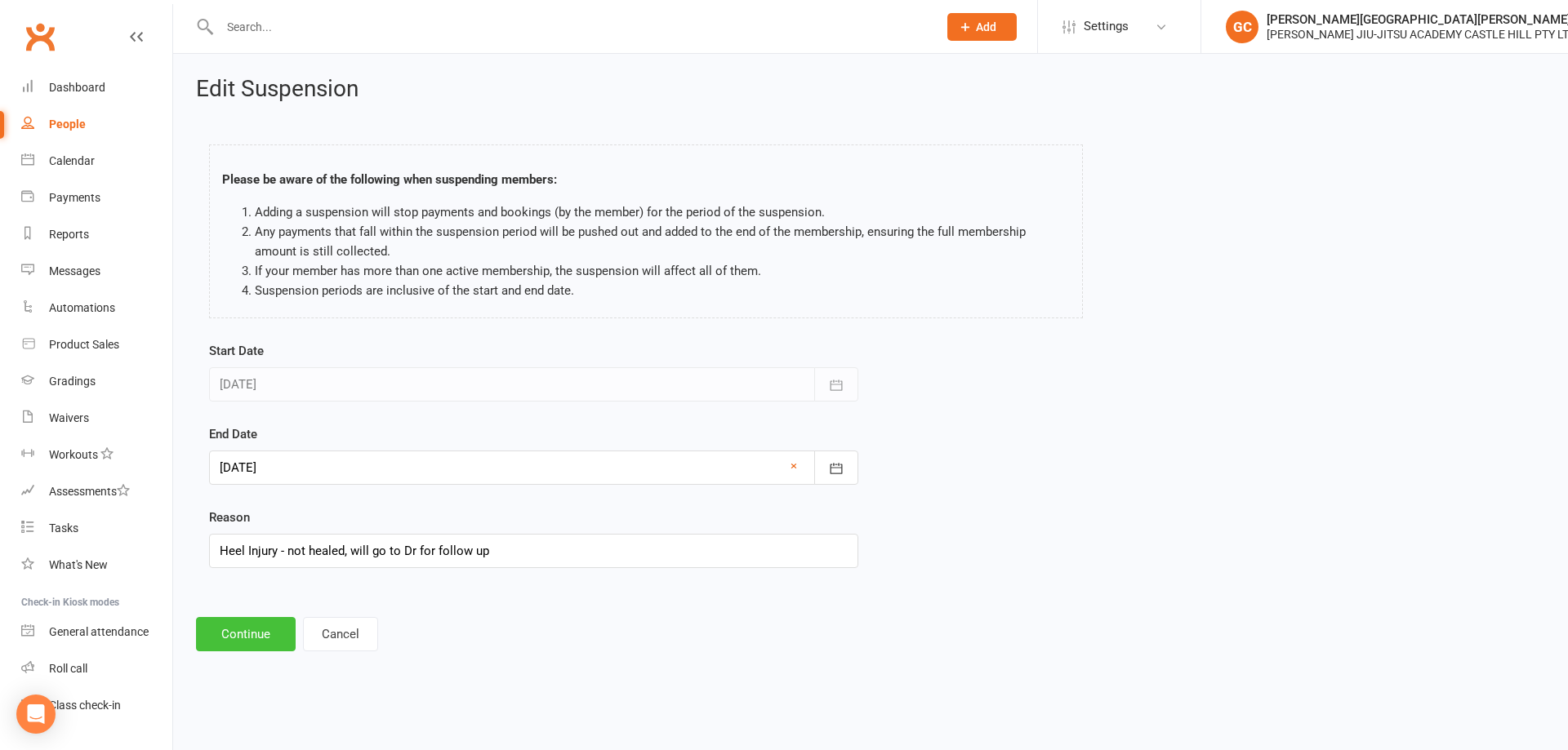
click at [261, 639] on button "Continue" at bounding box center [246, 633] width 100 height 34
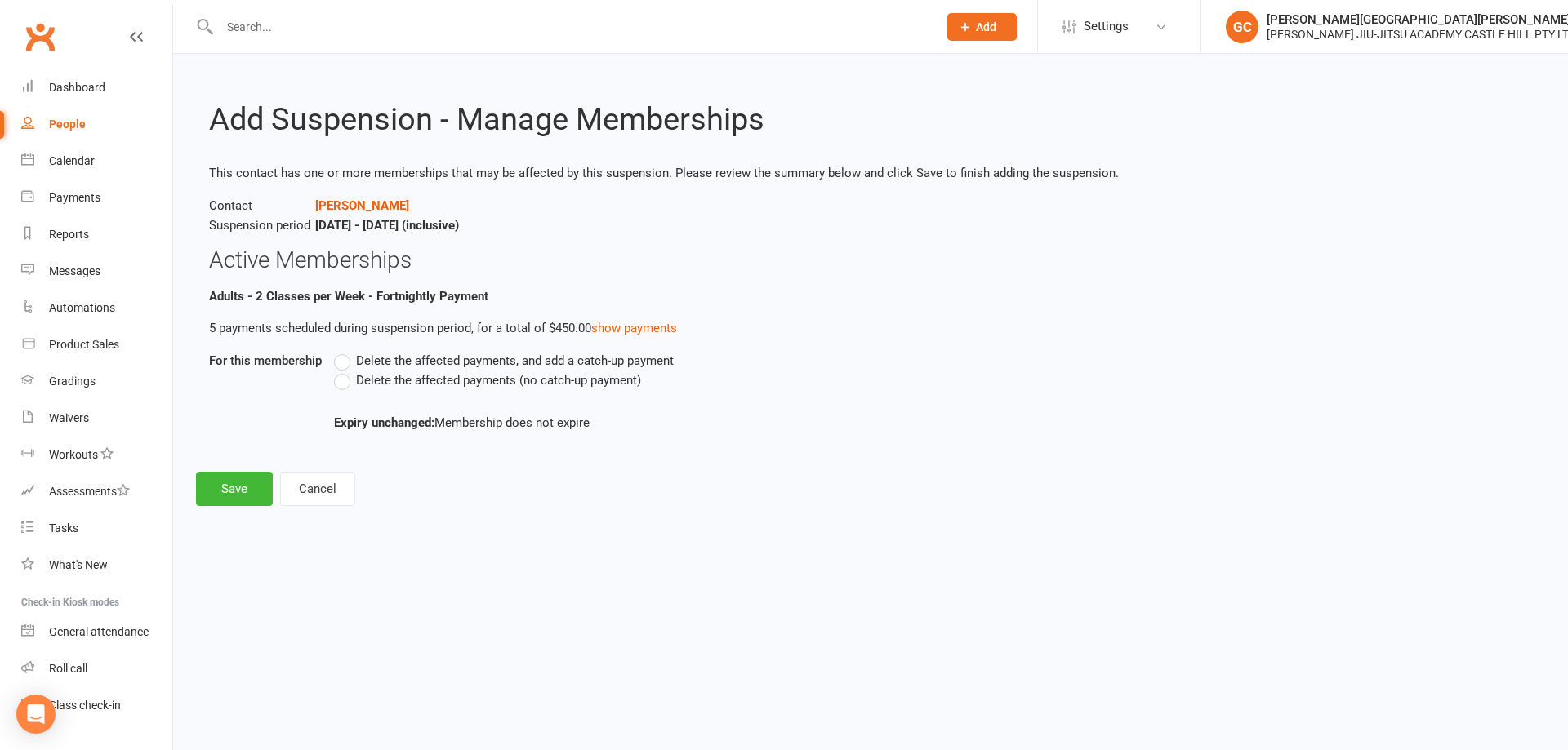
click at [349, 380] on label "Delete the affected payments (no catch-up payment)" at bounding box center [487, 380] width 307 height 20
click at [345, 370] on input "Delete the affected payments (no catch-up payment)" at bounding box center [339, 370] width 11 height 0
click at [236, 487] on button "Save" at bounding box center [234, 489] width 77 height 34
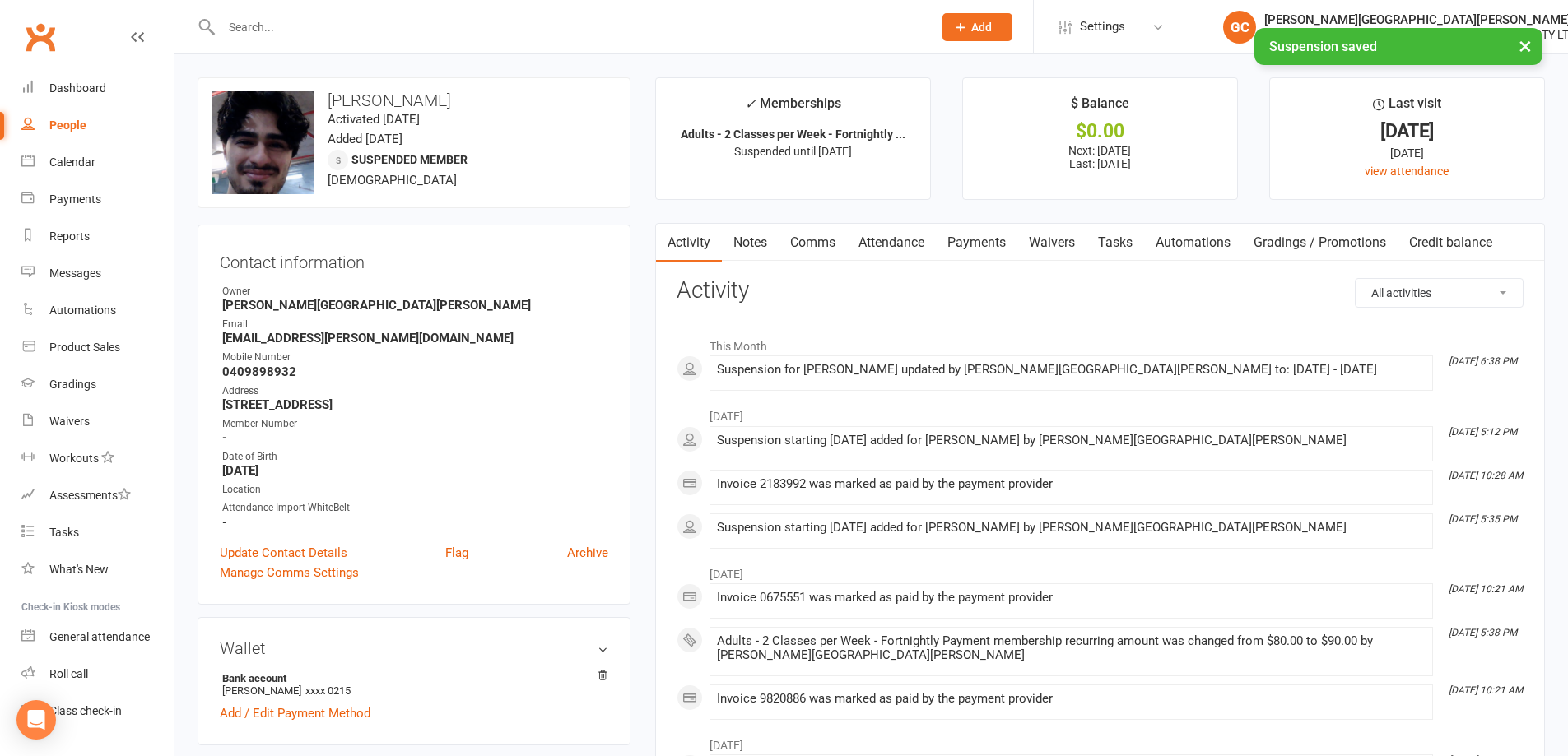
click at [991, 241] on link "Payments" at bounding box center [976, 242] width 81 height 38
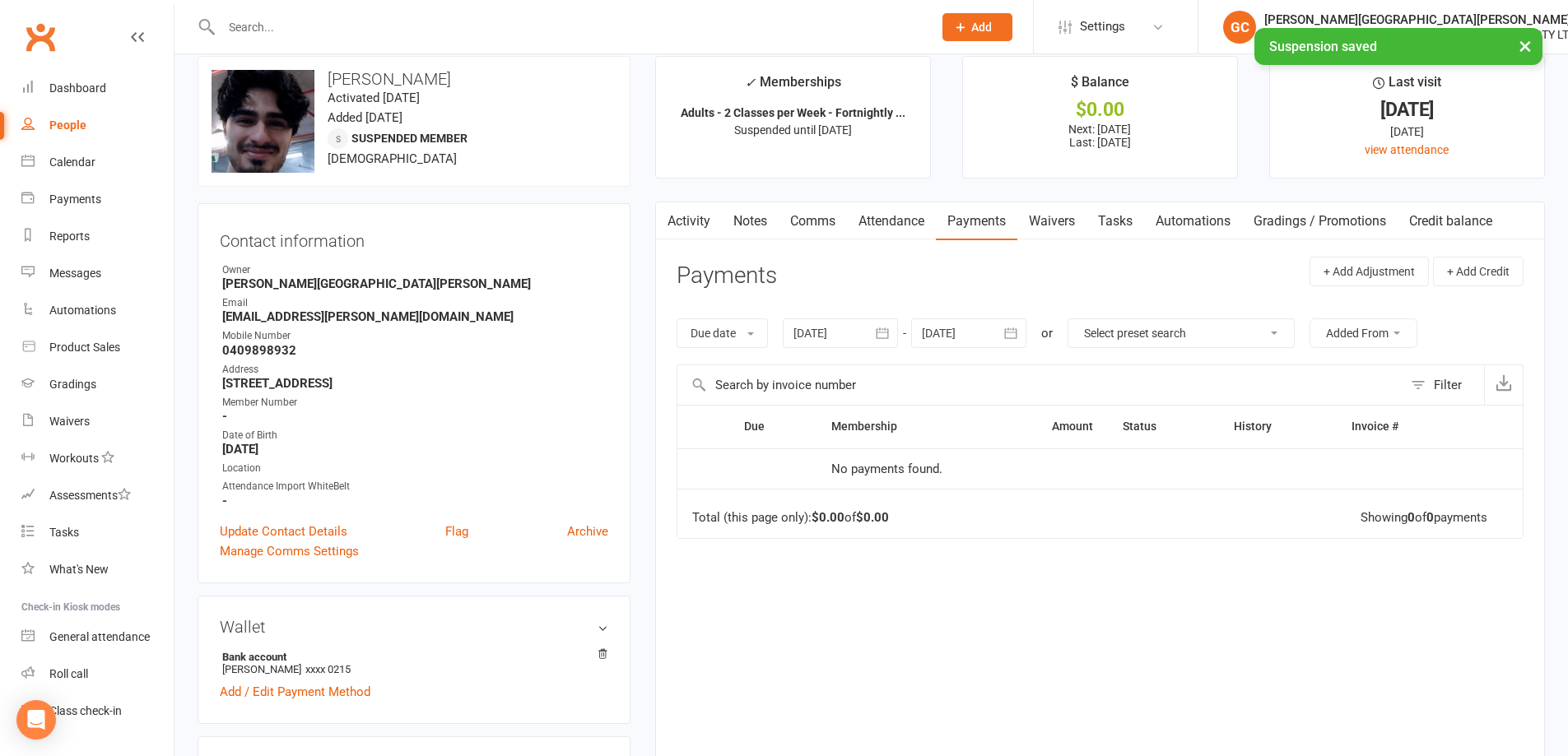
scroll to position [27, 0]
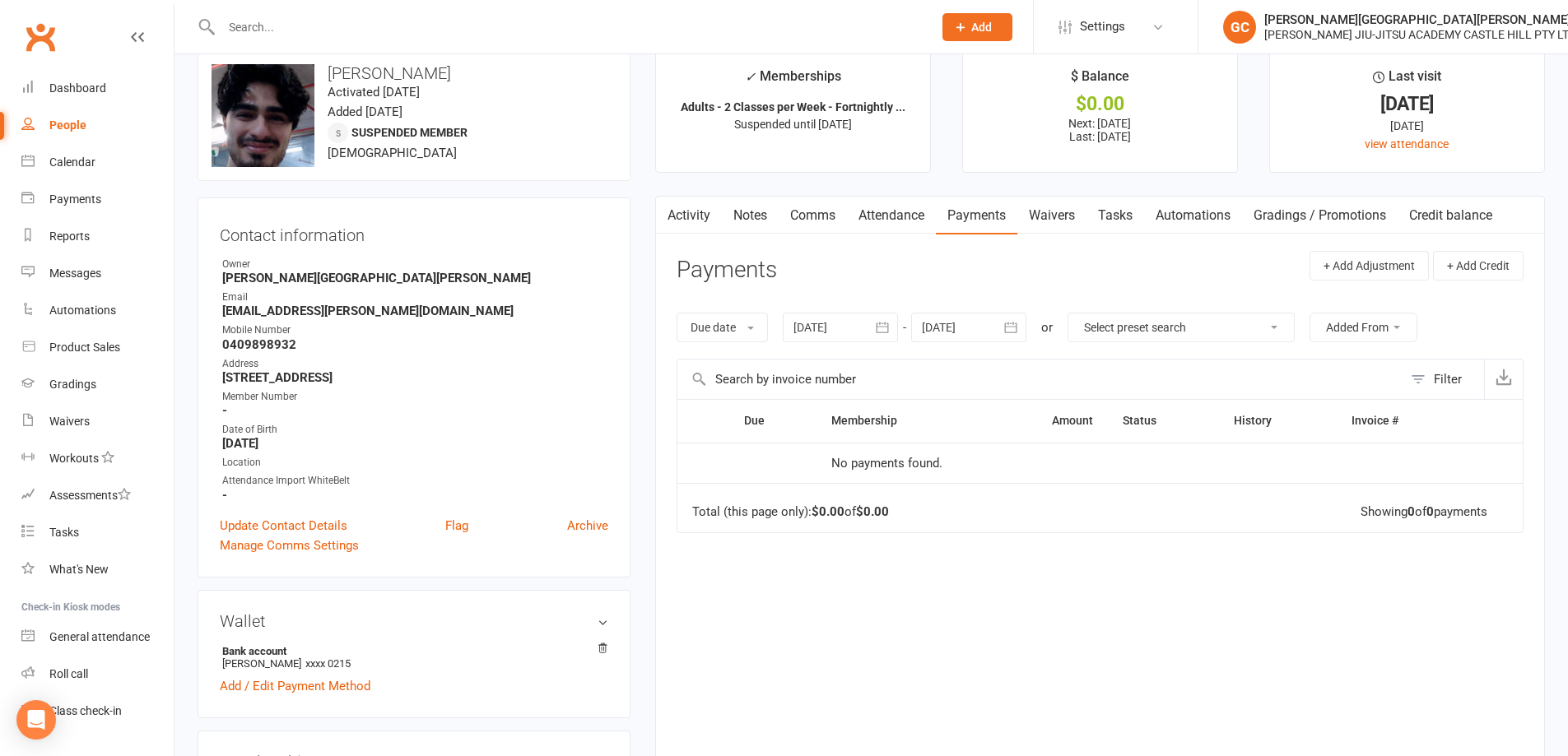
click at [964, 332] on div at bounding box center [968, 327] width 115 height 29
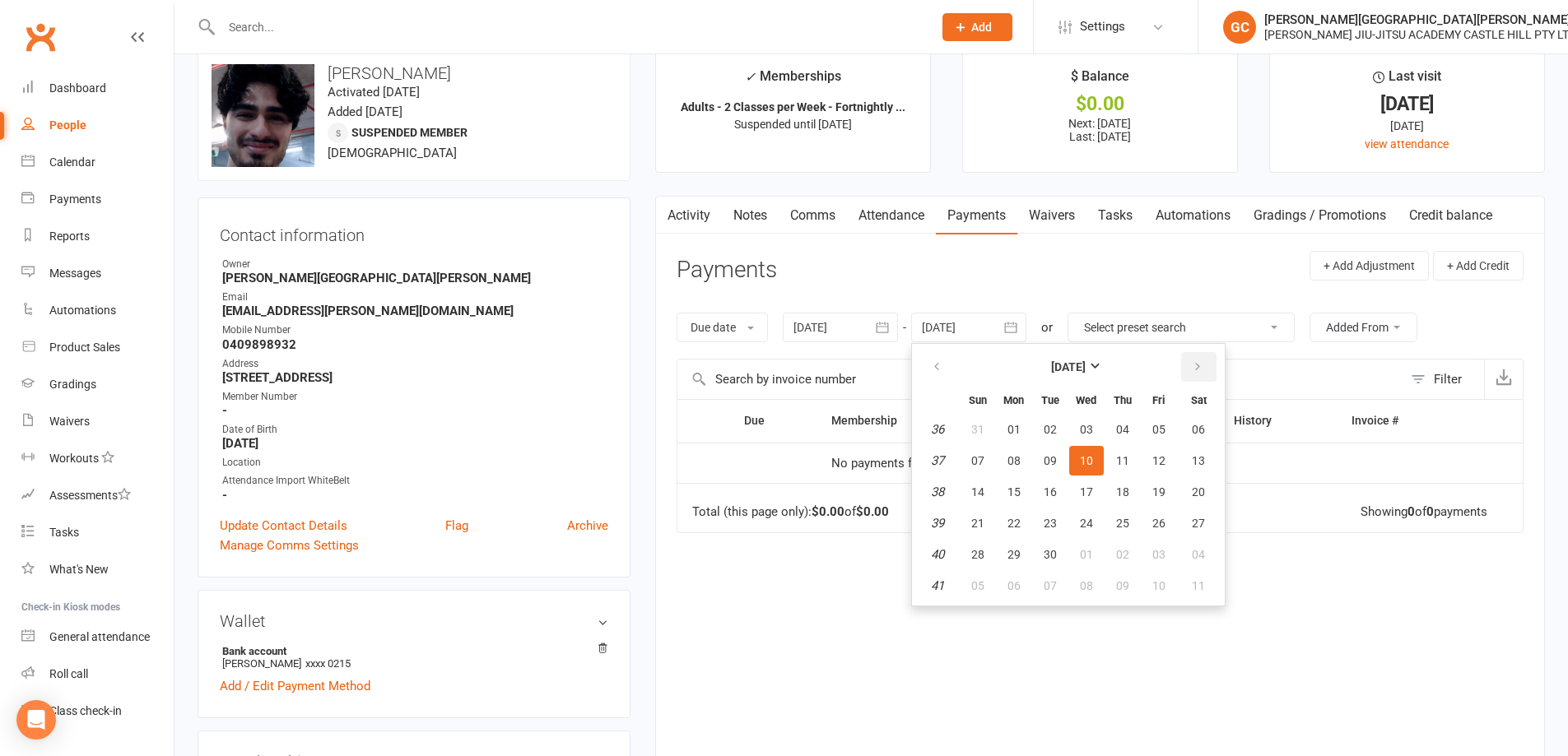
click at [1197, 360] on icon "button" at bounding box center [1198, 367] width 12 height 13
click at [1196, 359] on button "button" at bounding box center [1199, 367] width 35 height 29
click at [1198, 360] on button "button" at bounding box center [1199, 367] width 35 height 29
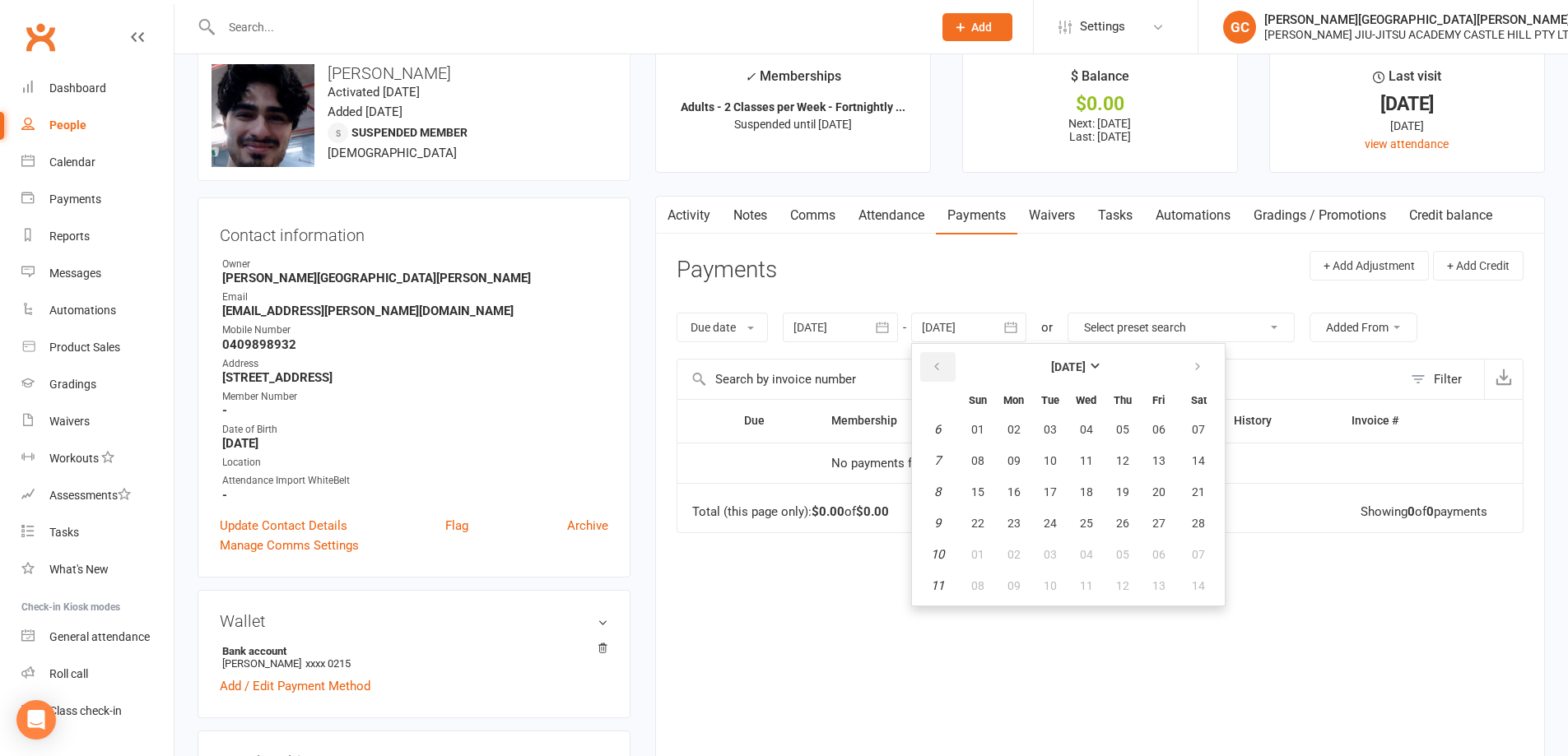
click at [938, 363] on icon "button" at bounding box center [937, 367] width 12 height 13
click at [939, 363] on icon "button" at bounding box center [937, 367] width 12 height 13
click at [938, 364] on icon "button" at bounding box center [937, 367] width 12 height 13
click at [936, 367] on icon "button" at bounding box center [937, 367] width 12 height 13
drag, startPoint x: 1160, startPoint y: 554, endPoint x: 1200, endPoint y: 494, distance: 72.1
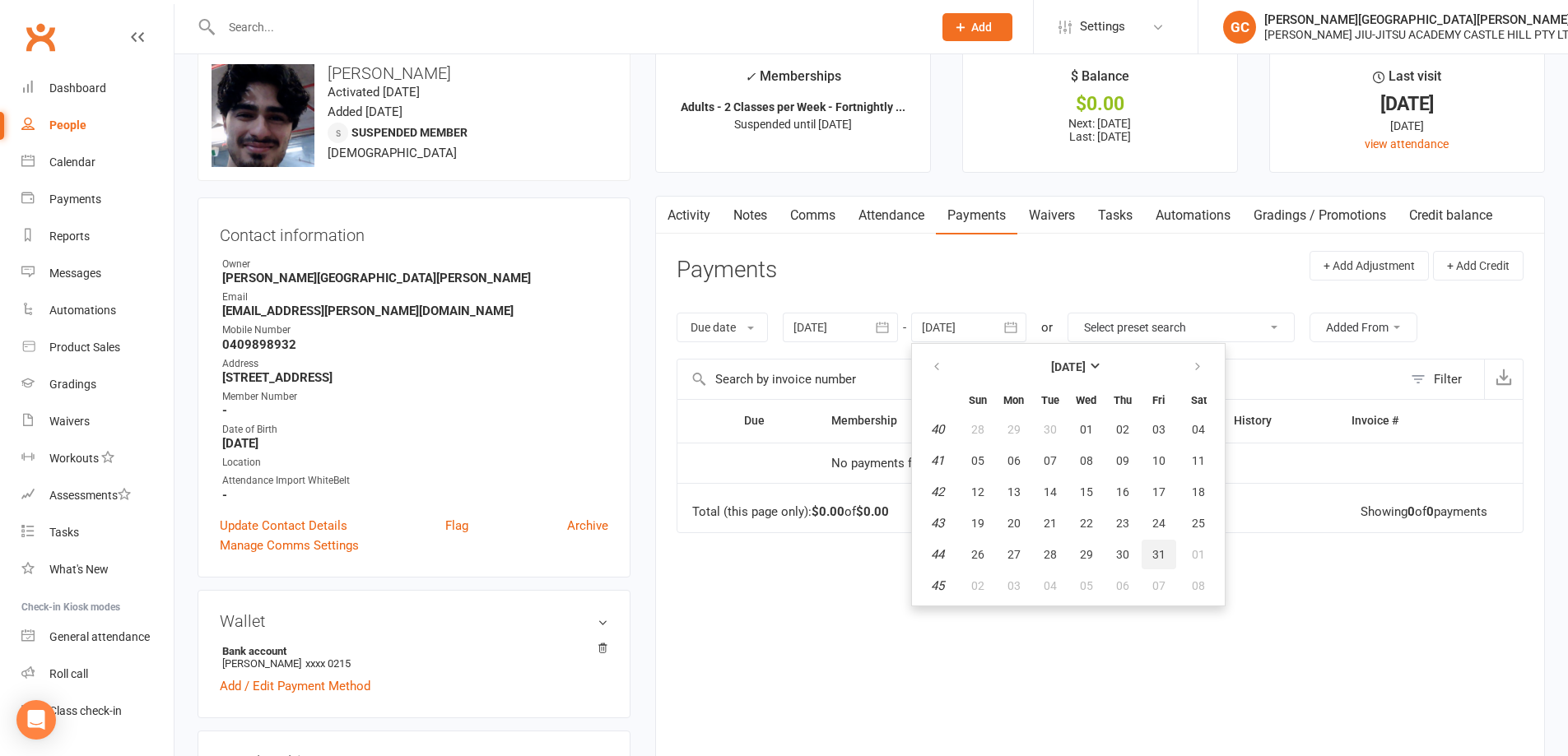
click at [1159, 554] on span "31" at bounding box center [1159, 555] width 13 height 13
type input "[DATE]"
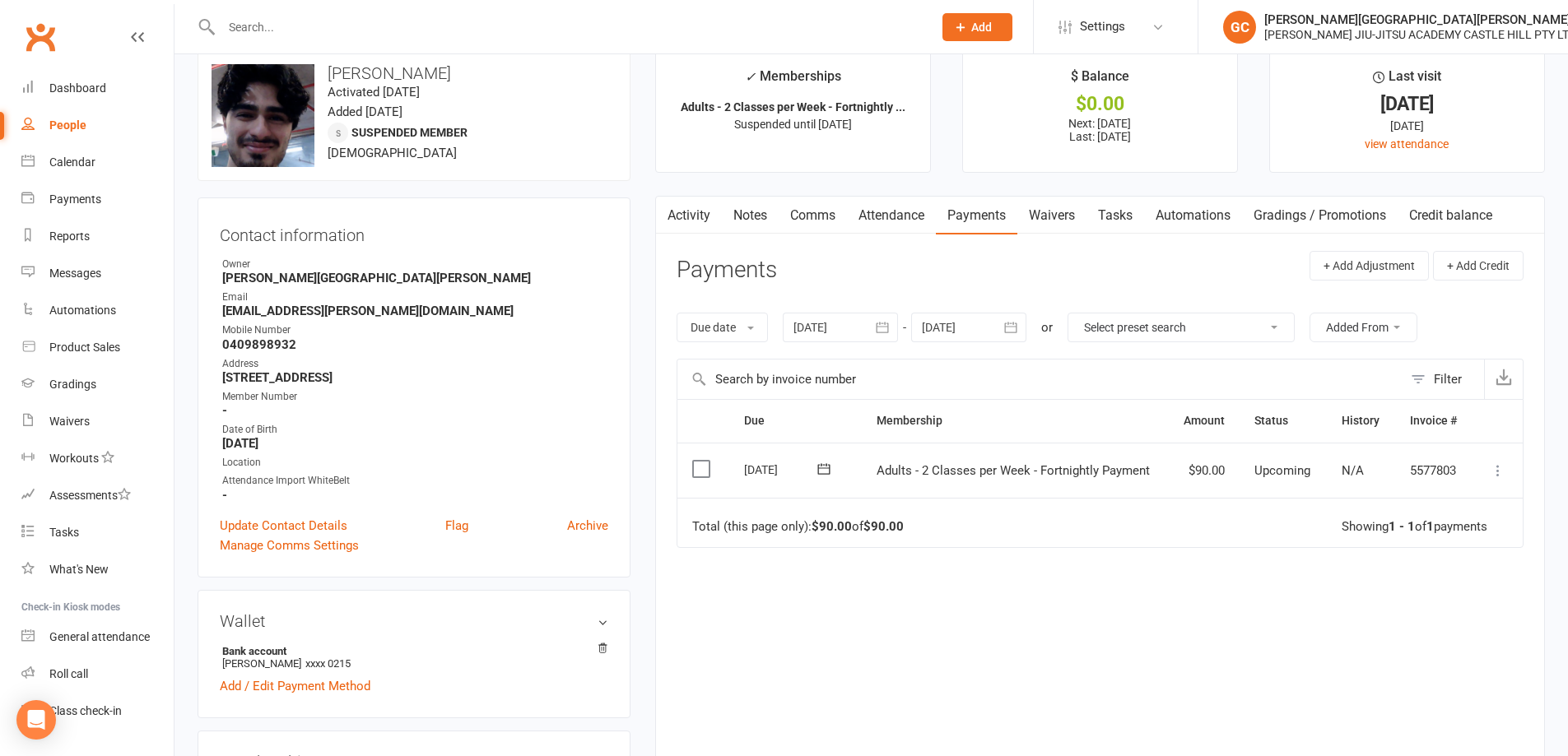
click at [833, 324] on div at bounding box center [839, 327] width 115 height 29
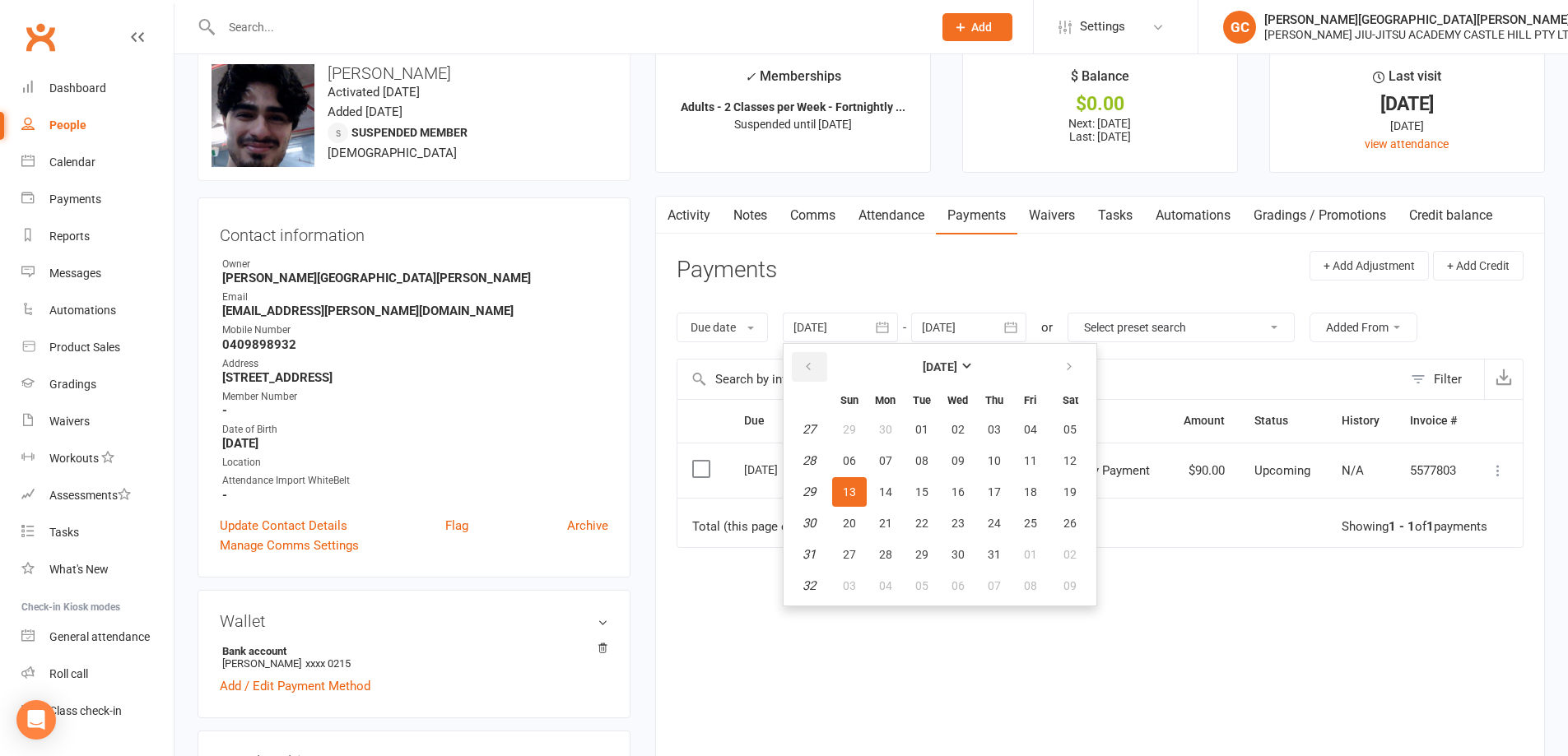
click at [813, 366] on icon "button" at bounding box center [808, 367] width 12 height 13
click at [813, 365] on icon "button" at bounding box center [808, 367] width 12 height 13
click at [814, 364] on icon "button" at bounding box center [808, 367] width 12 height 13
click at [814, 363] on icon "button" at bounding box center [808, 367] width 12 height 13
click at [891, 457] on span "03" at bounding box center [886, 461] width 13 height 13
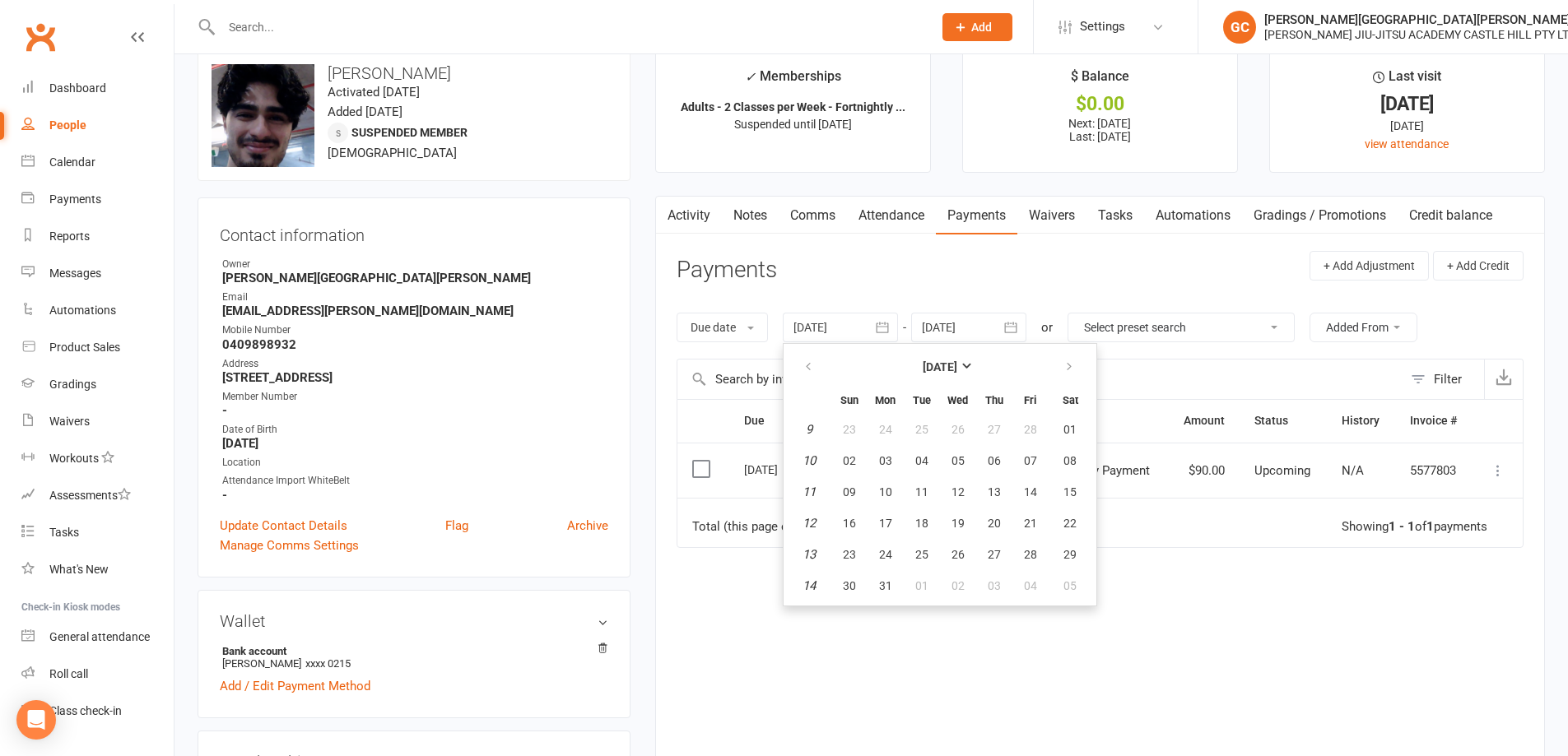
type input "[DATE]"
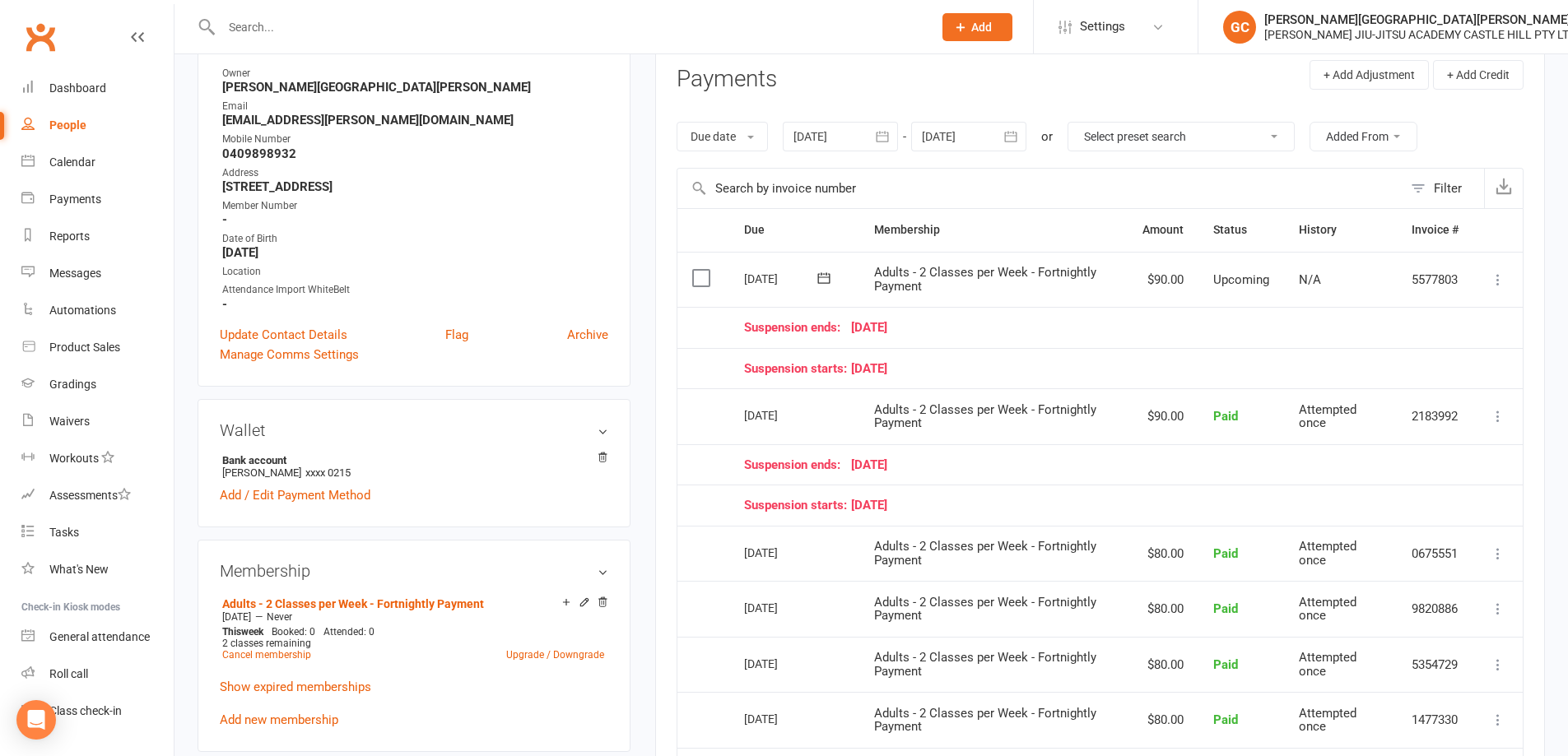
scroll to position [220, 0]
click at [67, 127] on div "People" at bounding box center [68, 125] width 37 height 13
select select "100"
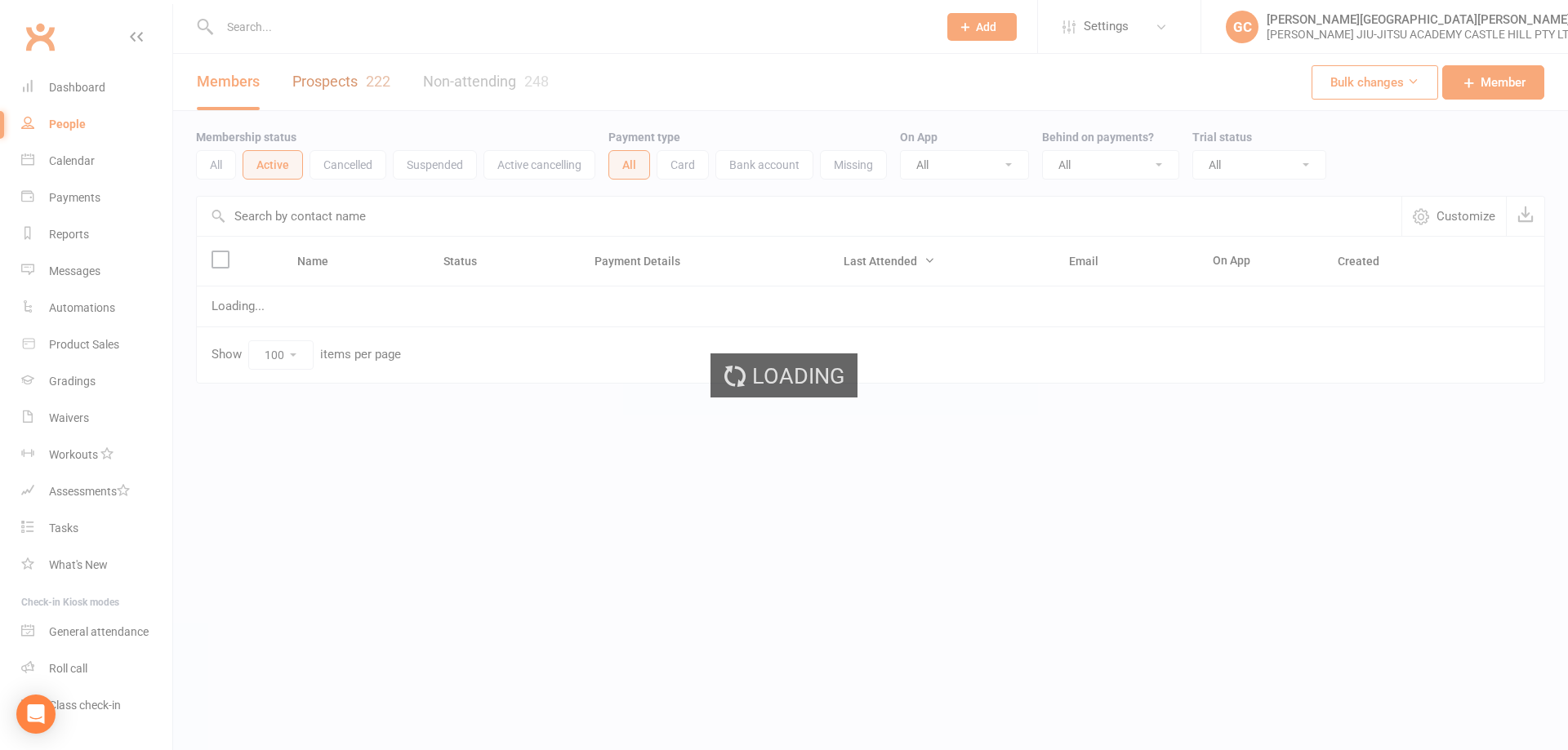
click at [360, 82] on link "Prospects 222" at bounding box center [341, 82] width 98 height 57
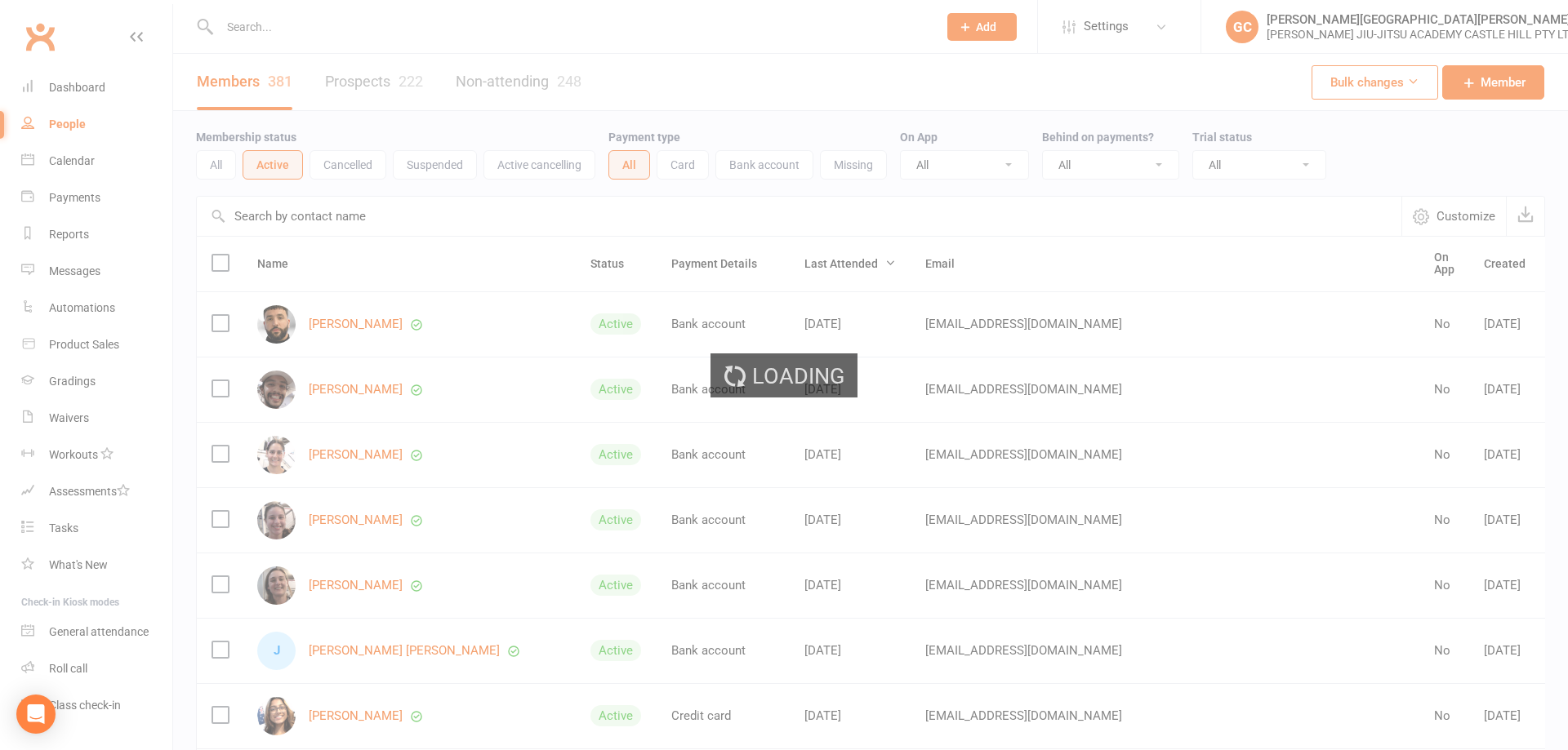
click at [346, 81] on div "Loading" at bounding box center [784, 375] width 1568 height 750
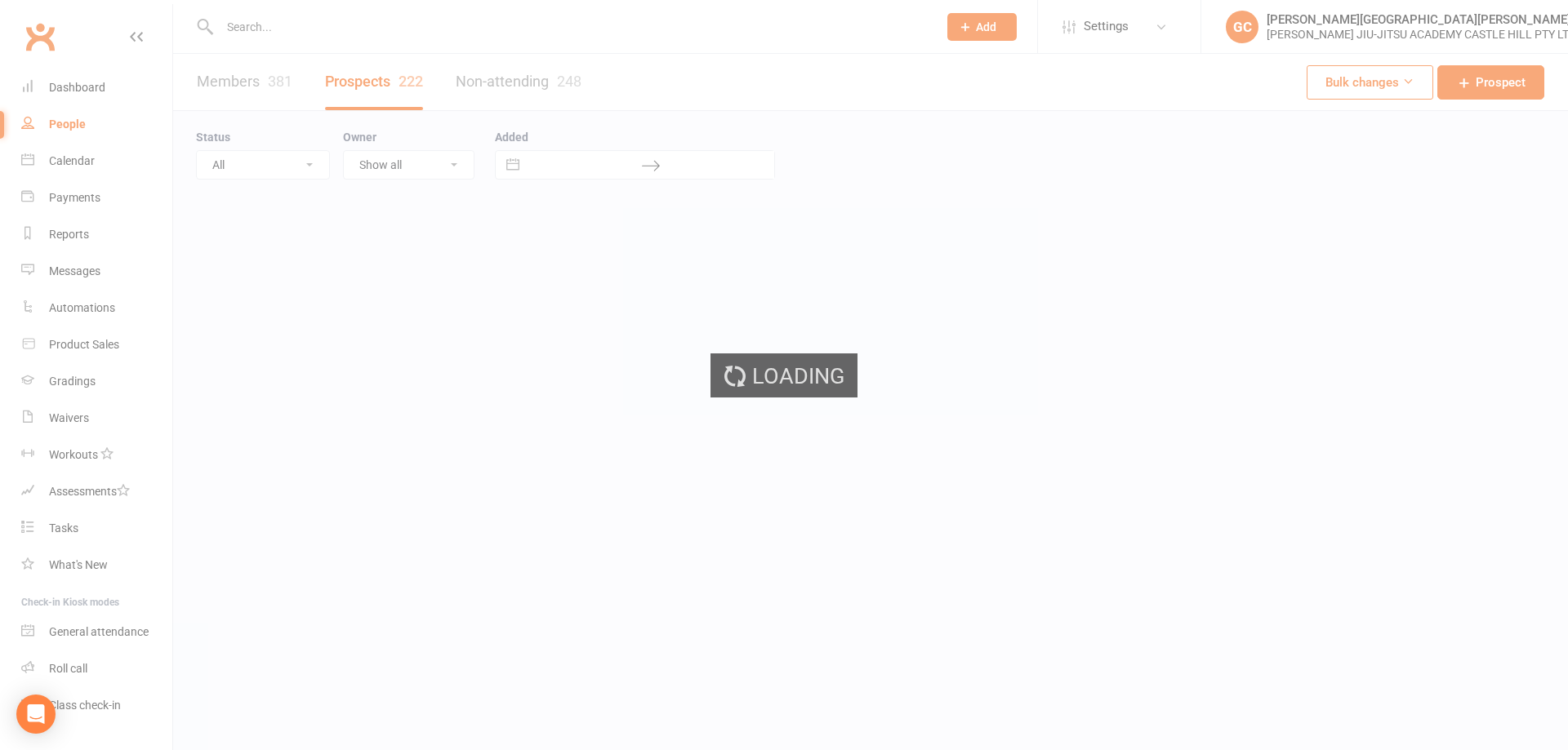
select select "100"
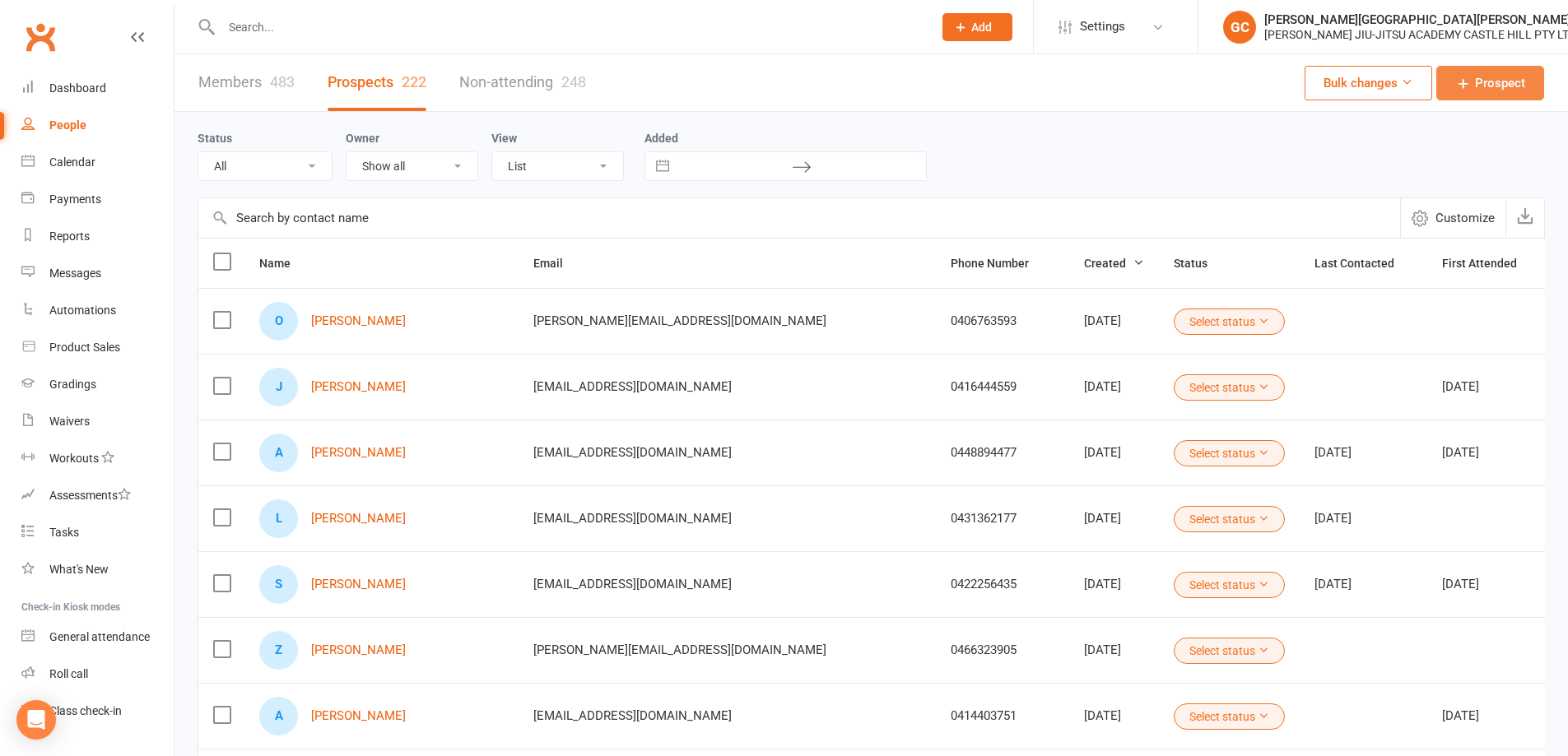
click at [1510, 85] on span "Prospect" at bounding box center [1500, 83] width 50 height 20
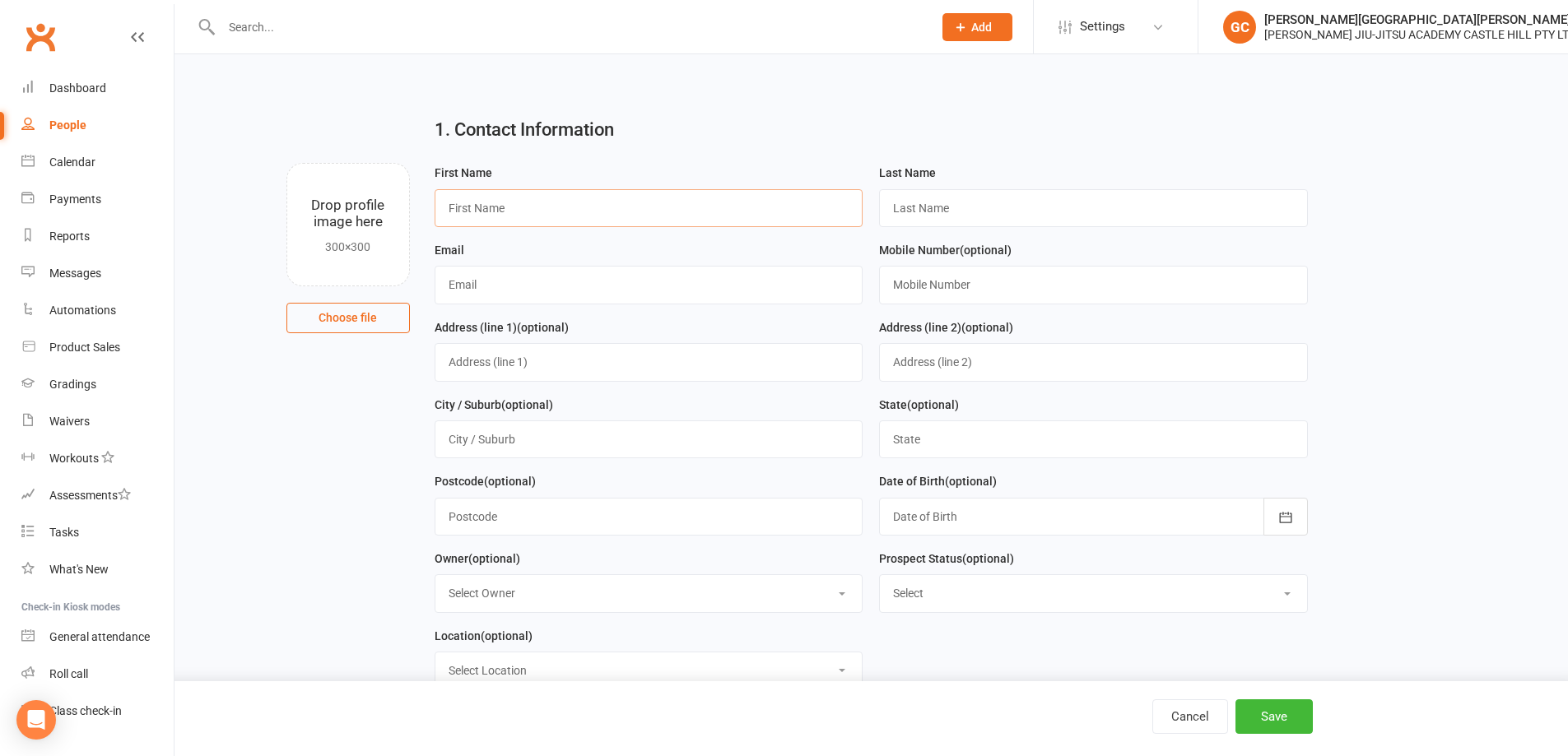
click at [510, 214] on input "text" at bounding box center [649, 208] width 429 height 38
paste input "[PERSON_NAME]"
type input "[PERSON_NAME] [PERSON_NAME]"
click at [932, 199] on input "text" at bounding box center [1093, 208] width 429 height 38
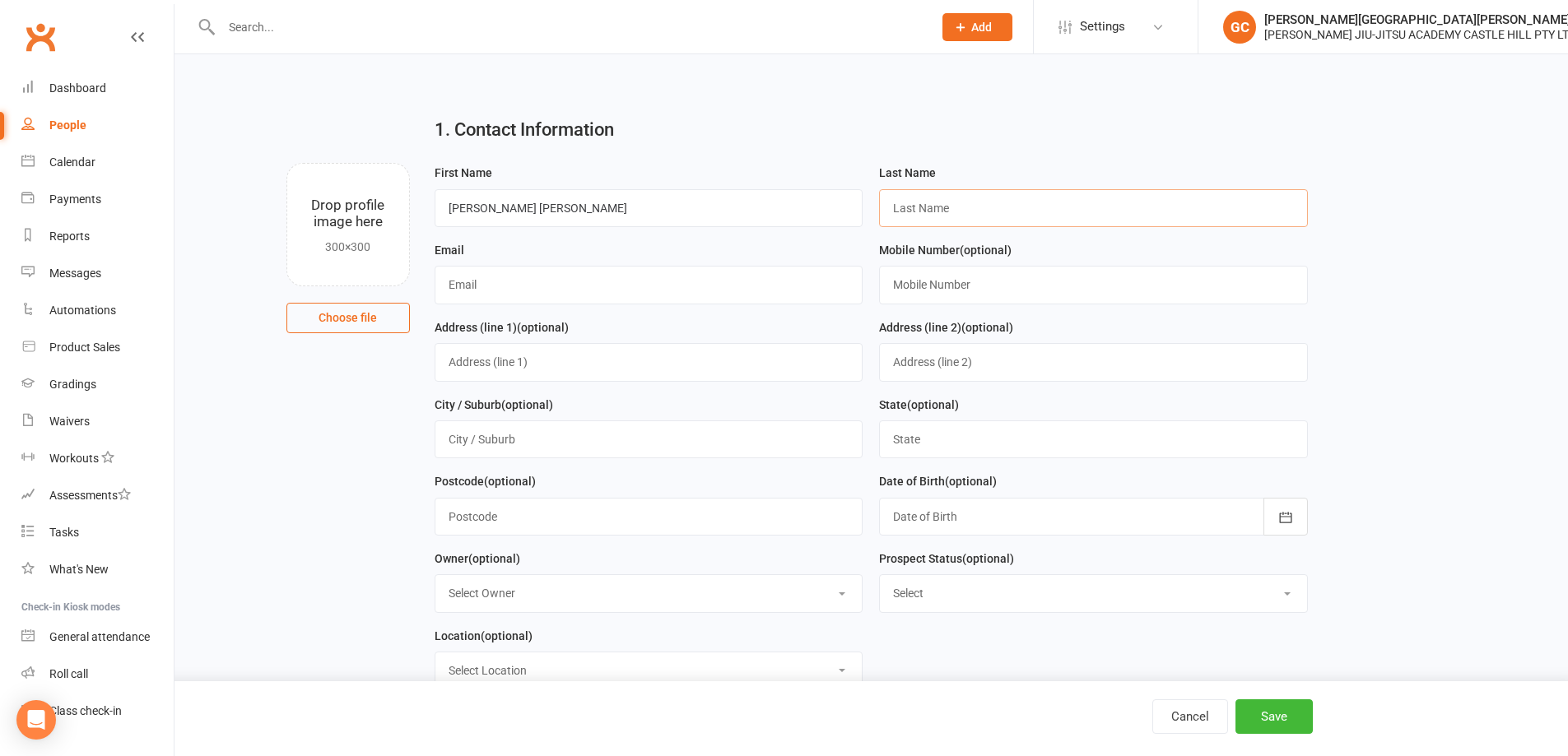
paste input "[PERSON_NAME]"
type input "Maina"
click at [636, 211] on input "[PERSON_NAME] [PERSON_NAME]" at bounding box center [649, 208] width 429 height 38
type input "[PERSON_NAME]"
click at [478, 281] on input "text" at bounding box center [649, 284] width 429 height 38
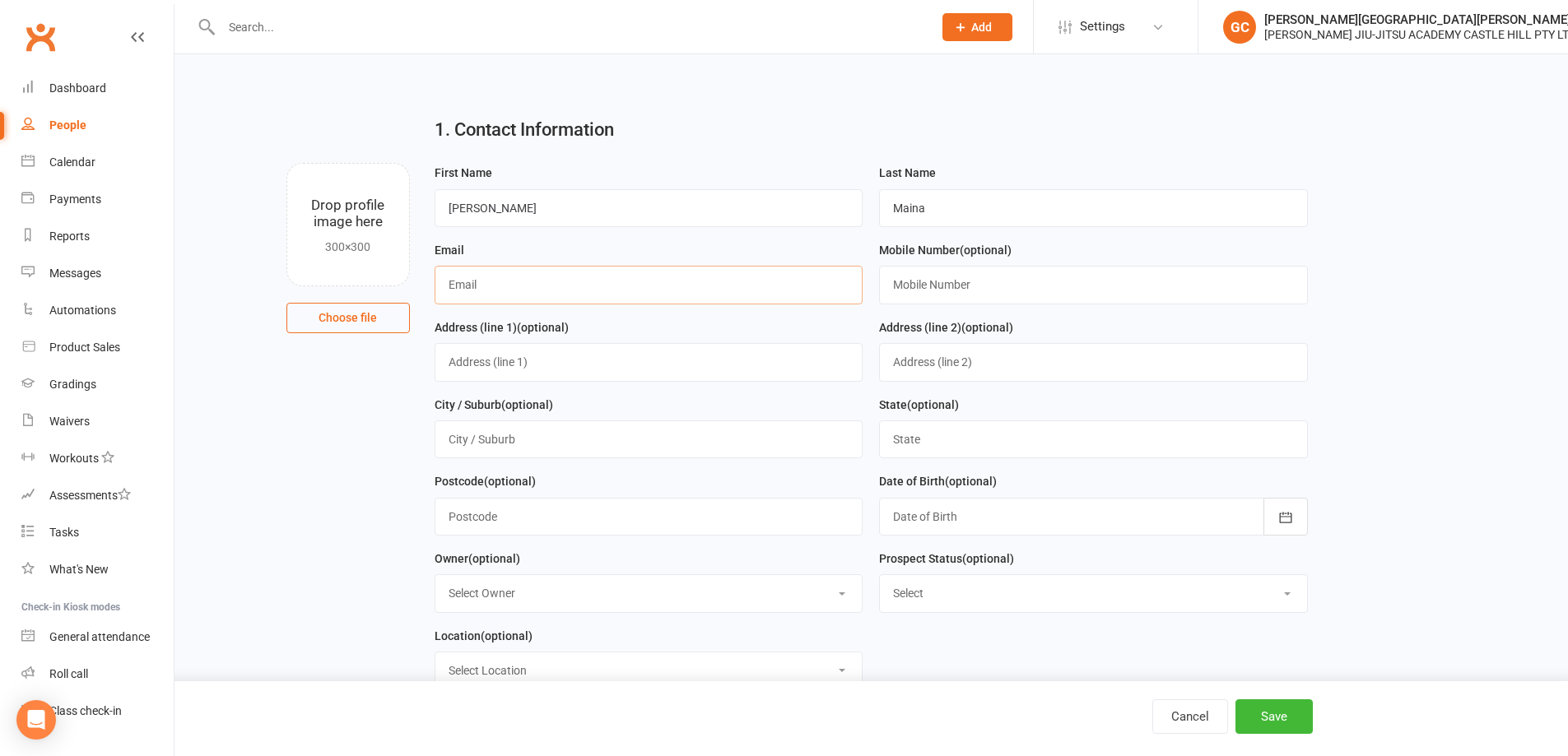
paste input "[EMAIL_ADDRESS][DOMAIN_NAME]"
type input "[EMAIL_ADDRESS][DOMAIN_NAME]"
click at [961, 283] on input "text" at bounding box center [1093, 284] width 429 height 38
paste input "0449907211"
type input "0449907211"
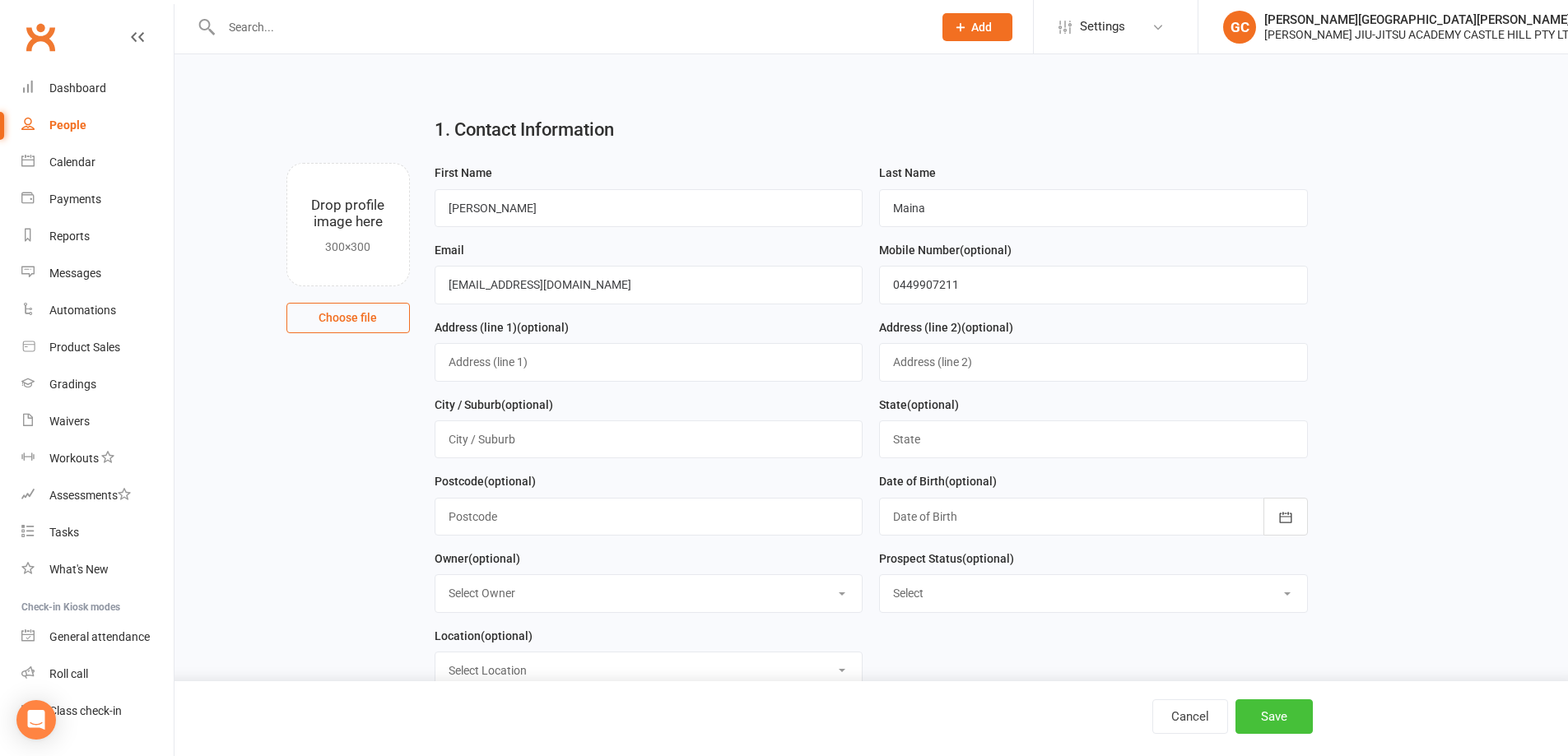
click at [1290, 722] on button "Save" at bounding box center [1274, 716] width 77 height 34
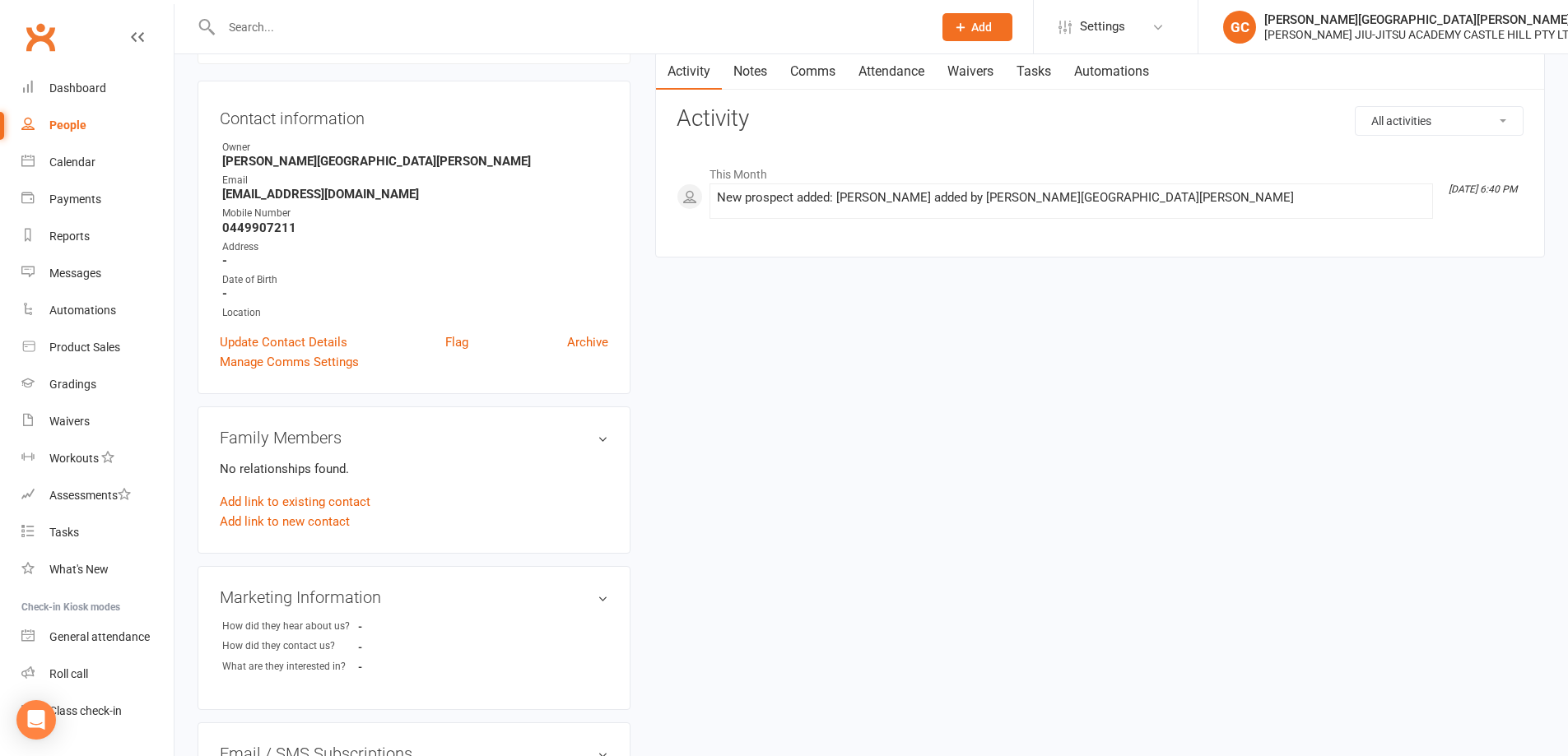
scroll to position [329, 0]
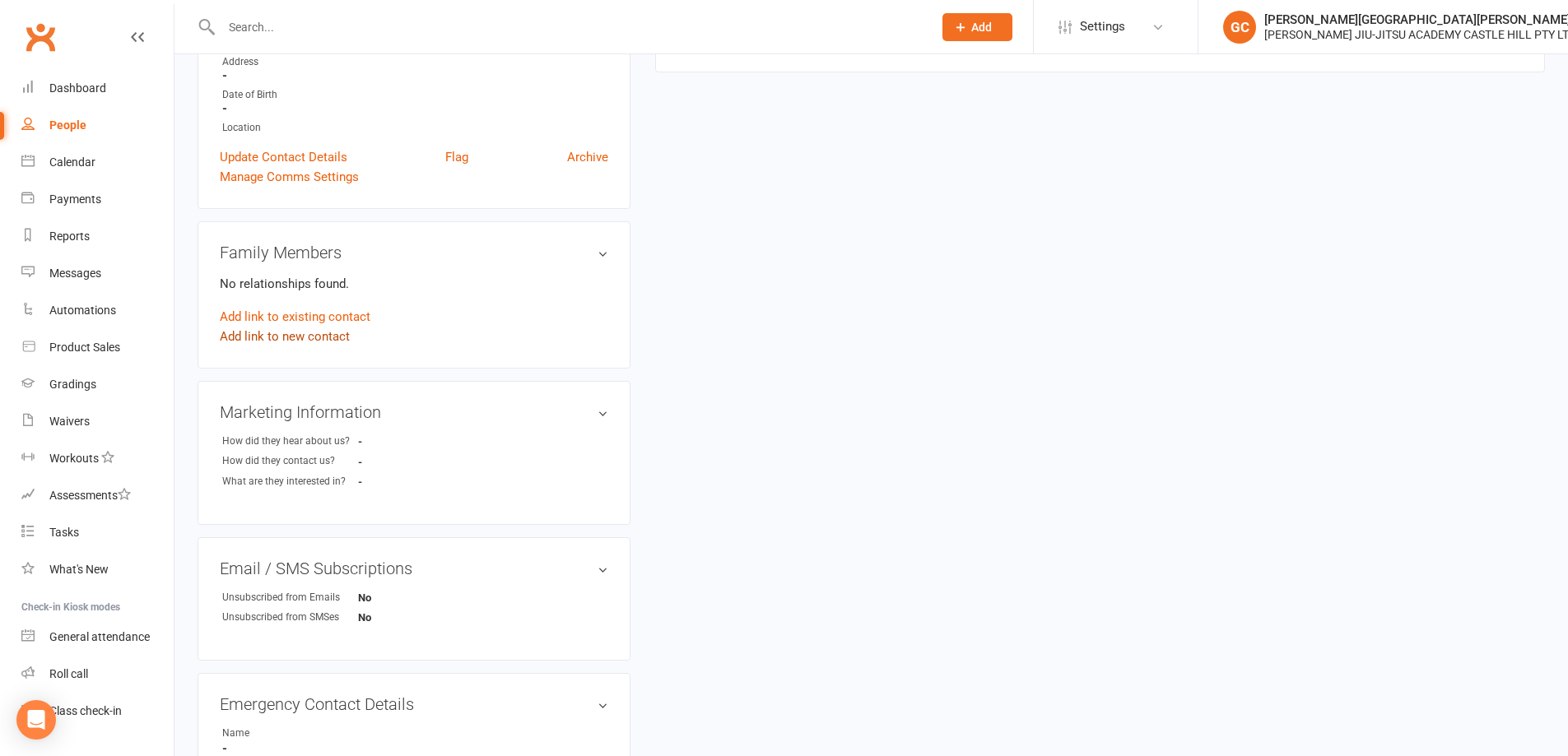
click at [290, 336] on link "Add link to new contact" at bounding box center [285, 336] width 130 height 20
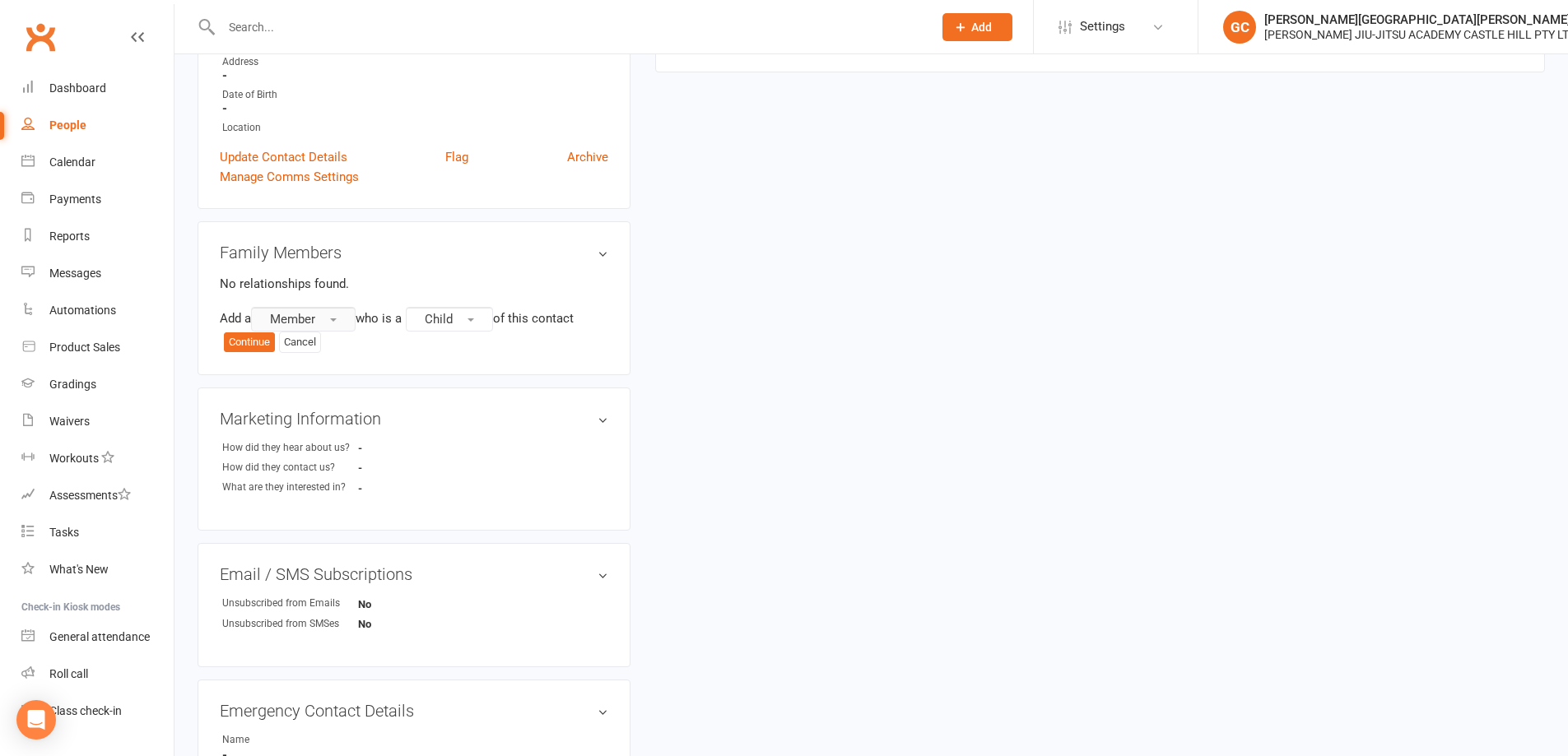
click at [302, 313] on span "Member" at bounding box center [293, 320] width 45 height 15
click at [303, 414] on span "Non-attending contact" at bounding box center [327, 420] width 123 height 15
drag, startPoint x: 529, startPoint y: 315, endPoint x: 545, endPoint y: 321, distance: 17.1
click at [530, 315] on span "Child" at bounding box center [515, 320] width 28 height 15
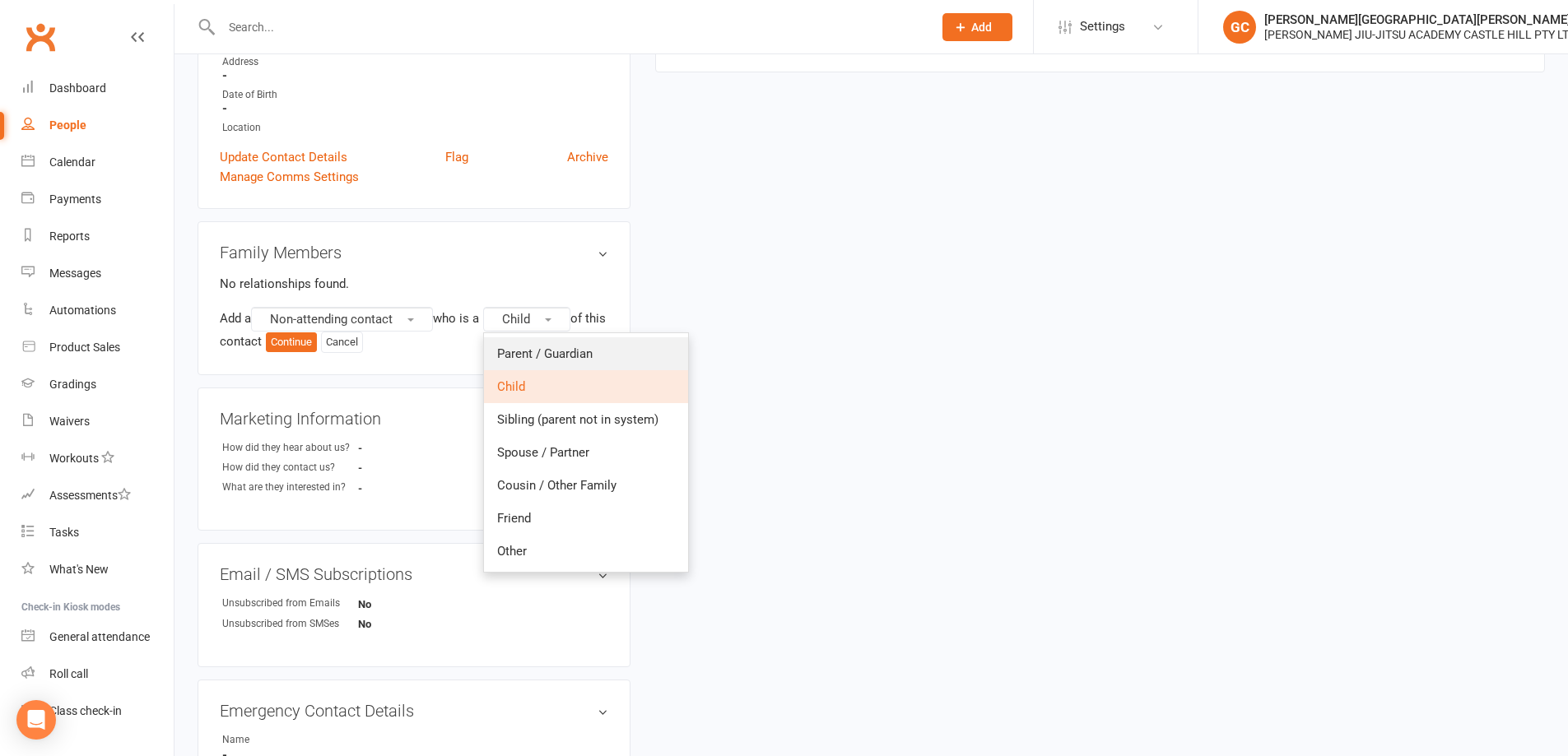
click at [555, 349] on span "Parent / Guardian" at bounding box center [545, 354] width 96 height 15
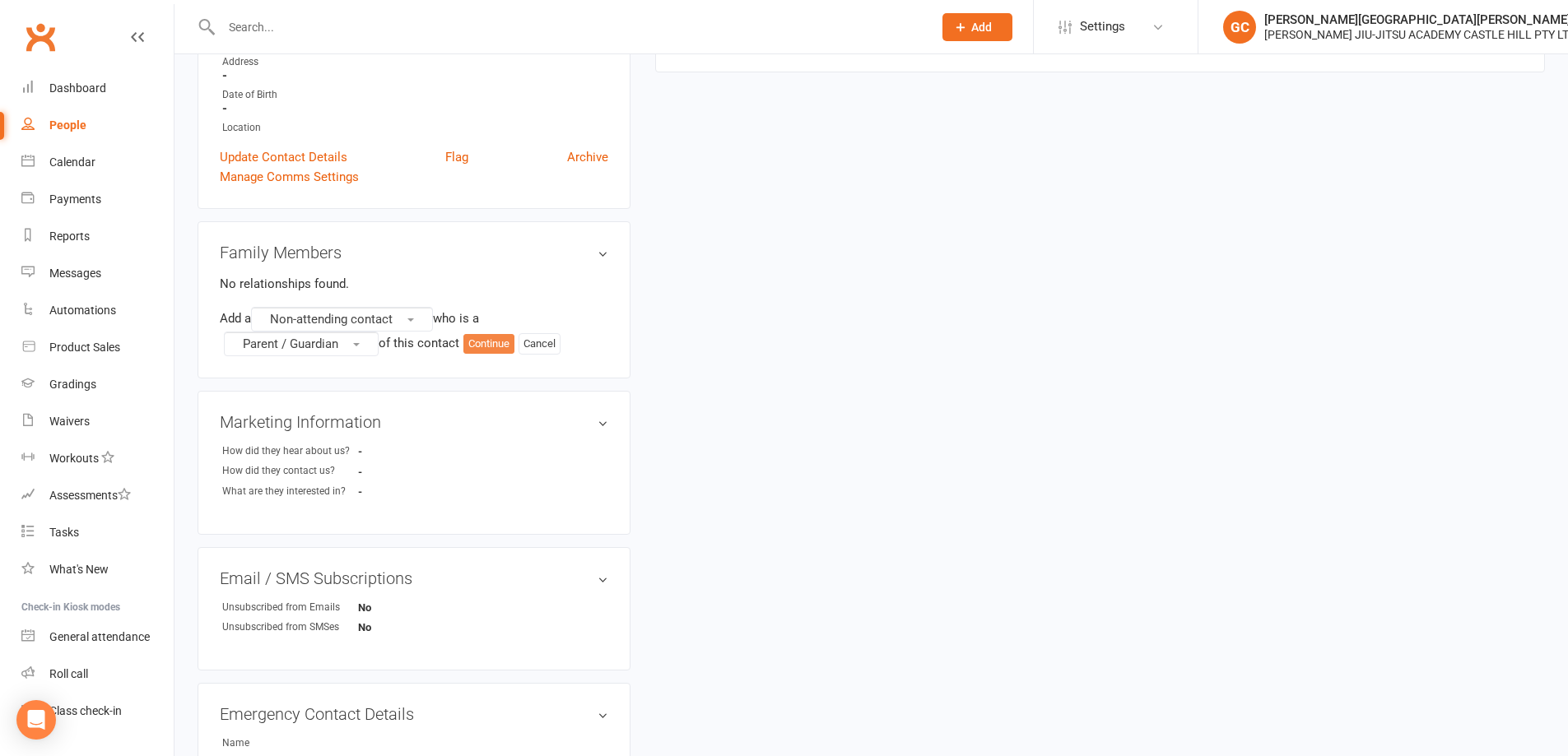
click at [515, 337] on button "Continue" at bounding box center [489, 344] width 51 height 20
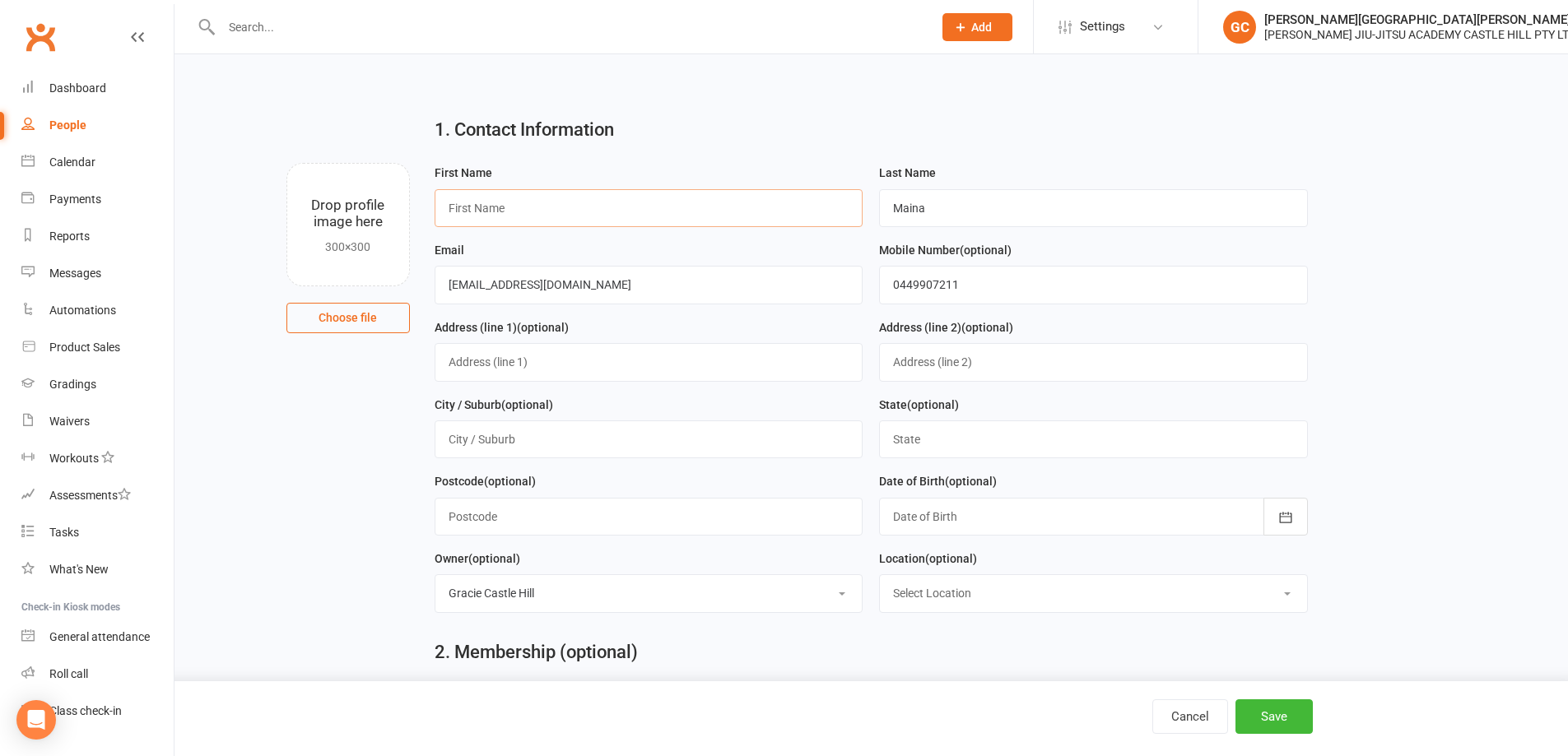
click at [568, 208] on input "text" at bounding box center [649, 208] width 429 height 38
paste input "[PERSON_NAME]"
type input "[PERSON_NAME]"
drag, startPoint x: 959, startPoint y: 209, endPoint x: 823, endPoint y: 206, distance: 136.0
click at [823, 206] on form "First Name [PERSON_NAME] Last Name [PERSON_NAME] Email [EMAIL_ADDRESS][DOMAIN_N…" at bounding box center [871, 394] width 890 height 463
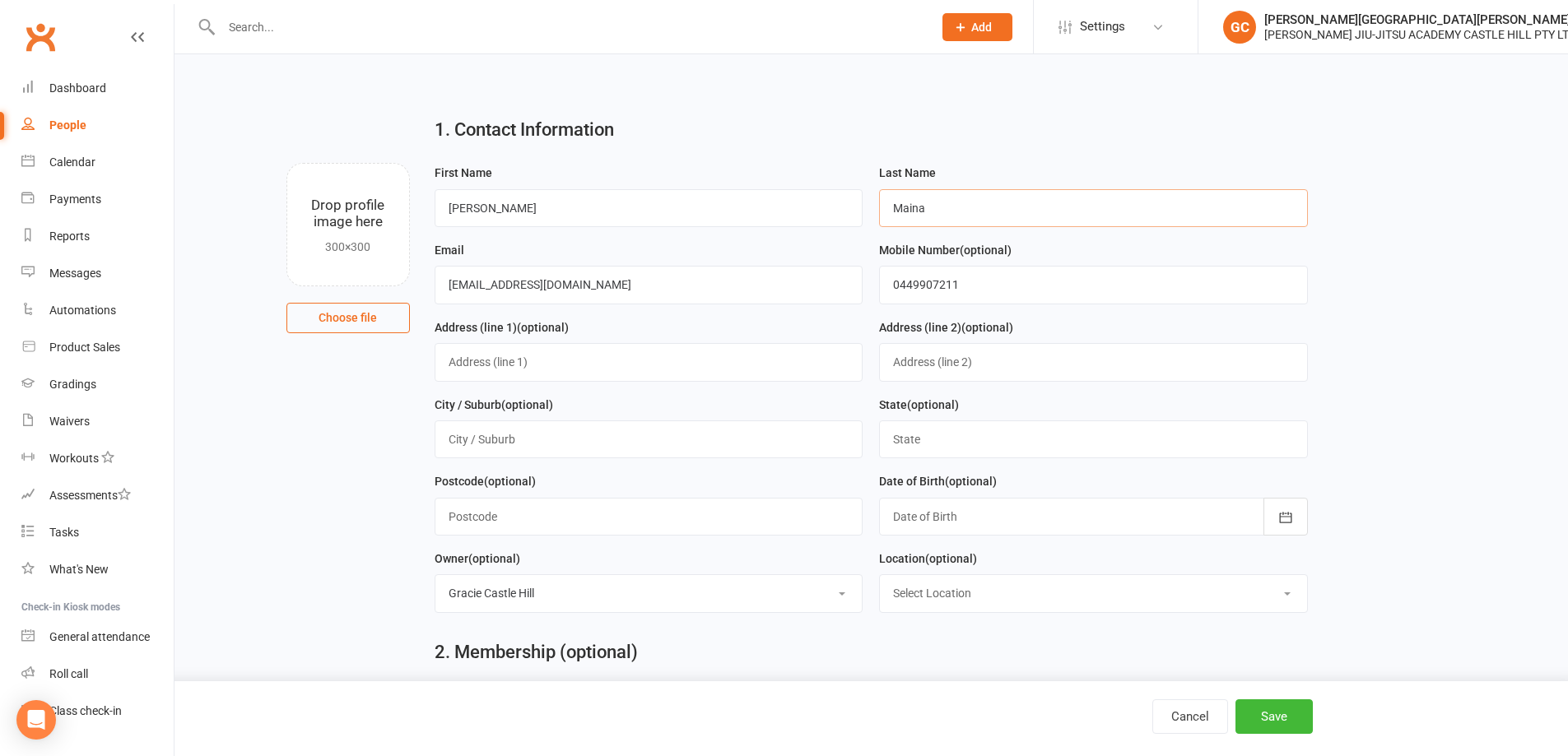
paste input "[PERSON_NAME]"
type input "Mukuria"
click at [588, 207] on input "[PERSON_NAME]" at bounding box center [649, 208] width 429 height 38
type input "Valentine"
click at [1280, 716] on button "Save" at bounding box center [1274, 716] width 77 height 34
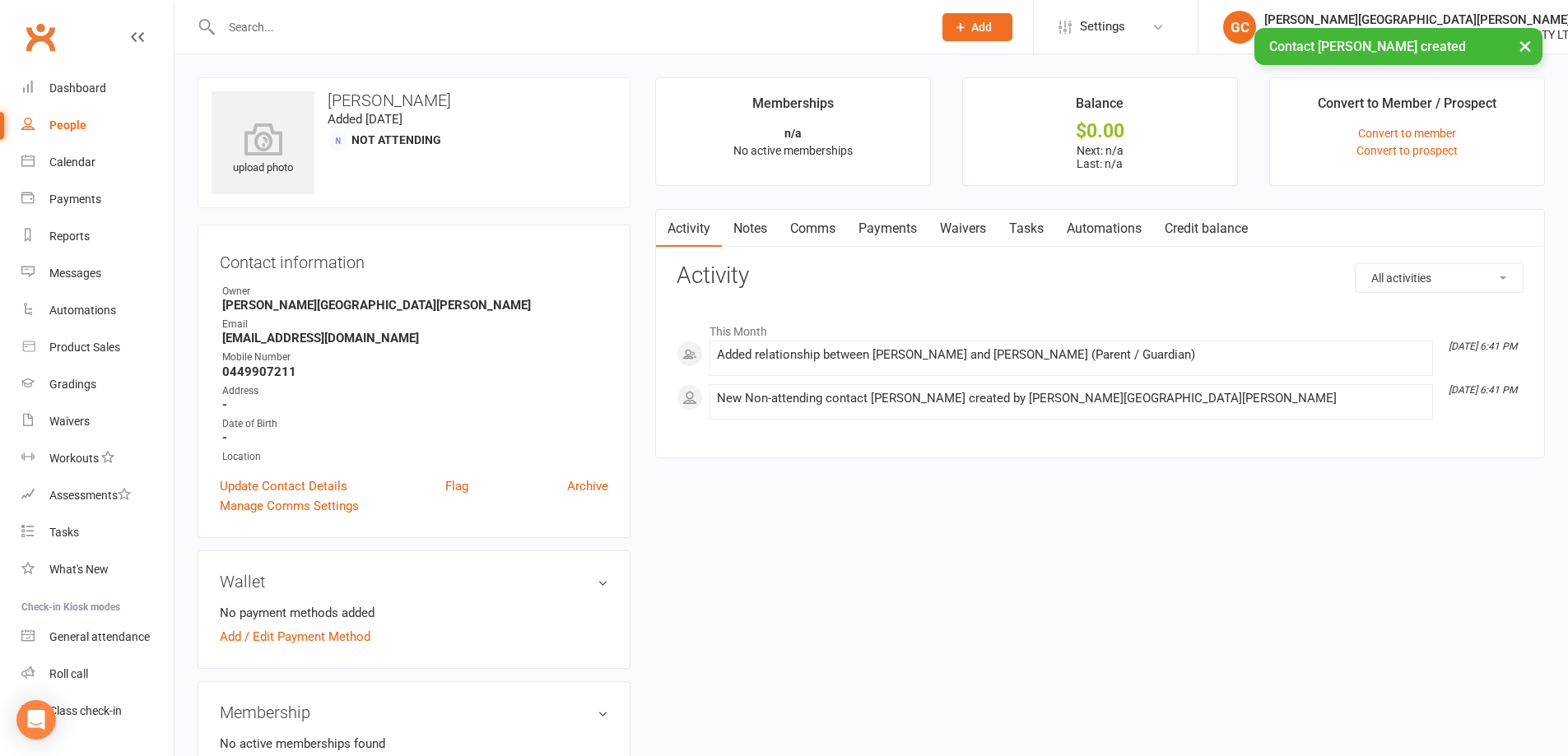
click at [961, 227] on link "Waivers" at bounding box center [963, 228] width 69 height 38
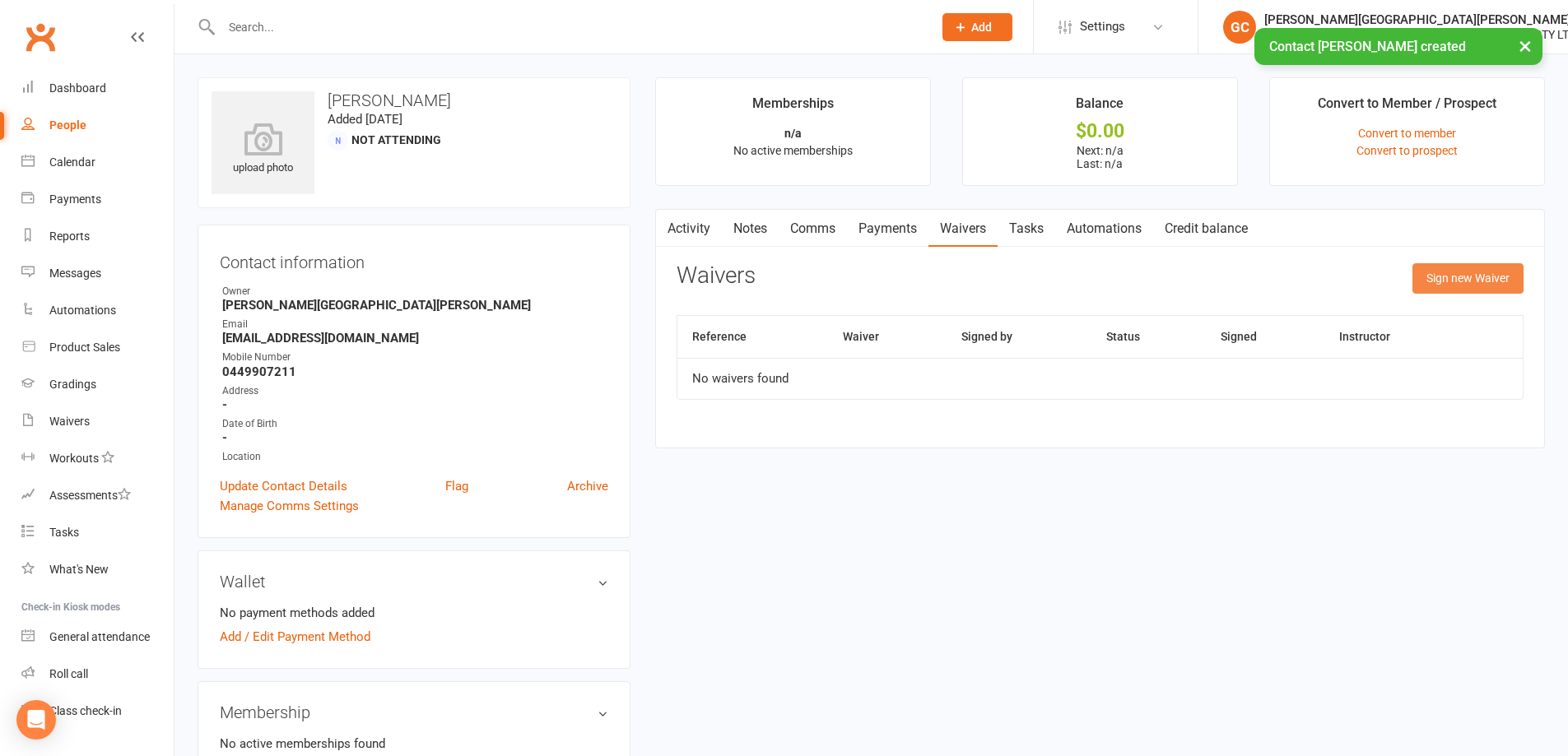
click at [1492, 275] on button "Sign new Waiver" at bounding box center [1468, 278] width 111 height 29
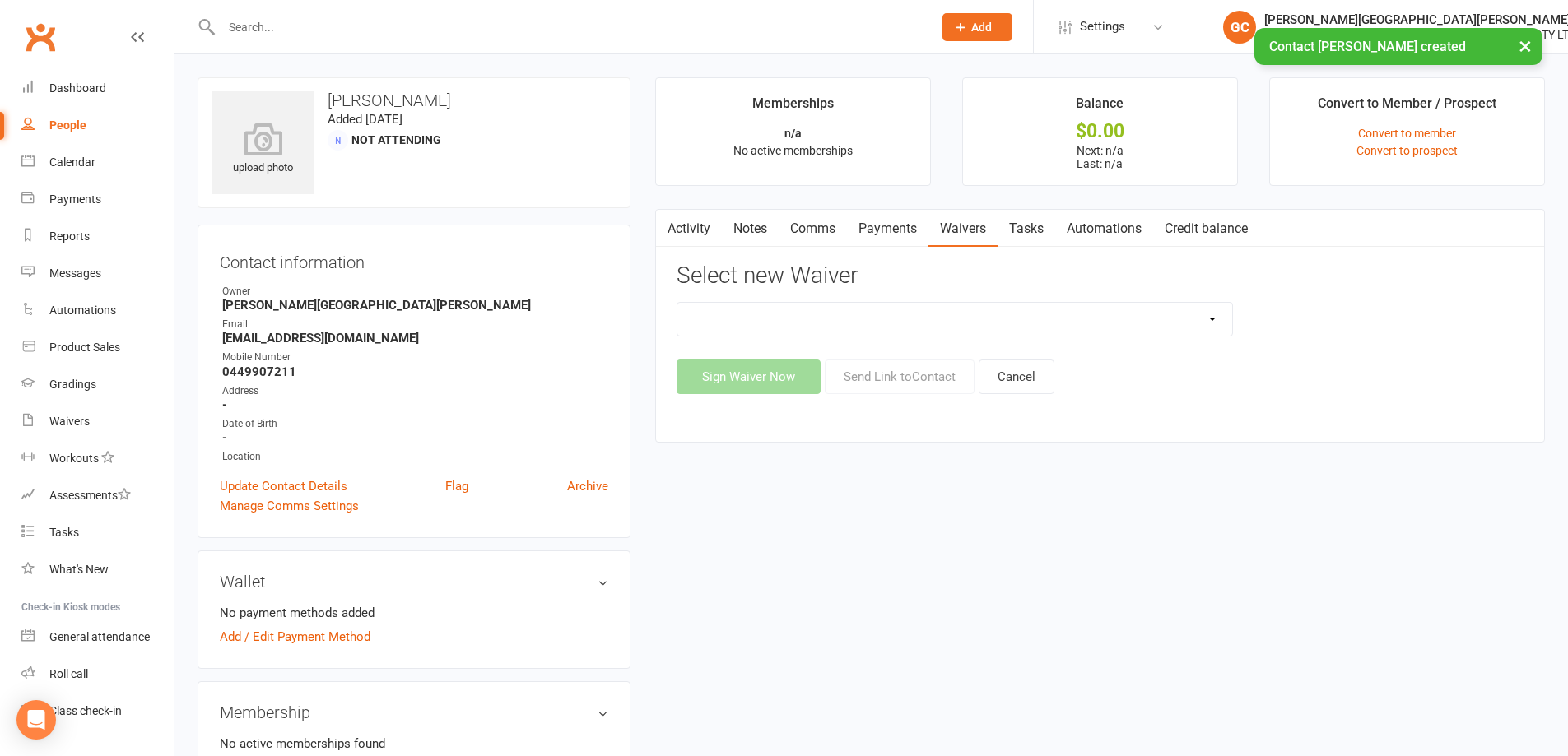
click at [990, 326] on select "Adult and Kids Combined Membership Form Adults Membership Form Member Transfer …" at bounding box center [954, 319] width 555 height 33
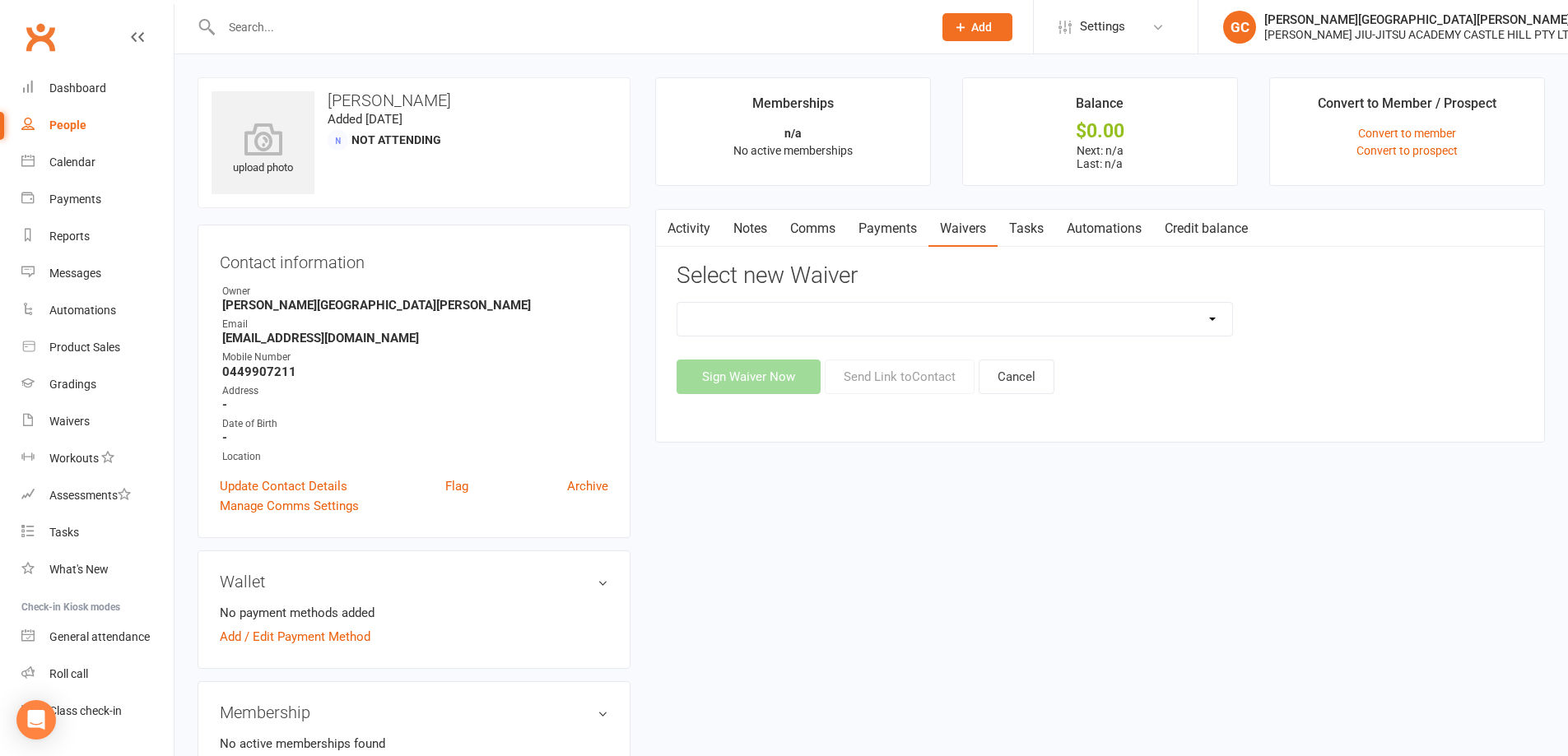
select select "13041"
click at [677, 303] on select "Adult and Kids Combined Membership Form Adults Membership Form Member Transfer …" at bounding box center [954, 319] width 555 height 33
click at [921, 374] on button "Send Link to Contact" at bounding box center [899, 376] width 149 height 34
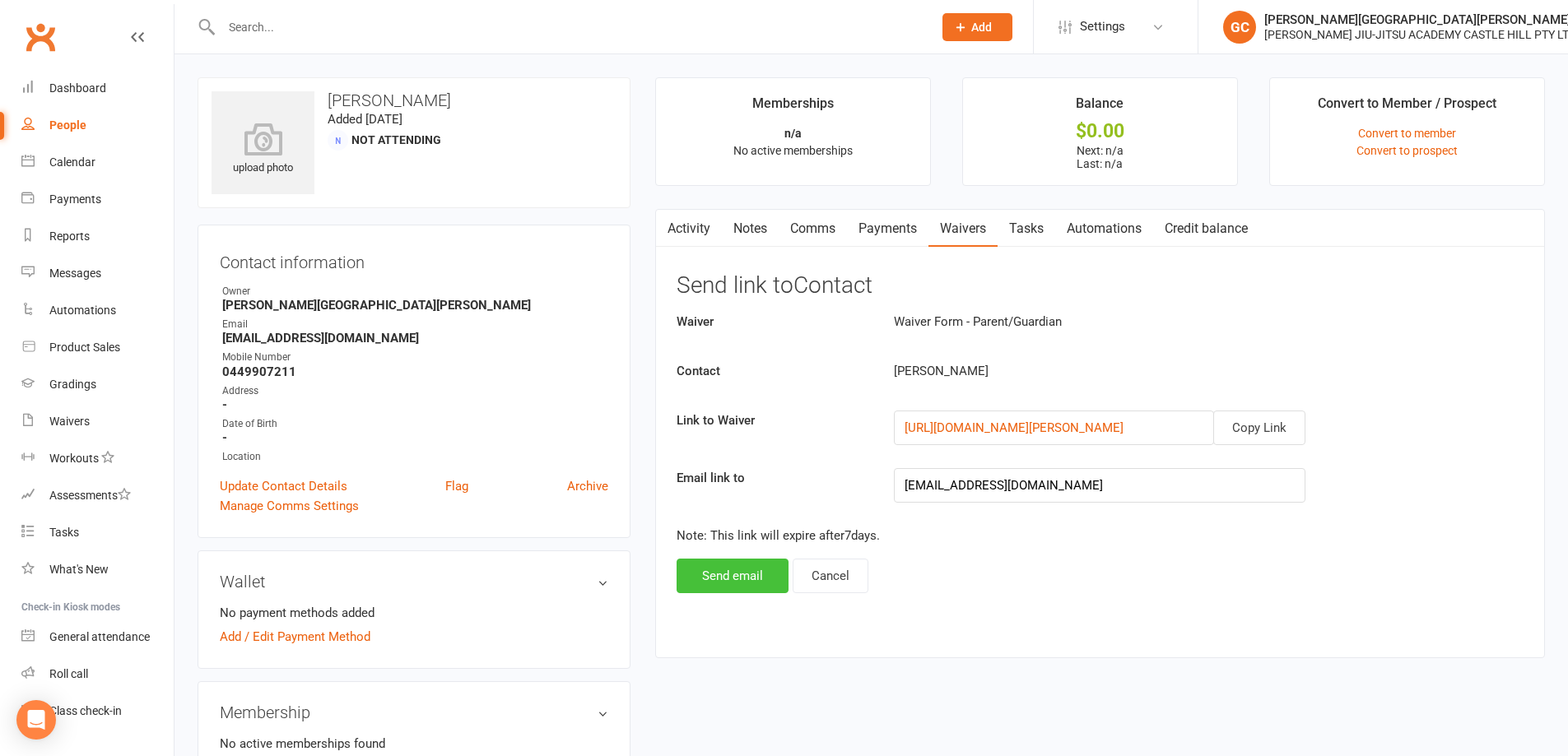
click at [728, 576] on button "Send email" at bounding box center [732, 576] width 112 height 34
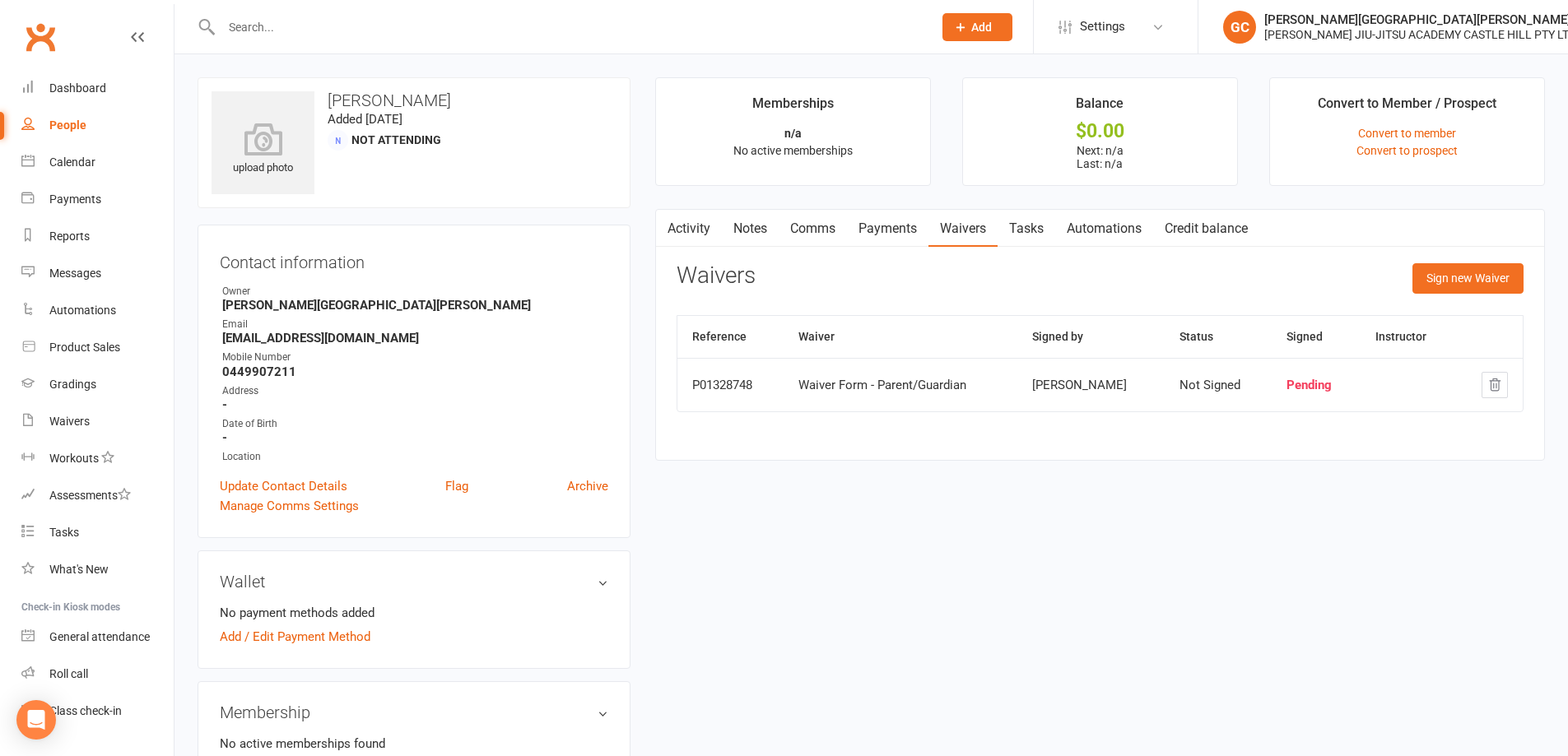
click at [358, 31] on input "text" at bounding box center [568, 27] width 704 height 23
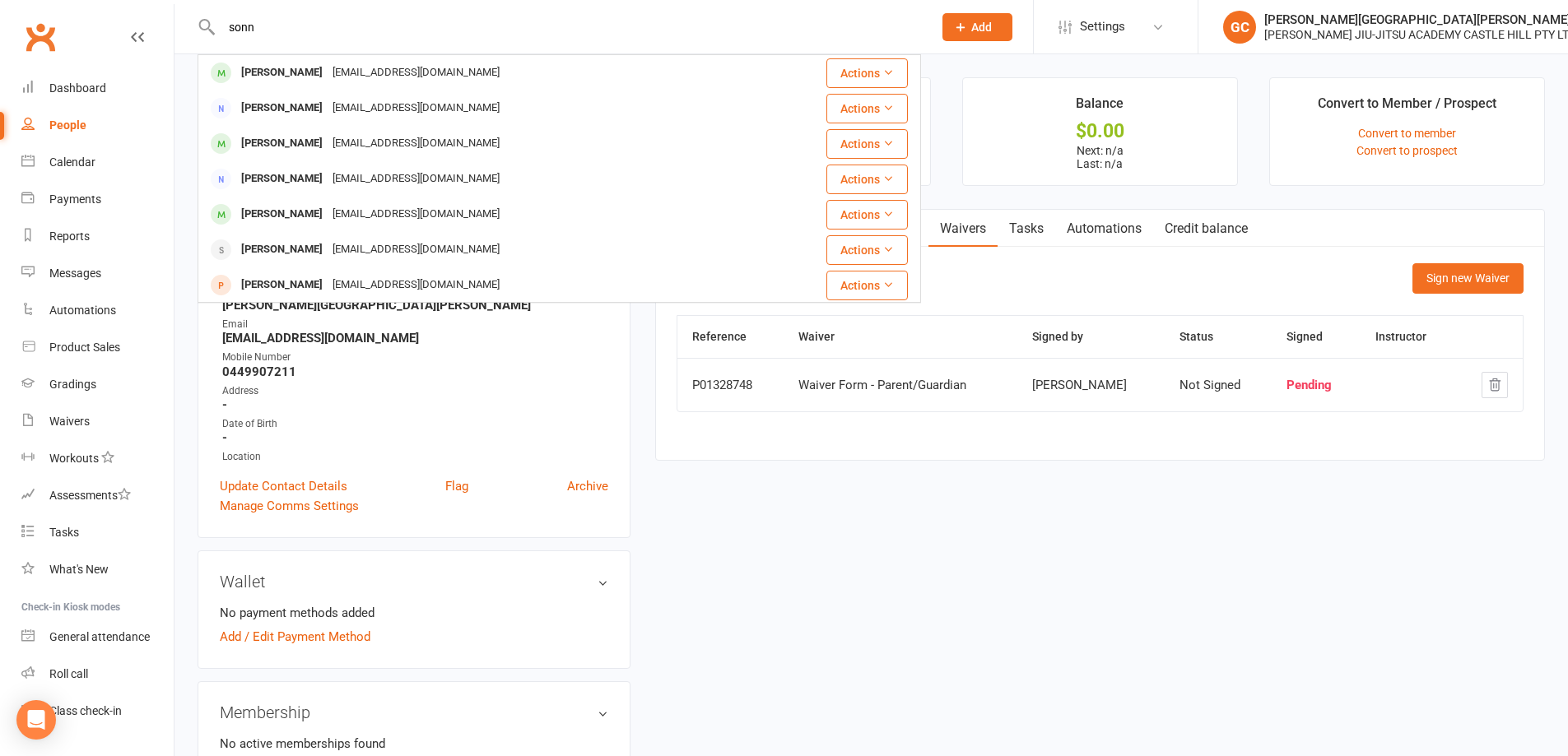
drag, startPoint x: 250, startPoint y: 24, endPoint x: 162, endPoint y: 26, distance: 88.0
click at [162, 4] on header "sonn [PERSON_NAME] [EMAIL_ADDRESS][DOMAIN_NAME] Actions [PERSON_NAME] [EMAIL_AD…" at bounding box center [784, 4] width 1568 height 0
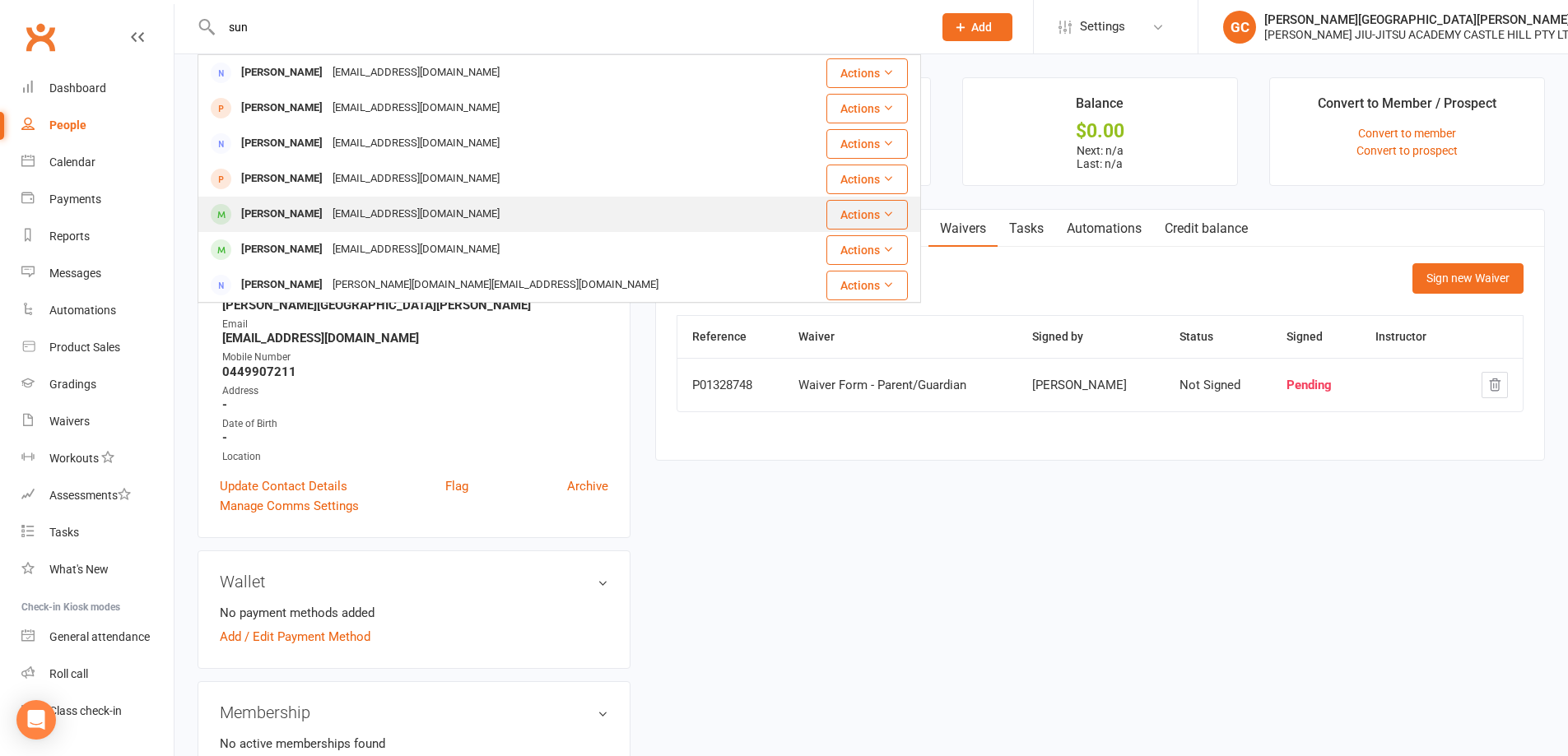
type input "sun"
click at [277, 211] on div "[PERSON_NAME]" at bounding box center [281, 214] width 91 height 23
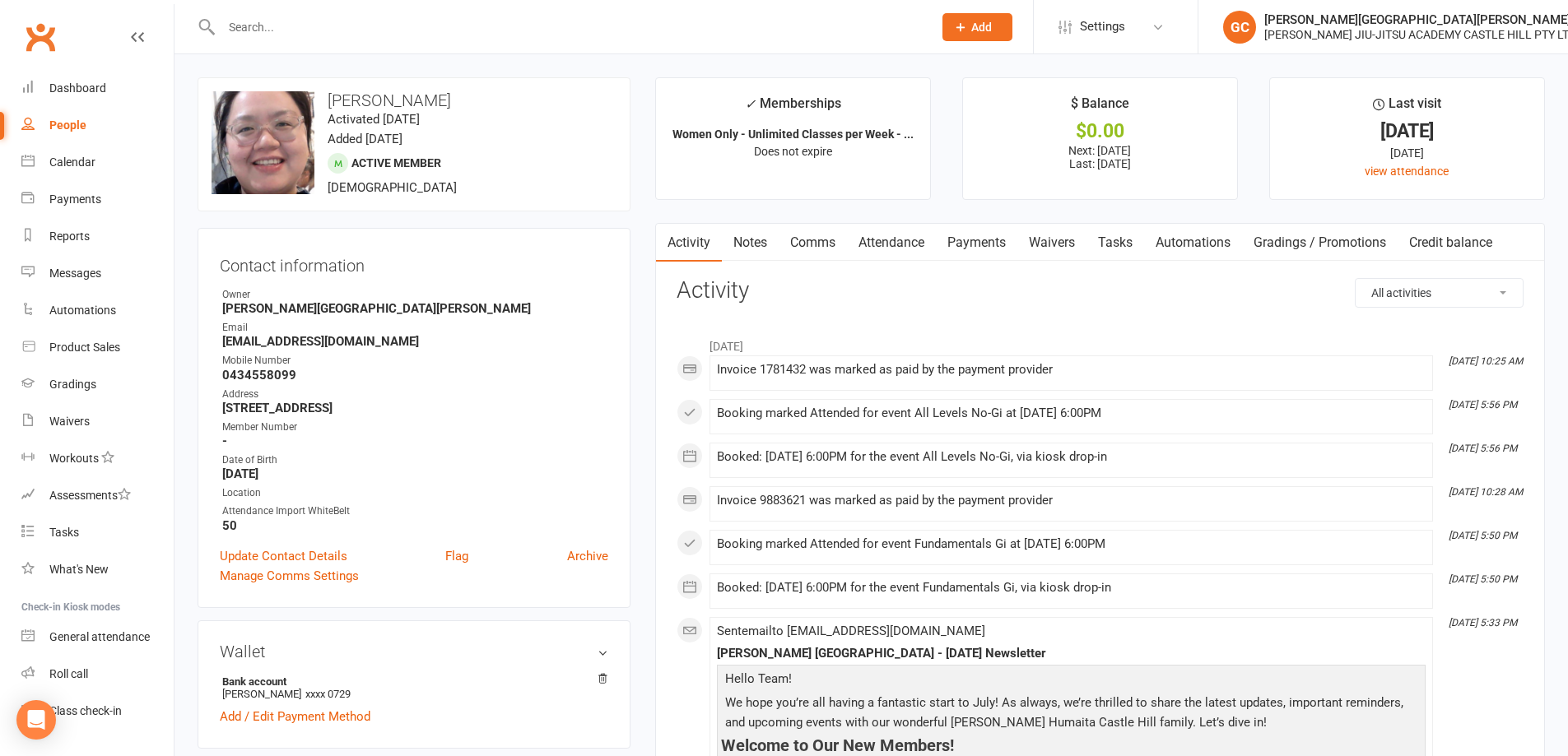
click at [1063, 239] on link "Waivers" at bounding box center [1052, 242] width 69 height 38
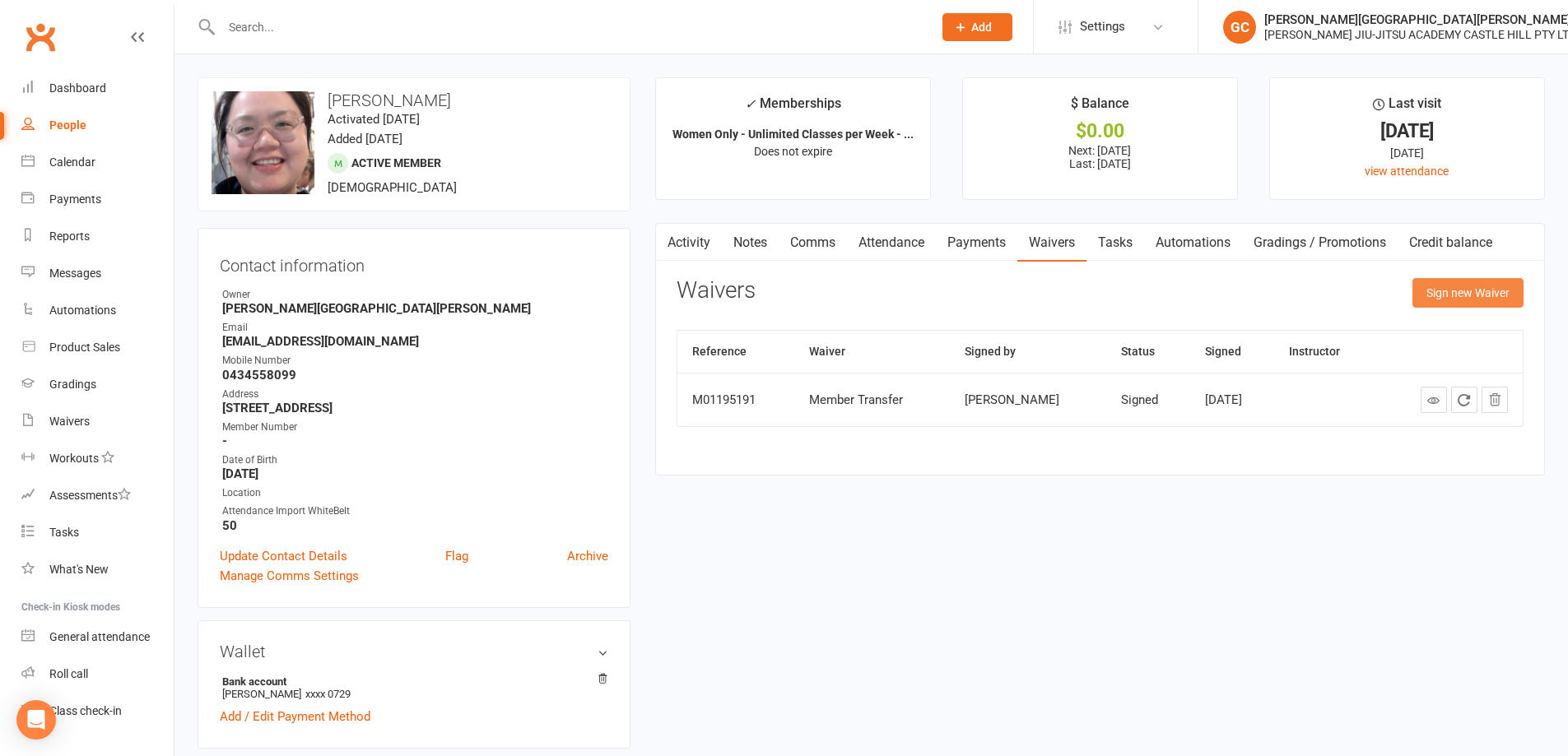
click at [1497, 295] on button "Sign new Waiver" at bounding box center [1468, 292] width 111 height 29
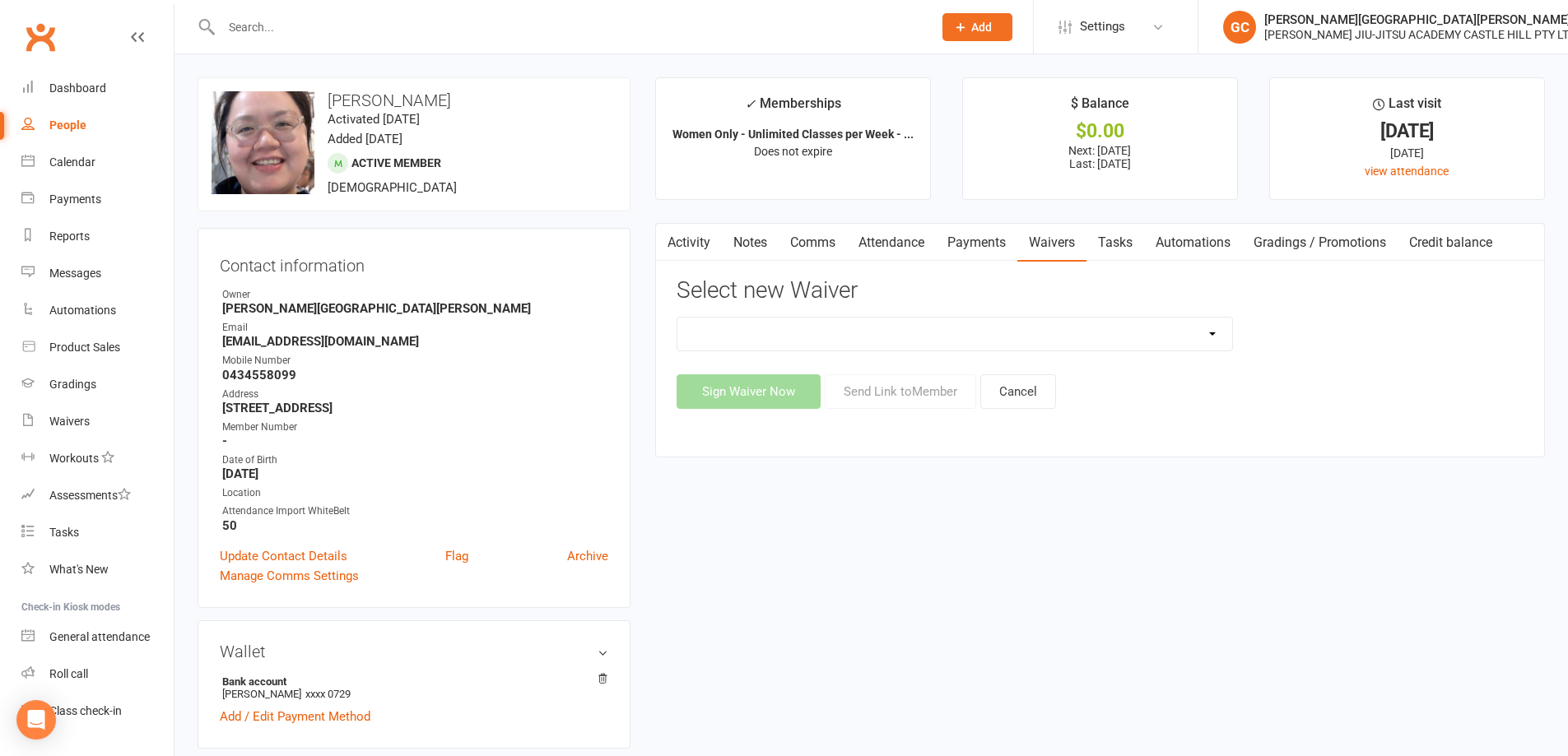
click at [833, 340] on select "Adult and Kids Combined Membership Form Adults Membership Form Member Transfer …" at bounding box center [954, 333] width 555 height 33
select select "13426"
click at [677, 317] on select "Adult and Kids Combined Membership Form Adults Membership Form Member Transfer …" at bounding box center [954, 333] width 555 height 33
click at [892, 398] on button "Send Link to Member" at bounding box center [900, 391] width 151 height 34
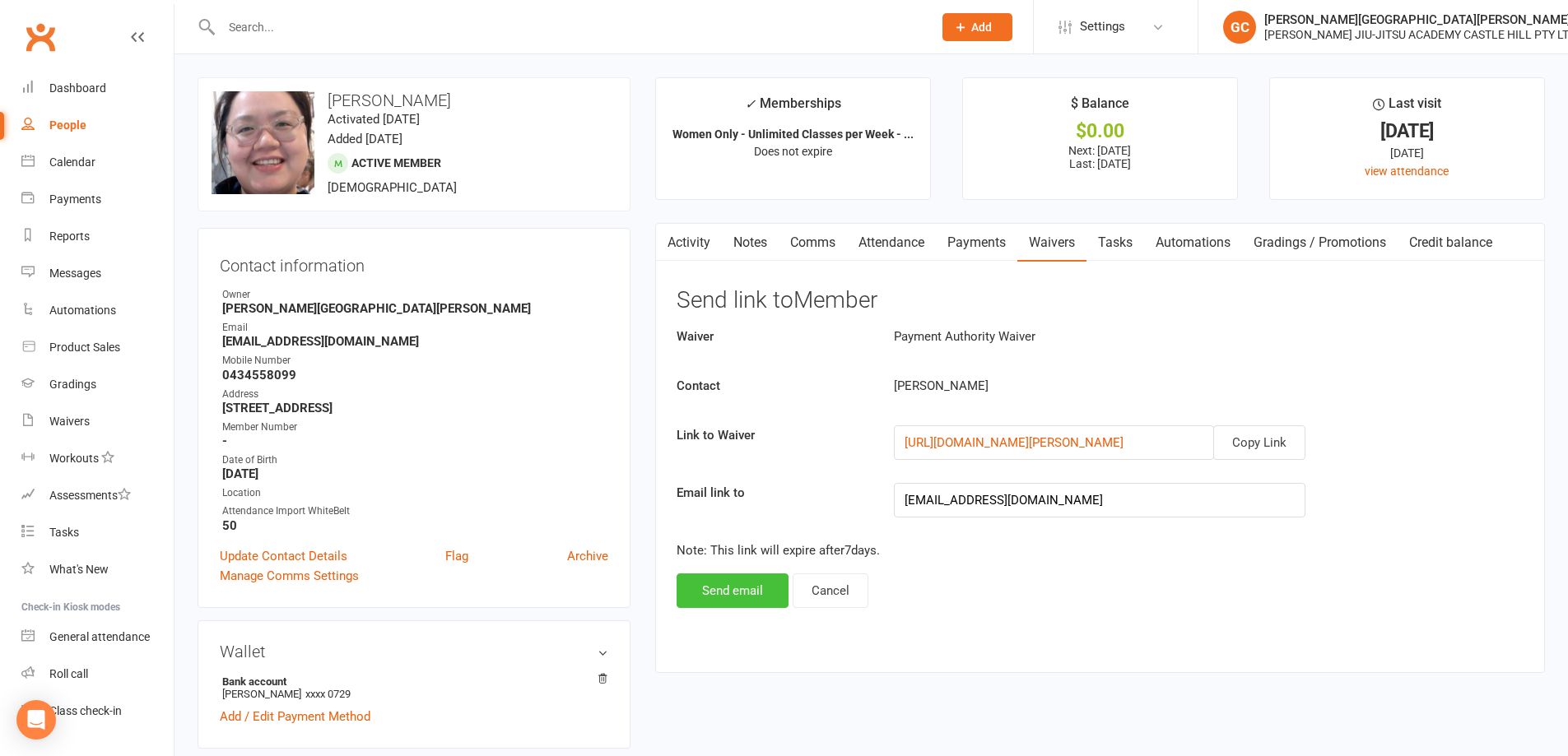
click at [758, 589] on button "Send email" at bounding box center [732, 590] width 112 height 34
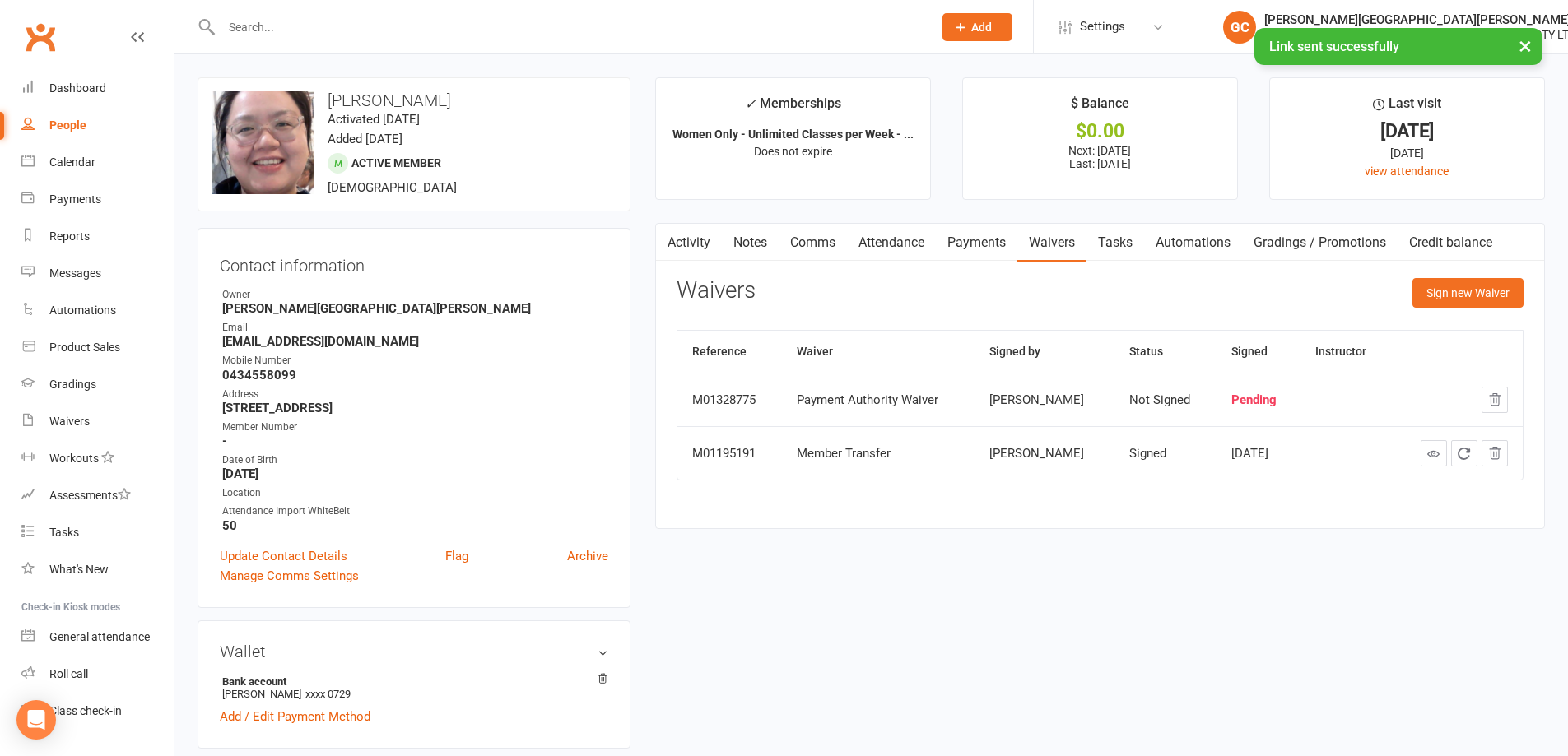
click at [1048, 534] on main "✓ Memberships Women Only - Unlimited Classes per Week - ... Does not expire $ B…" at bounding box center [1100, 311] width 914 height 468
click at [1333, 21] on div "[PERSON_NAME][GEOGRAPHIC_DATA][PERSON_NAME]" at bounding box center [1420, 20] width 312 height 15
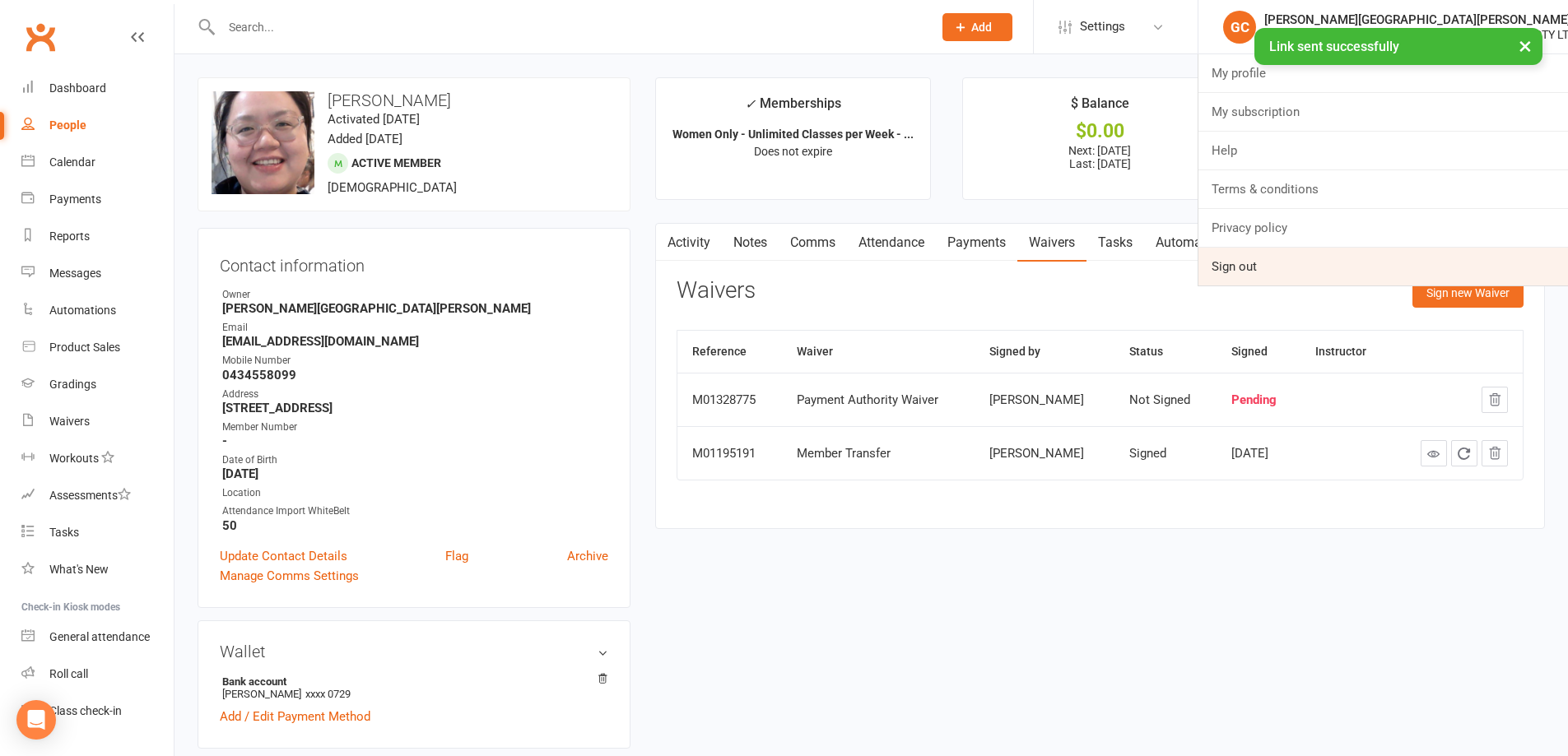
click at [1253, 263] on link "Sign out" at bounding box center [1383, 266] width 369 height 38
